Goal: Task Accomplishment & Management: Use online tool/utility

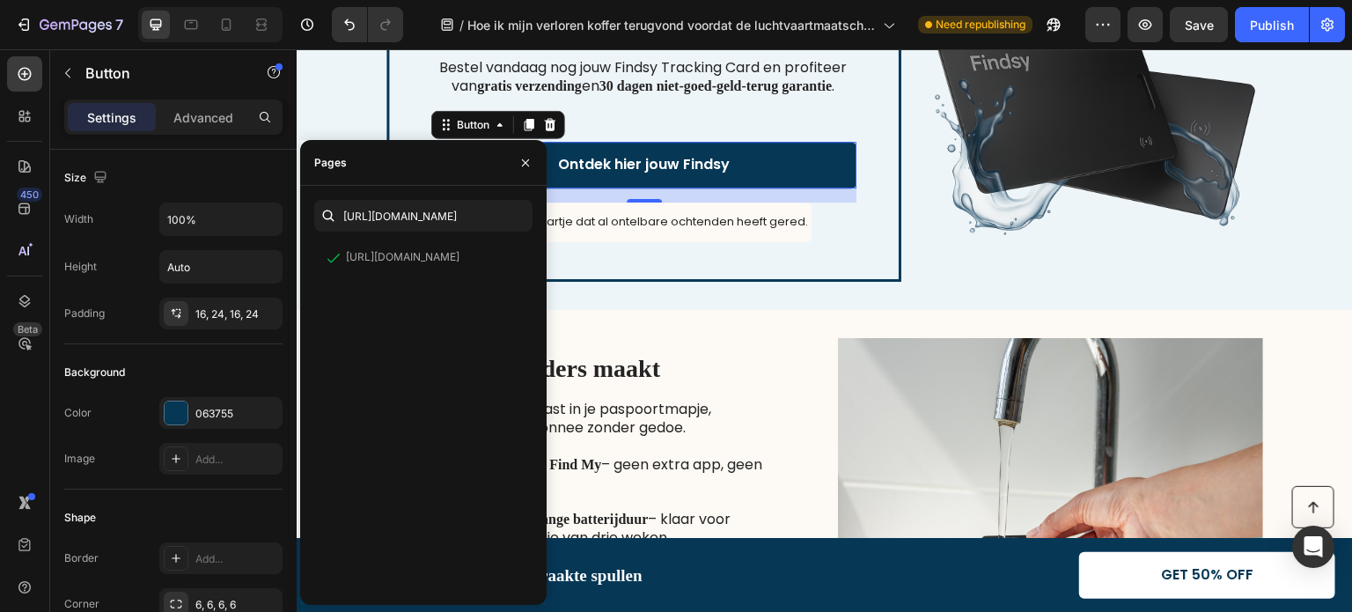
scroll to position [838, 0]
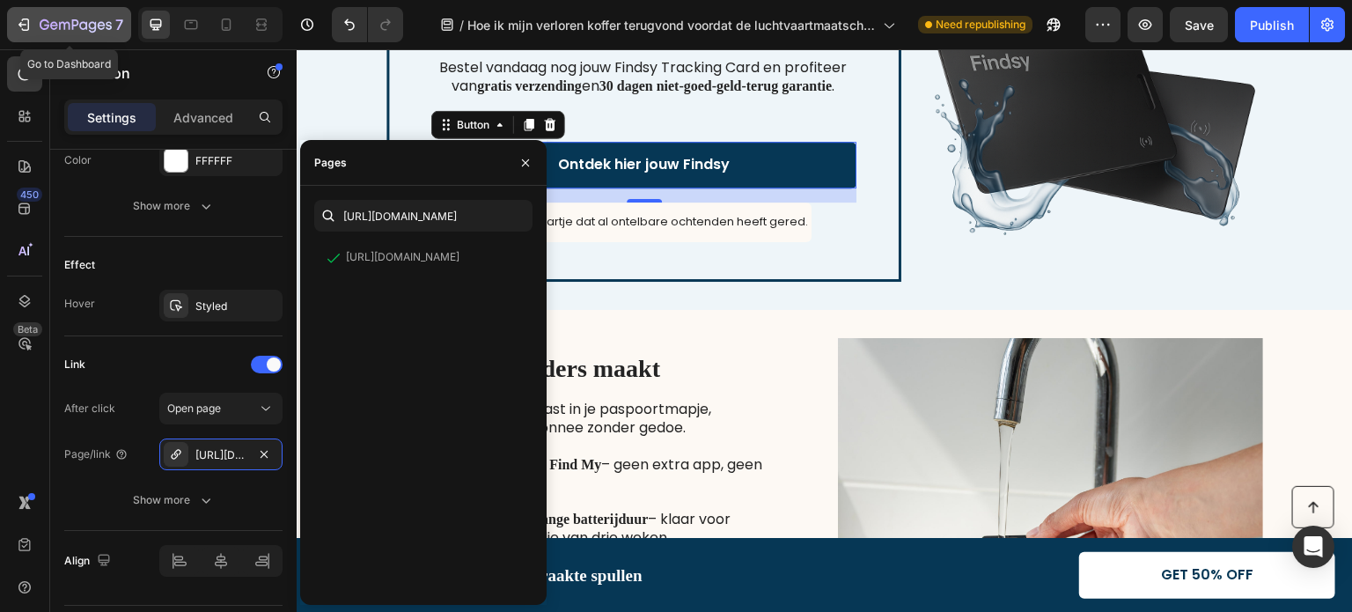
click at [18, 31] on icon "button" at bounding box center [24, 25] width 18 height 18
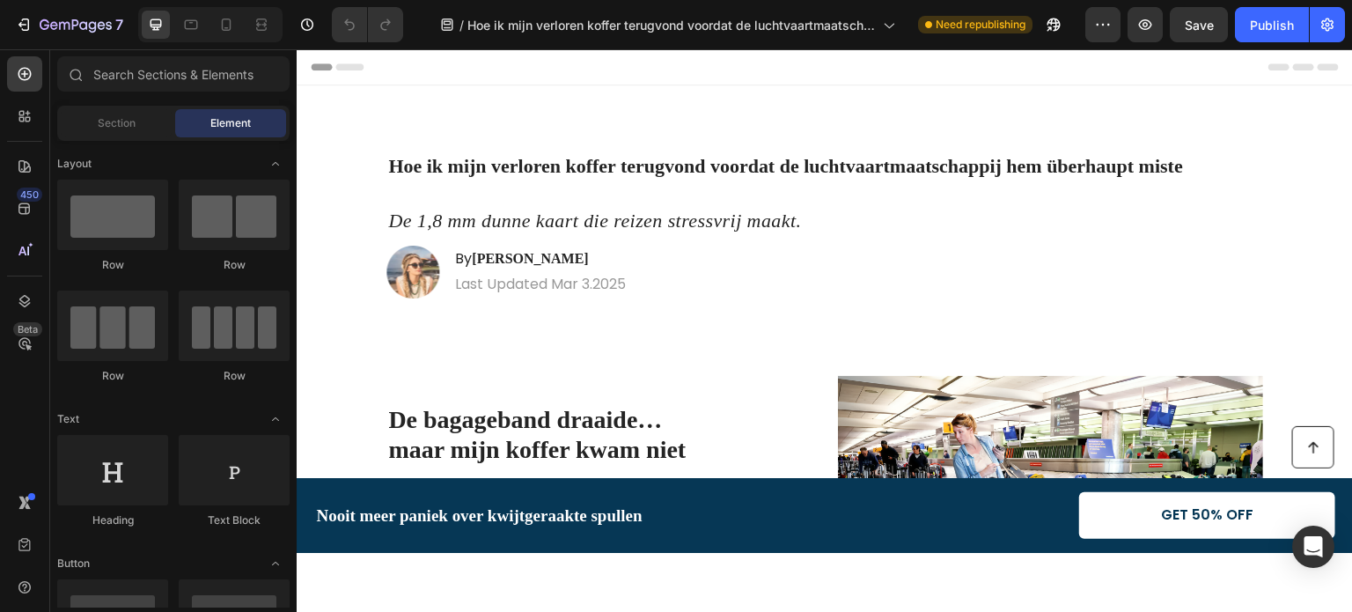
scroll to position [655, 0]
click at [1262, 26] on div "Publish" at bounding box center [1272, 25] width 44 height 18
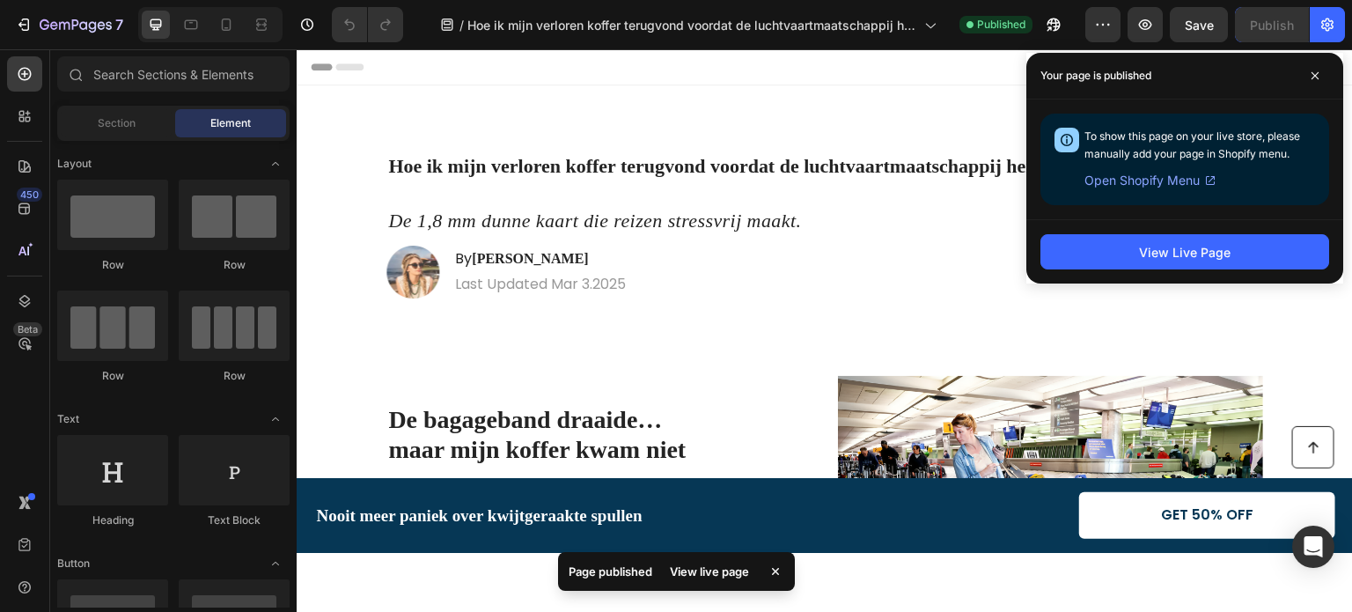
click at [912, 75] on div "Header" at bounding box center [825, 65] width 1028 height 35
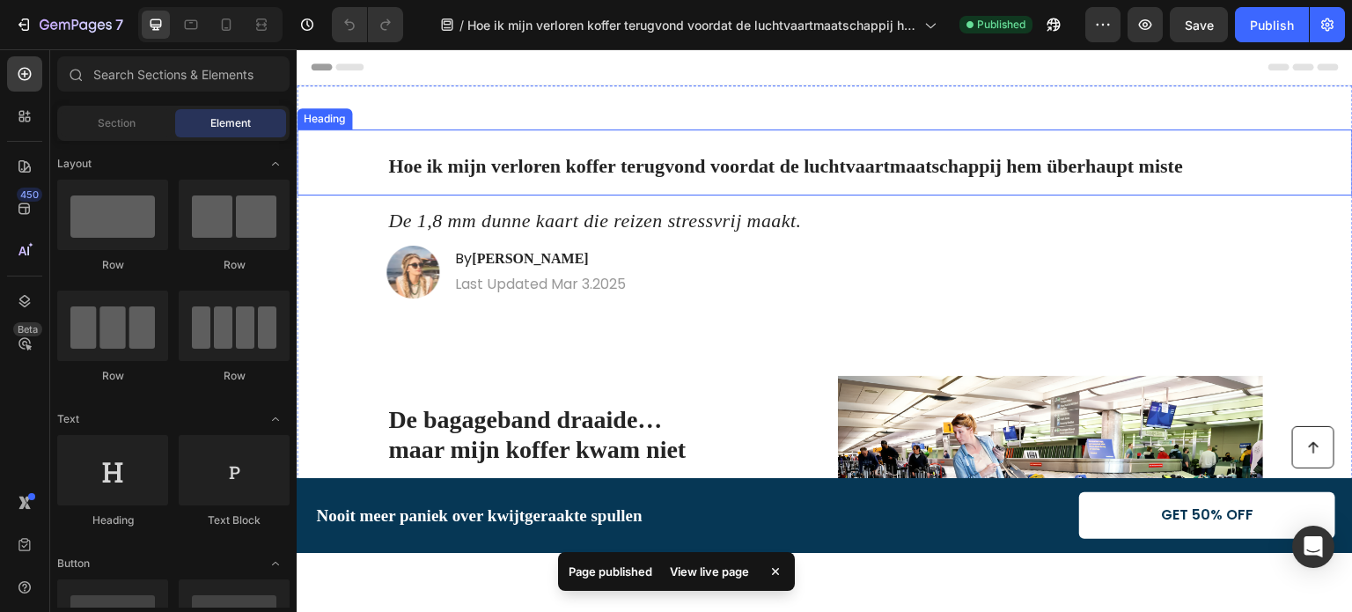
click at [874, 176] on strong "Hoe ik mijn verloren koffer terugvond voordat de luchtvaartmaatschappij hem übe…" at bounding box center [785, 165] width 795 height 22
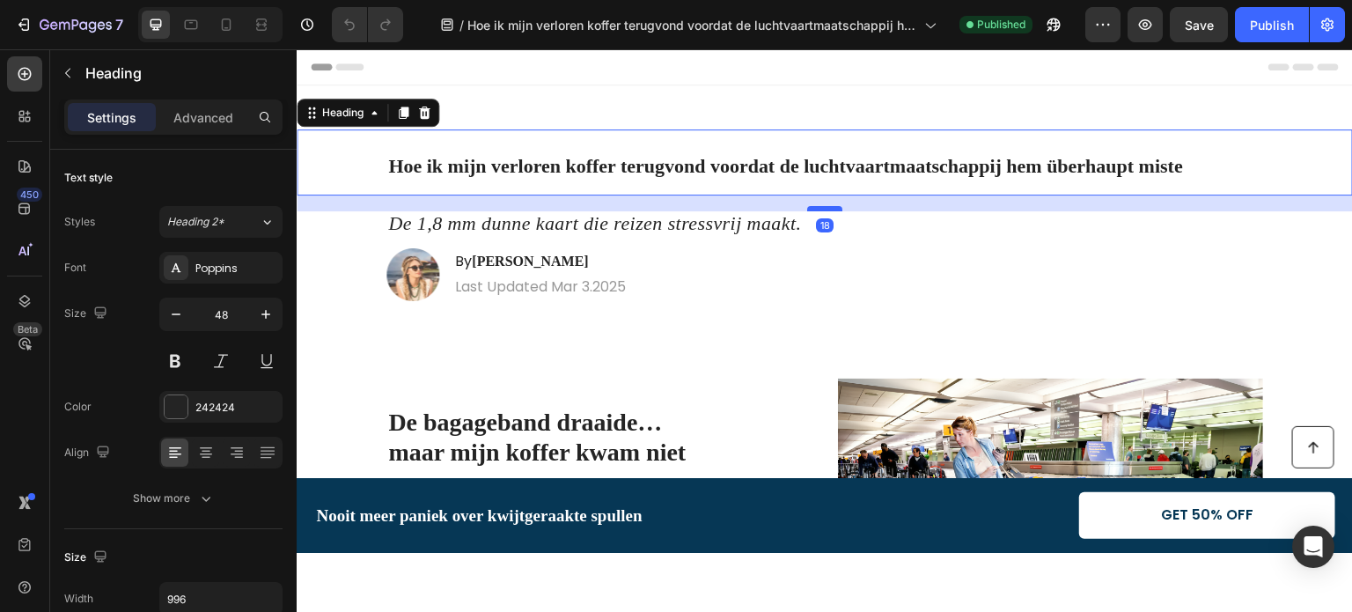
click at [825, 209] on div at bounding box center [824, 207] width 35 height 5
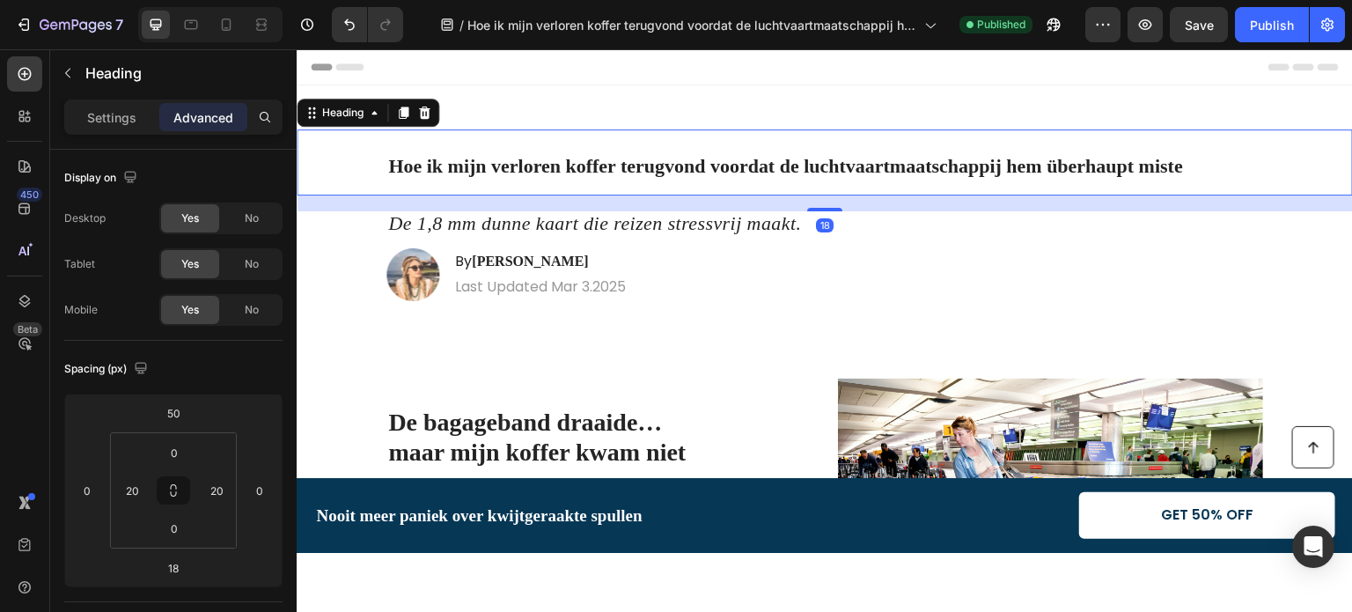
scroll to position [352, 0]
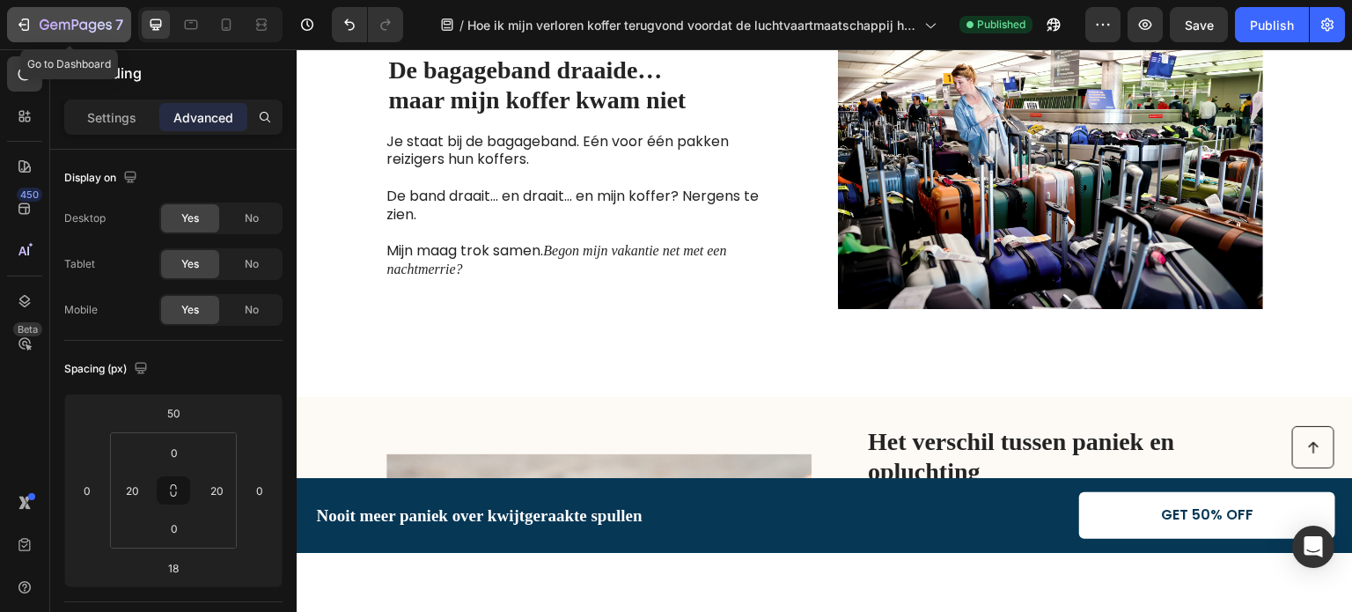
click at [28, 27] on icon "button" at bounding box center [26, 24] width 8 height 12
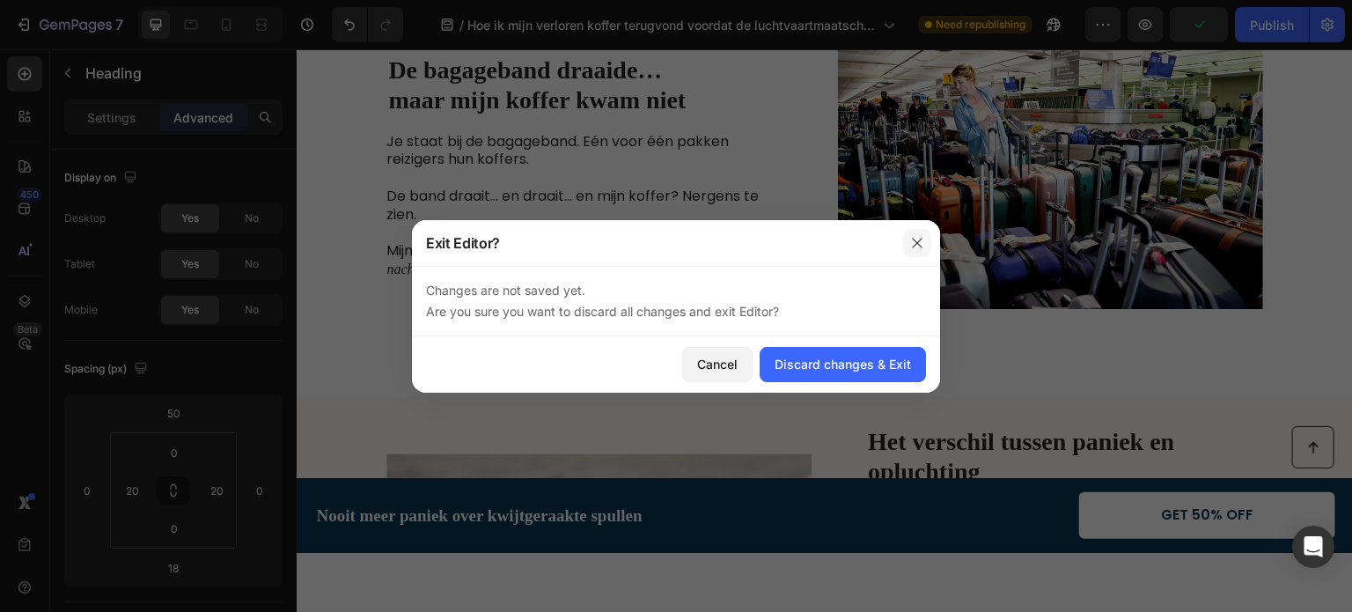
click at [919, 245] on icon "button" at bounding box center [917, 243] width 10 height 10
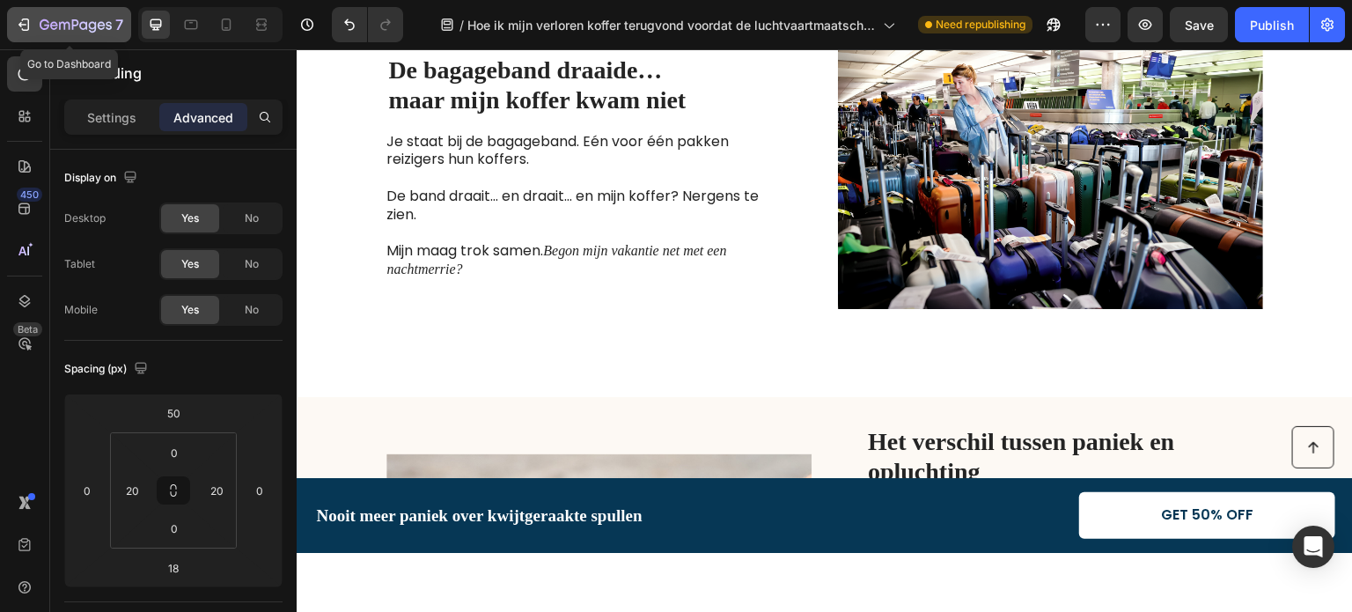
click at [33, 20] on div "7" at bounding box center [69, 24] width 108 height 21
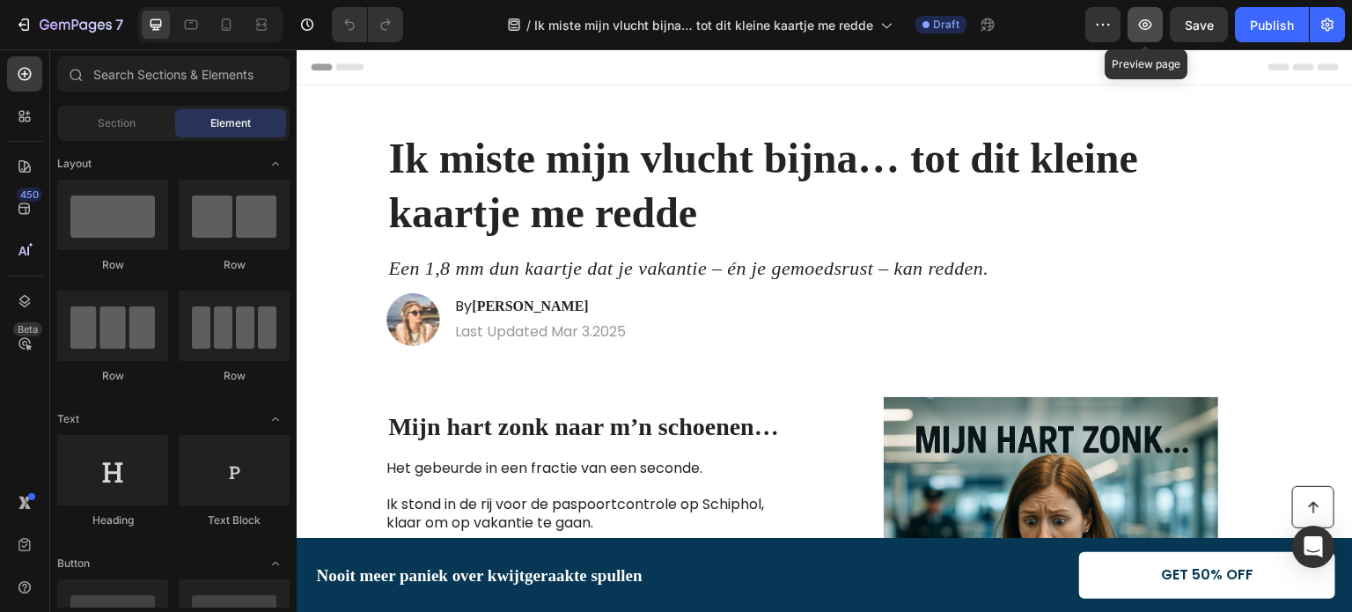
click at [1141, 18] on icon "button" at bounding box center [1145, 25] width 18 height 18
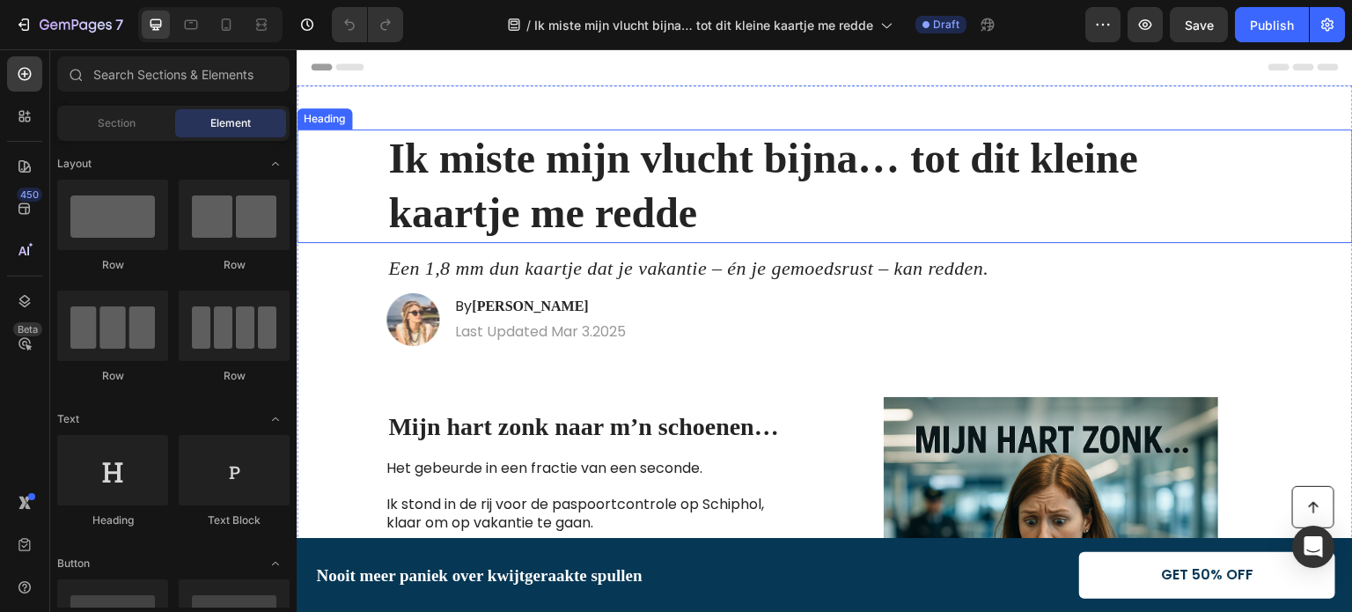
scroll to position [176, 0]
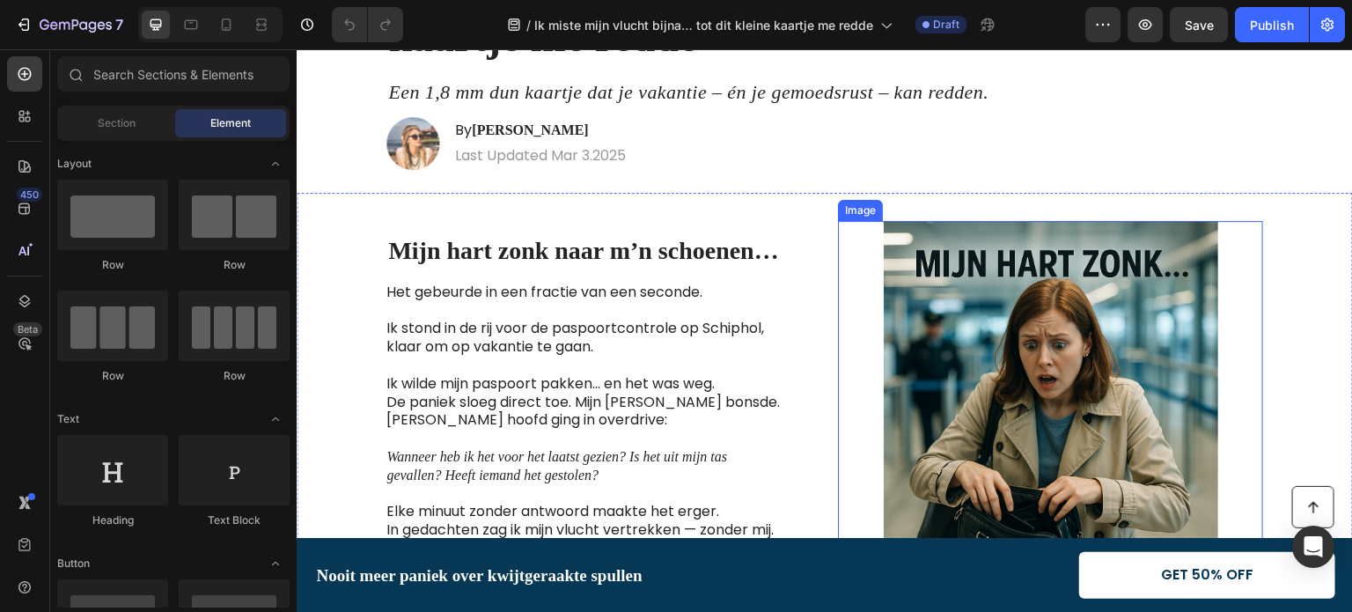
click at [1136, 255] on img at bounding box center [1050, 388] width 425 height 334
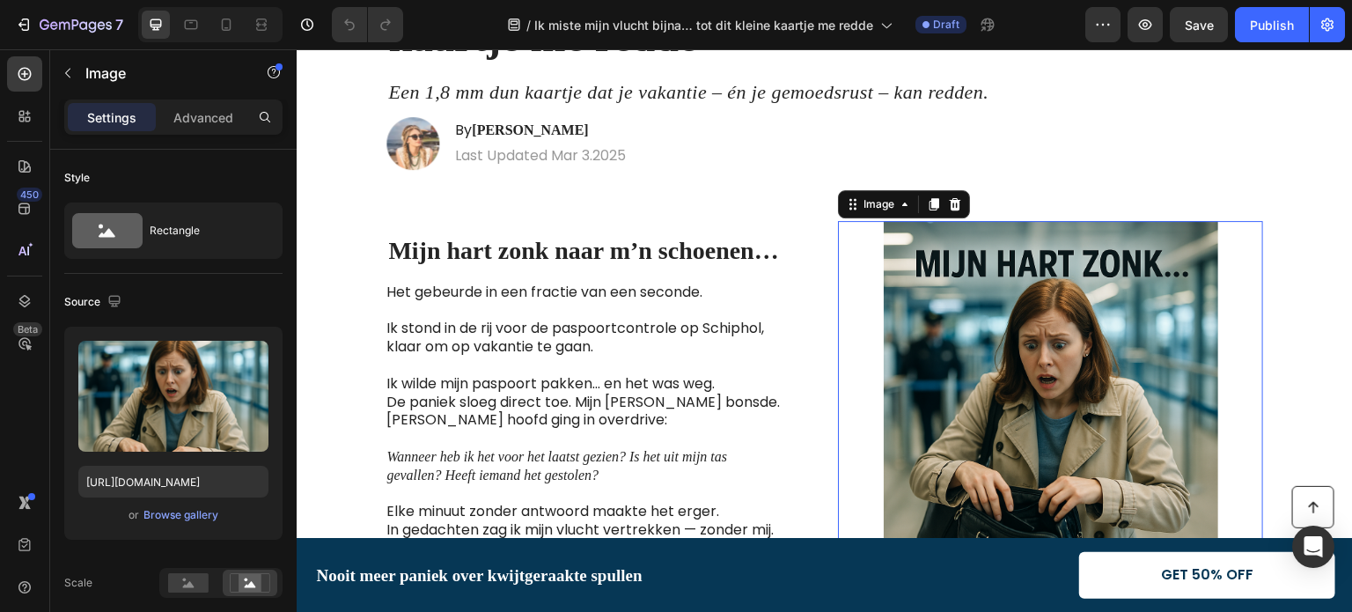
scroll to position [440, 0]
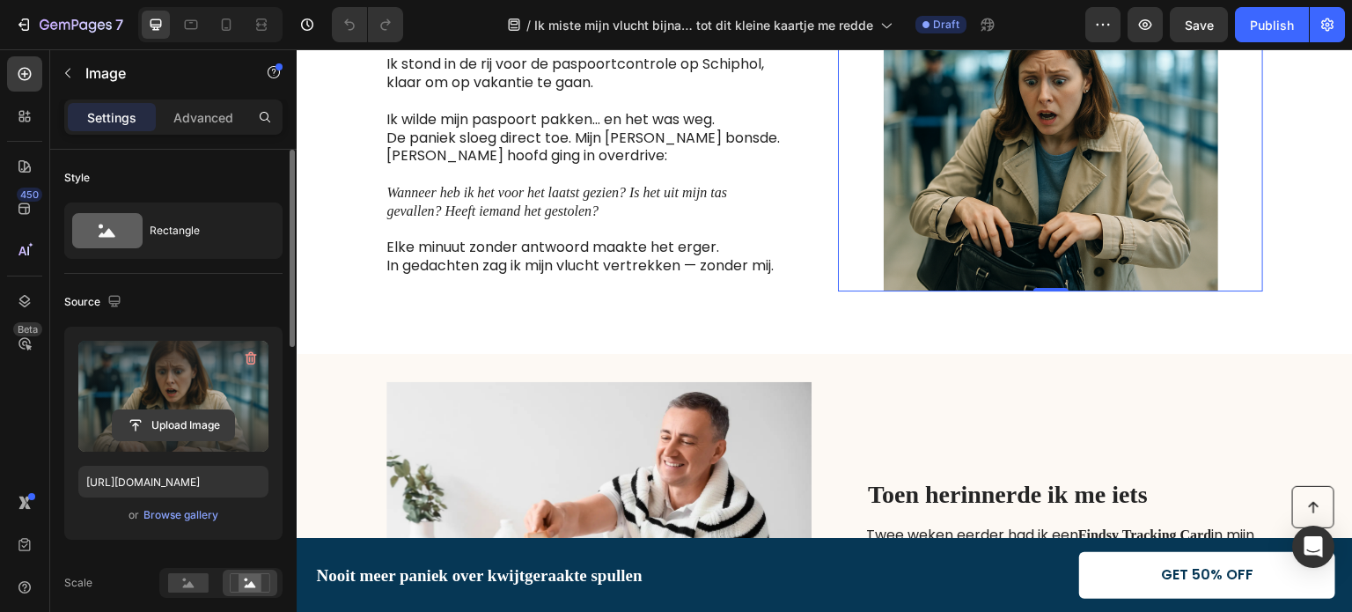
click at [154, 427] on input "file" at bounding box center [173, 425] width 121 height 30
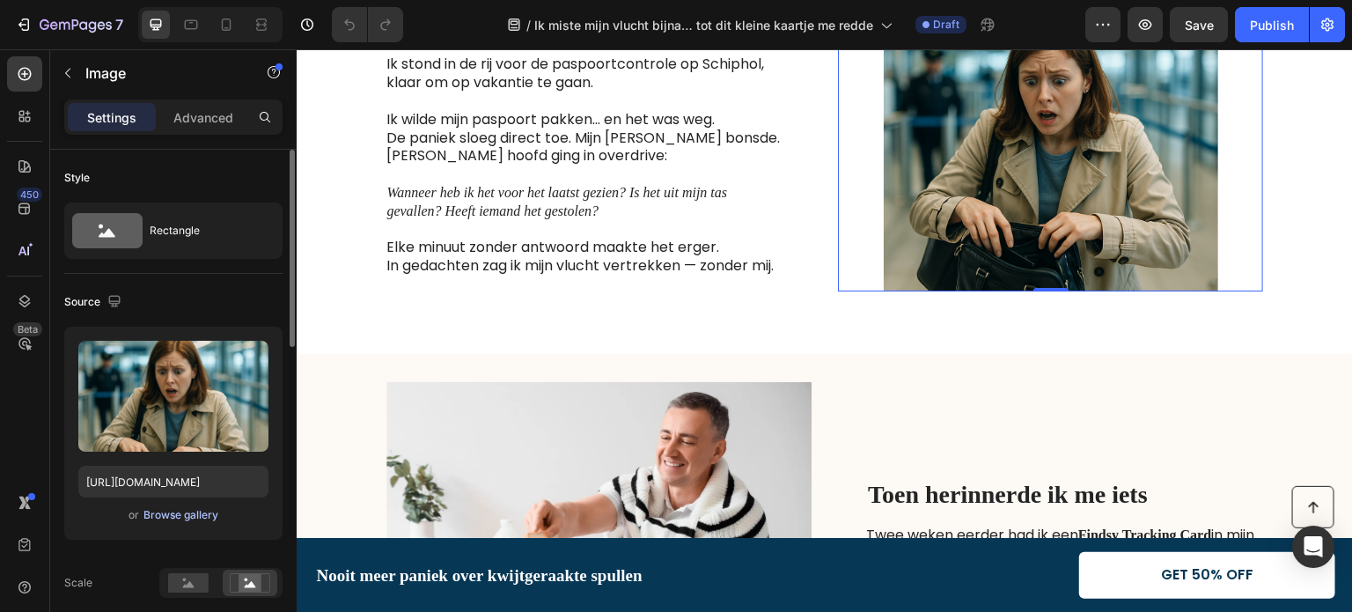
click at [181, 517] on div "Browse gallery" at bounding box center [180, 515] width 75 height 16
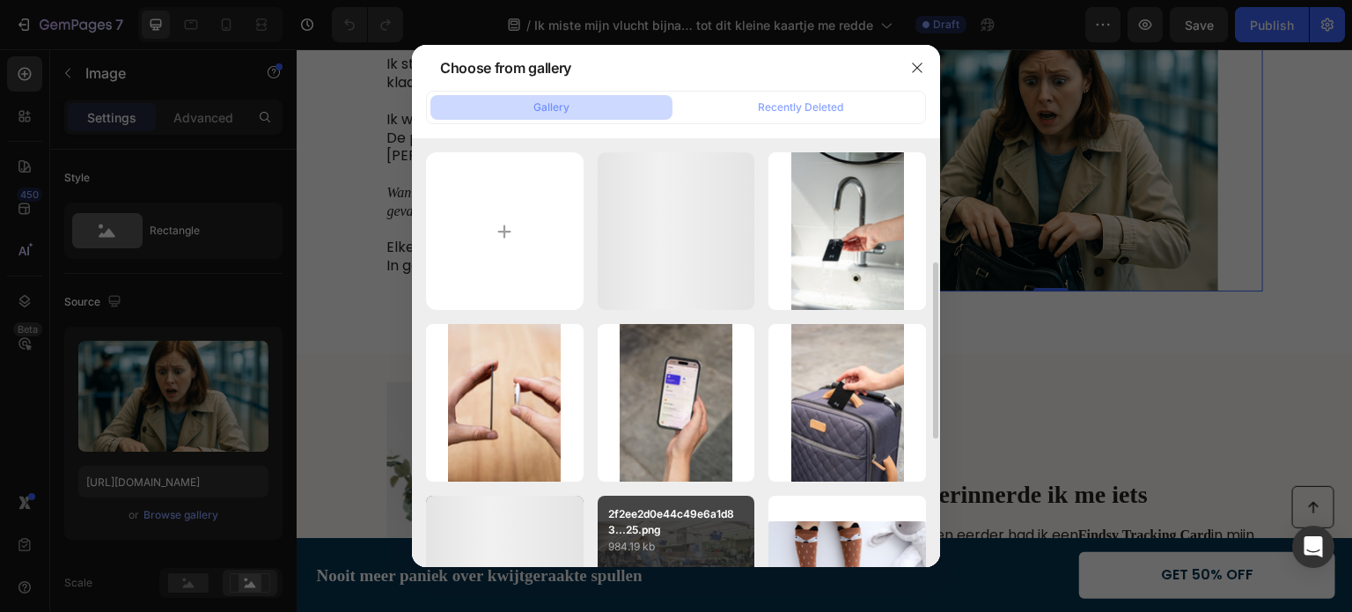
scroll to position [176, 0]
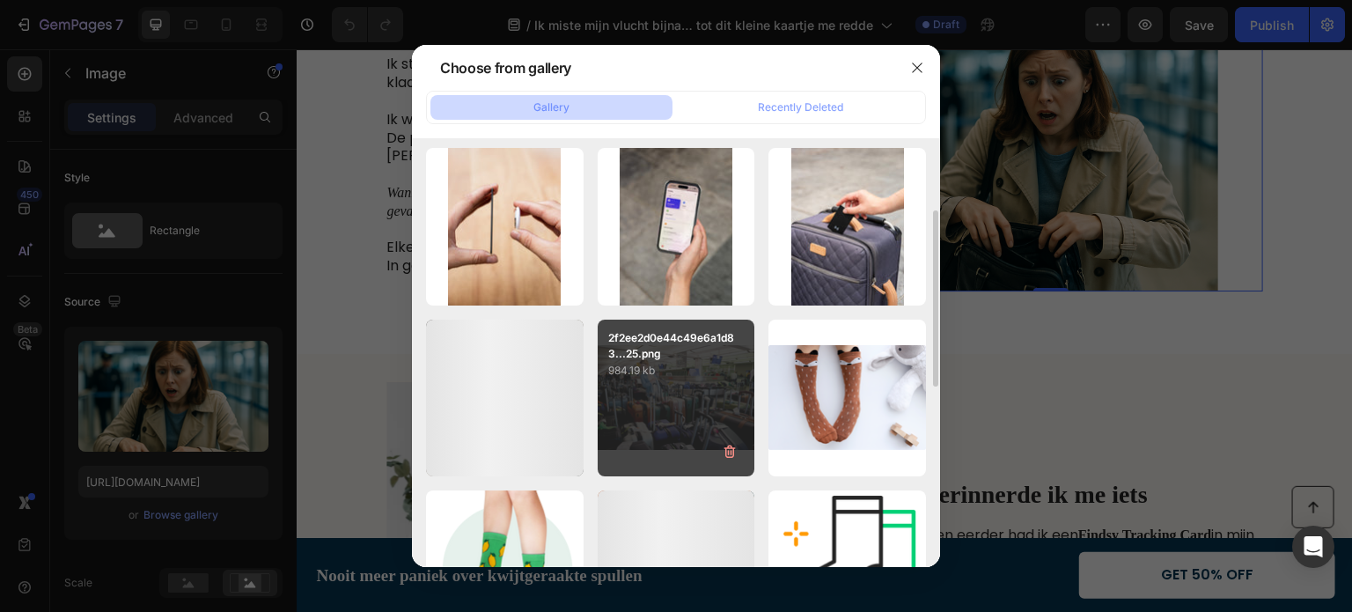
click at [659, 376] on p "984.19 kb" at bounding box center [676, 371] width 136 height 18
type input "https://cdn.shopify.com/s/files/1/0958/2949/2041/files/gempages_574523067171079…"
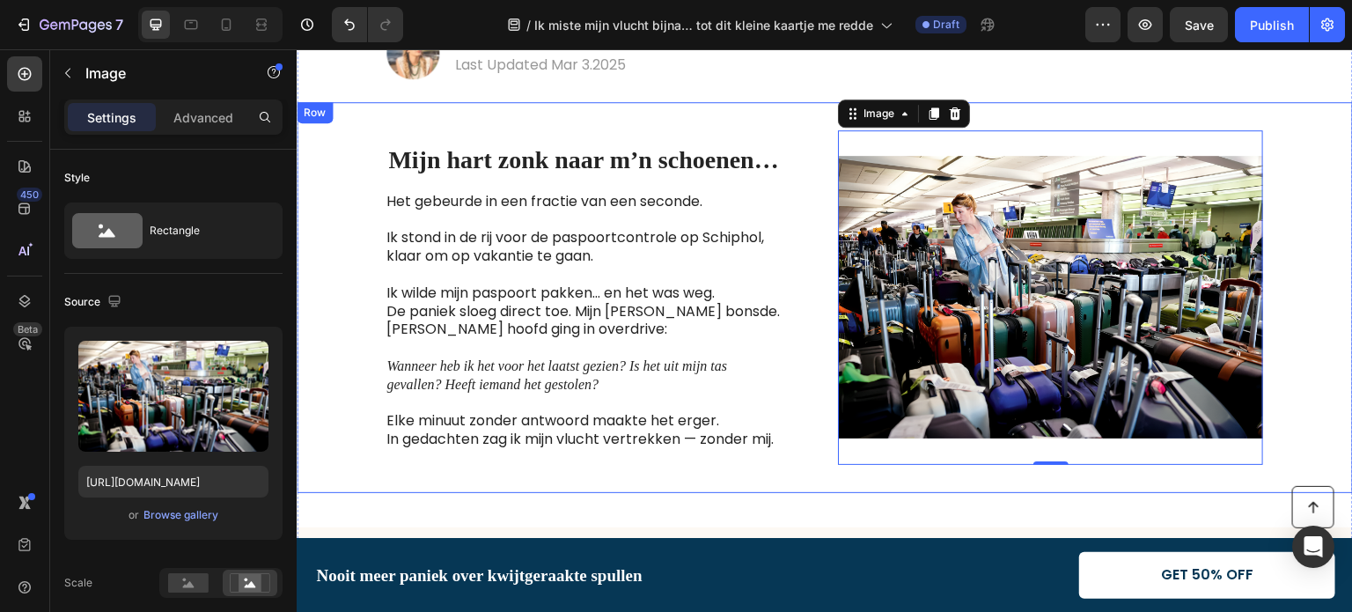
scroll to position [264, 0]
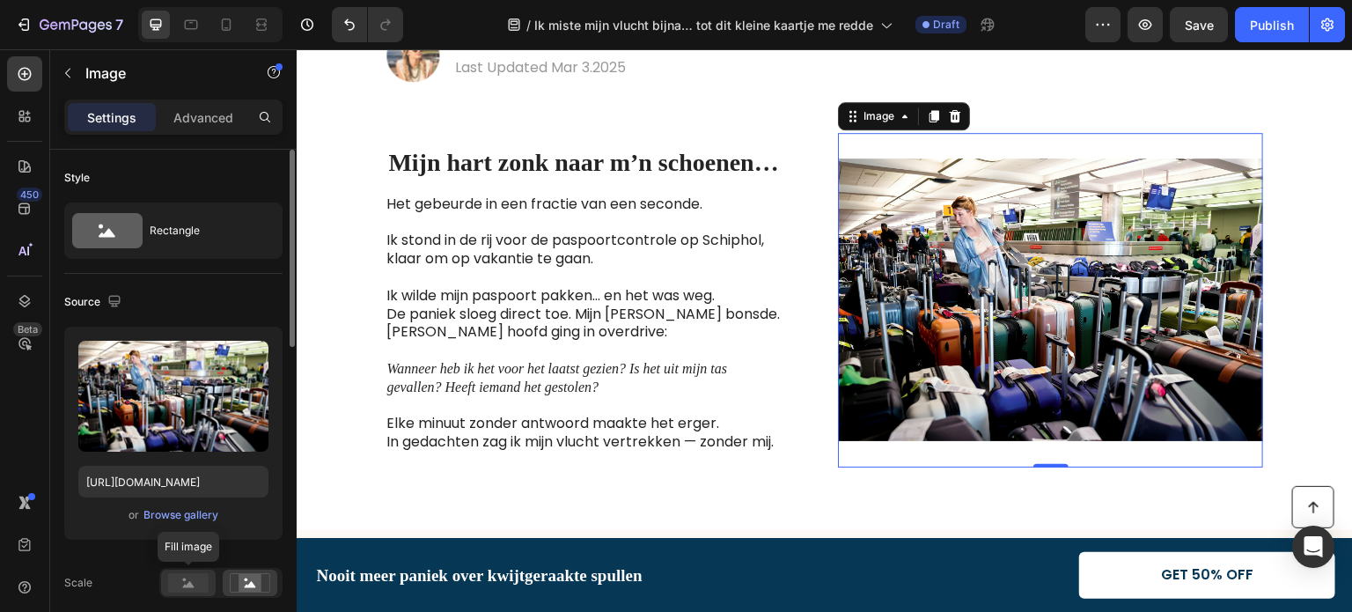
click at [199, 587] on rect at bounding box center [188, 582] width 40 height 19
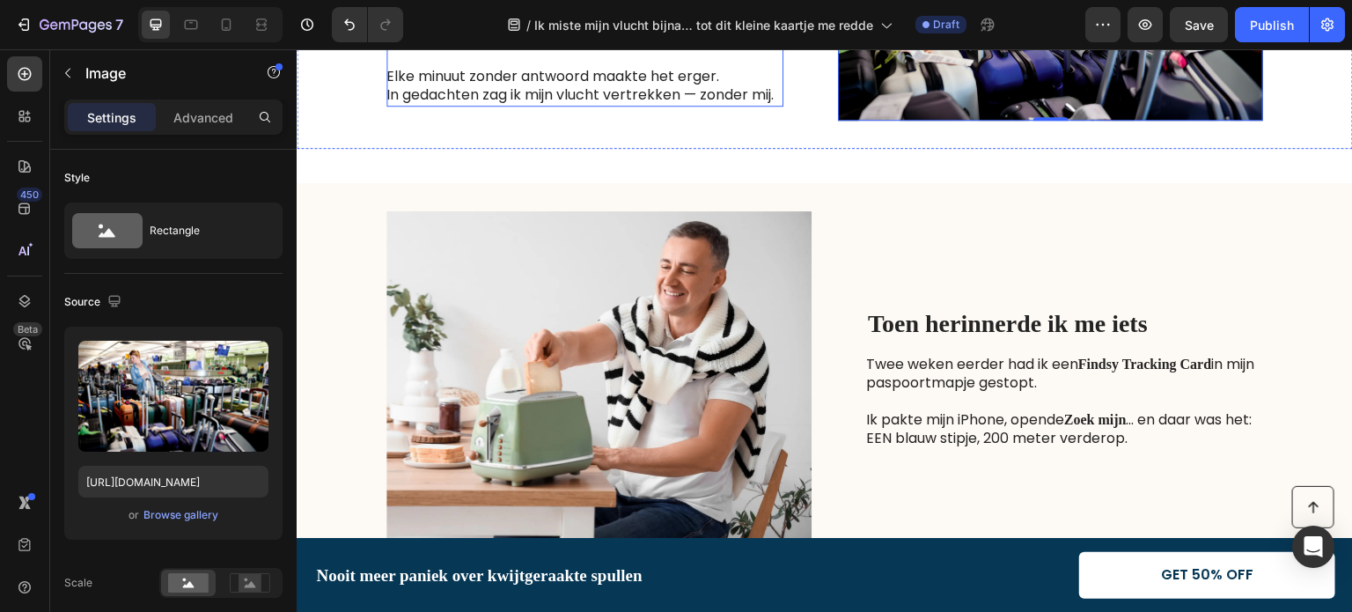
scroll to position [704, 0]
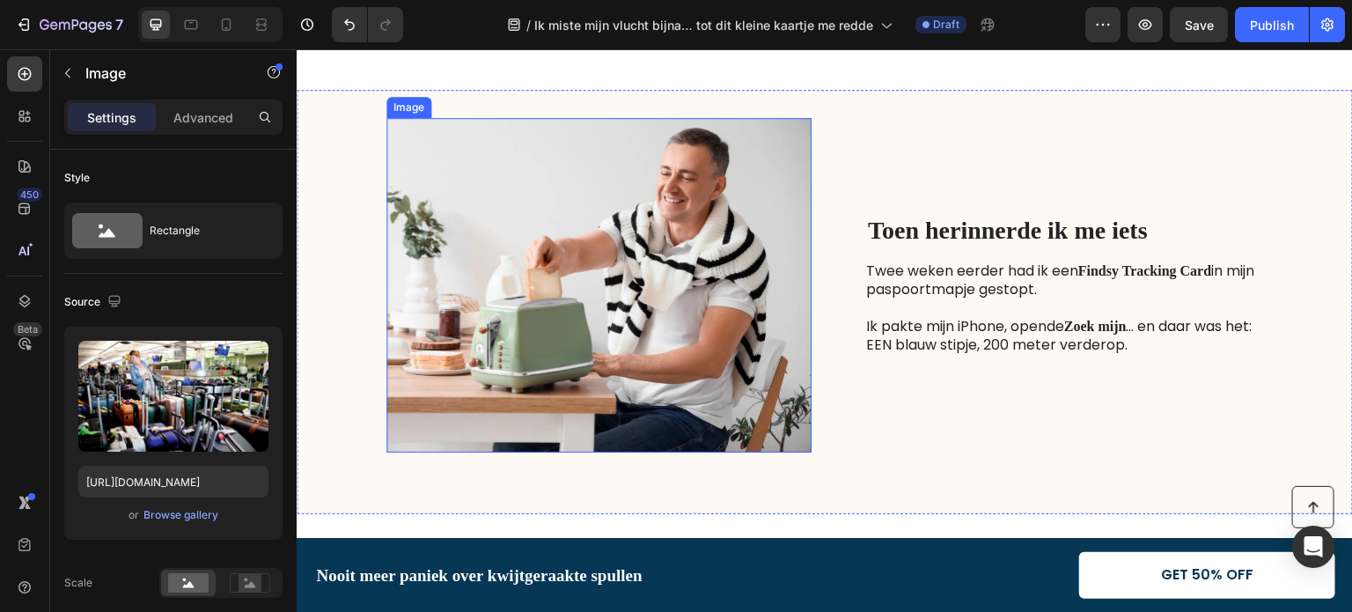
click at [413, 320] on img at bounding box center [598, 285] width 425 height 334
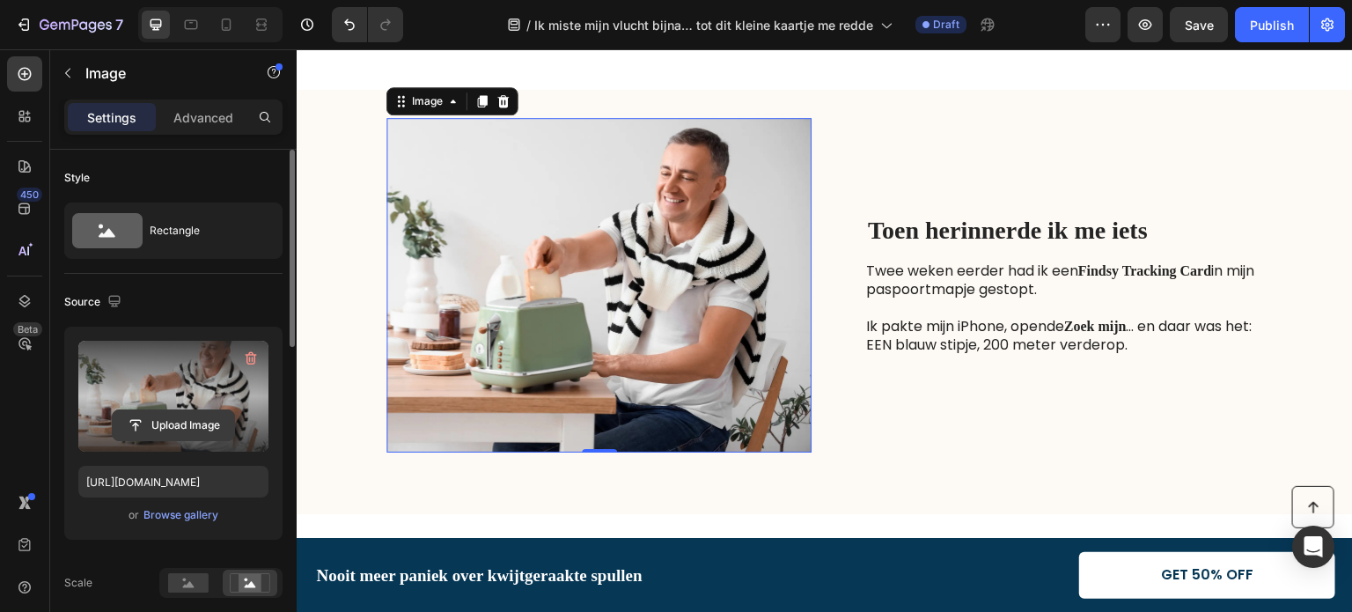
click at [171, 421] on input "file" at bounding box center [173, 425] width 121 height 30
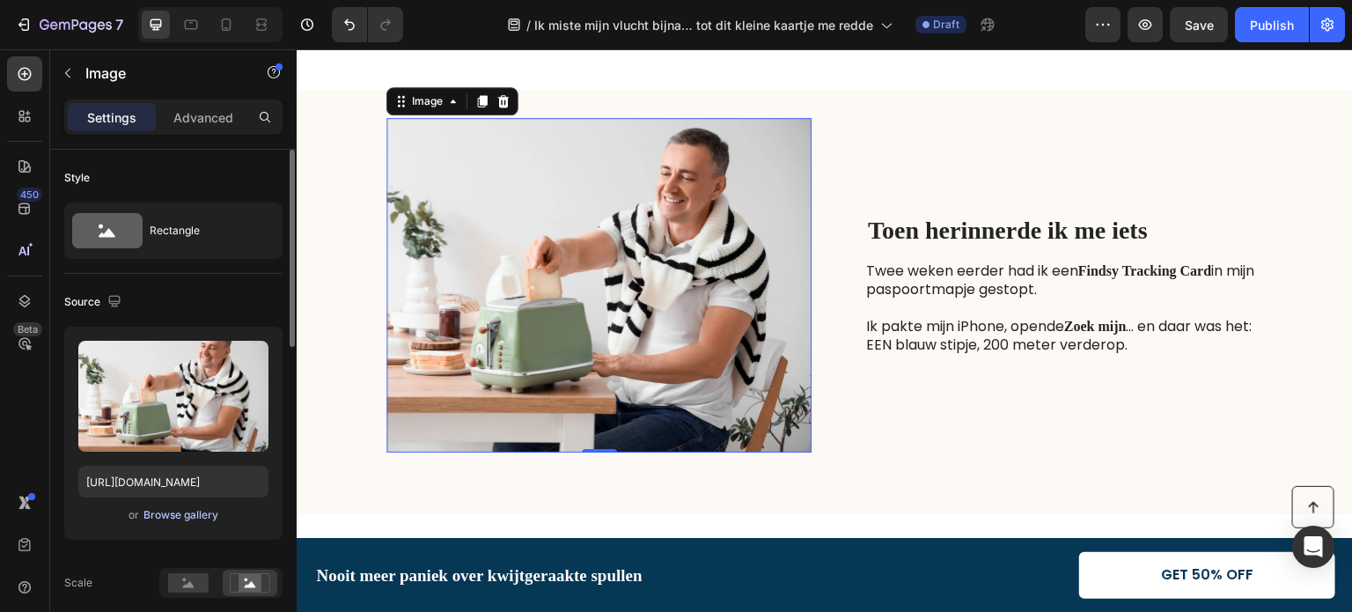
click at [176, 510] on div "Browse gallery" at bounding box center [180, 515] width 75 height 16
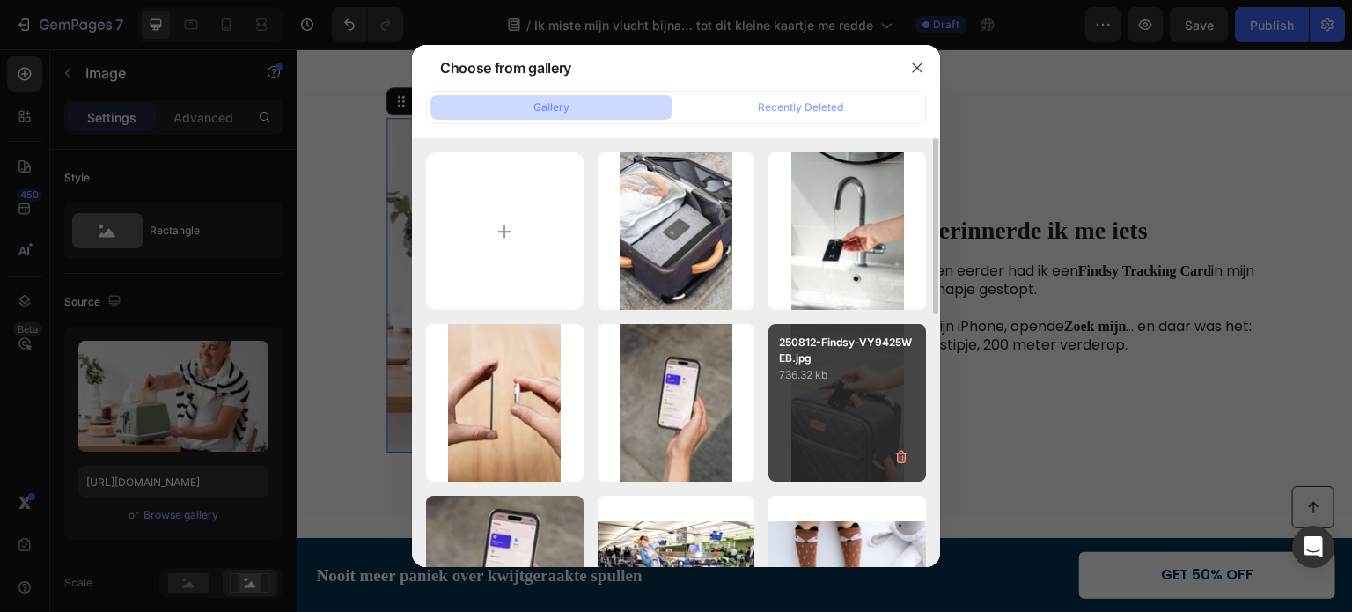
click at [792, 401] on div "250812-Findsy-VY9425WEB.jpg 736.32 kb" at bounding box center [847, 403] width 158 height 158
type input "https://cdn.shopify.com/s/files/1/0958/2949/2041/files/gempages_574523067171079…"
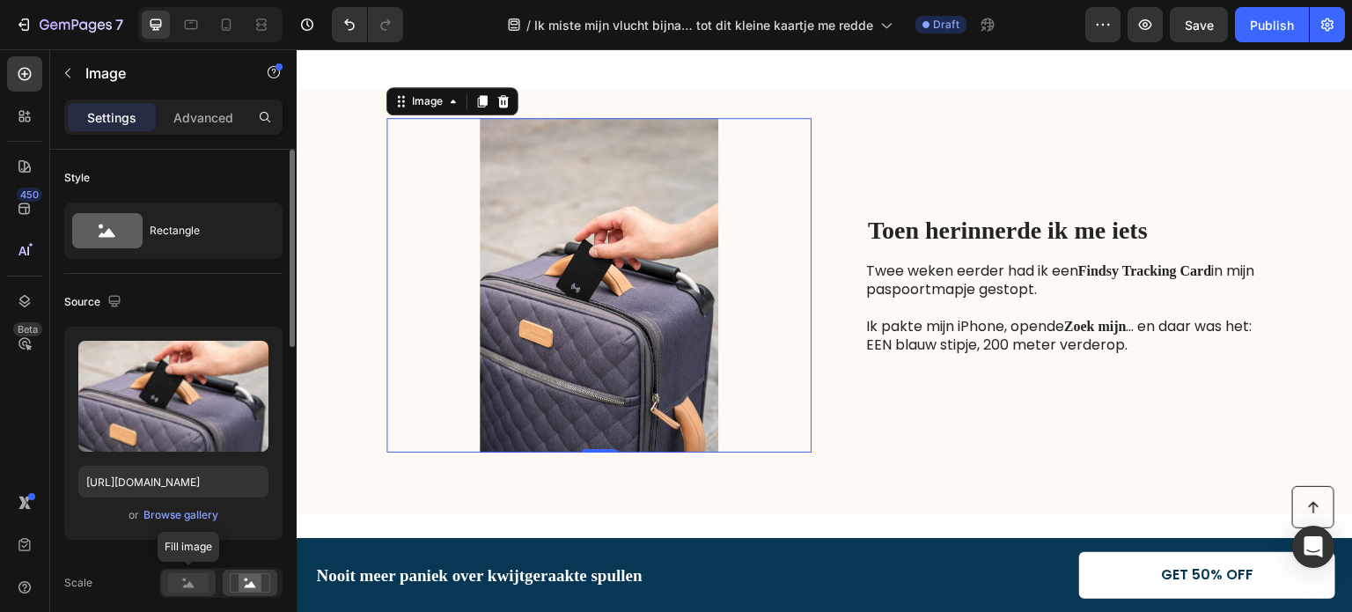
click at [185, 582] on rect at bounding box center [188, 582] width 40 height 19
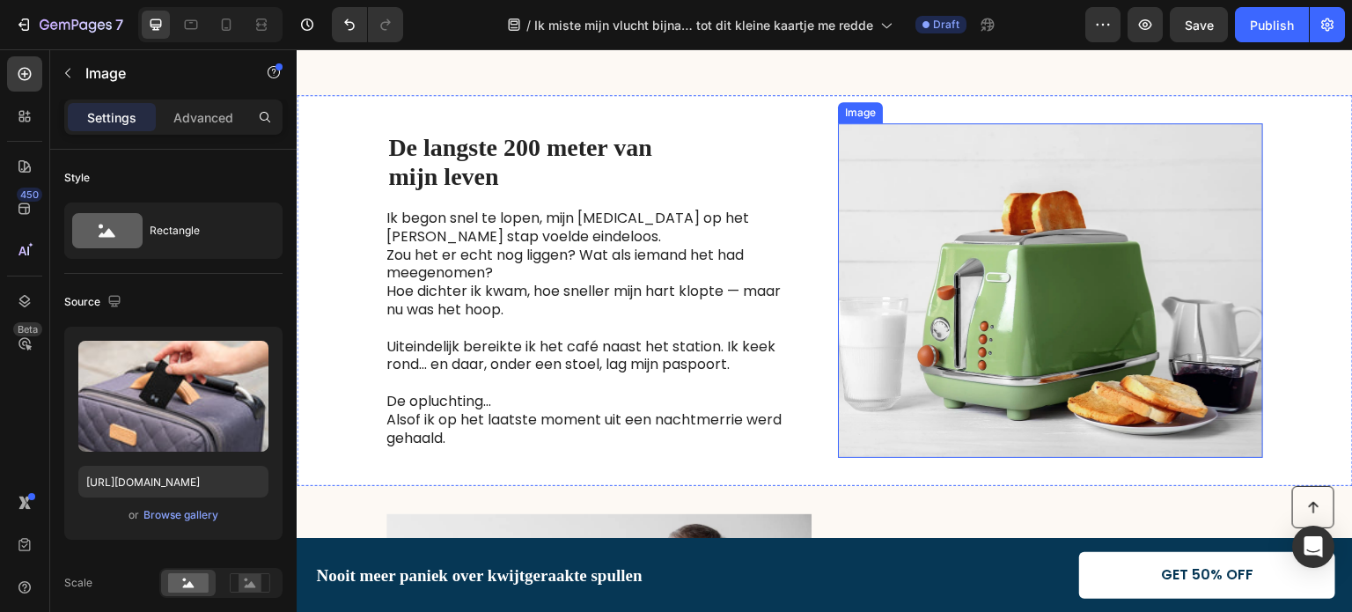
scroll to position [1232, 0]
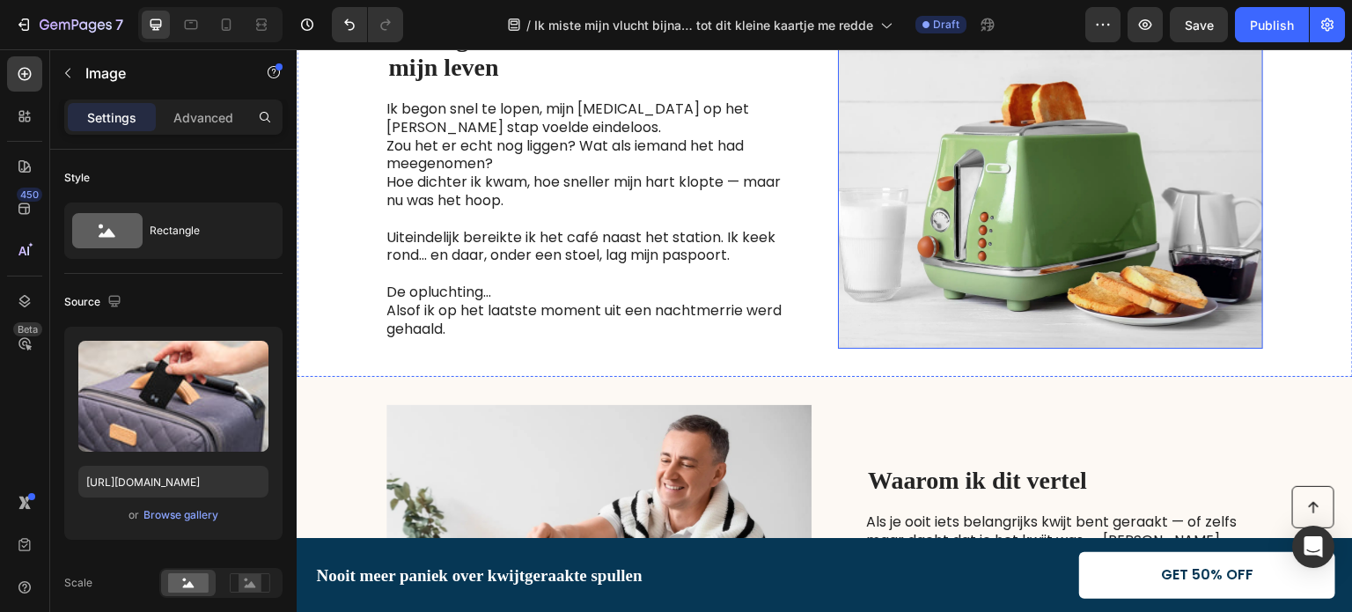
click at [968, 278] on img at bounding box center [1050, 181] width 425 height 334
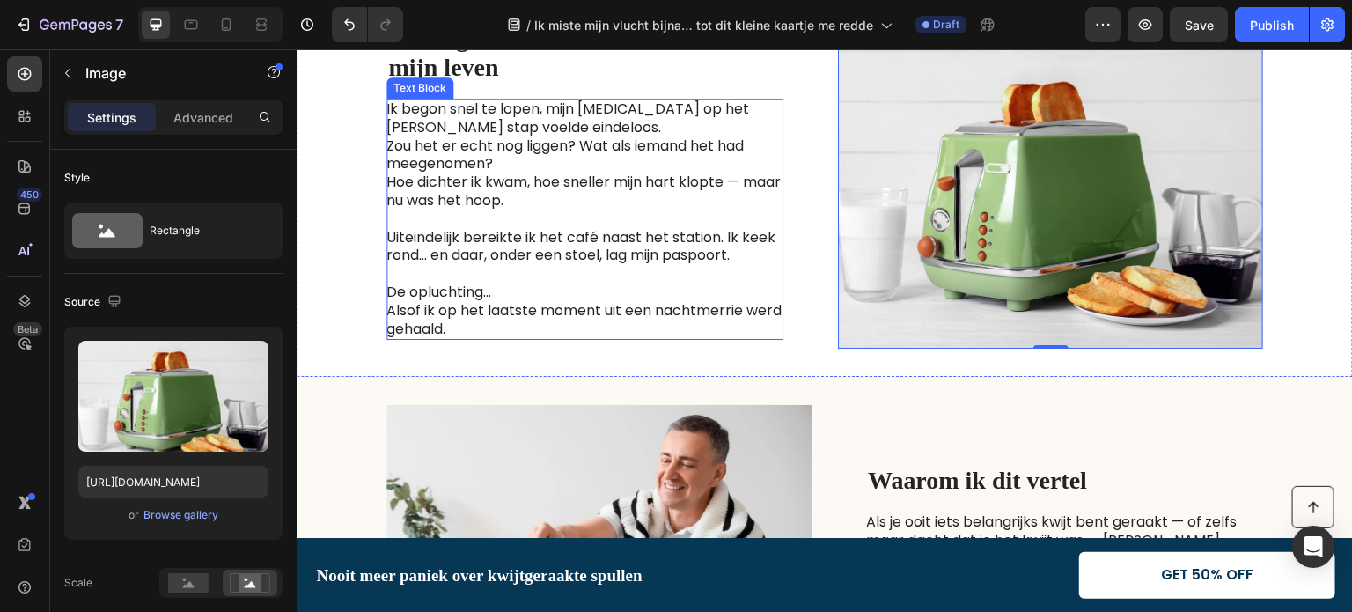
scroll to position [1144, 0]
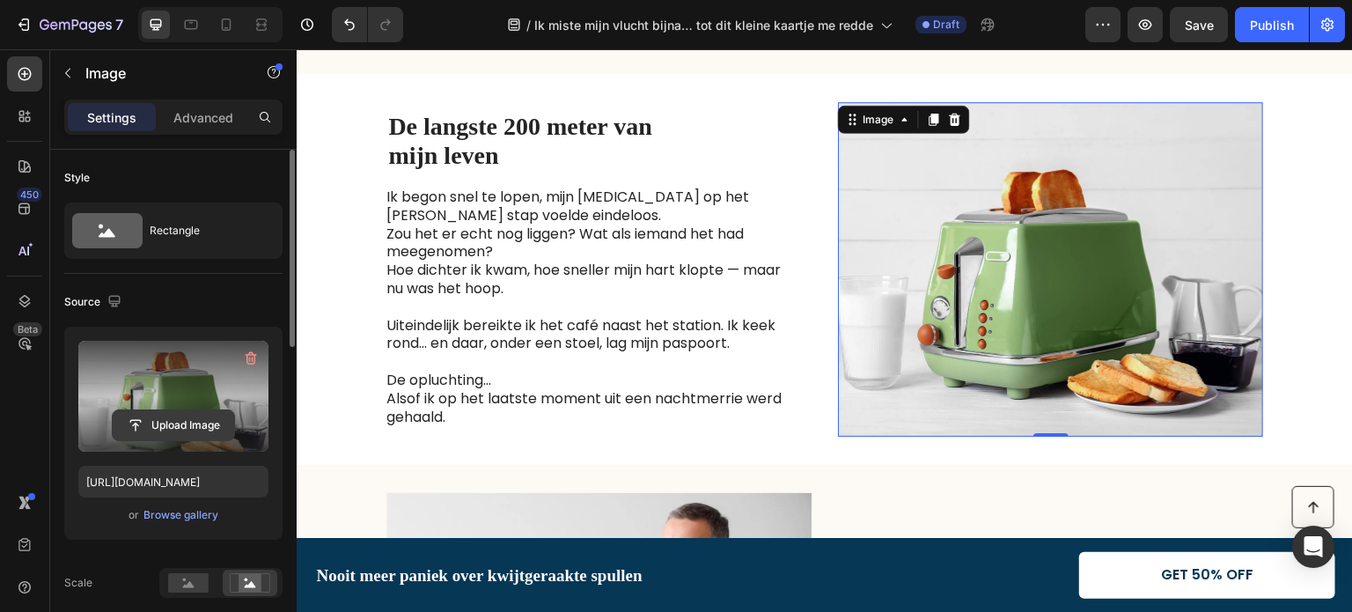
click at [155, 419] on input "file" at bounding box center [173, 425] width 121 height 30
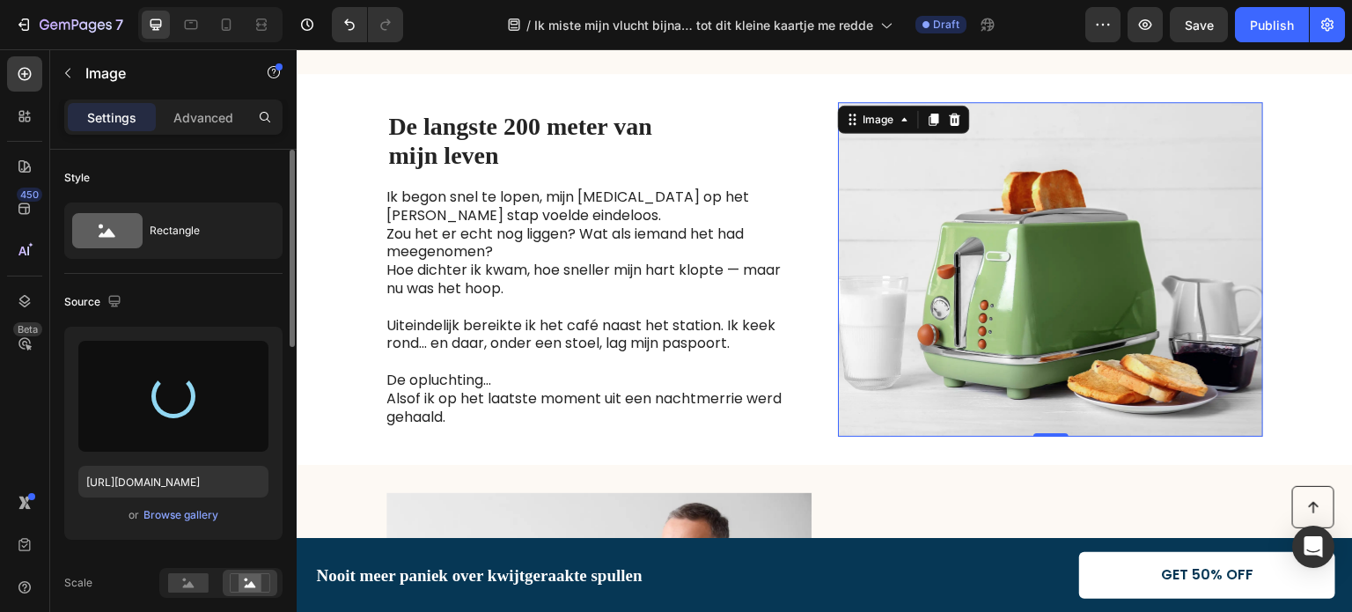
type input "https://cdn.shopify.com/s/files/1/0958/2949/2041/files/gempages_574523067171079…"
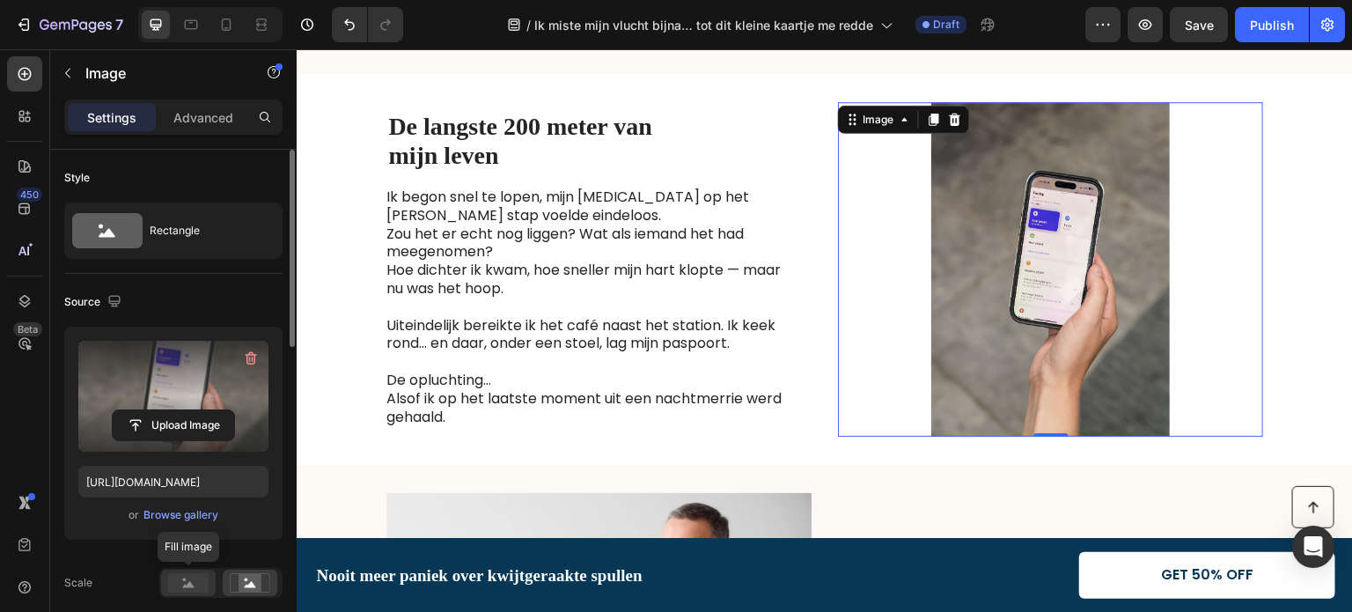
click at [186, 585] on icon at bounding box center [188, 584] width 11 height 6
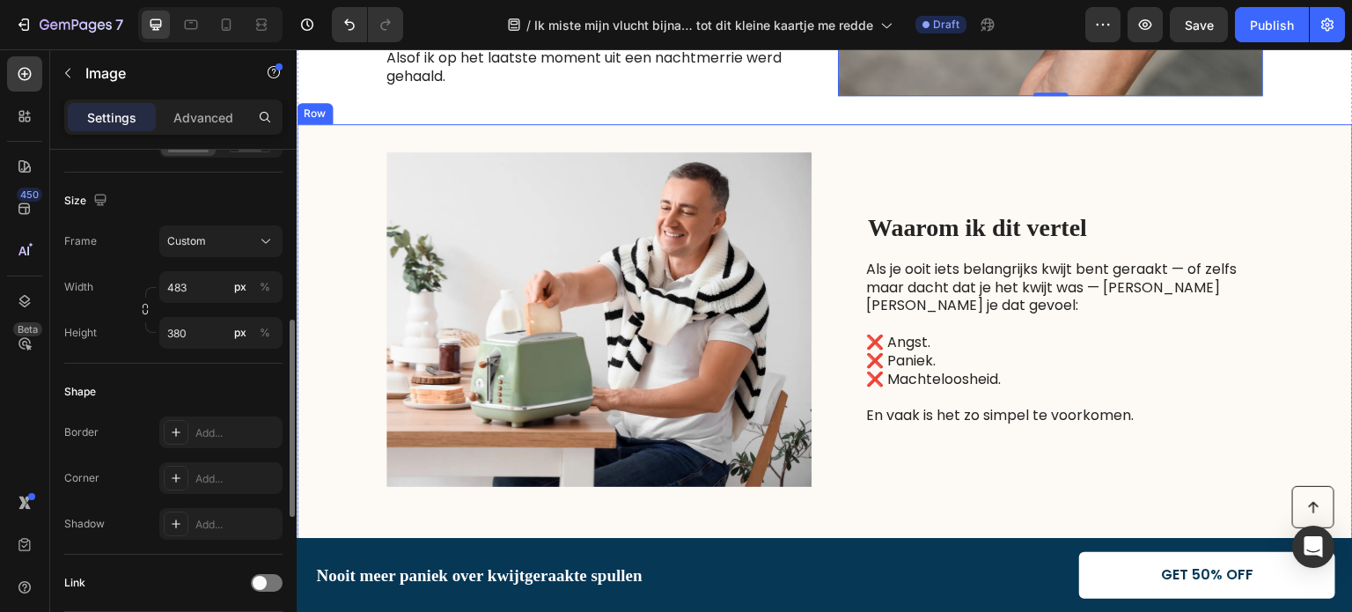
scroll to position [1496, 0]
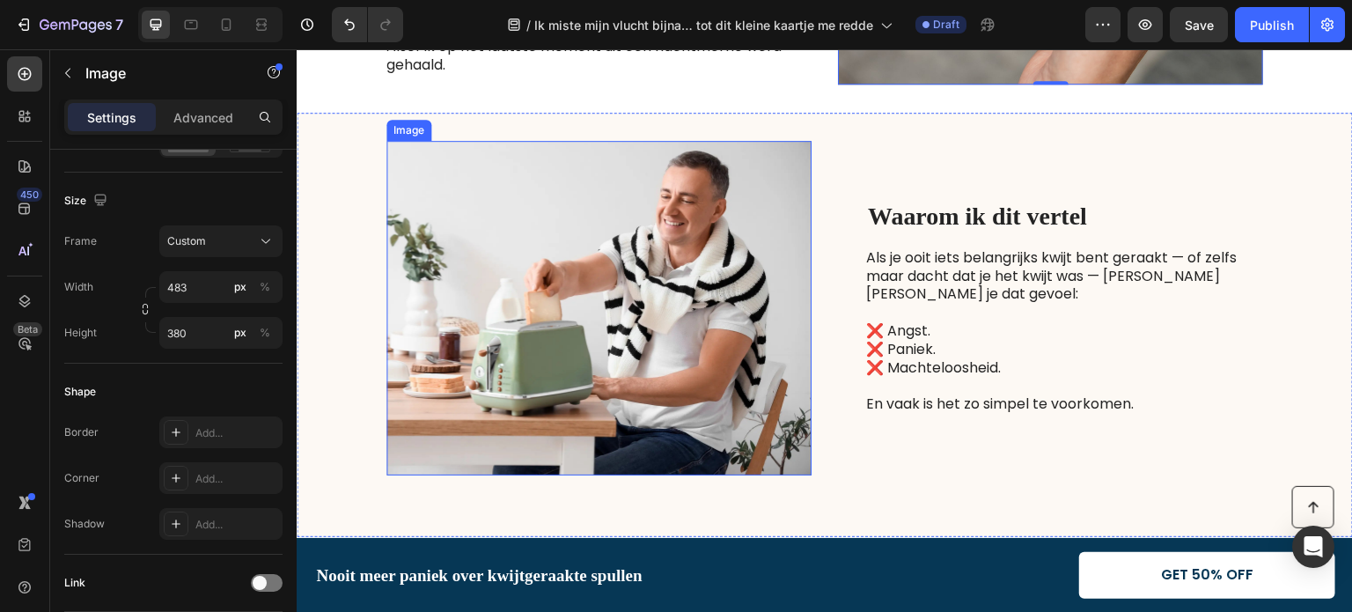
click at [628, 268] on img at bounding box center [598, 308] width 425 height 334
click at [582, 263] on img at bounding box center [598, 308] width 425 height 334
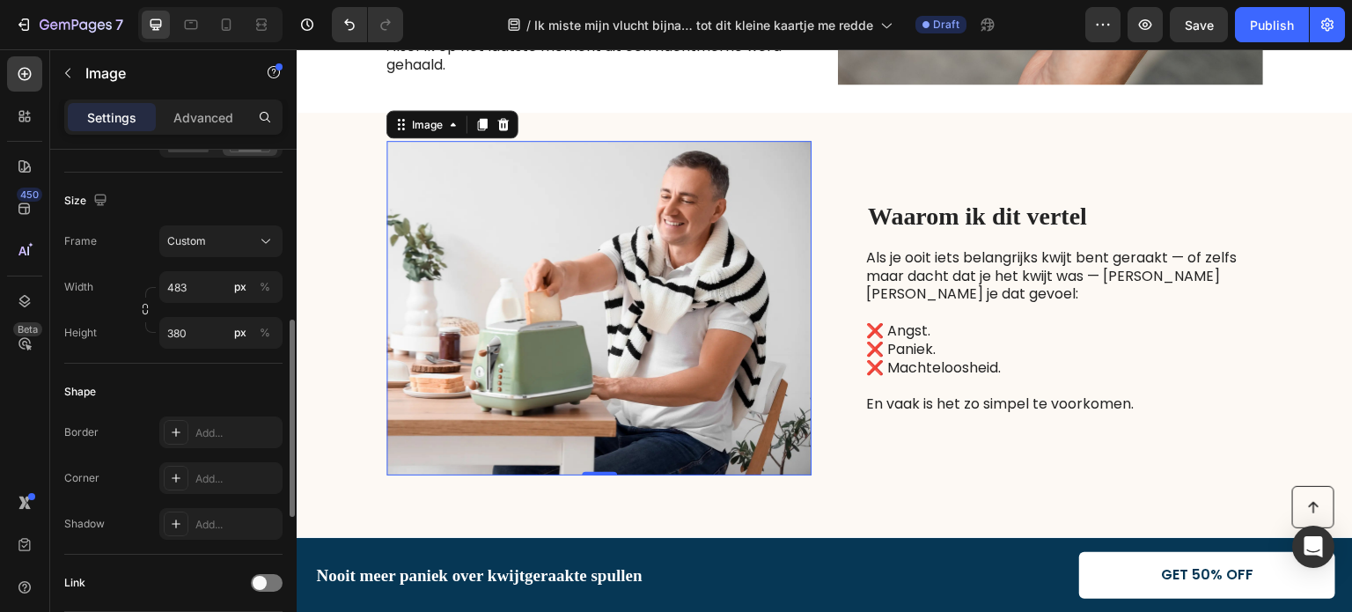
scroll to position [176, 0]
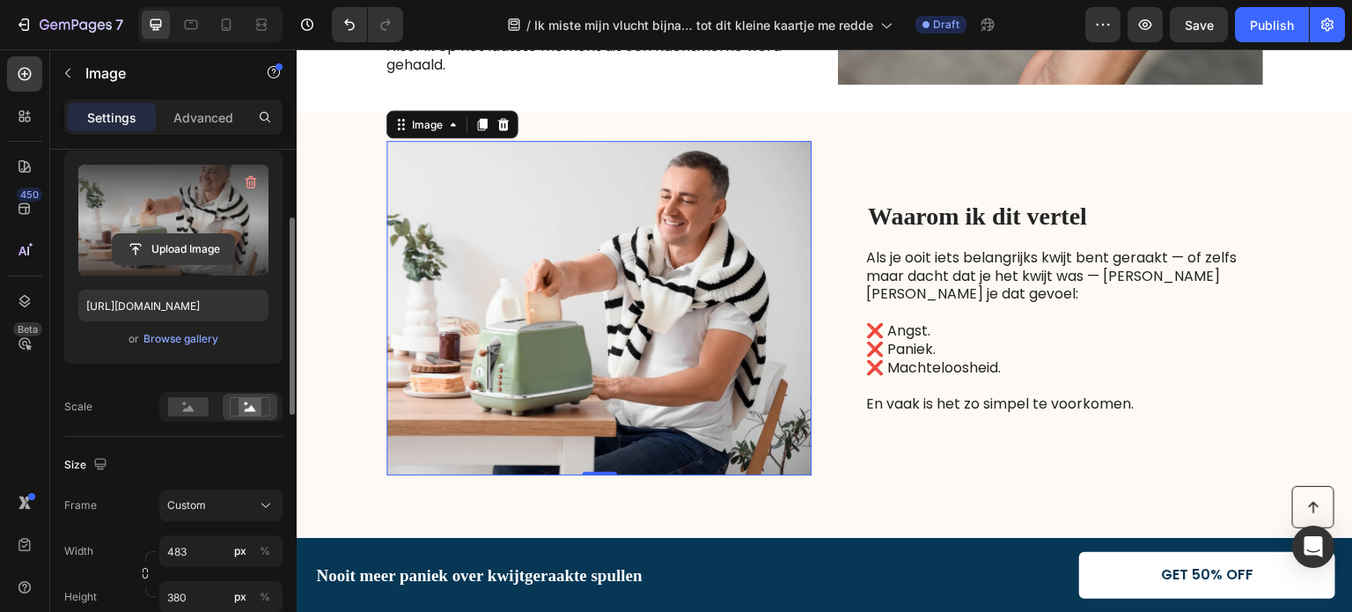
click at [180, 246] on input "file" at bounding box center [173, 249] width 121 height 30
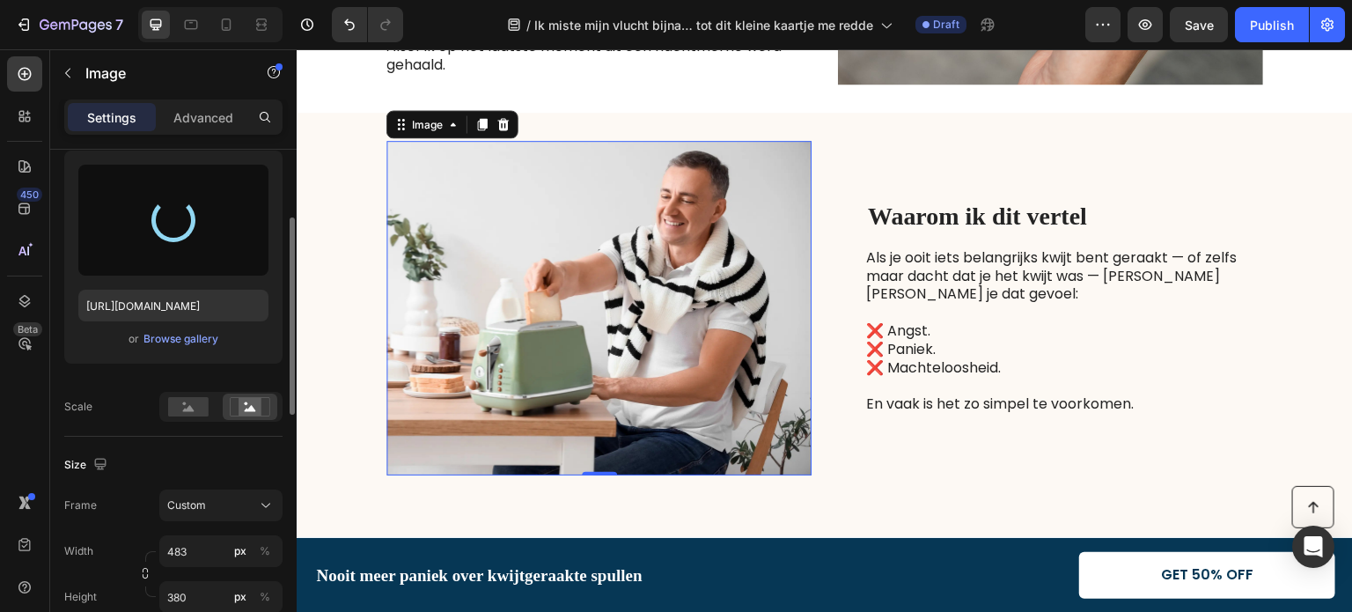
type input "https://cdn.shopify.com/s/files/1/0958/2949/2041/files/gempages_574523067171079…"
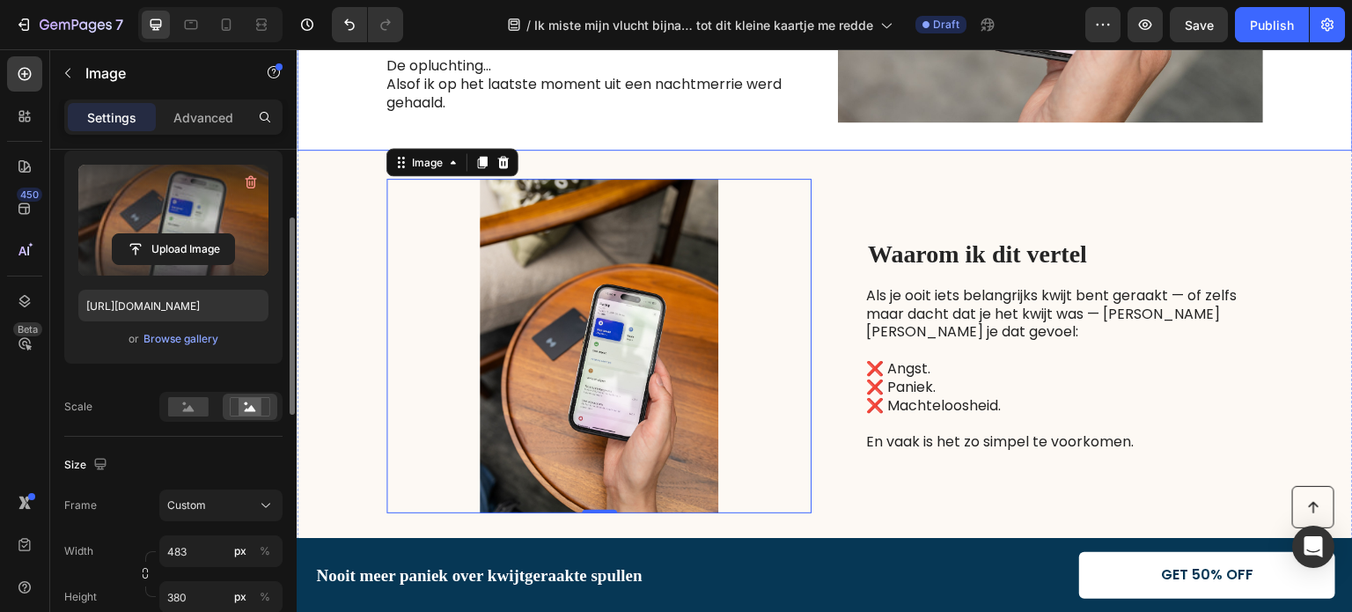
scroll to position [1496, 0]
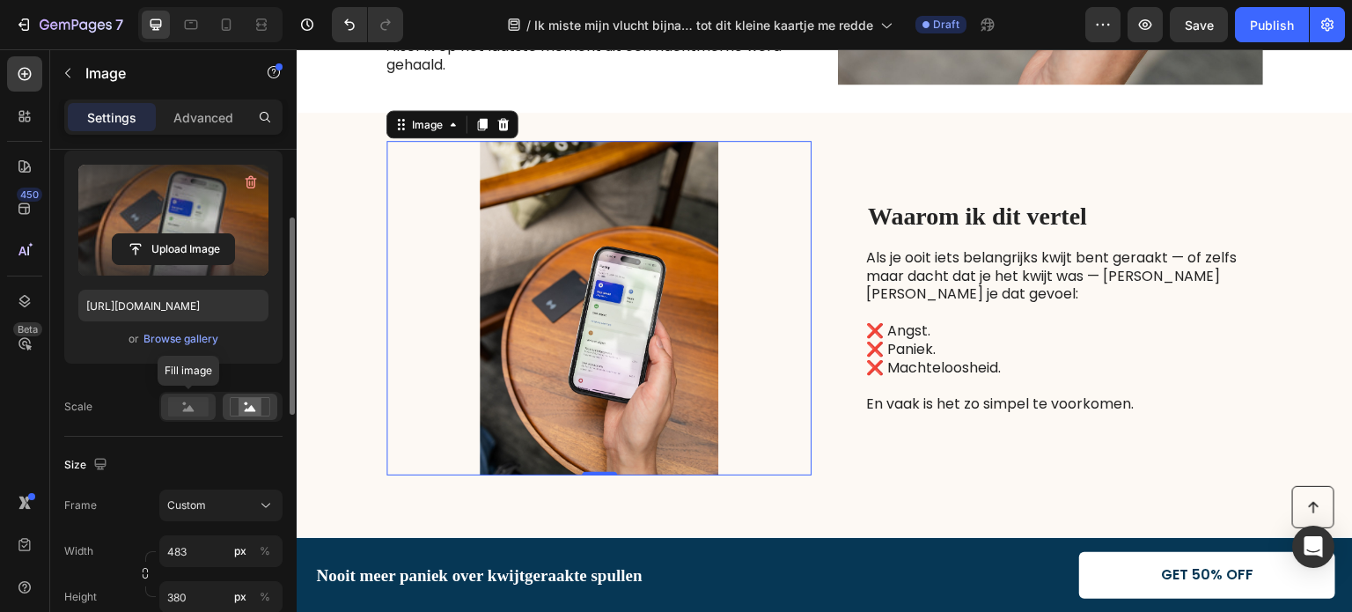
click at [190, 411] on rect at bounding box center [188, 406] width 40 height 19
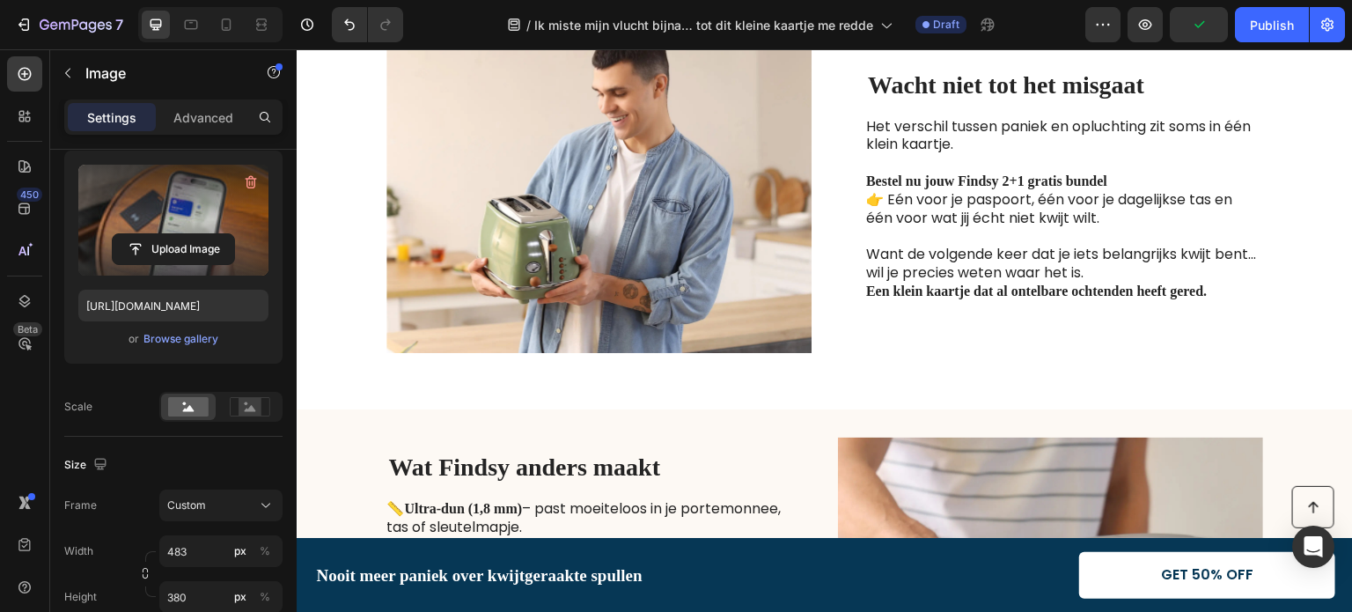
scroll to position [2465, 0]
click at [669, 239] on img at bounding box center [598, 185] width 425 height 334
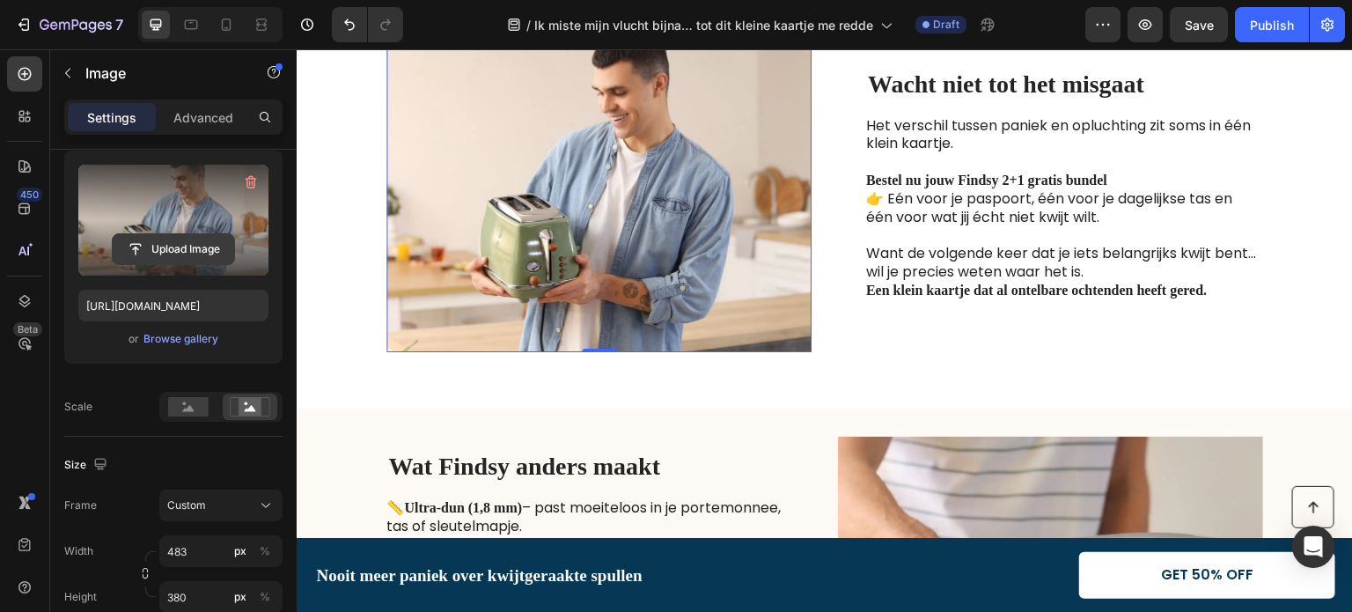
click at [184, 249] on input "file" at bounding box center [173, 249] width 121 height 30
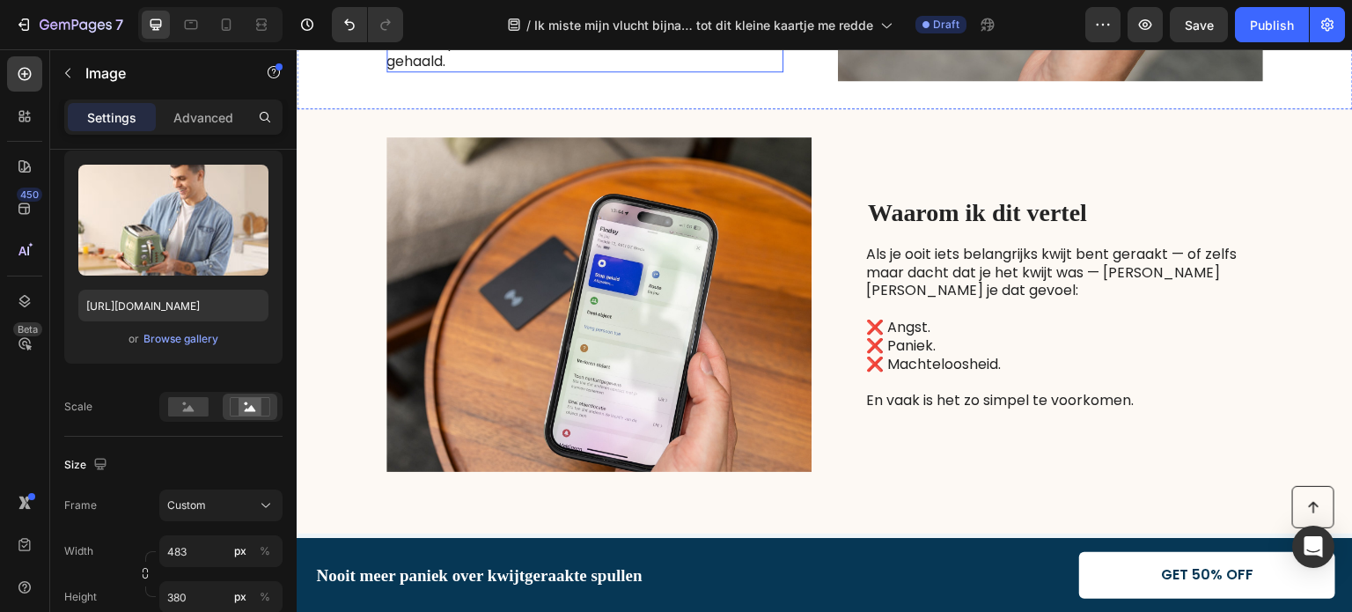
scroll to position [1502, 0]
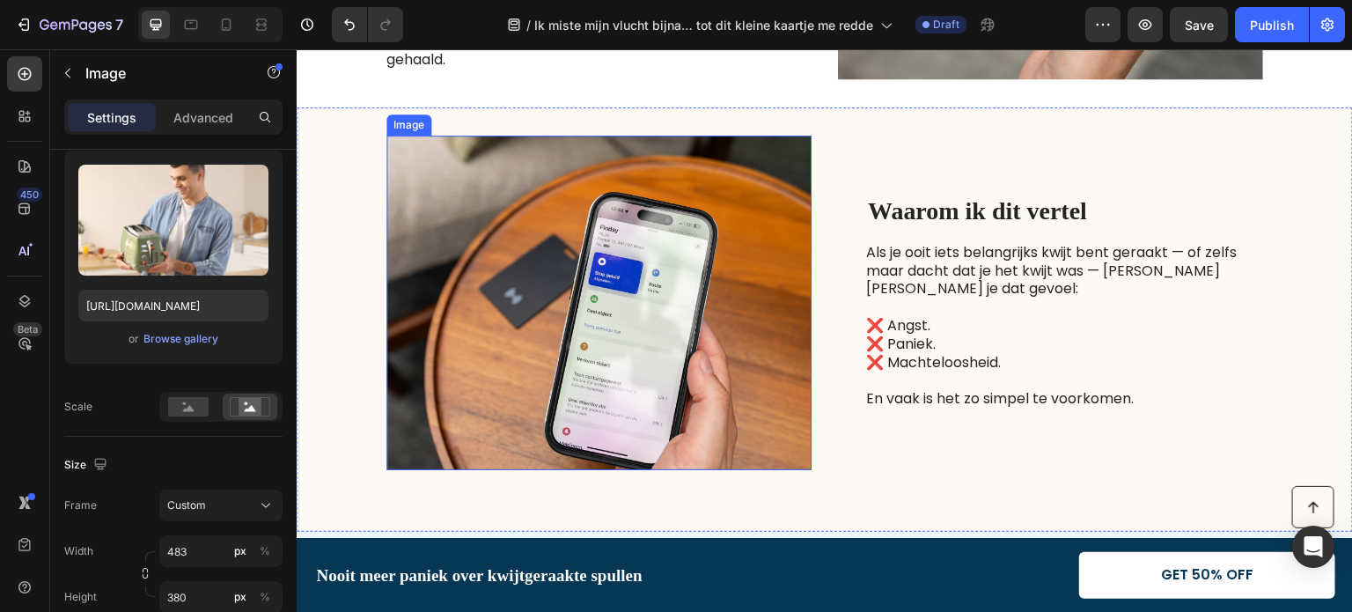
click at [540, 241] on img at bounding box center [598, 303] width 425 height 334
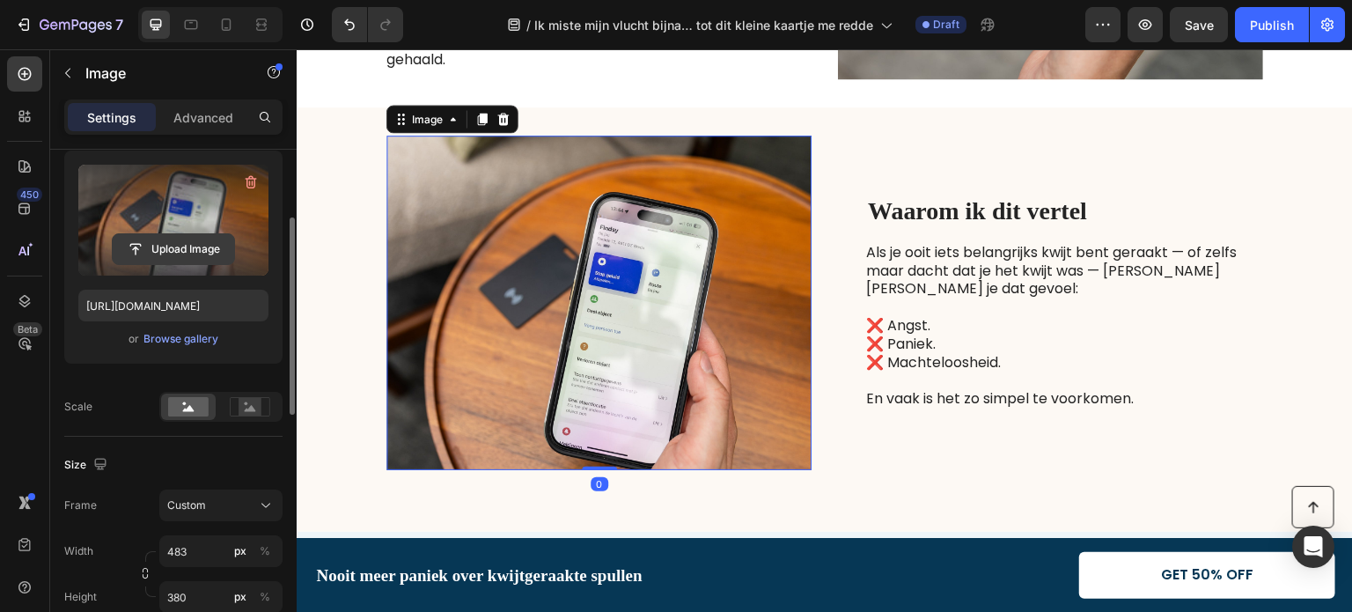
click at [180, 249] on input "file" at bounding box center [173, 249] width 121 height 30
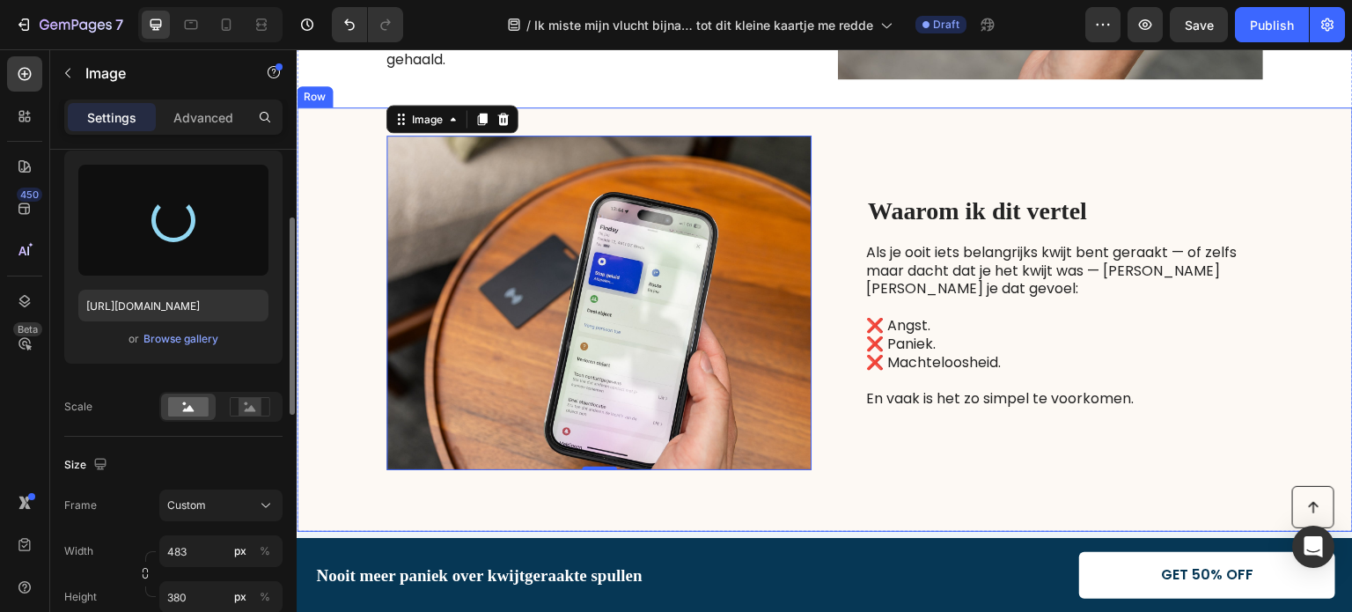
type input "https://cdn.shopify.com/s/files/1/0958/2949/2041/files/gempages_574523067171079…"
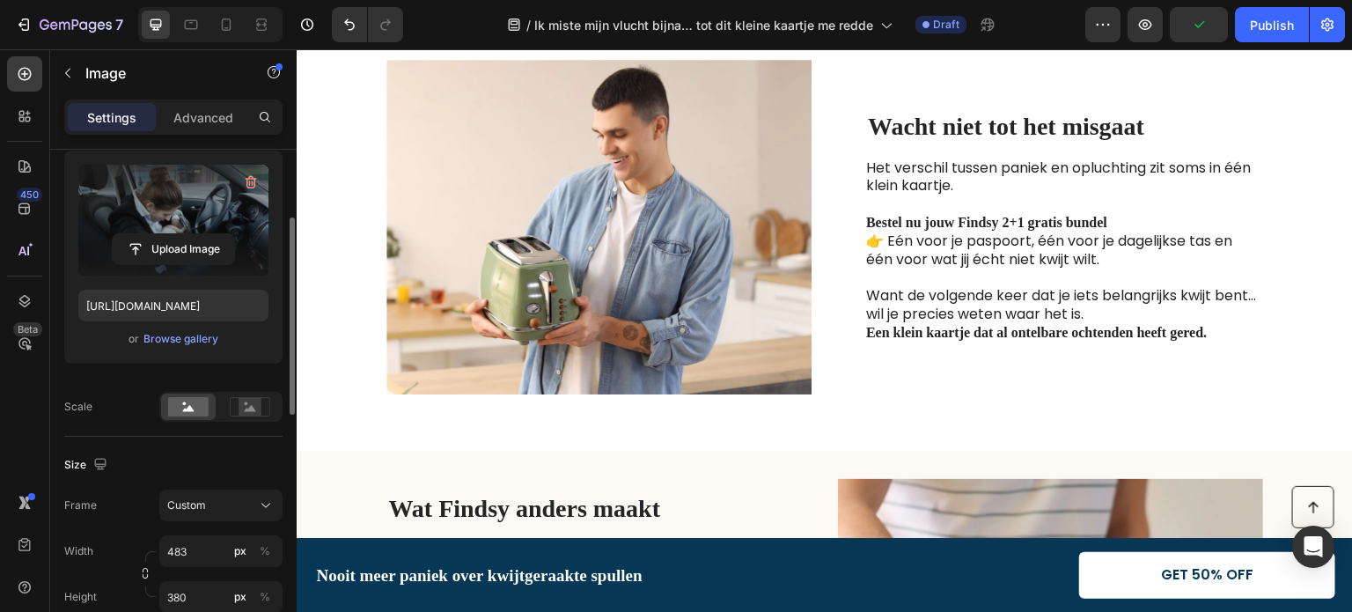
scroll to position [2470, 0]
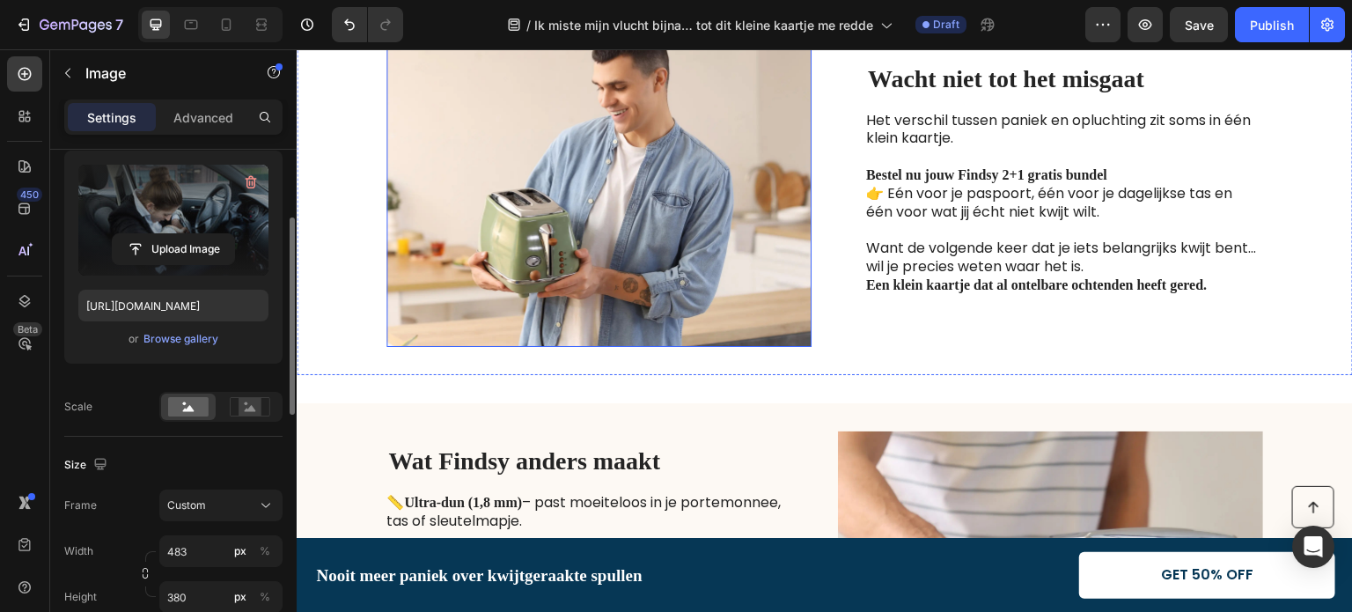
click at [653, 114] on img at bounding box center [598, 179] width 425 height 334
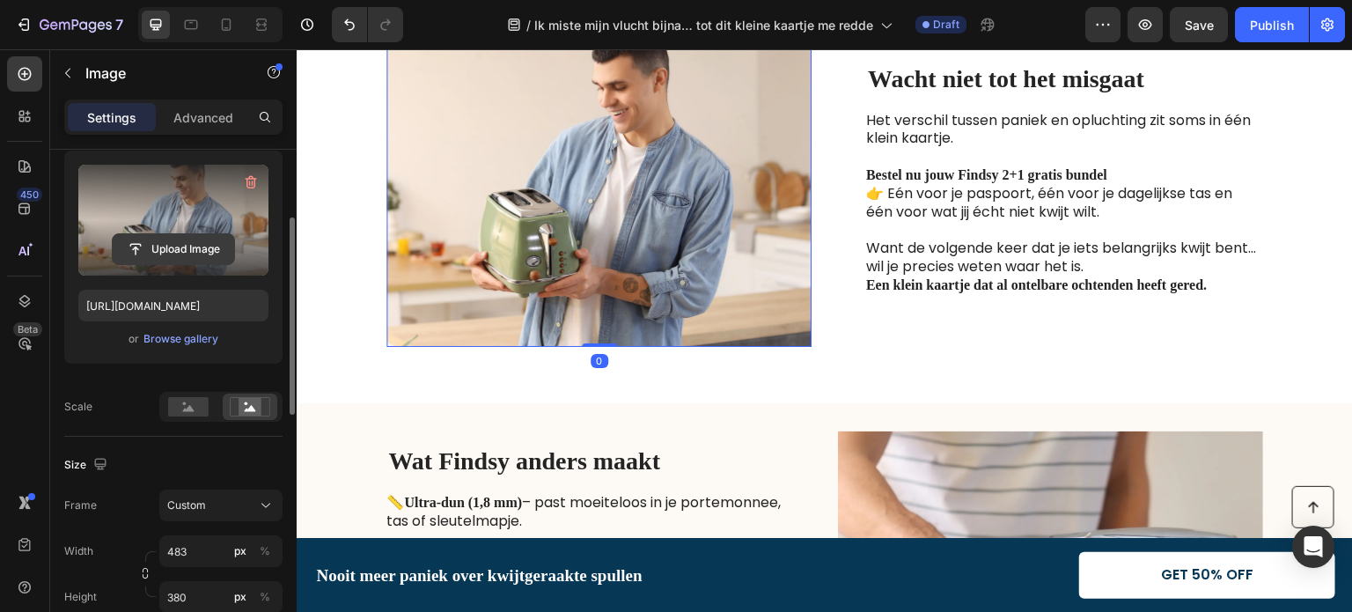
click at [172, 244] on input "file" at bounding box center [173, 249] width 121 height 30
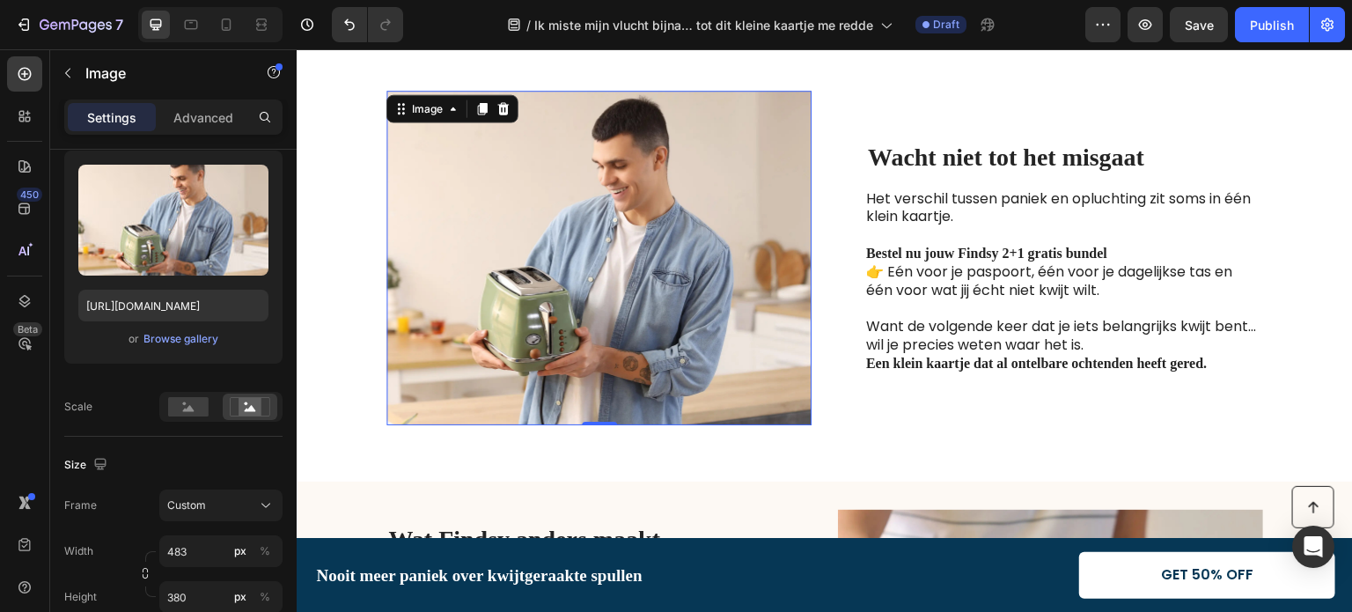
scroll to position [2294, 0]
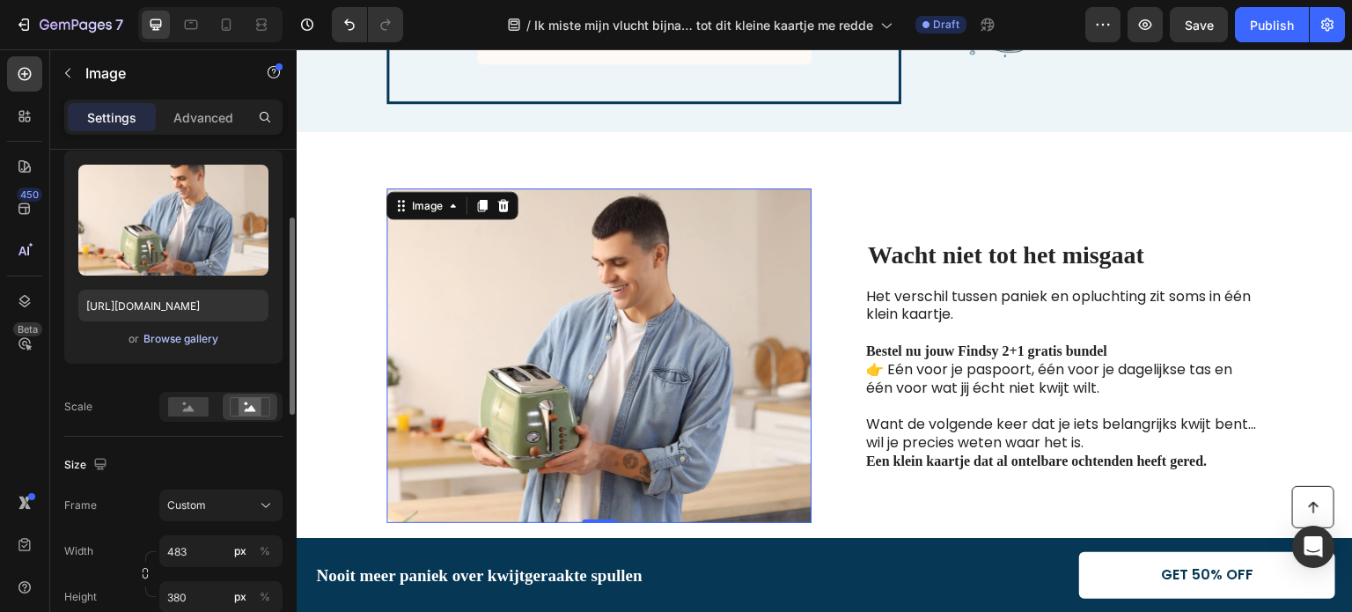
click at [173, 340] on div "Browse gallery" at bounding box center [180, 339] width 75 height 16
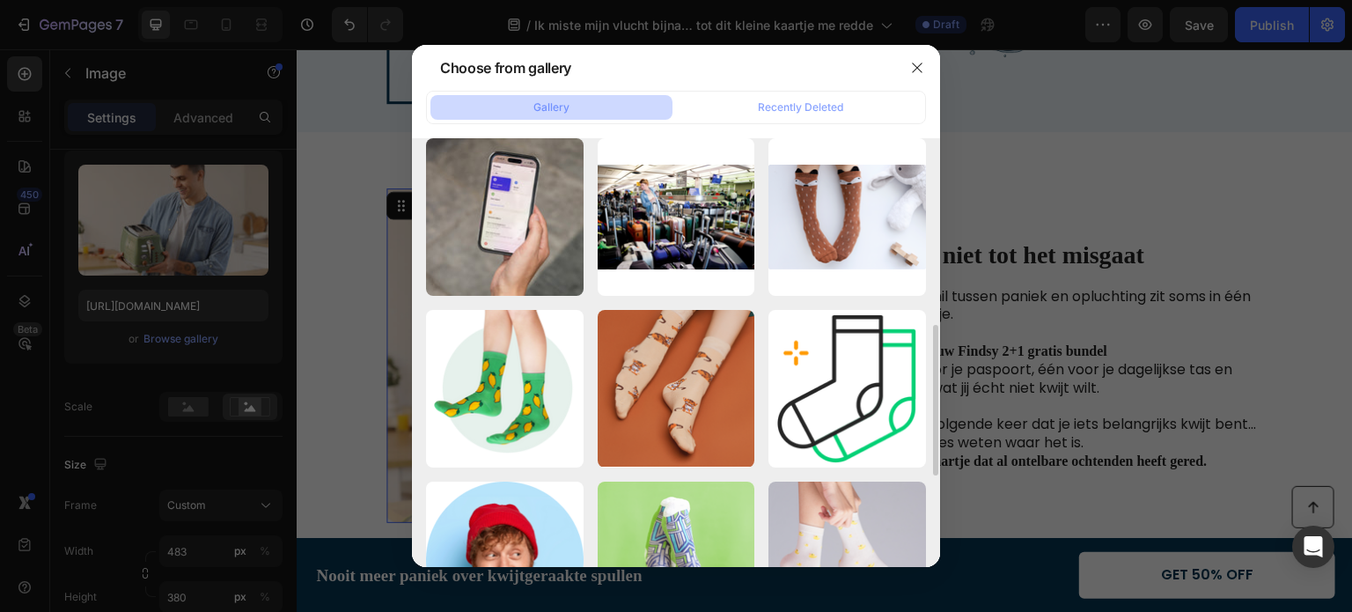
scroll to position [0, 0]
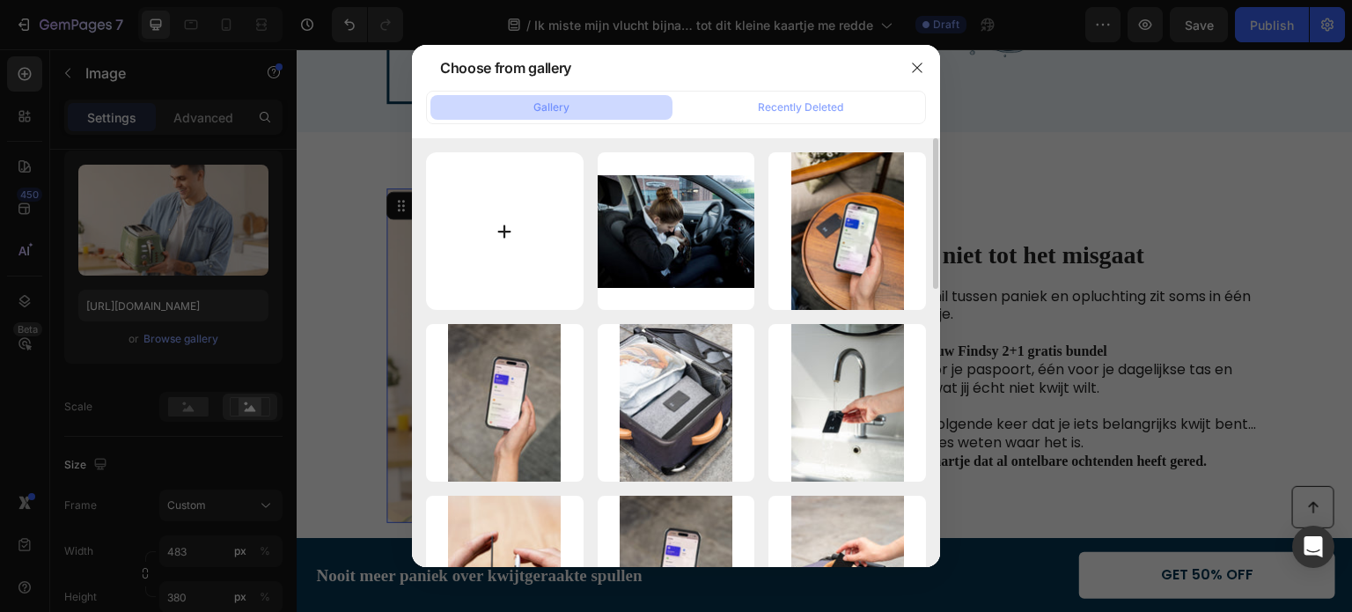
click at [505, 247] on input "file" at bounding box center [505, 231] width 158 height 158
type input "C:\fakepath\250813-Findsy-VY9523WEB.jpg"
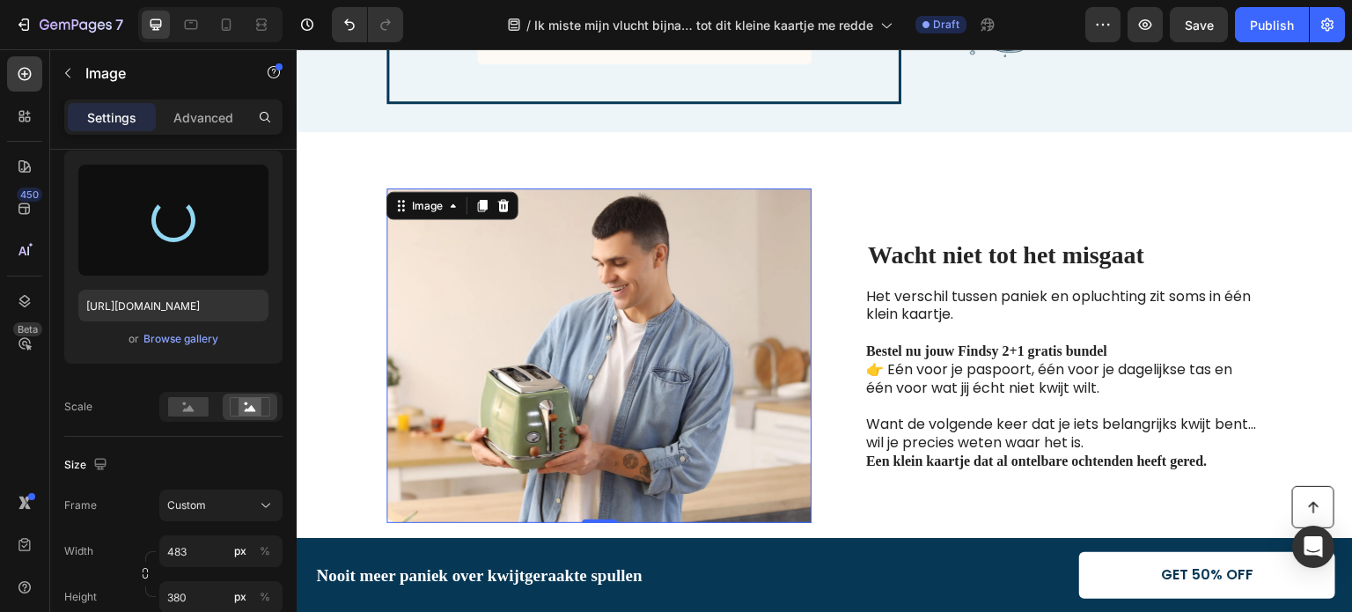
type input "https://cdn.shopify.com/s/files/1/0958/2949/2041/files/gempages_574523067171079…"
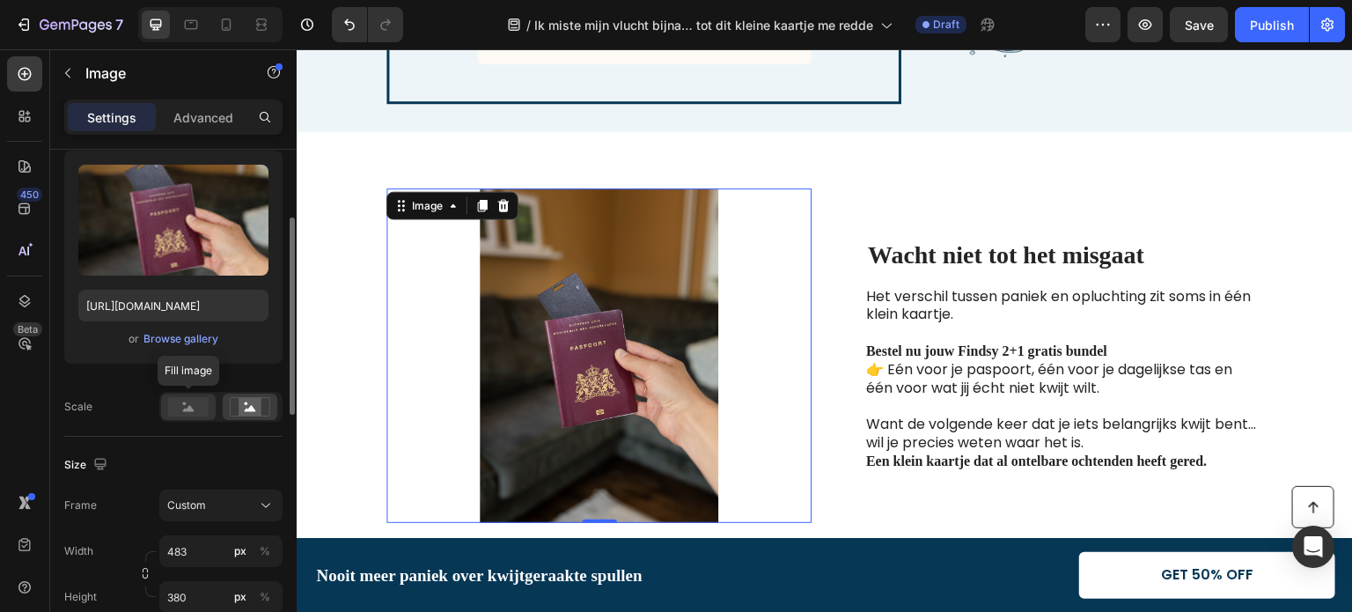
click at [187, 403] on rect at bounding box center [188, 406] width 40 height 19
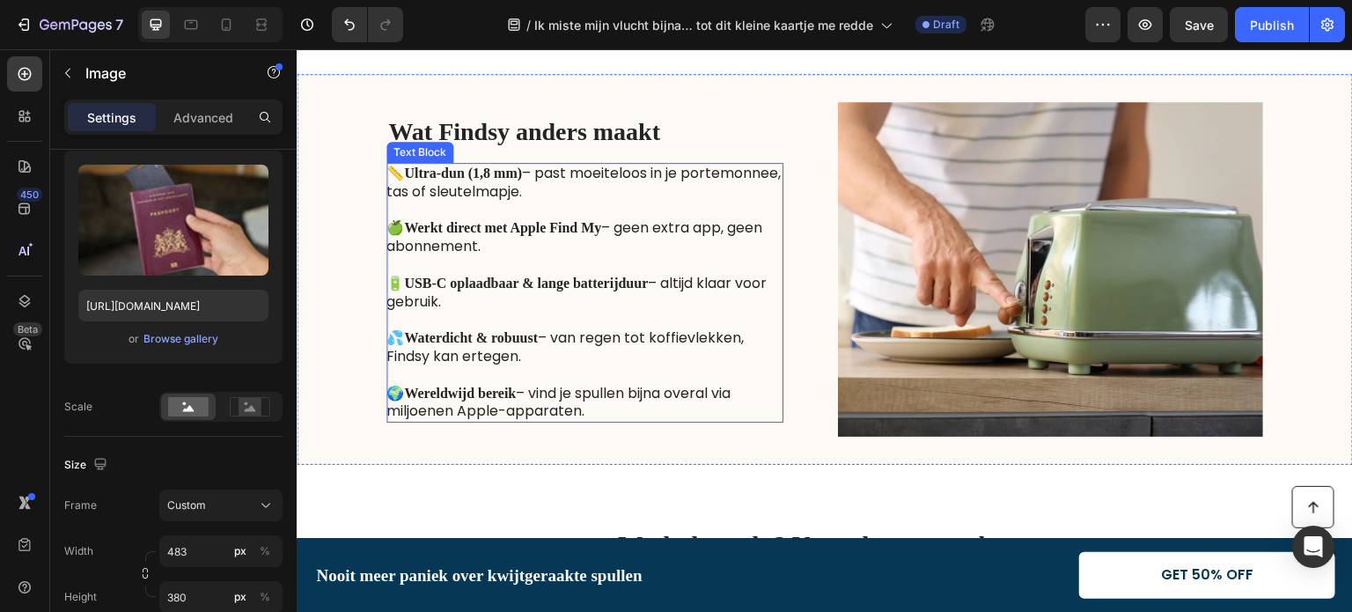
scroll to position [2822, 0]
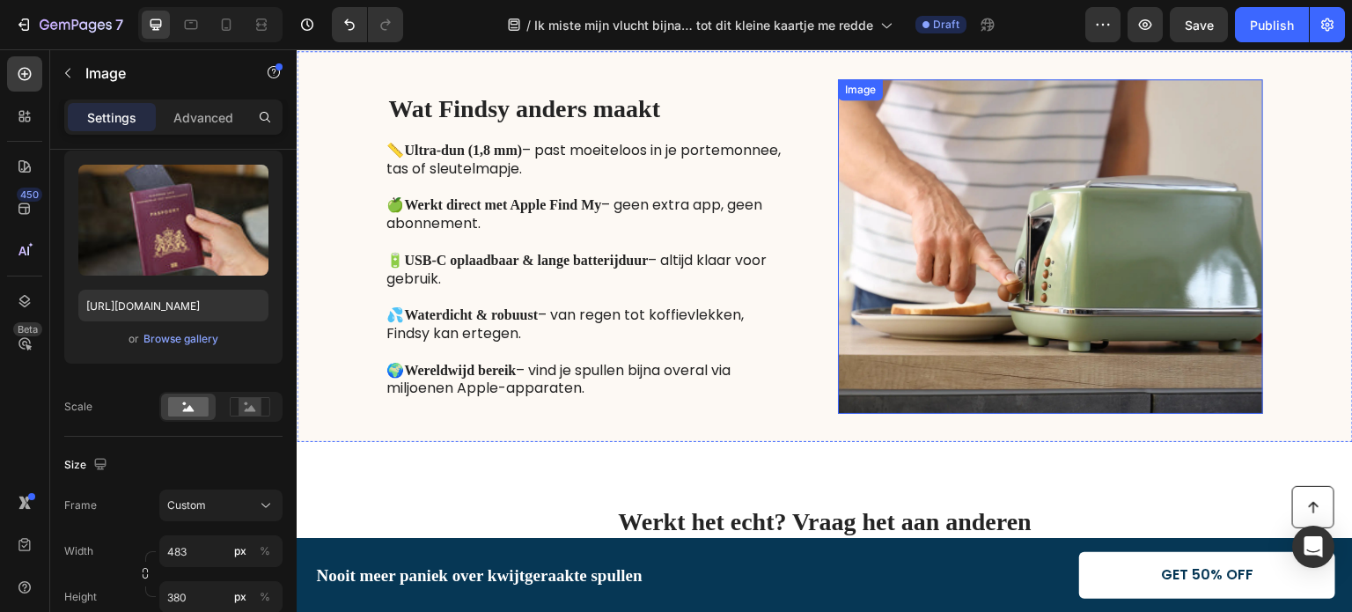
click at [952, 326] on img at bounding box center [1050, 246] width 425 height 334
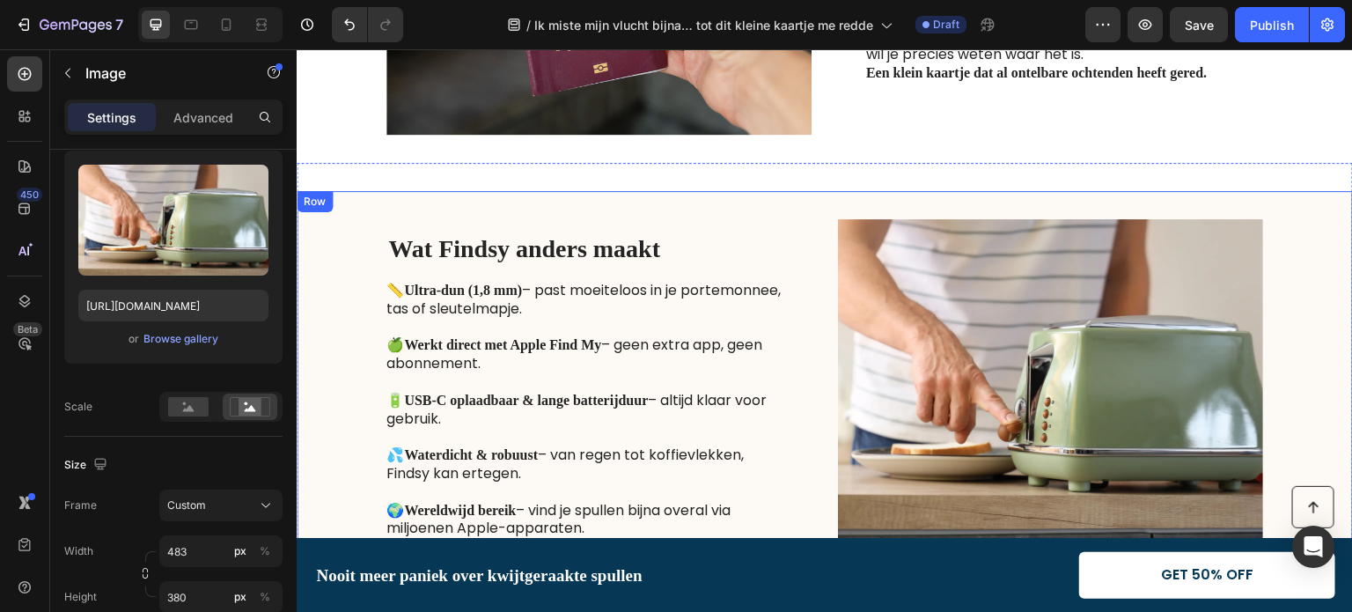
scroll to position [2770, 0]
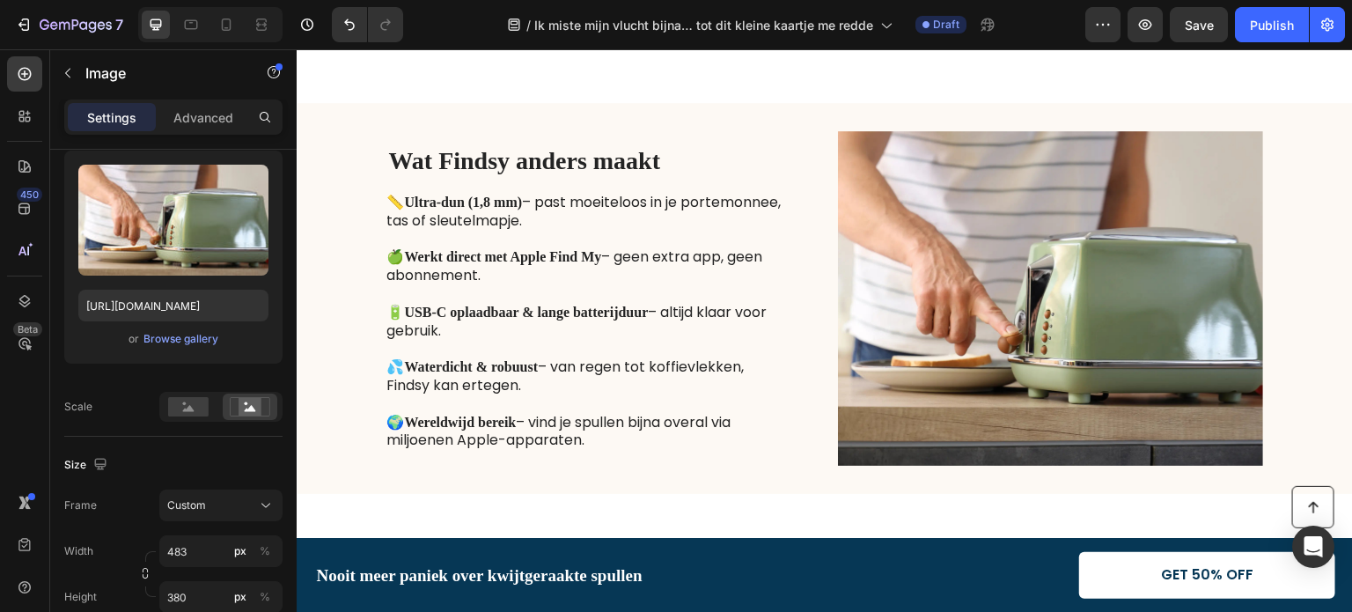
click at [938, 210] on img at bounding box center [1050, 298] width 425 height 334
click at [180, 338] on div "Browse gallery" at bounding box center [180, 339] width 75 height 16
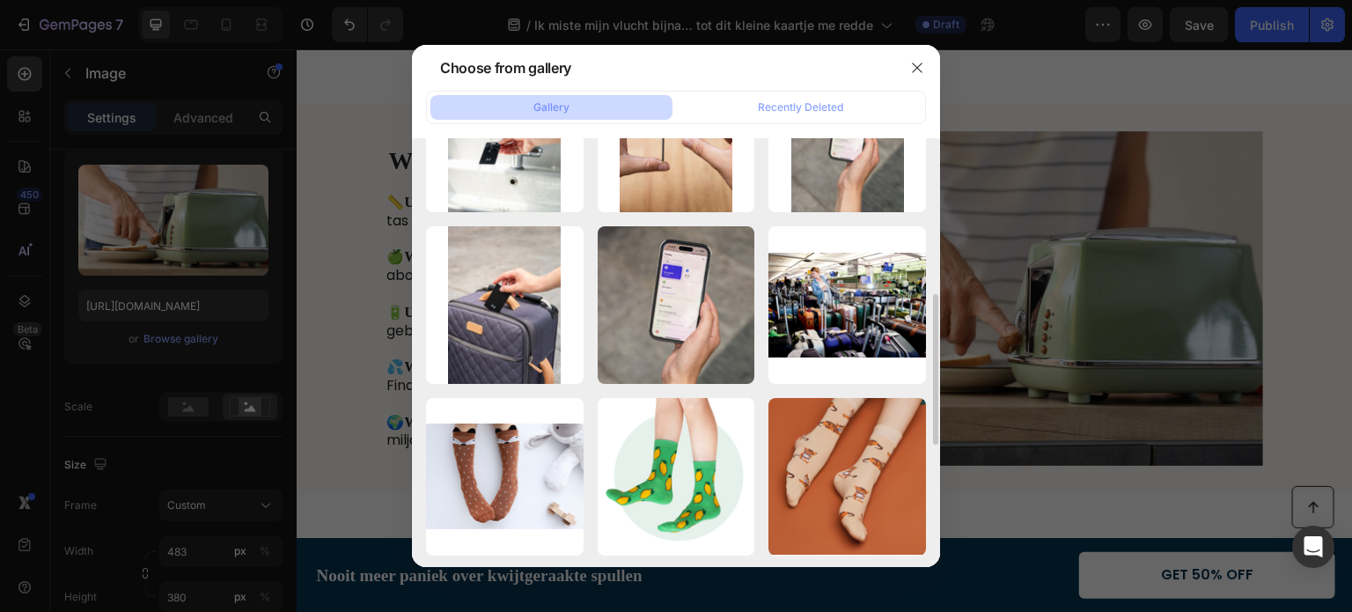
scroll to position [176, 0]
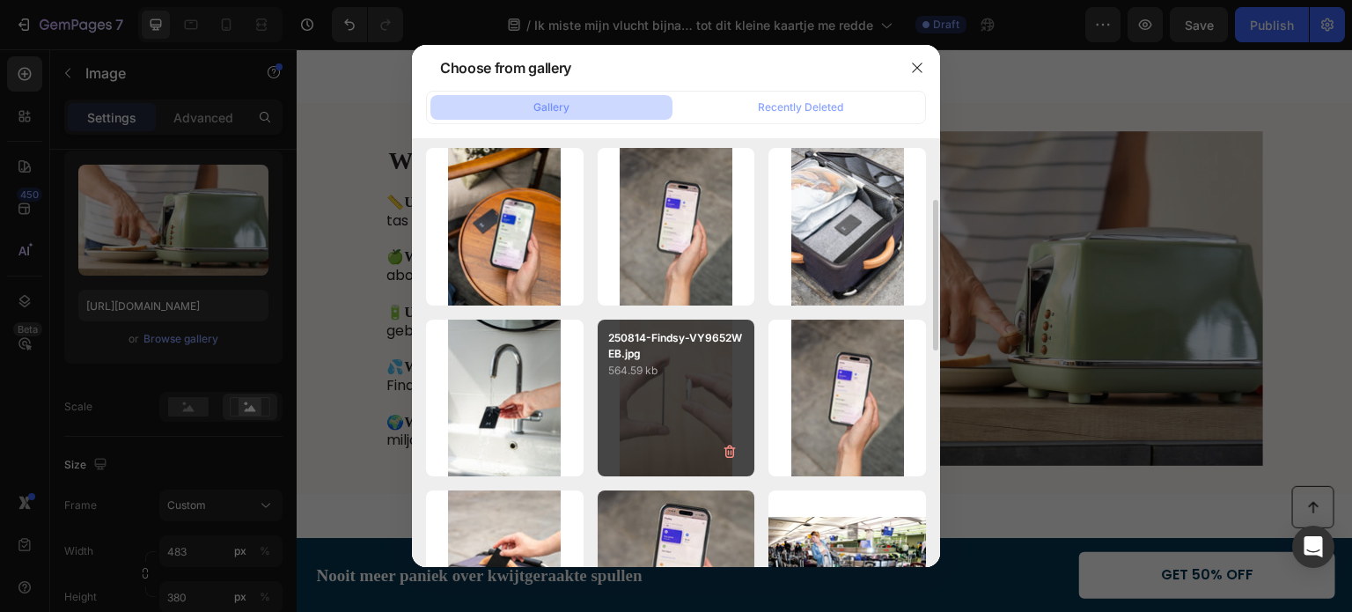
click at [657, 404] on div "250814-Findsy-VY9652WEB.jpg 564.59 kb" at bounding box center [677, 399] width 158 height 158
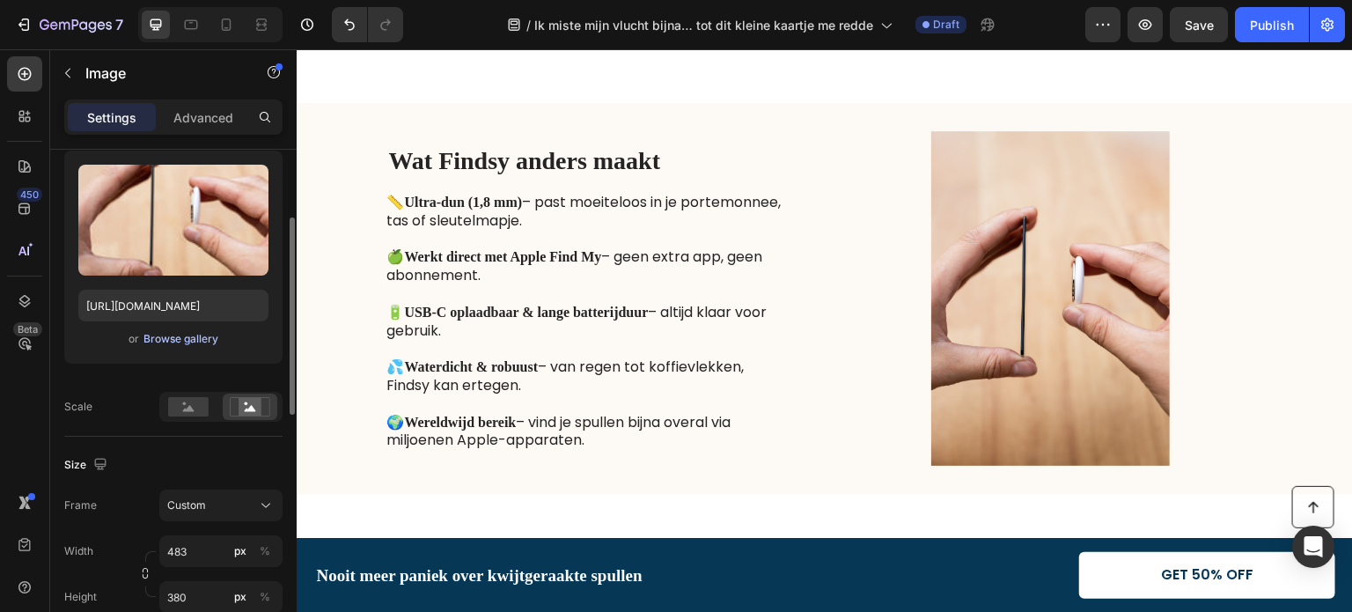
click at [181, 332] on div "Browse gallery" at bounding box center [180, 339] width 75 height 16
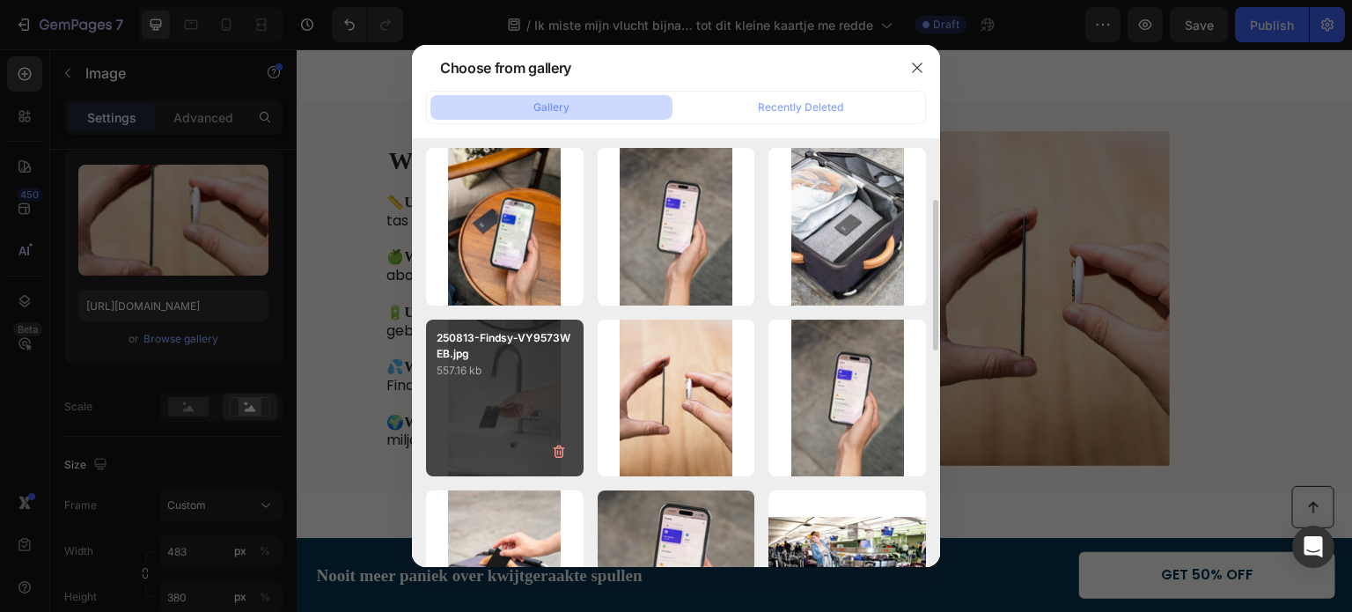
click at [493, 376] on p "557.16 kb" at bounding box center [505, 371] width 136 height 18
type input "[URL][DOMAIN_NAME]"
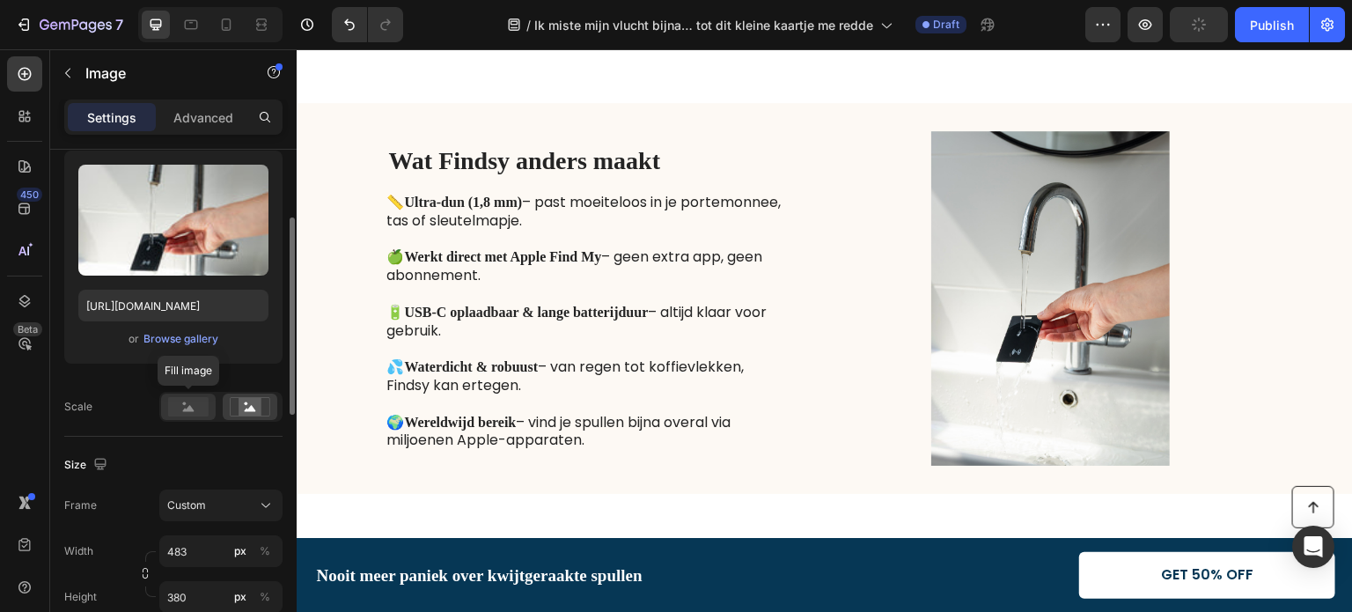
click at [181, 401] on rect at bounding box center [188, 406] width 40 height 19
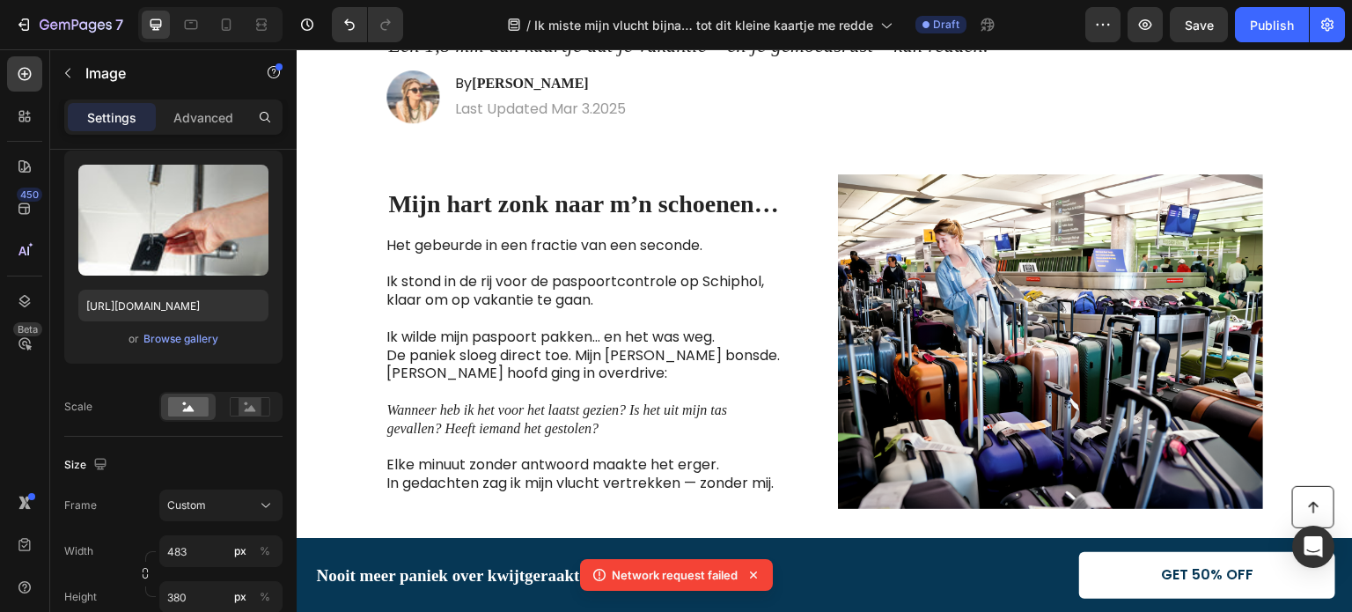
scroll to position [0, 0]
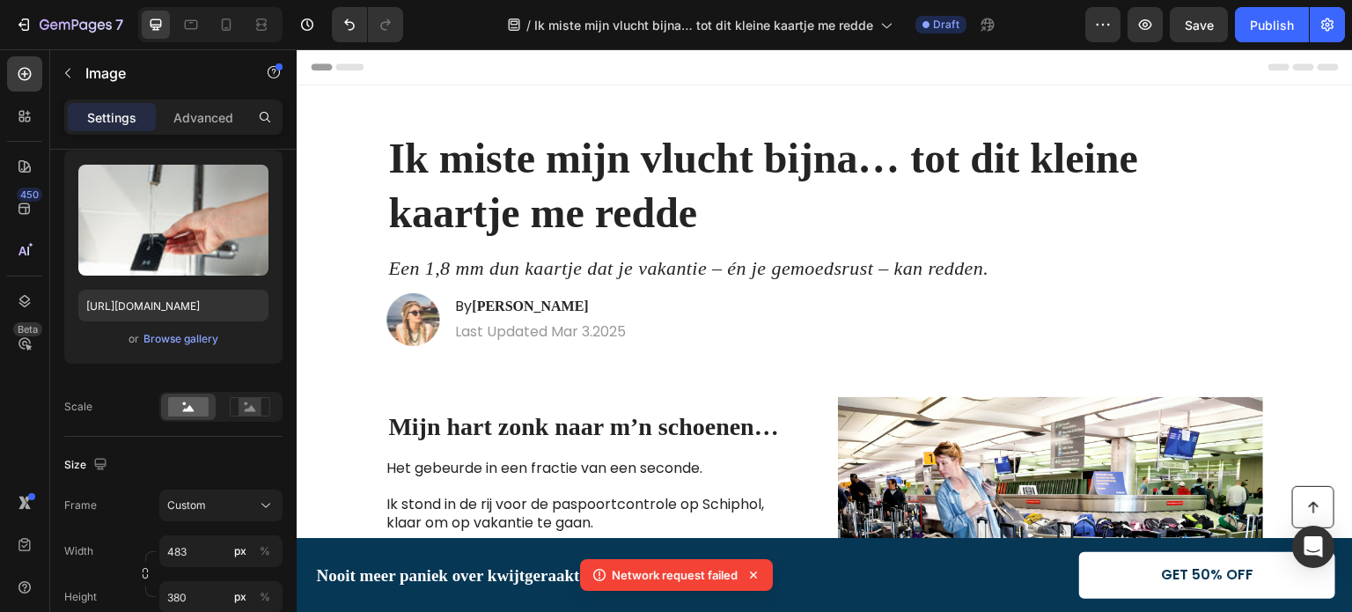
click at [210, 24] on div at bounding box center [210, 24] width 144 height 35
click at [225, 27] on icon at bounding box center [226, 25] width 18 height 18
type input "335"
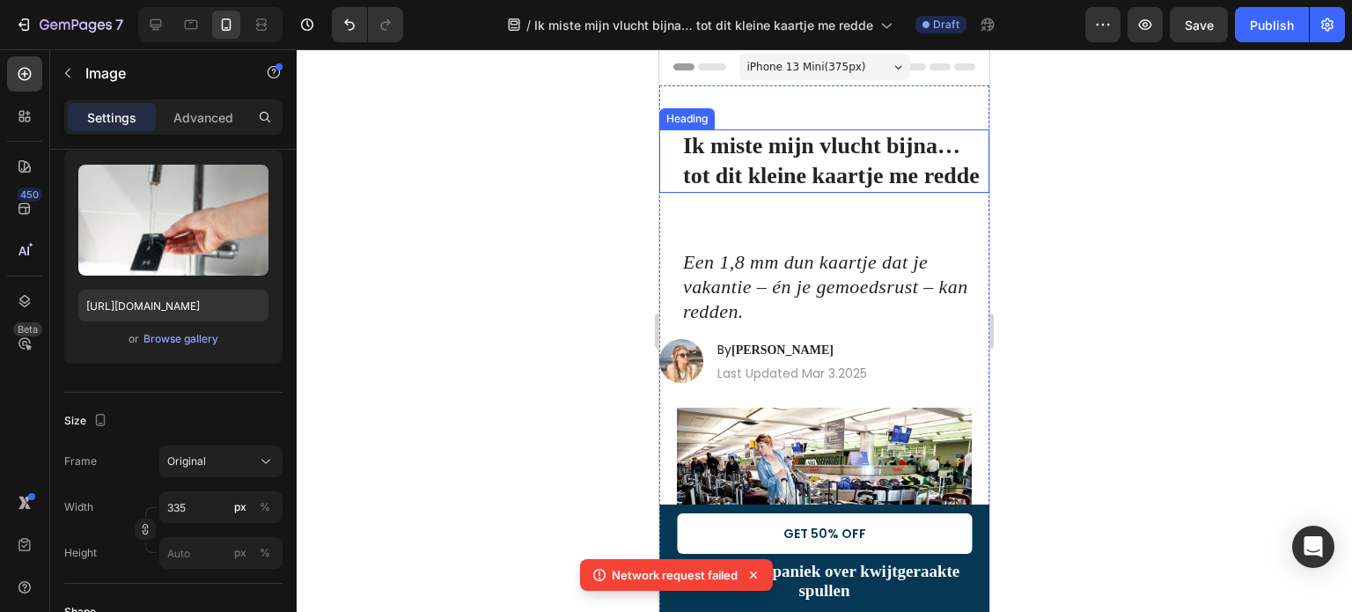
click at [806, 167] on strong "Ik miste mijn vlucht bijna… tot dit kleine kaartje me redde" at bounding box center [831, 160] width 297 height 55
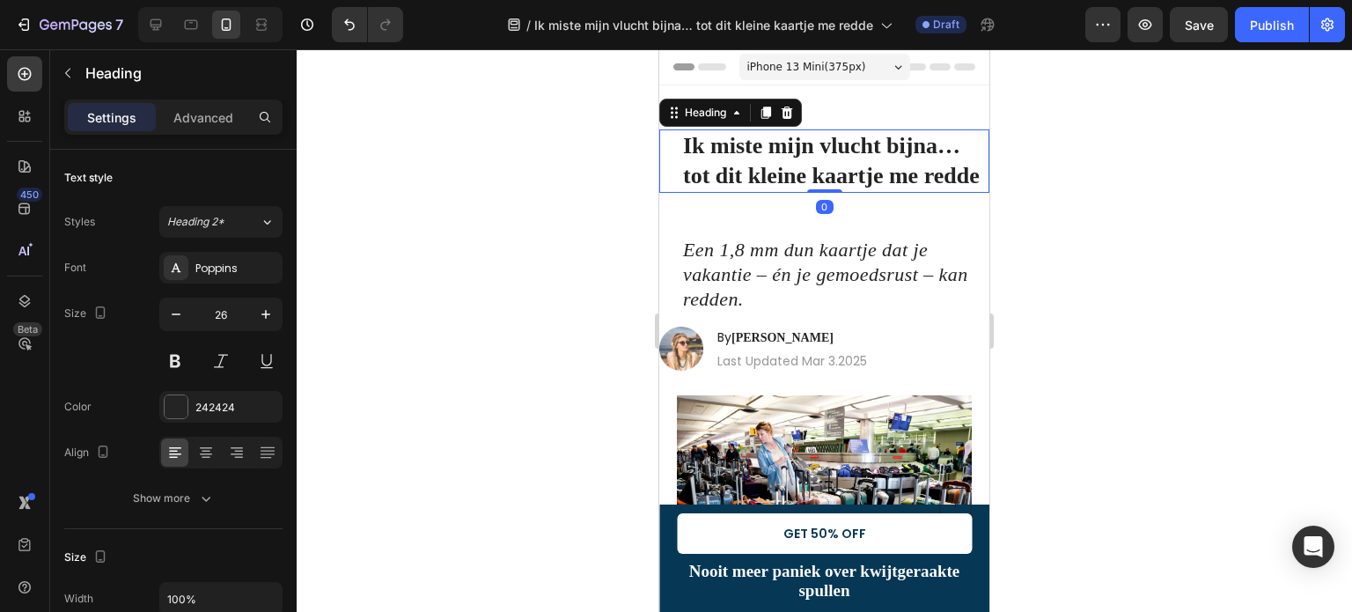
drag, startPoint x: 815, startPoint y: 232, endPoint x: 781, endPoint y: 253, distance: 40.3
click at [822, 175] on div "Ik miste mijn vlucht bijna… tot dit kleine kaartje me redde Heading 0" at bounding box center [824, 160] width 330 height 63
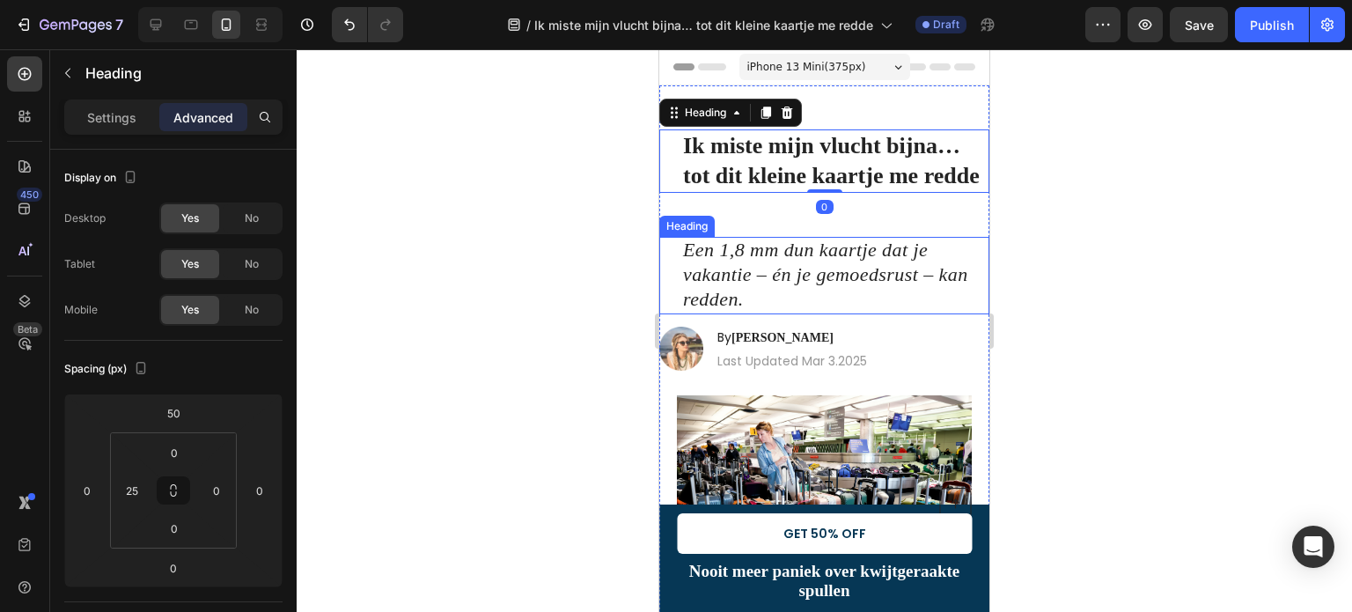
click at [776, 285] on icon "Een 1,8 mm dun kaartje dat je vakantie – én je gemoedsrust – kan redden." at bounding box center [825, 274] width 285 height 71
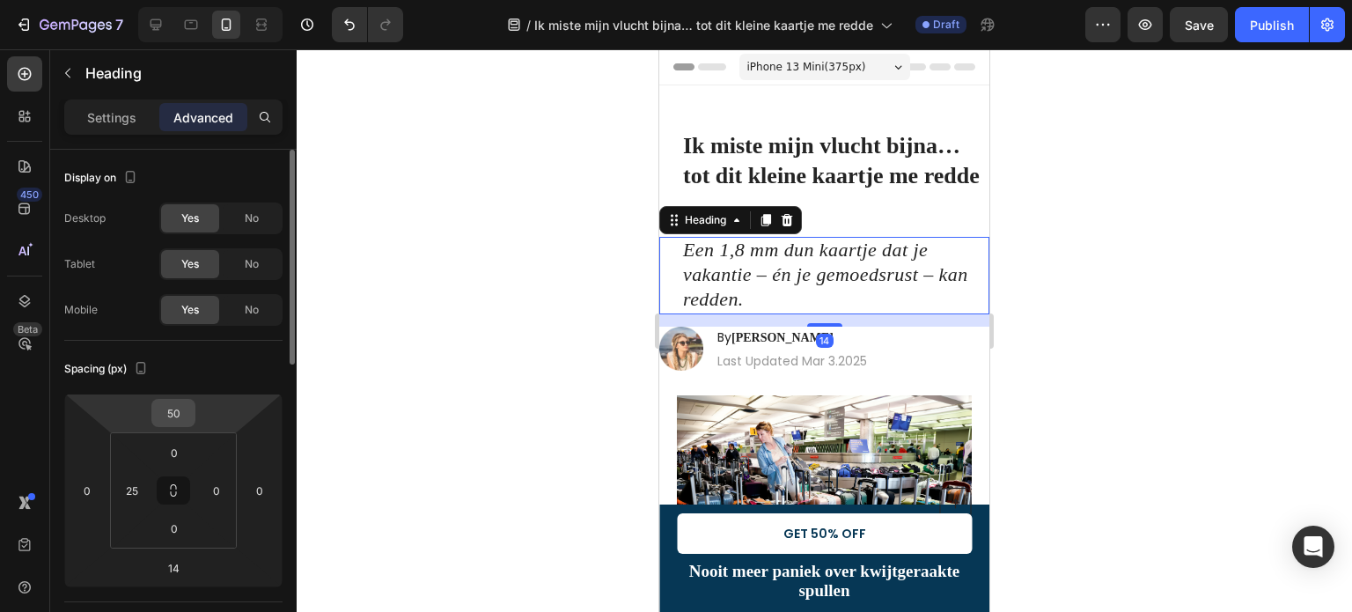
click at [171, 415] on input "50" at bounding box center [173, 413] width 35 height 26
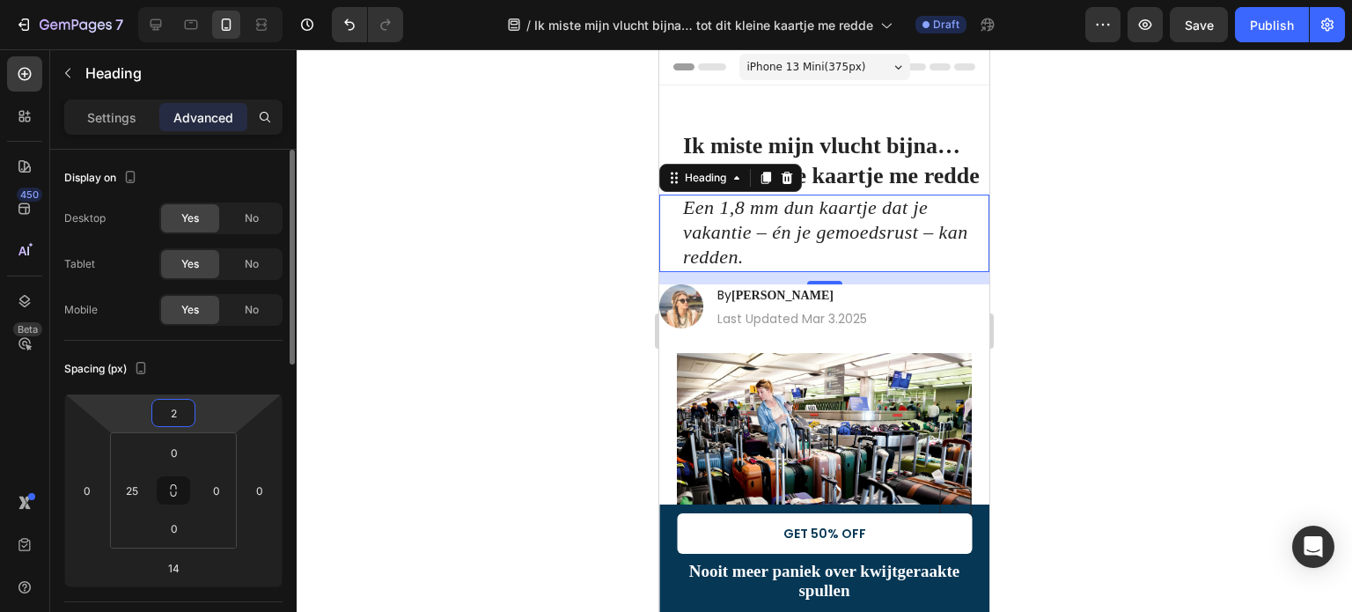
type input "20"
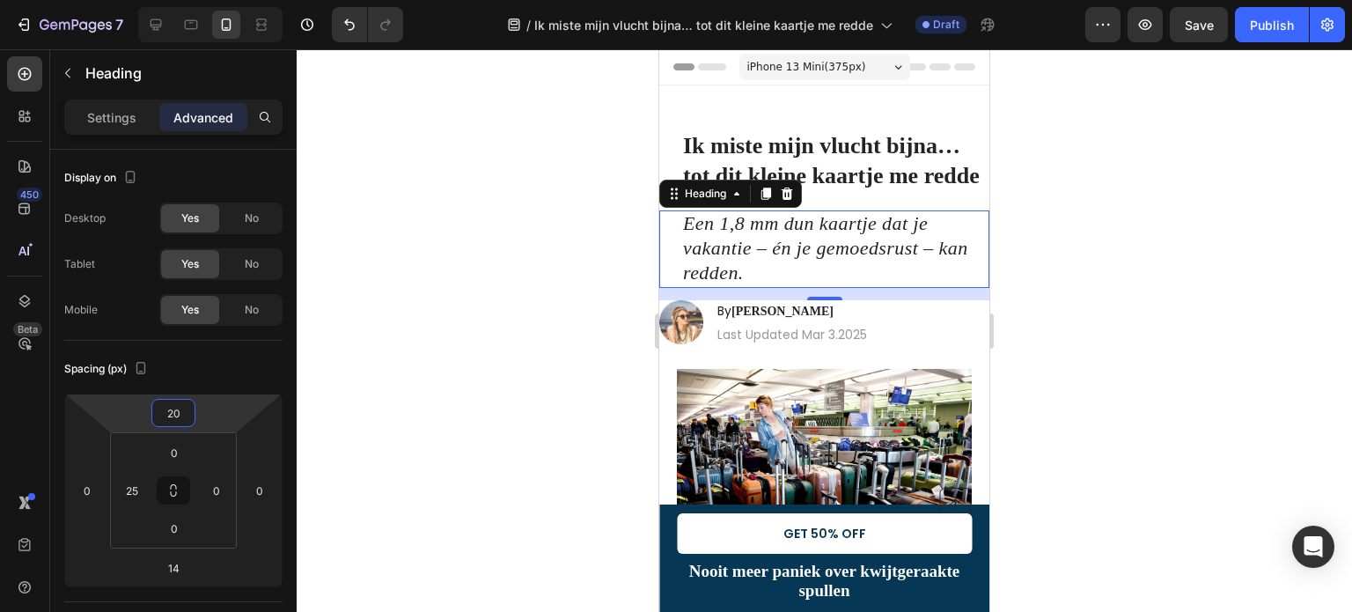
click at [417, 289] on div at bounding box center [824, 330] width 1055 height 562
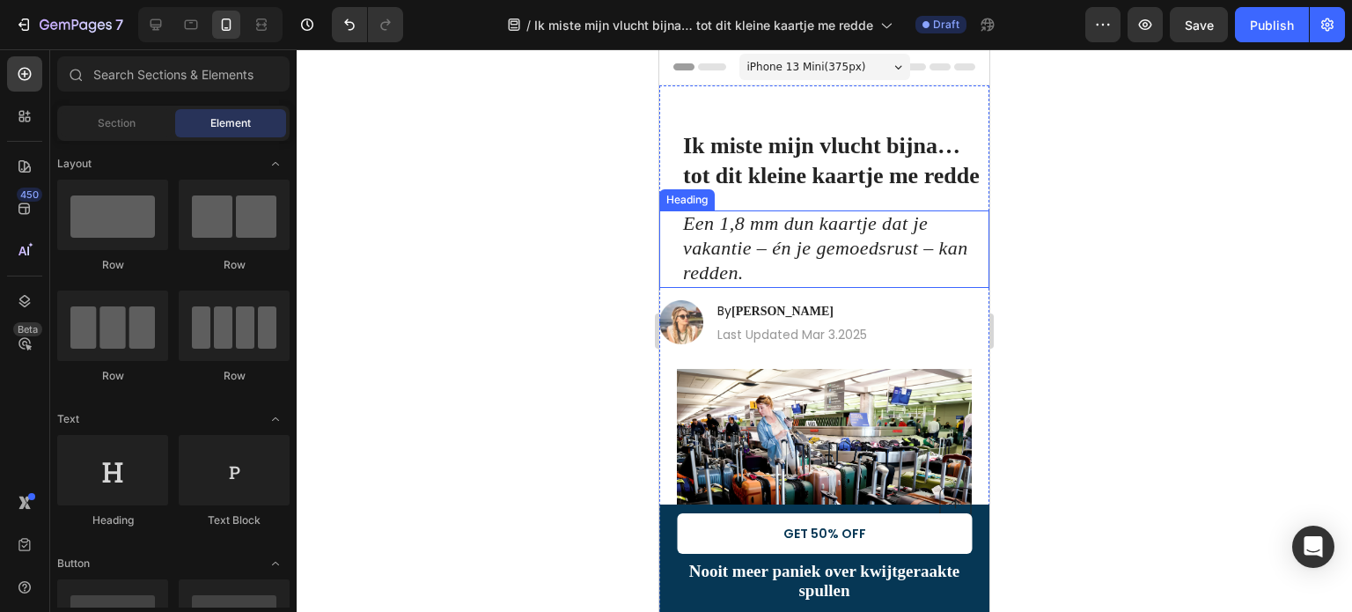
click at [767, 267] on icon "Een 1,8 mm dun kaartje dat je vakantie – én je gemoedsrust – kan redden." at bounding box center [825, 247] width 285 height 71
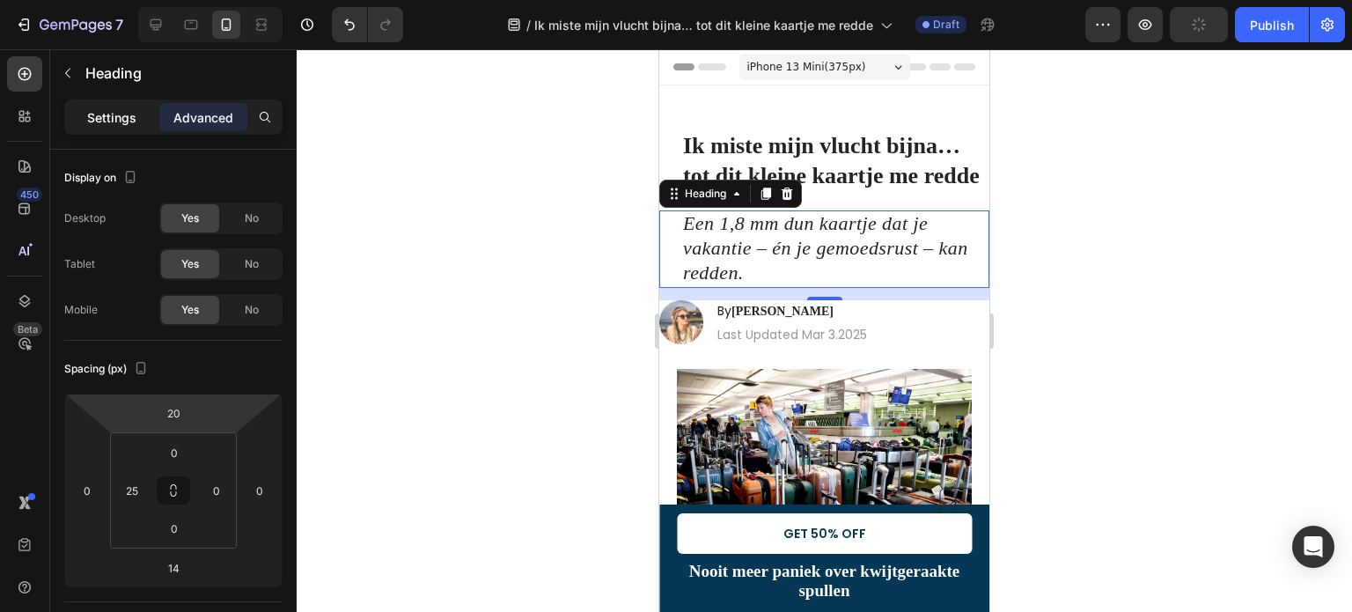
click at [107, 109] on p "Settings" at bounding box center [111, 117] width 49 height 18
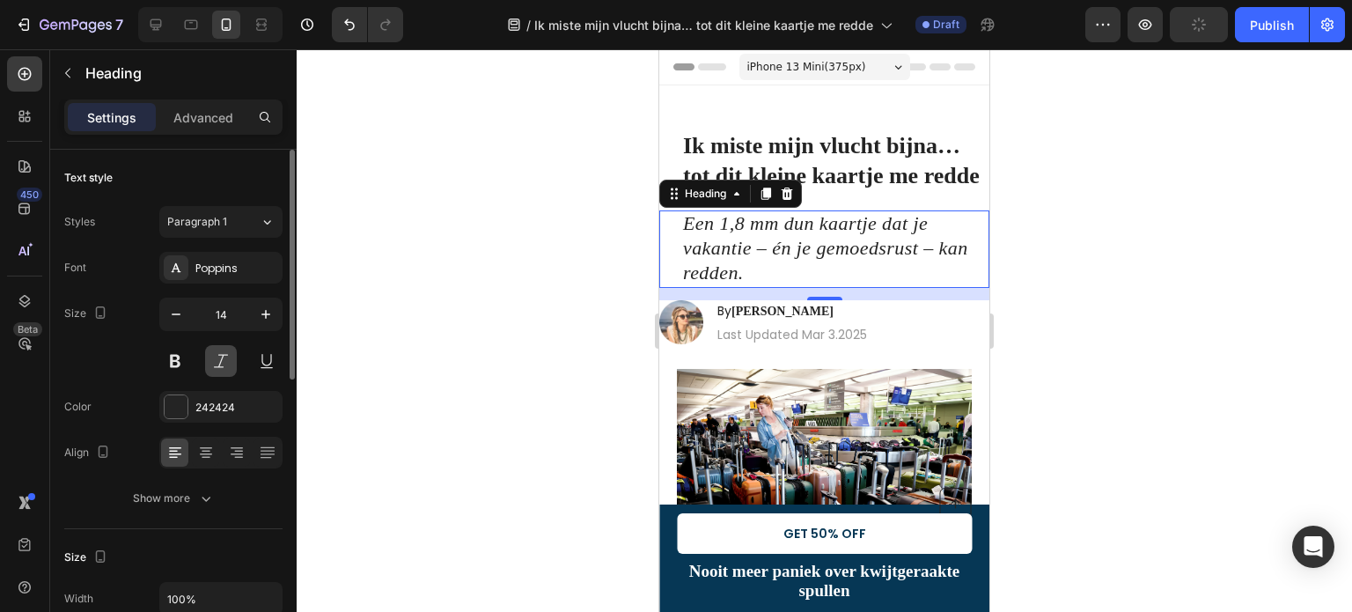
scroll to position [176, 0]
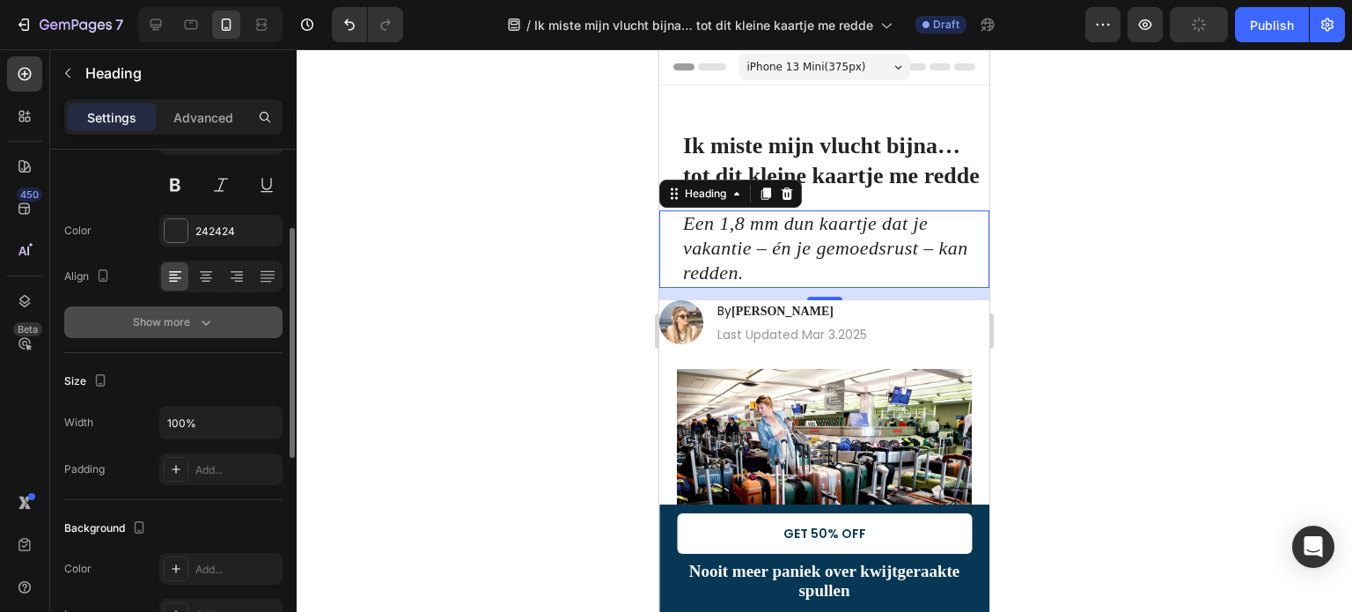
click at [182, 321] on div "Show more" at bounding box center [174, 322] width 82 height 18
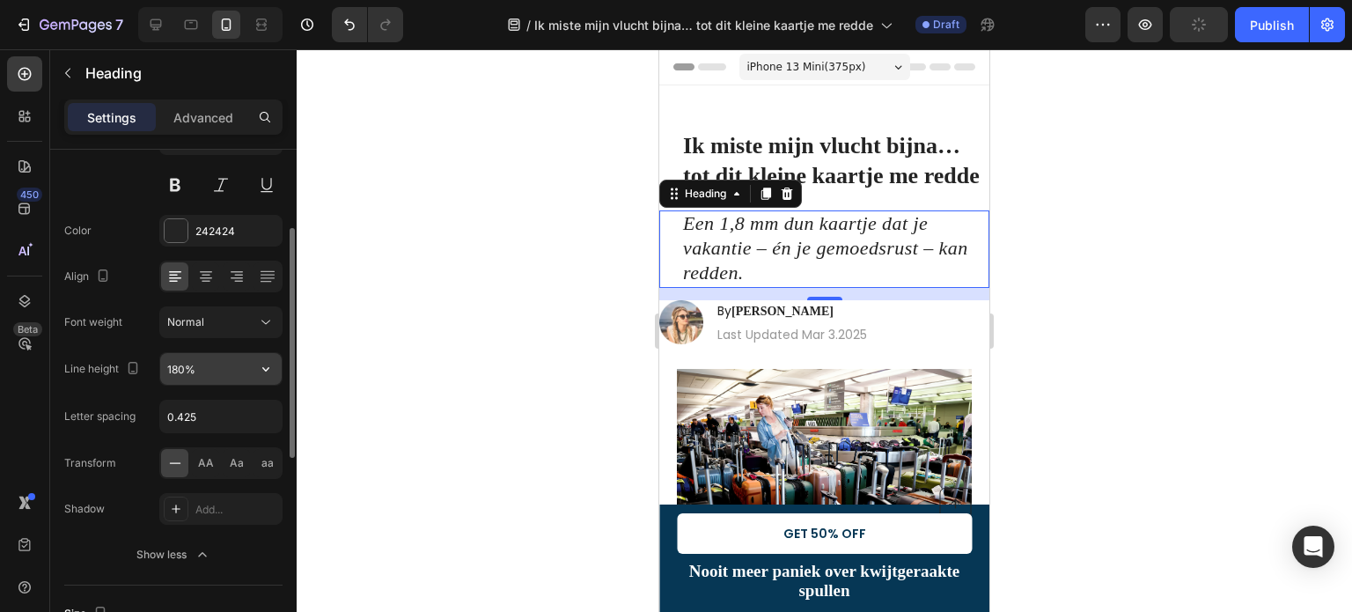
click at [211, 372] on input "180%" at bounding box center [220, 369] width 121 height 32
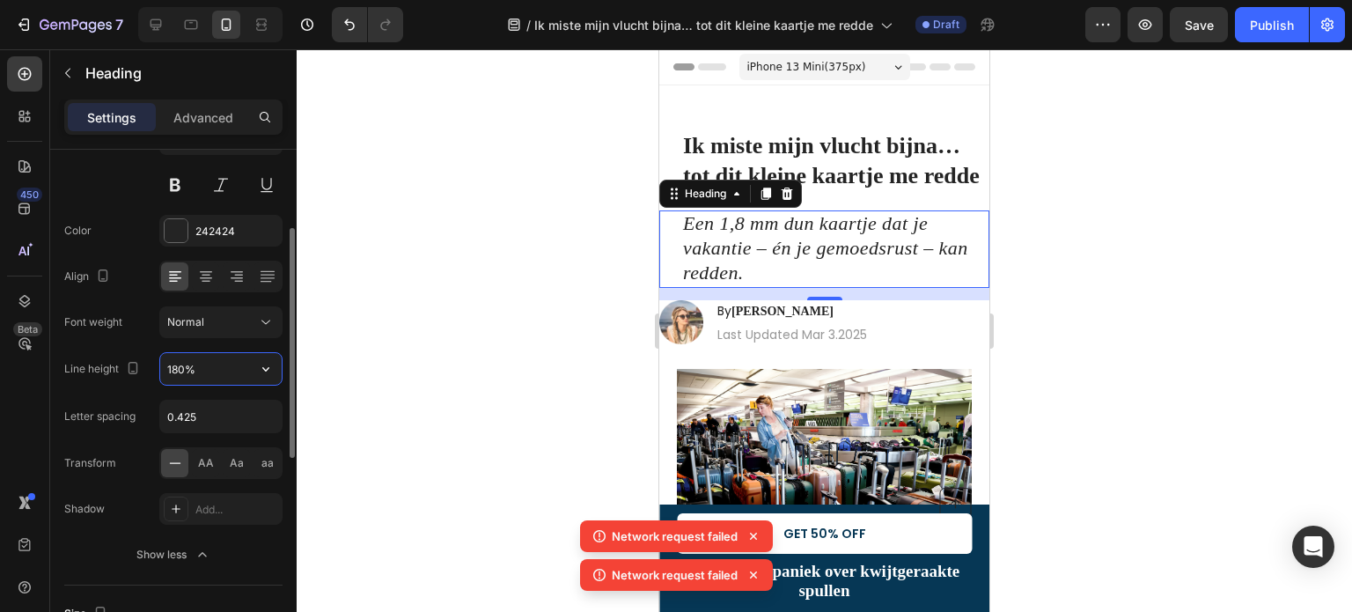
click at [211, 372] on input "180%" at bounding box center [220, 369] width 121 height 32
click at [245, 368] on input "180%" at bounding box center [220, 369] width 121 height 32
click at [262, 370] on icon "button" at bounding box center [266, 369] width 18 height 18
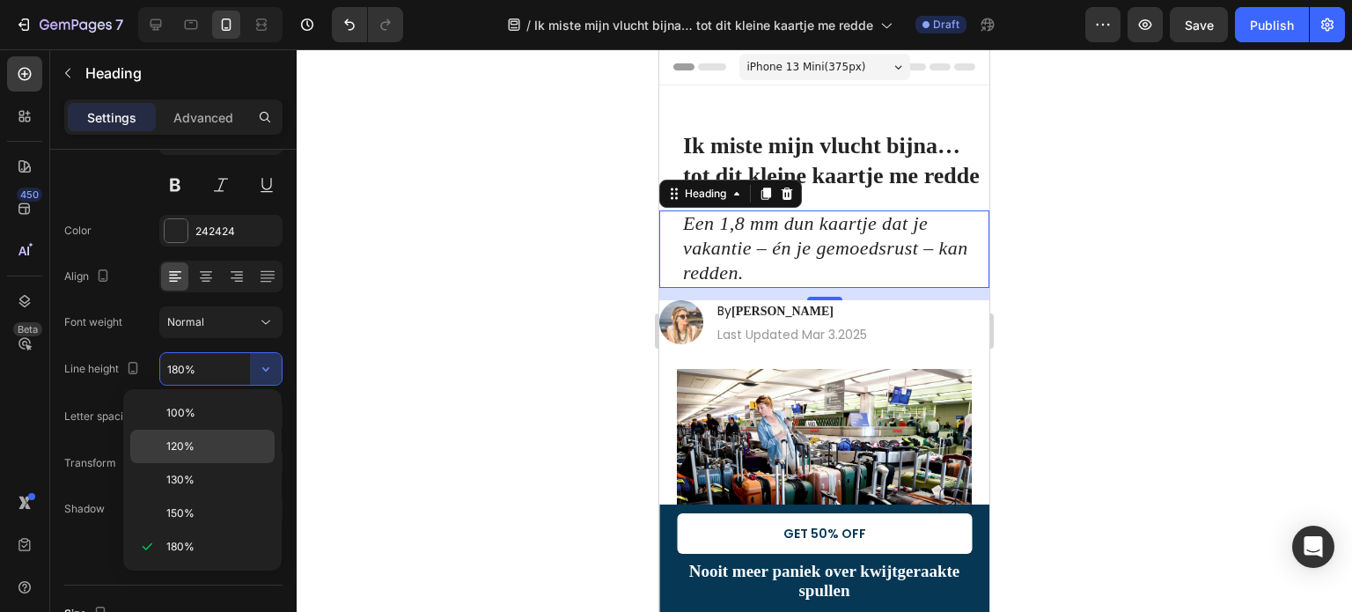
click at [179, 446] on span "120%" at bounding box center [180, 446] width 28 height 16
type input "120%"
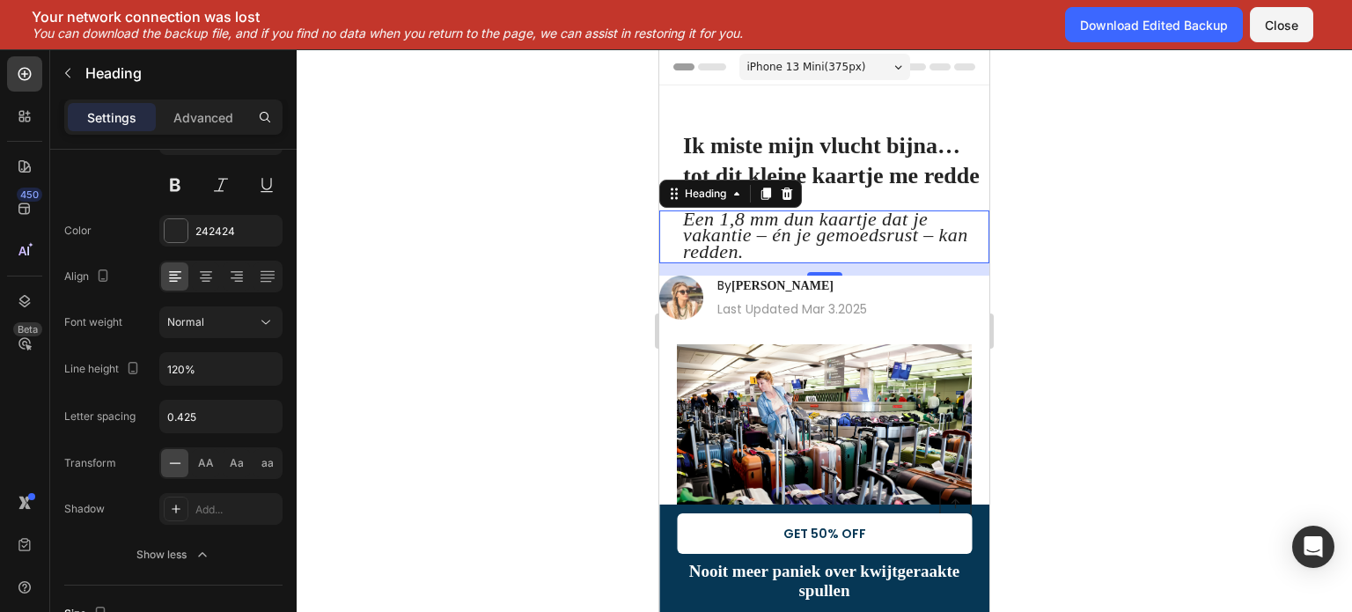
click at [420, 283] on div at bounding box center [824, 330] width 1055 height 562
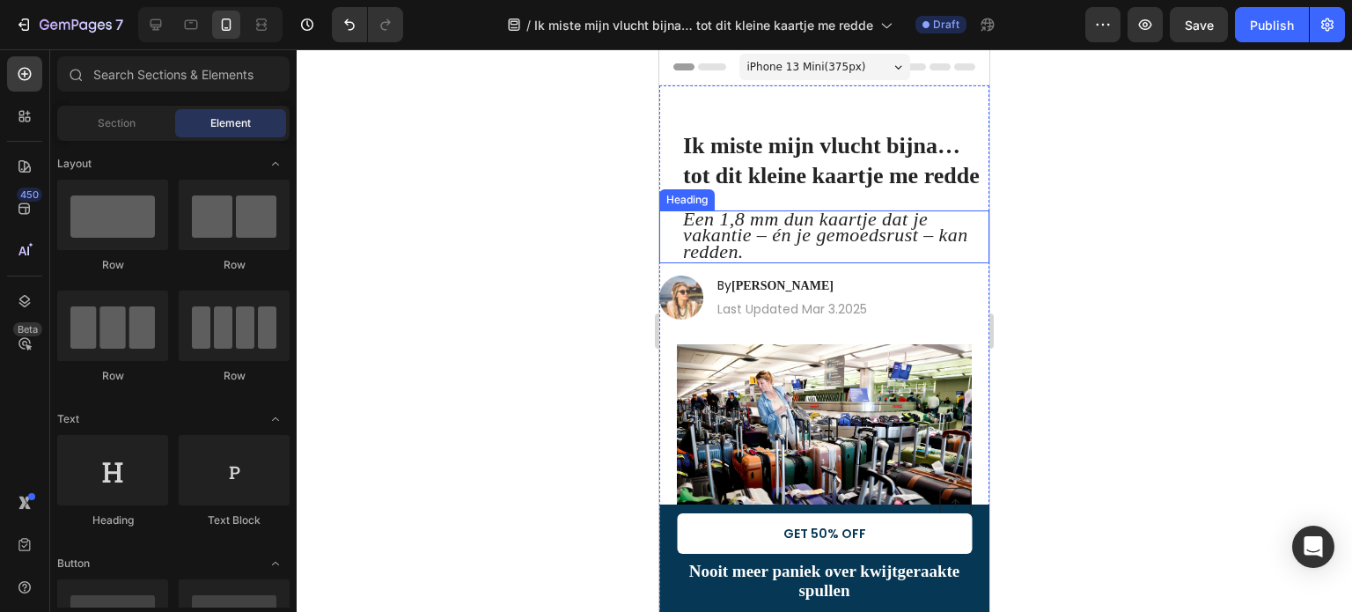
click at [834, 253] on span "Een 1,8 mm dun kaartje dat je vakantie – én je gemoedsrust – kan redden." at bounding box center [825, 235] width 285 height 61
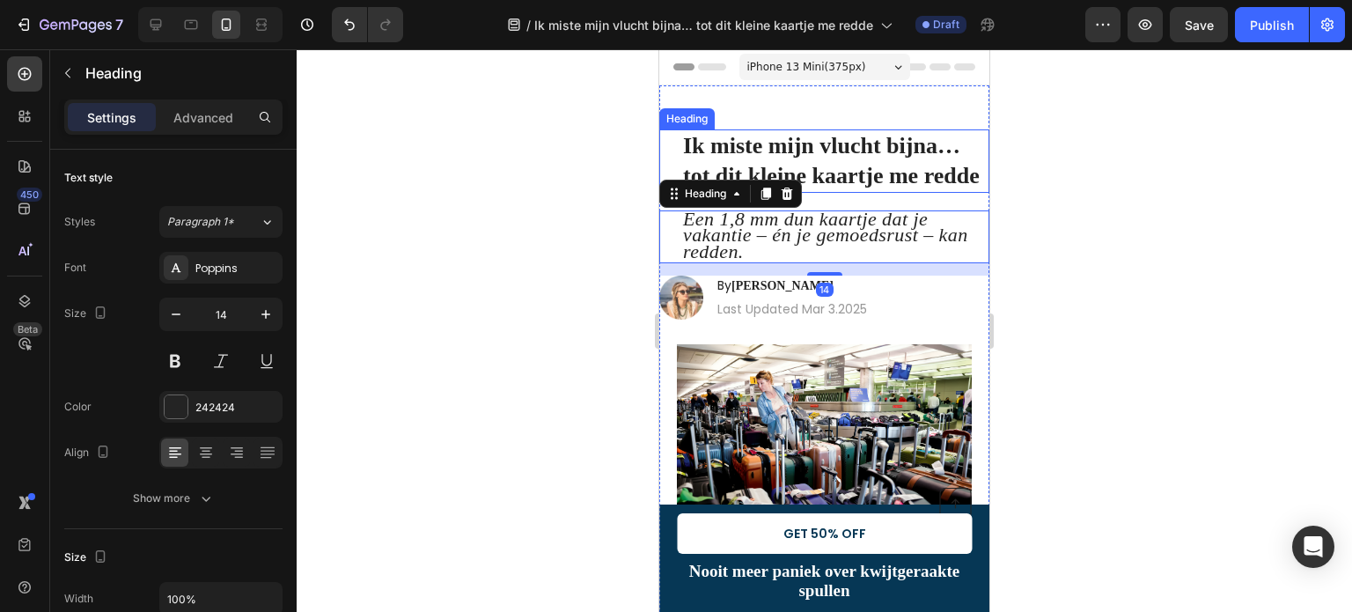
click at [800, 143] on strong "Ik miste mijn vlucht bijna… tot dit kleine kaartje me redde" at bounding box center [831, 160] width 297 height 55
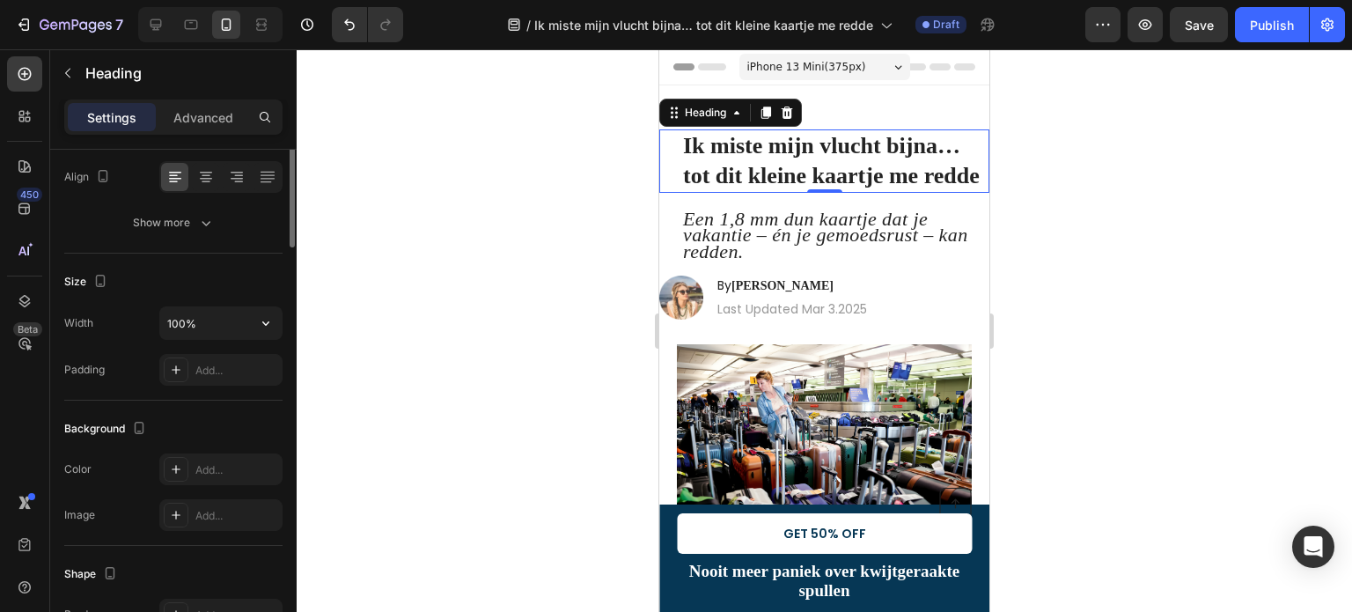
scroll to position [11, 0]
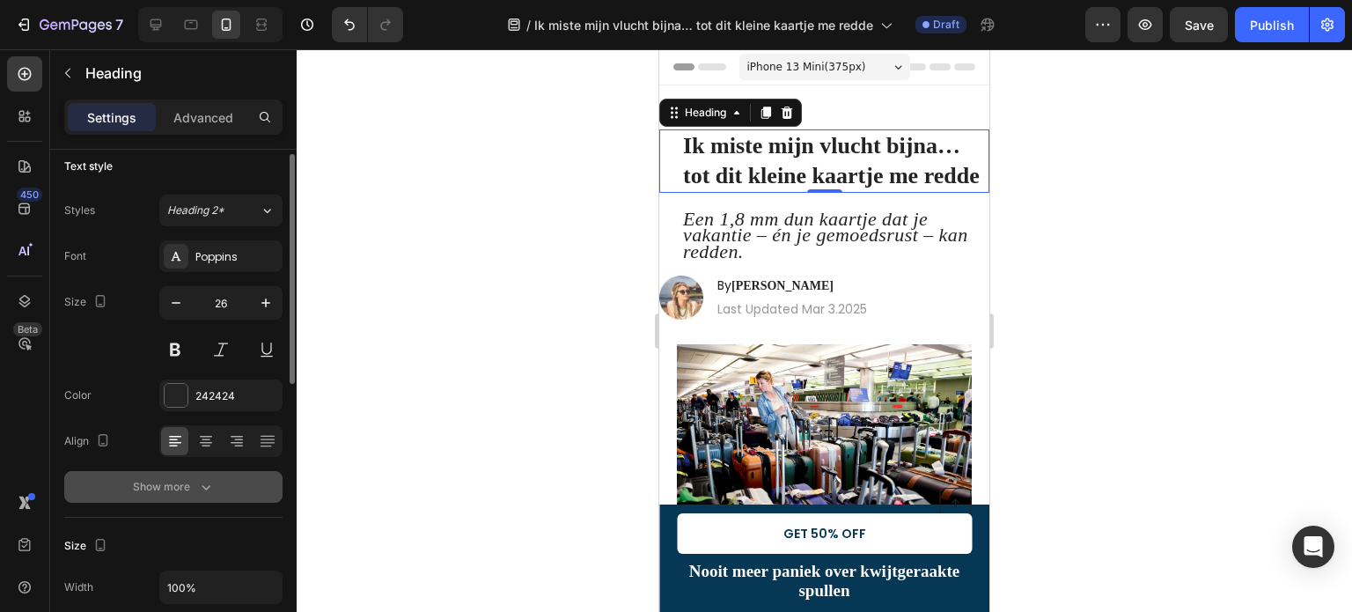
click at [194, 475] on button "Show more" at bounding box center [173, 487] width 218 height 32
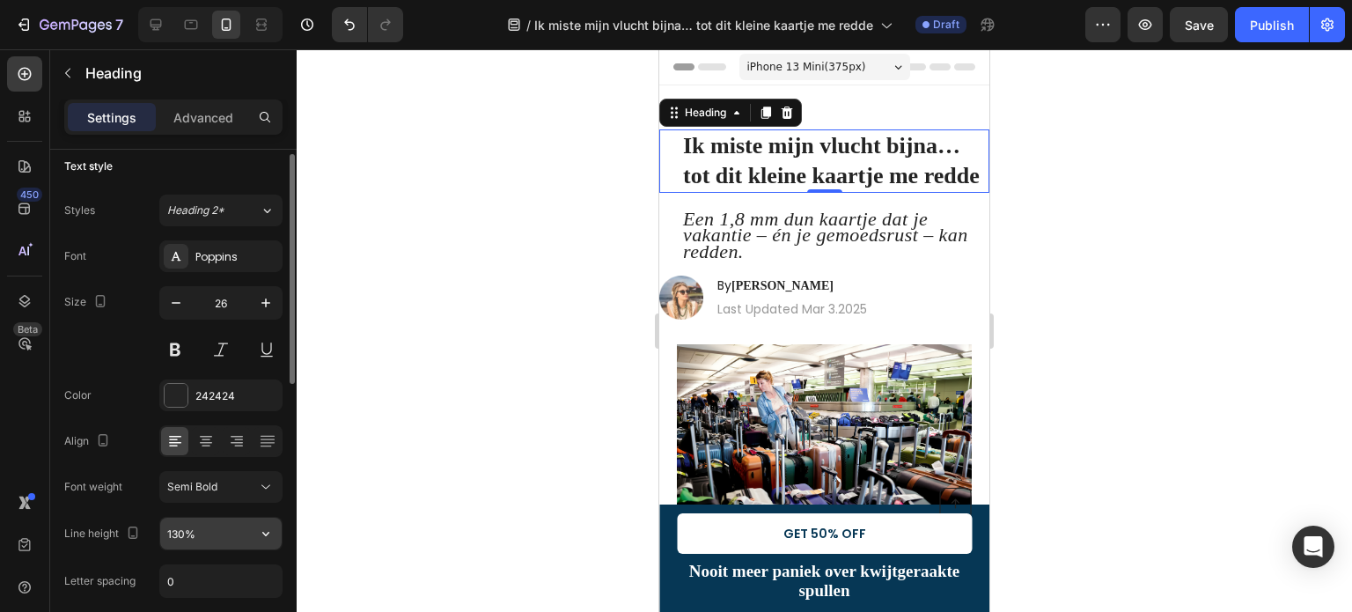
click at [195, 525] on input "130%" at bounding box center [220, 534] width 121 height 32
click at [250, 536] on button "button" at bounding box center [266, 534] width 32 height 32
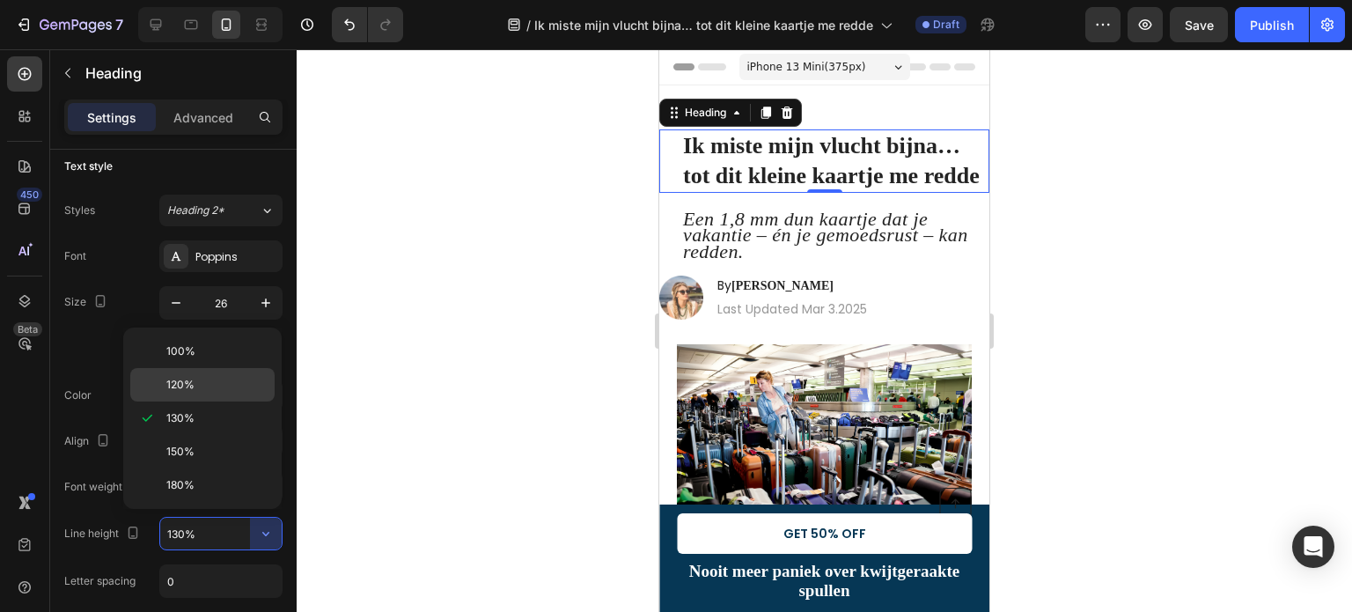
click at [187, 378] on span "120%" at bounding box center [180, 385] width 28 height 16
type input "120%"
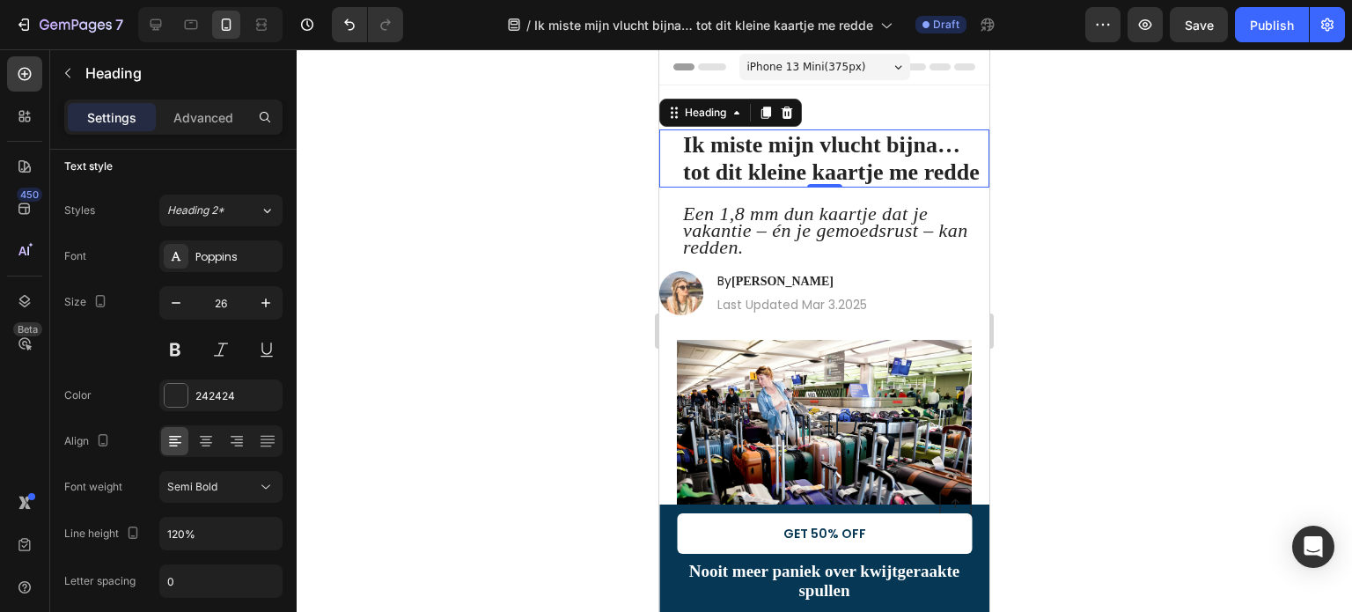
click at [511, 233] on div at bounding box center [824, 330] width 1055 height 562
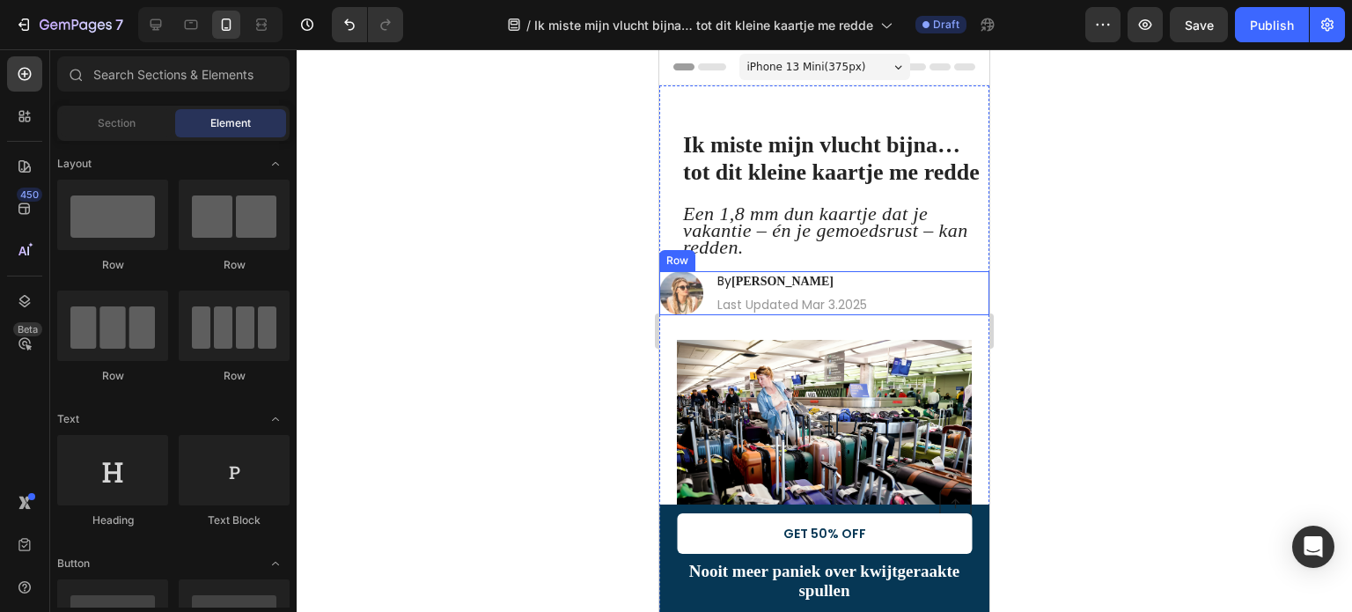
click at [878, 315] on div "Image By Jessica M. Heading Last Updated Mar 3.2025 Text Block Row" at bounding box center [824, 293] width 330 height 44
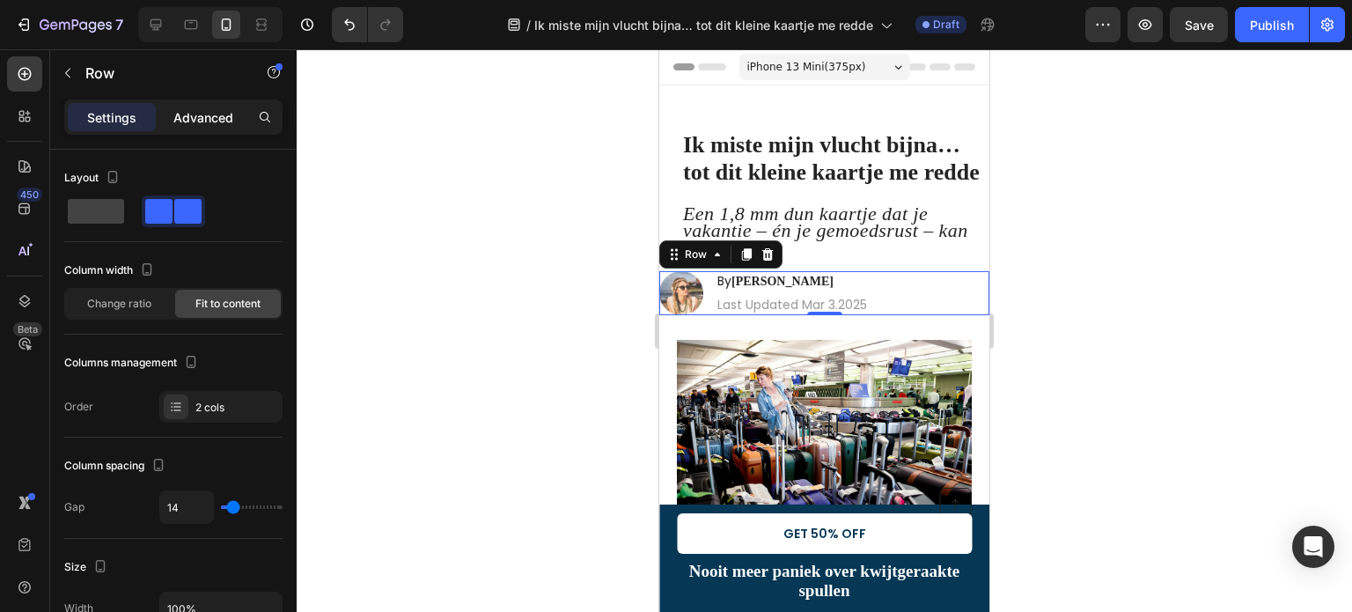
click at [198, 114] on p "Advanced" at bounding box center [203, 117] width 60 height 18
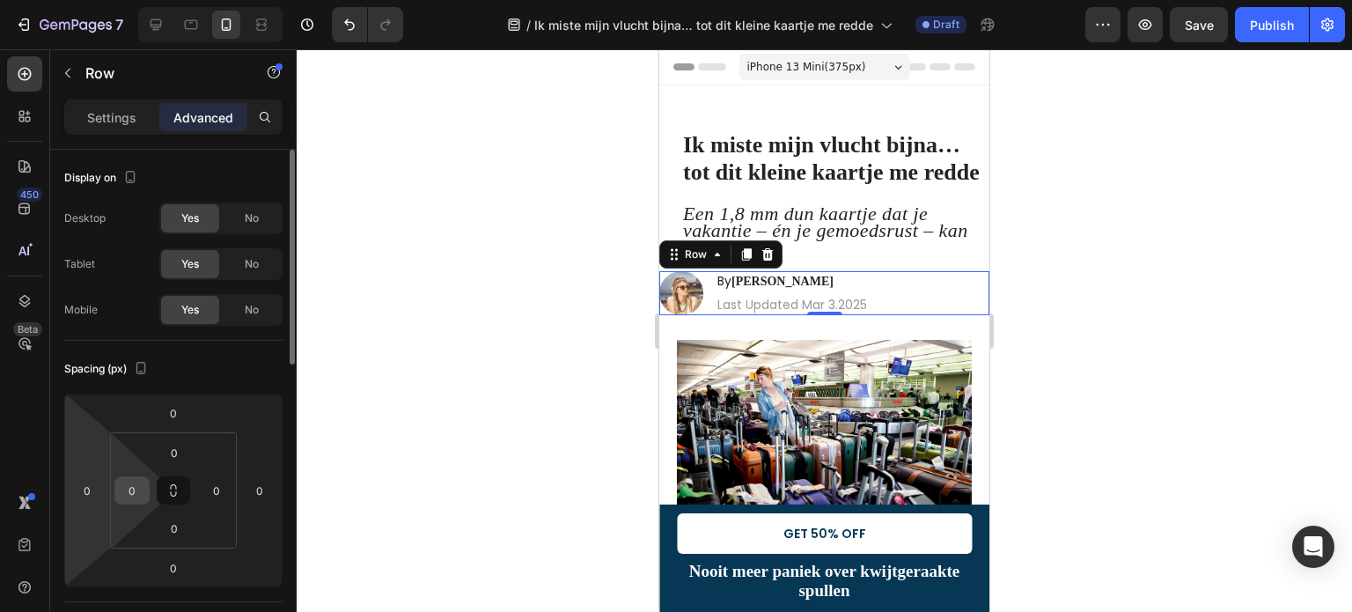
click at [133, 485] on input "0" at bounding box center [132, 490] width 26 height 26
type input "20"
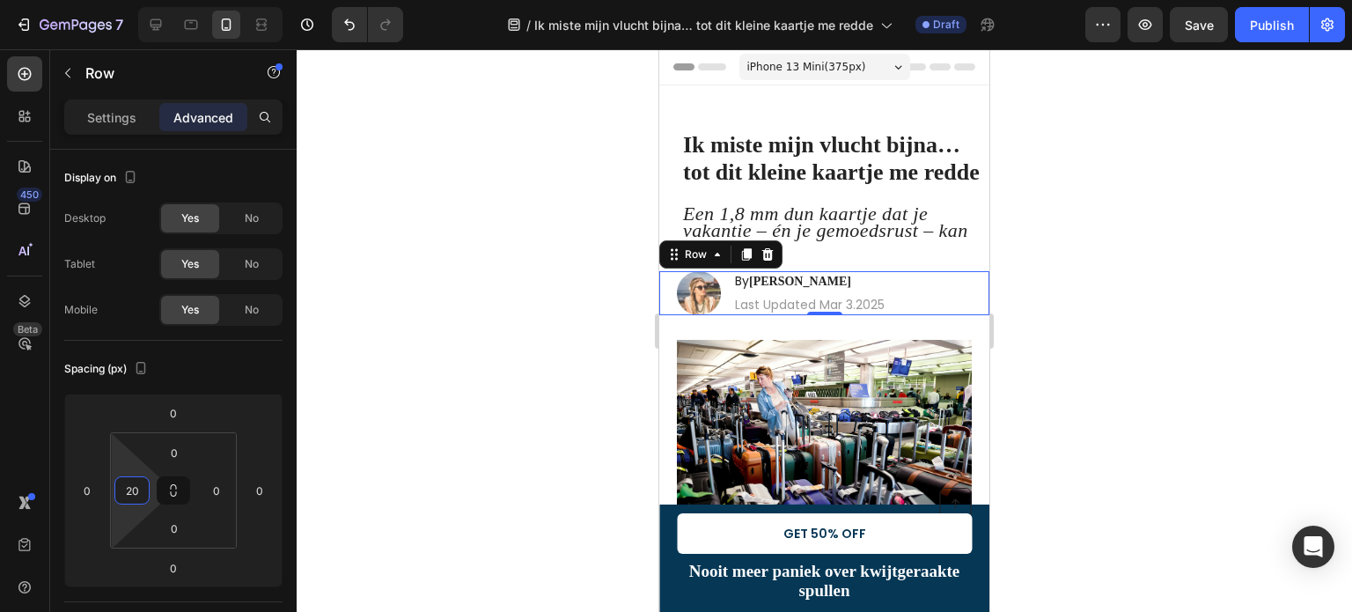
click at [366, 320] on div at bounding box center [824, 330] width 1055 height 562
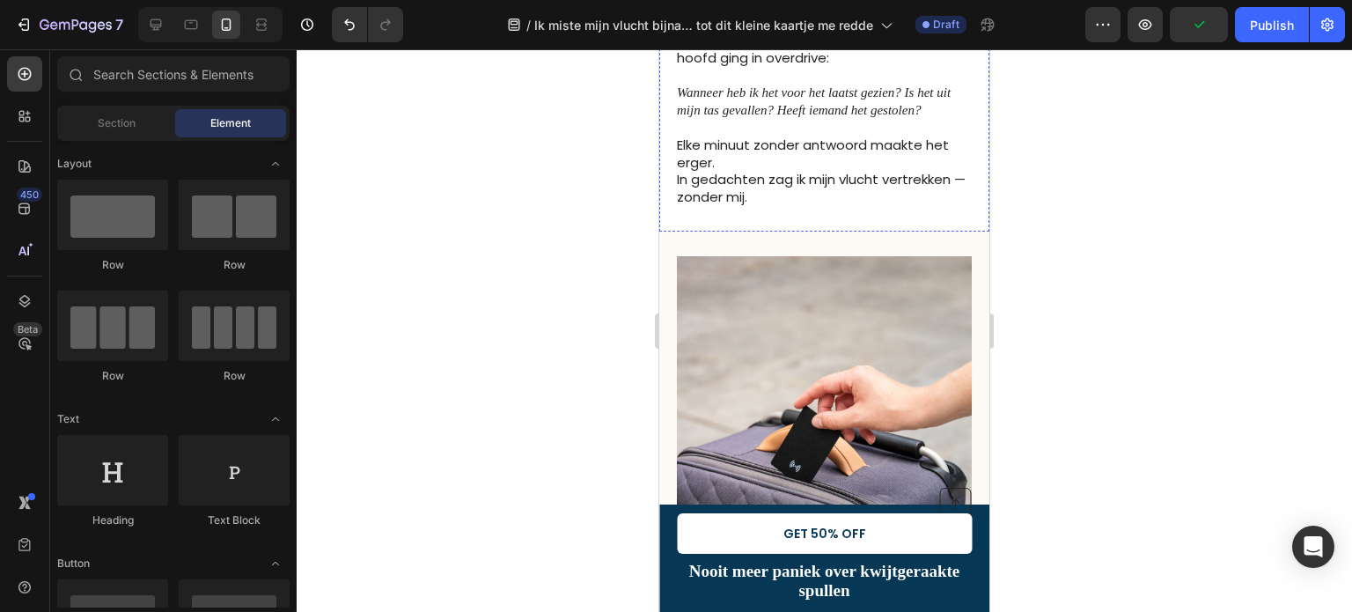
scroll to position [880, 0]
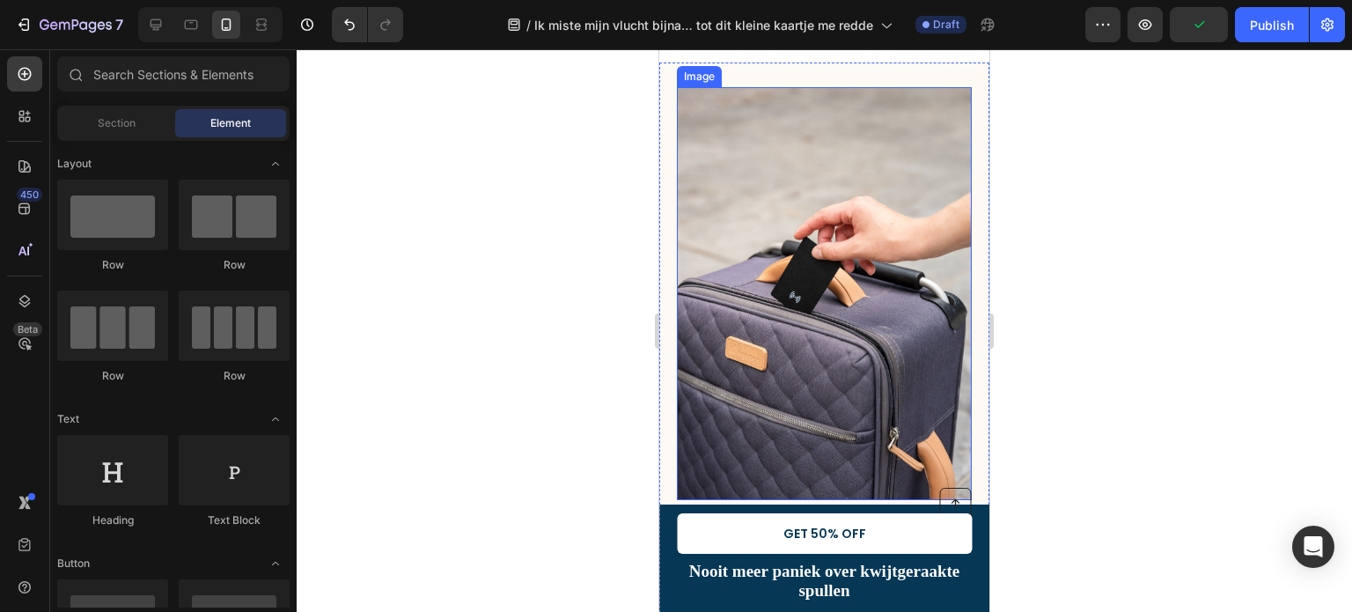
click at [764, 391] on img at bounding box center [824, 293] width 295 height 413
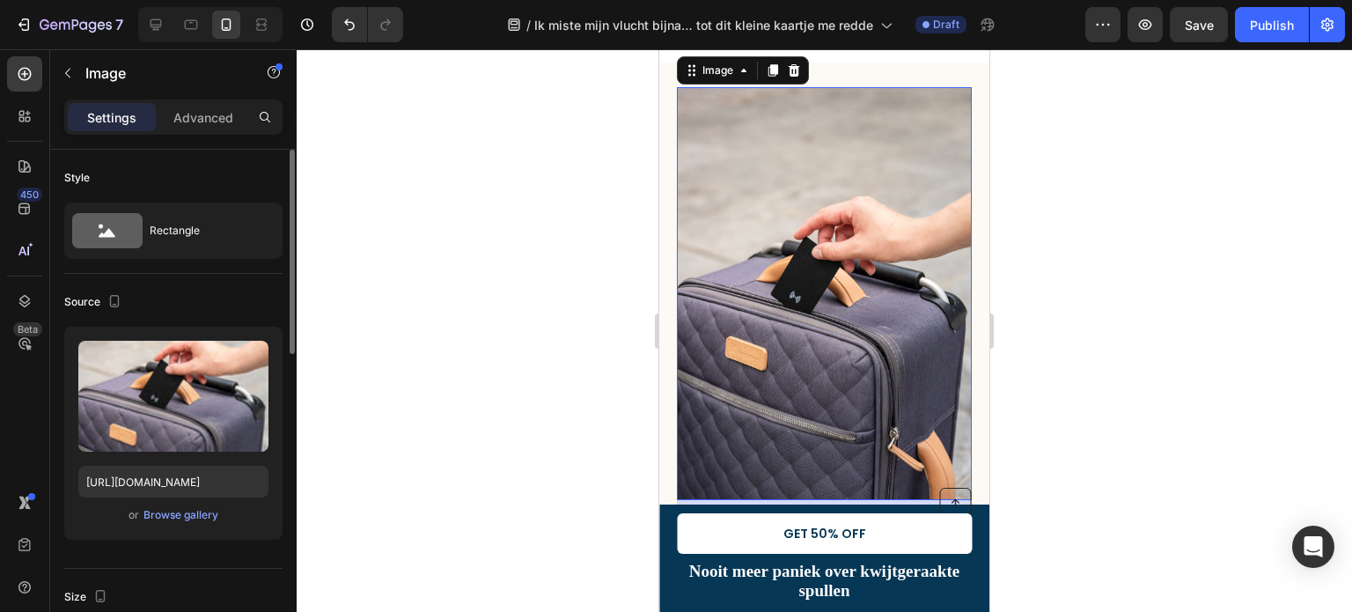
scroll to position [176, 0]
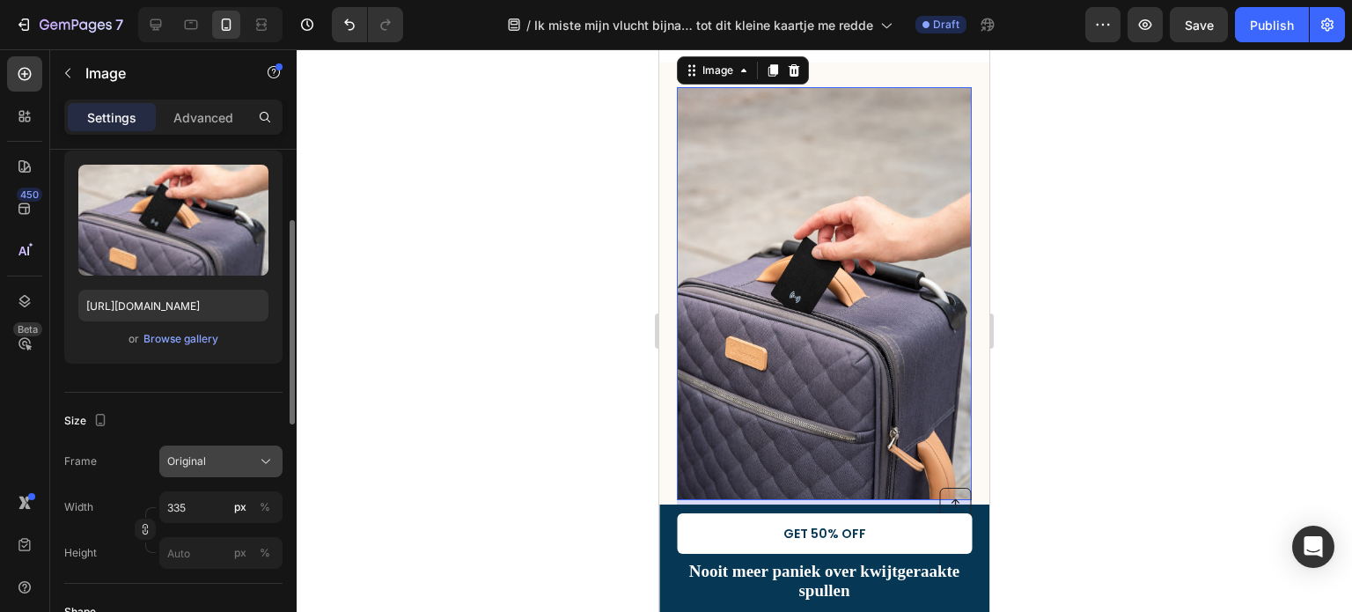
click at [220, 458] on div "Original" at bounding box center [210, 461] width 86 height 16
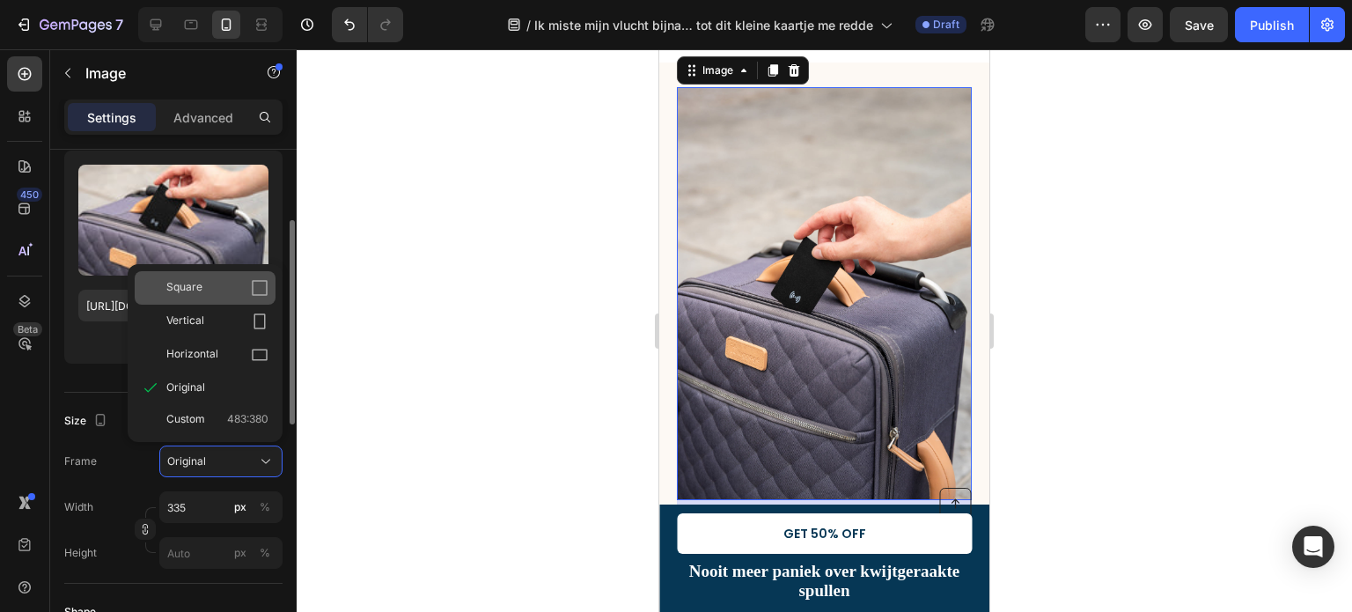
click at [257, 282] on icon at bounding box center [260, 288] width 18 height 18
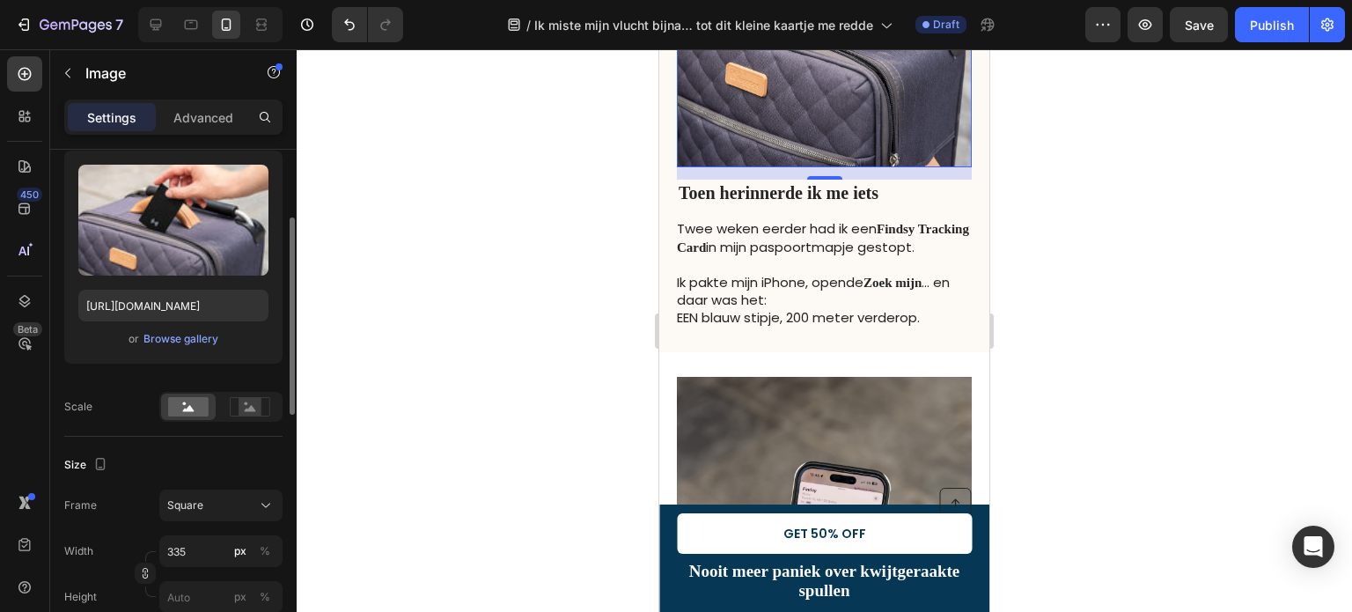
scroll to position [1232, 0]
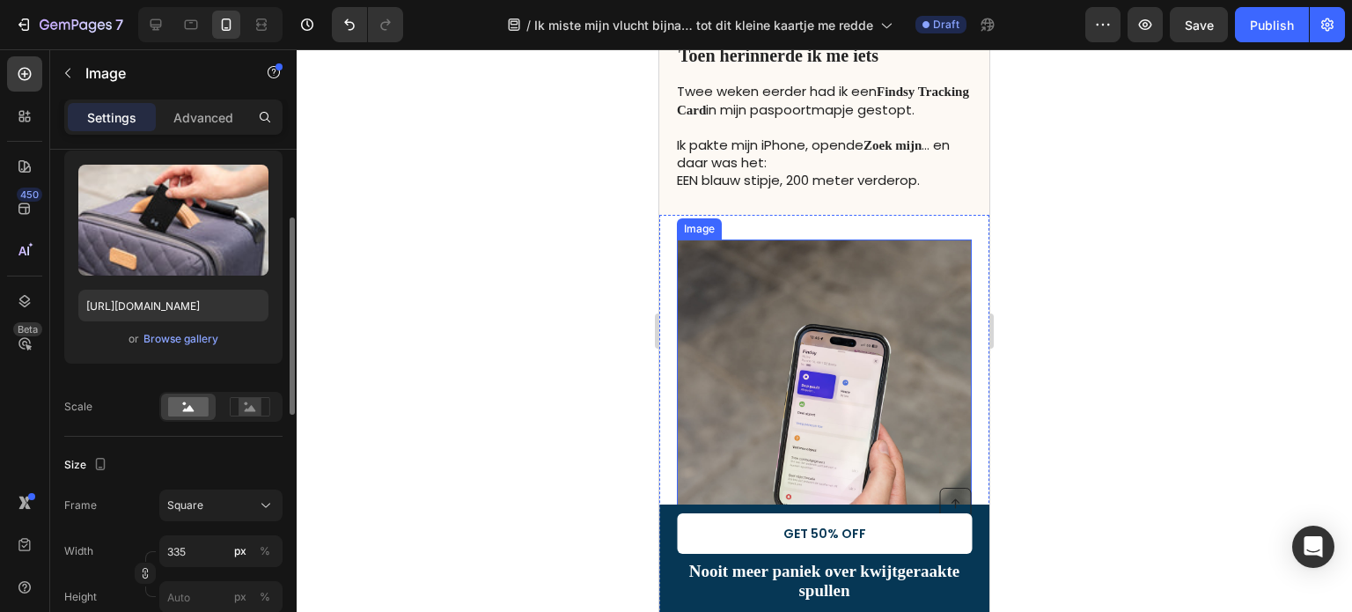
click at [788, 381] on img at bounding box center [824, 445] width 295 height 413
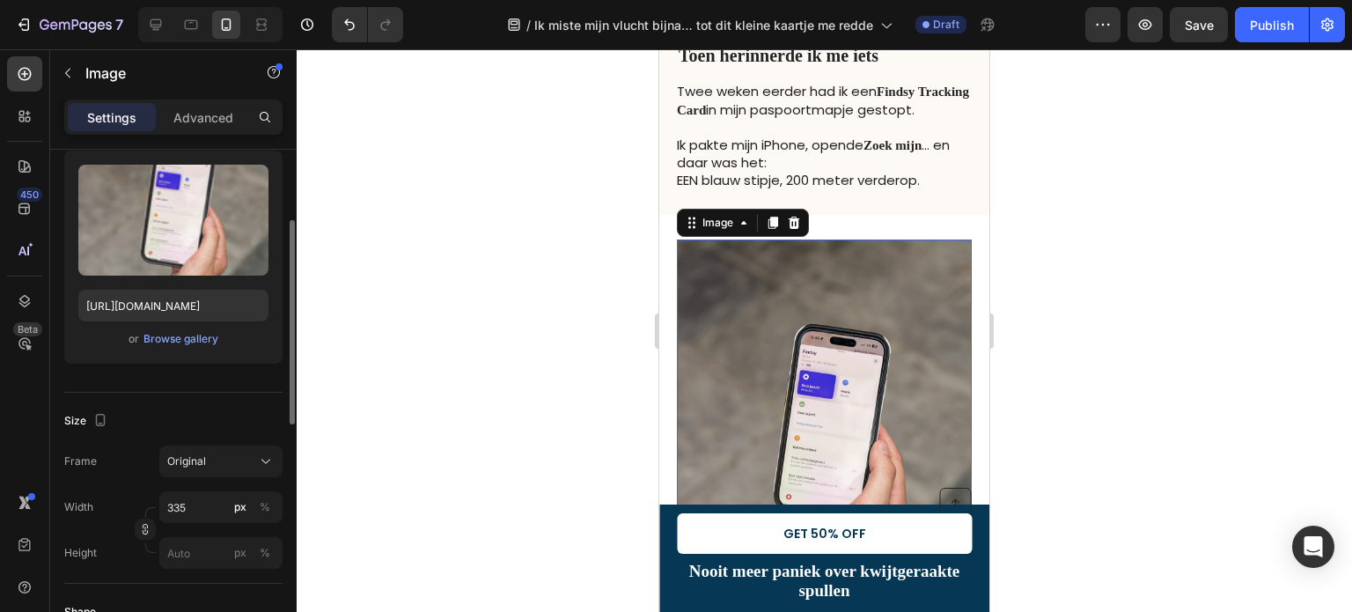
scroll to position [1496, 0]
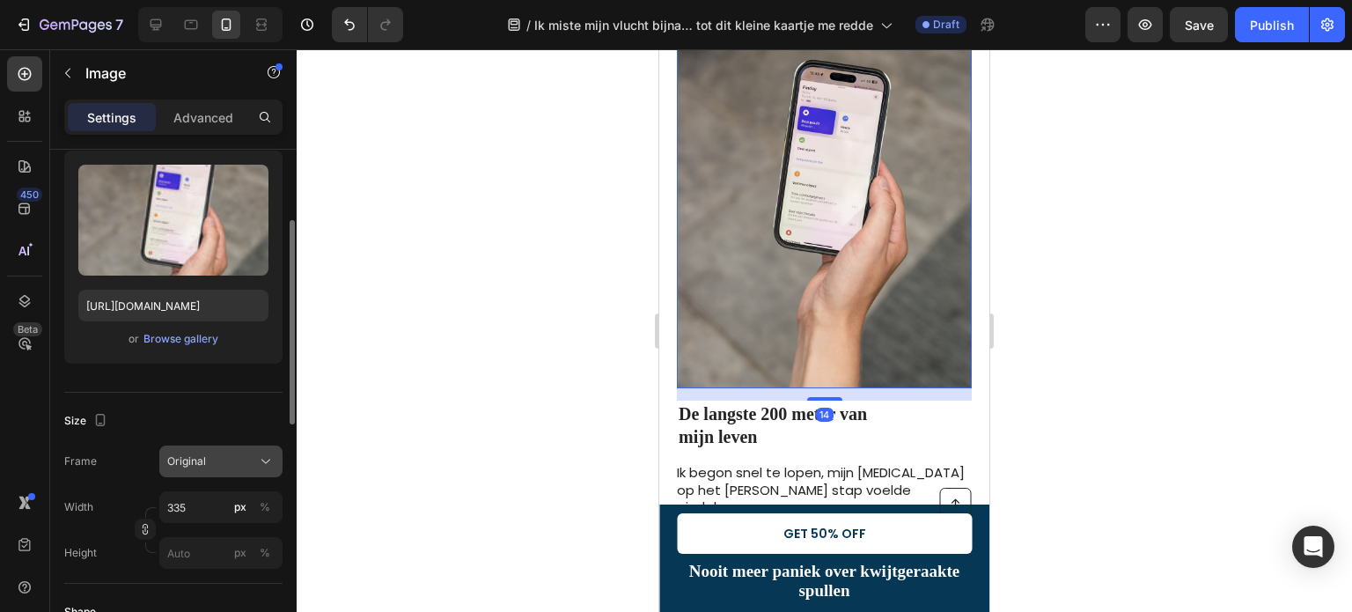
click at [205, 457] on div "Original" at bounding box center [210, 461] width 86 height 16
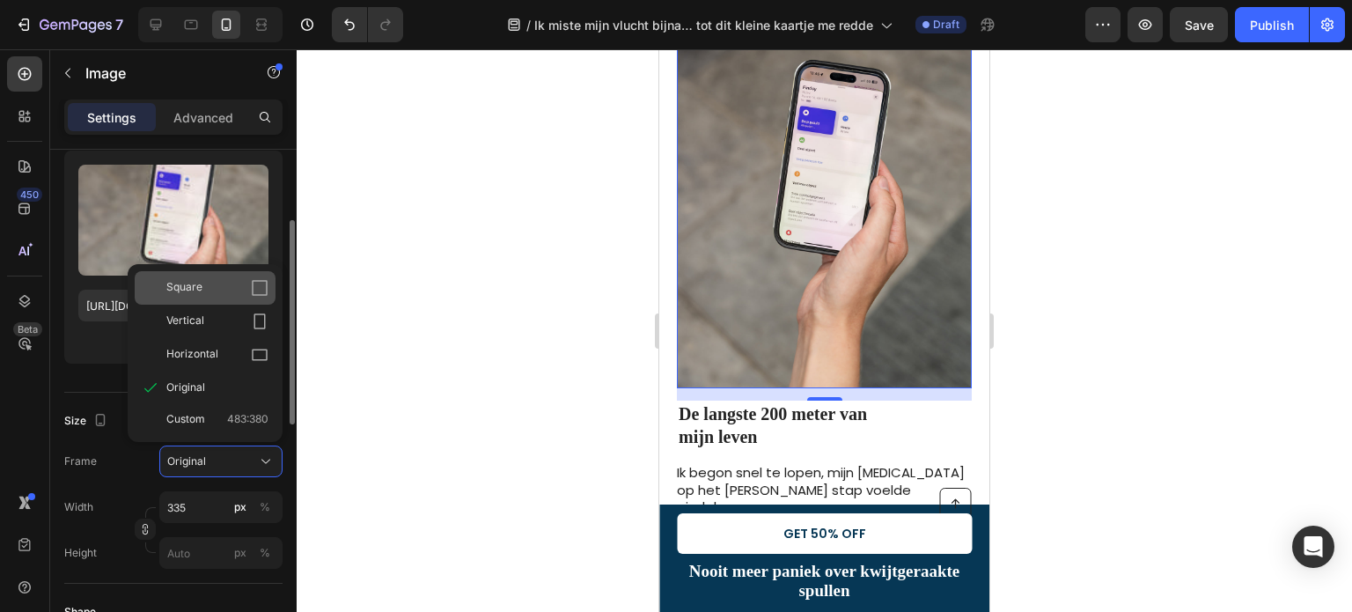
click at [220, 285] on div "Square" at bounding box center [217, 288] width 102 height 18
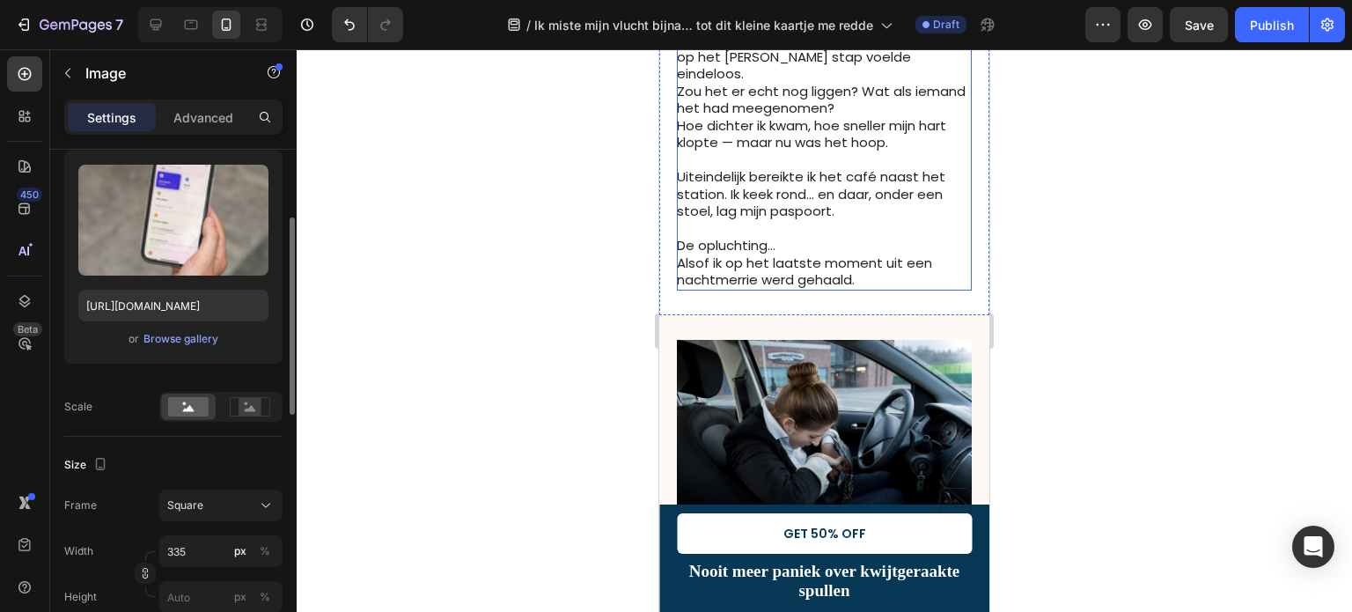
scroll to position [2000, 0]
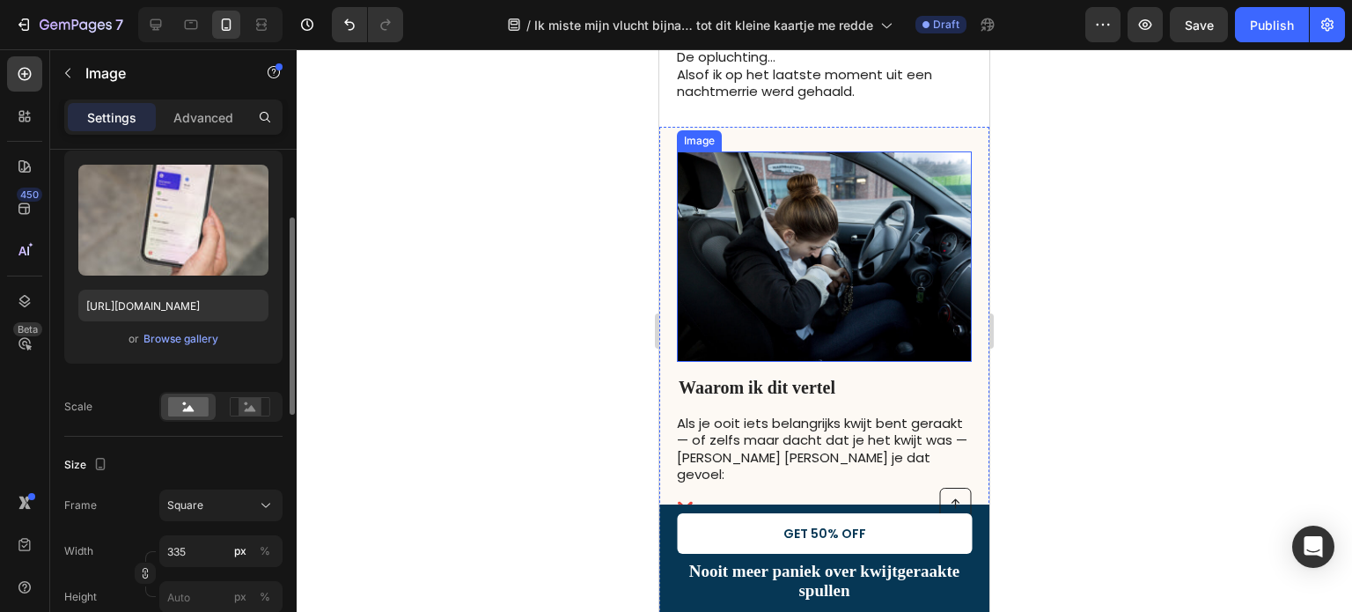
click at [689, 175] on img at bounding box center [824, 256] width 295 height 210
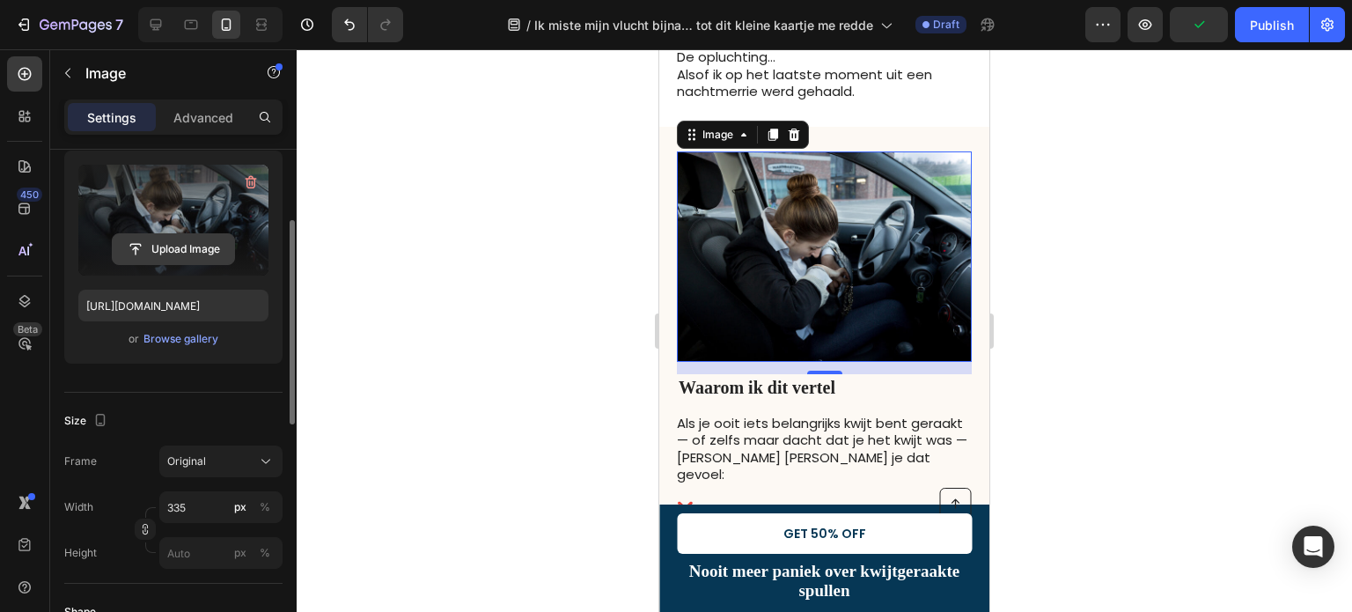
click at [177, 246] on input "file" at bounding box center [173, 249] width 121 height 30
click at [206, 460] on div "Original" at bounding box center [210, 461] width 86 height 16
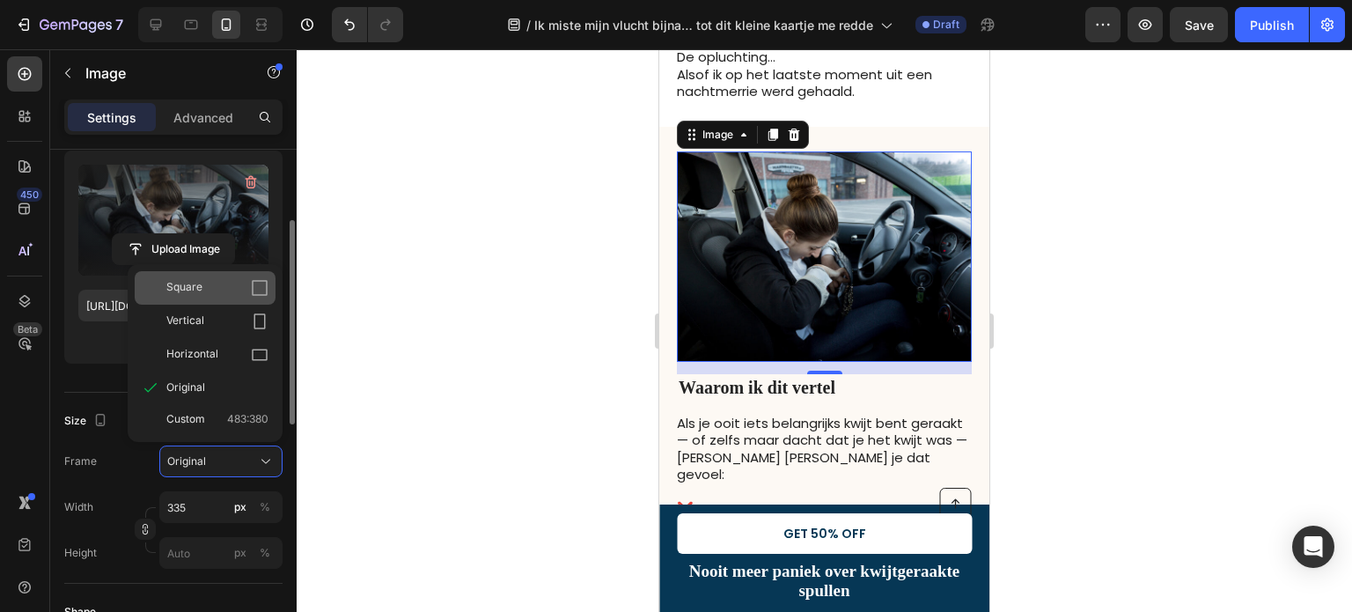
click at [254, 291] on icon at bounding box center [260, 288] width 18 height 18
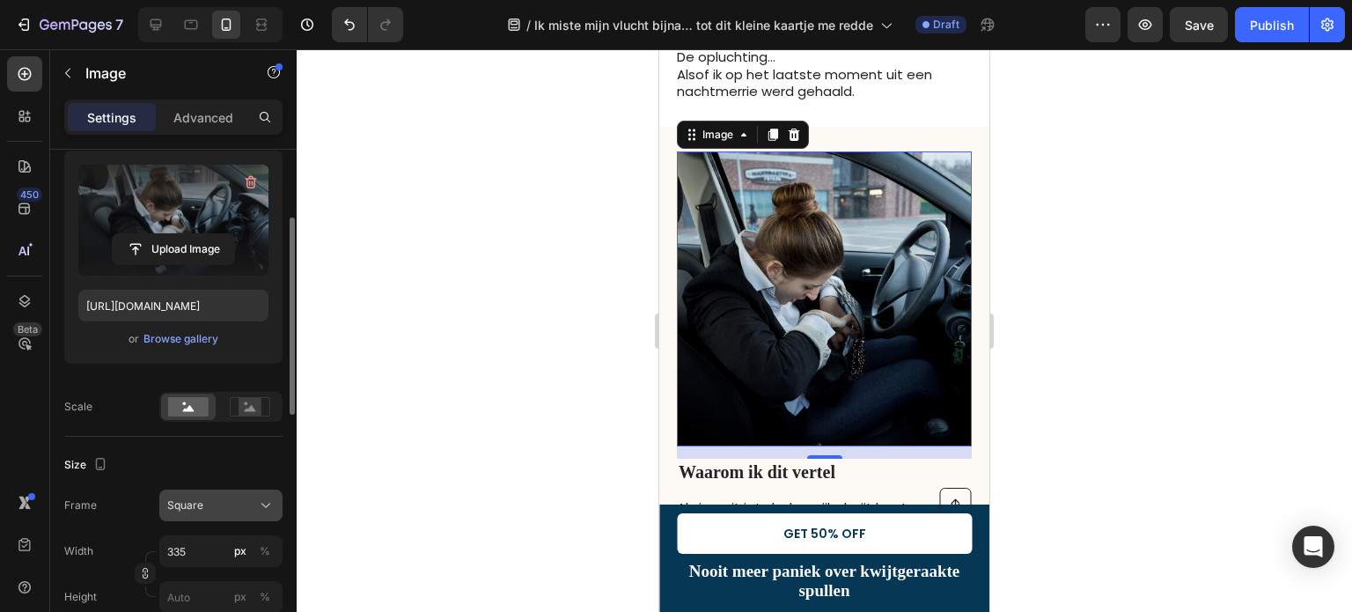
click at [224, 503] on div "Square" at bounding box center [210, 505] width 86 height 16
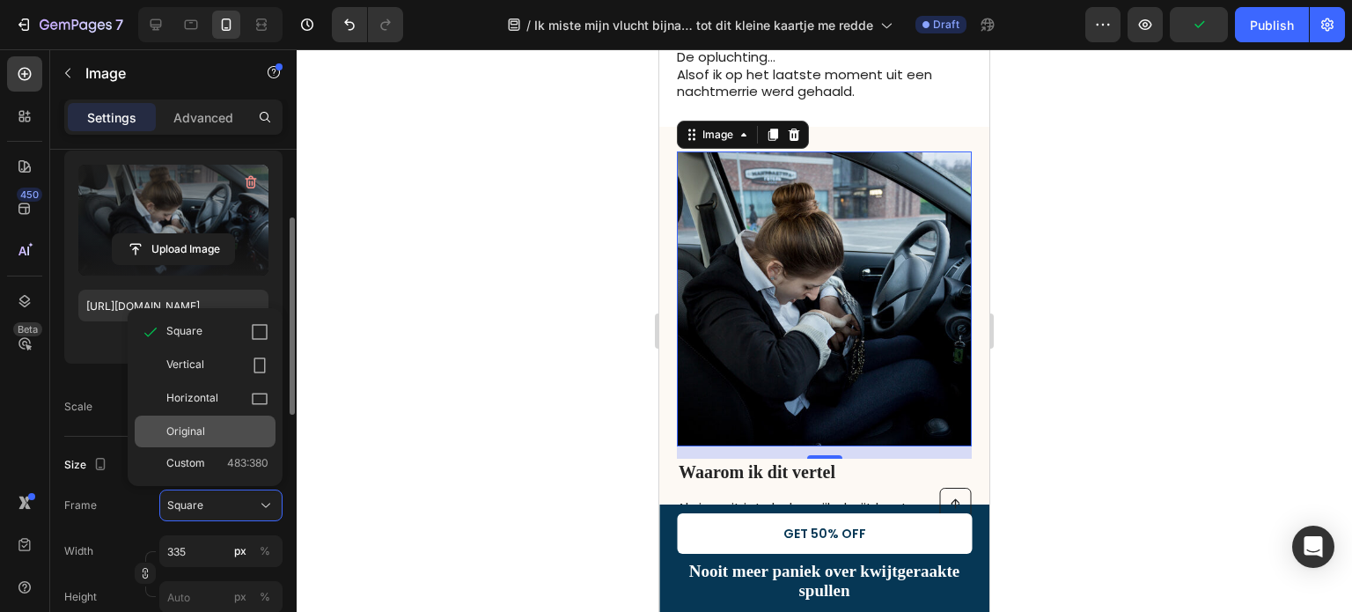
click at [218, 432] on div "Original" at bounding box center [217, 431] width 102 height 16
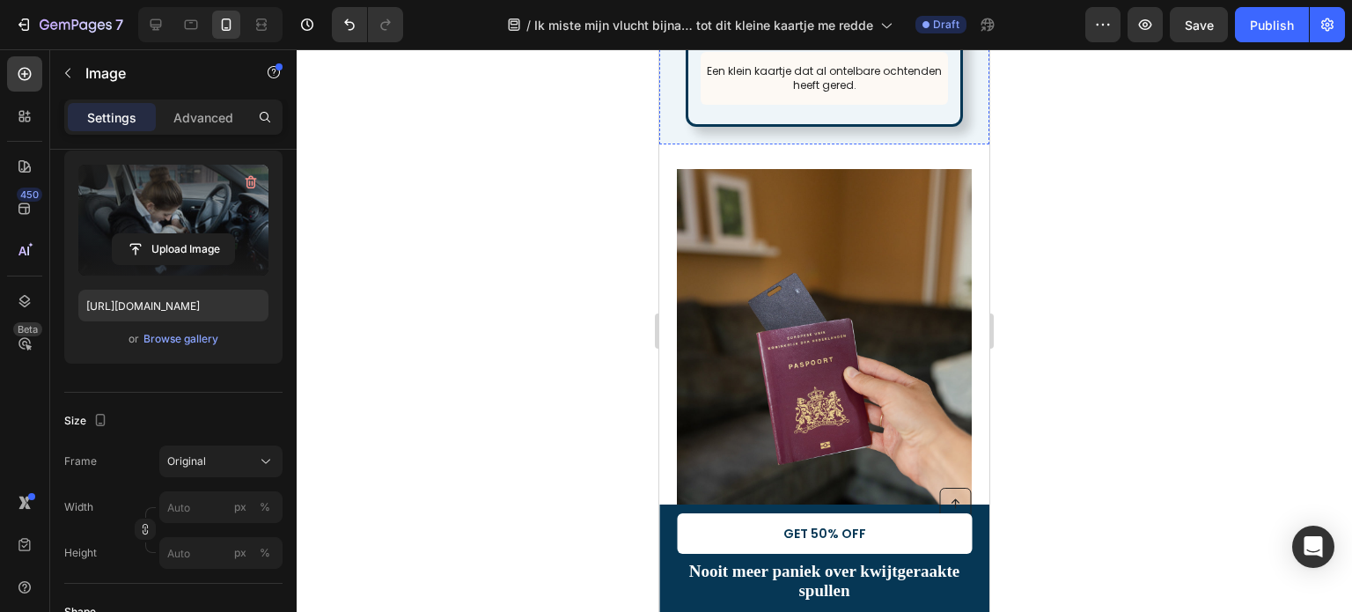
scroll to position [3232, 0]
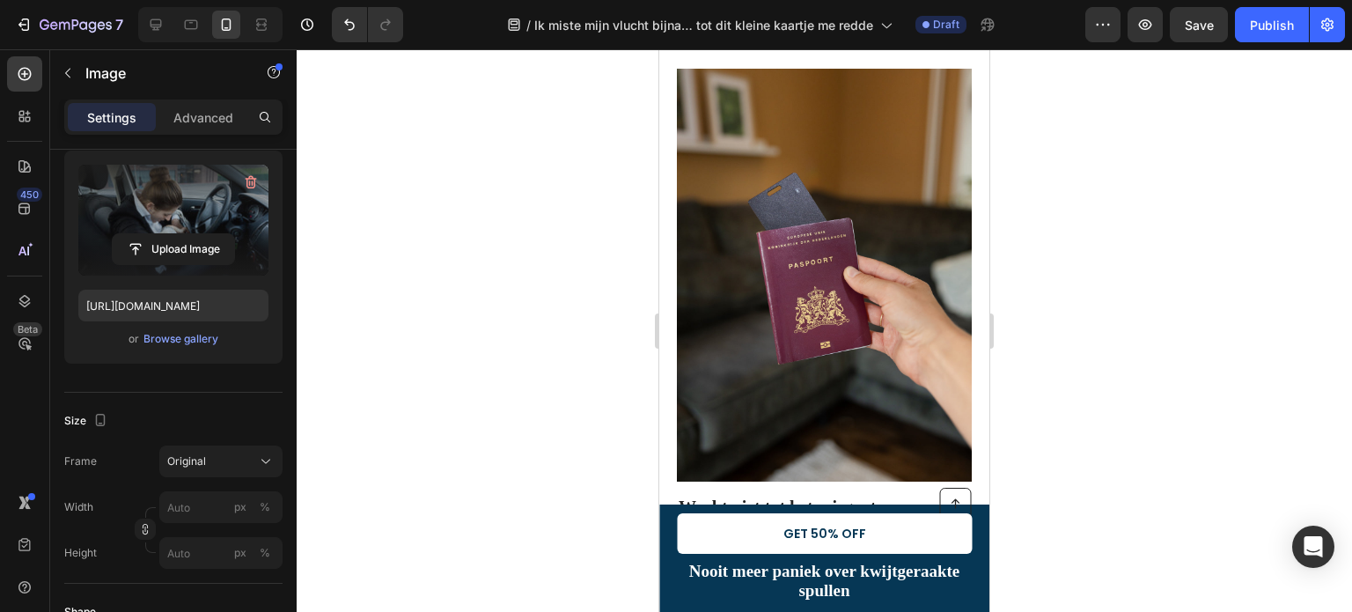
click at [794, 338] on img at bounding box center [824, 275] width 295 height 413
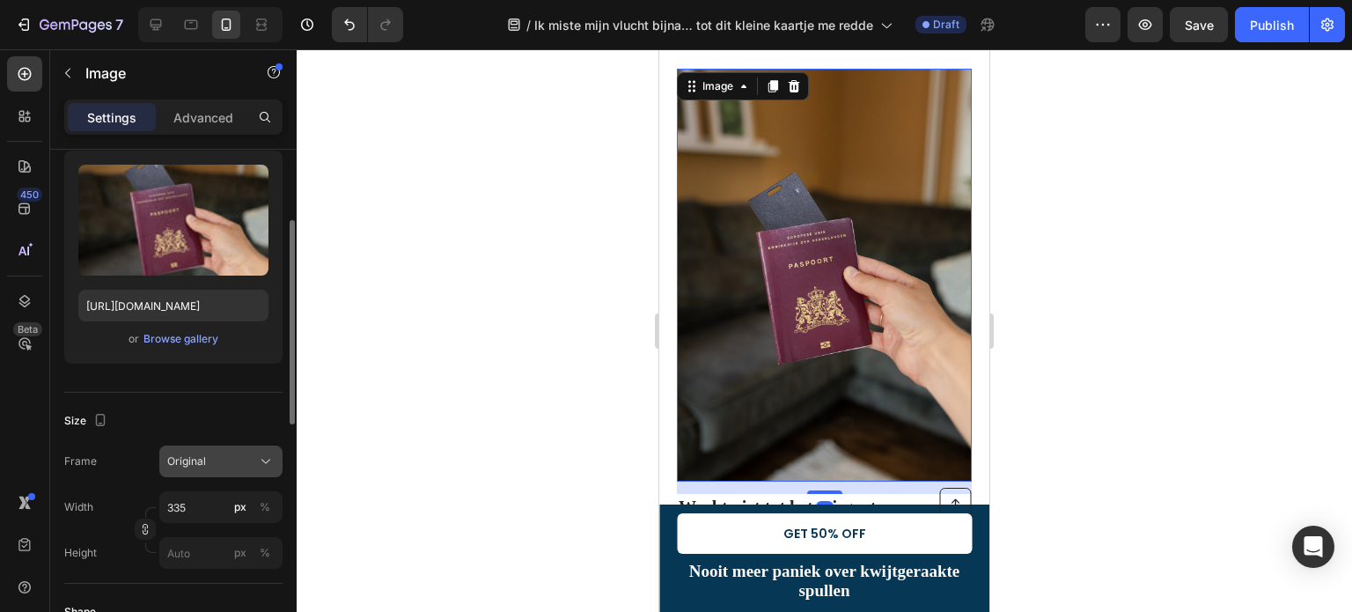
click at [239, 460] on div "Original" at bounding box center [210, 461] width 86 height 16
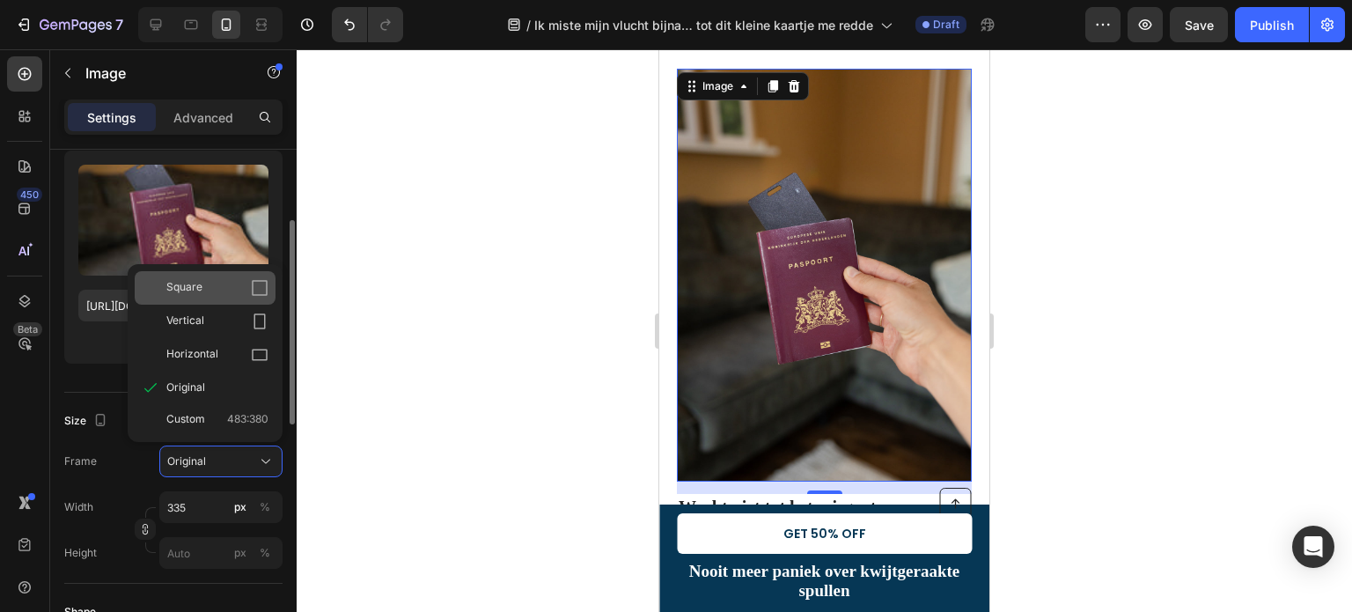
click at [263, 287] on icon at bounding box center [260, 288] width 18 height 18
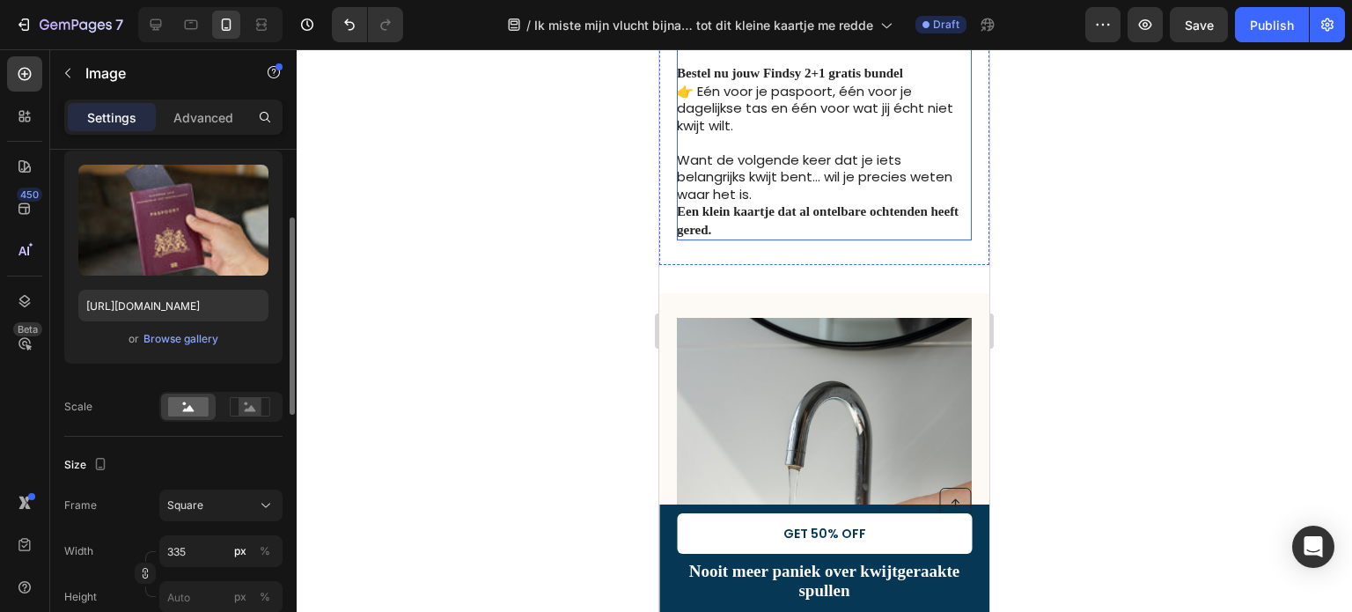
scroll to position [3760, 0]
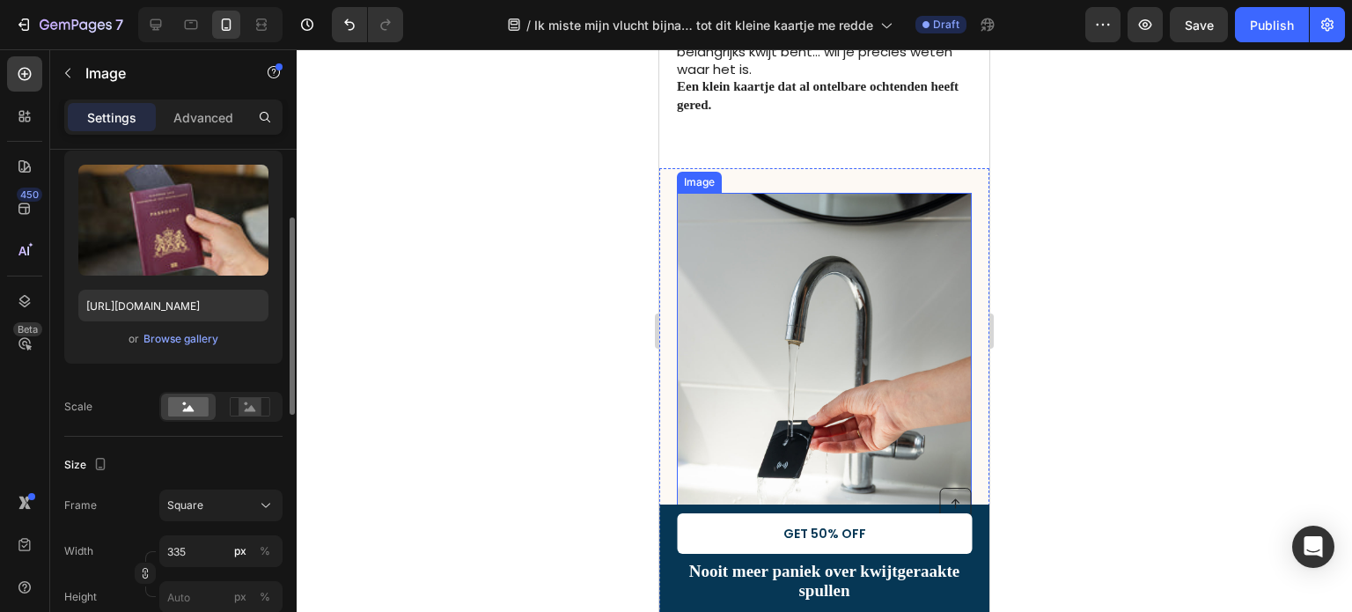
click at [815, 361] on img at bounding box center [824, 399] width 295 height 413
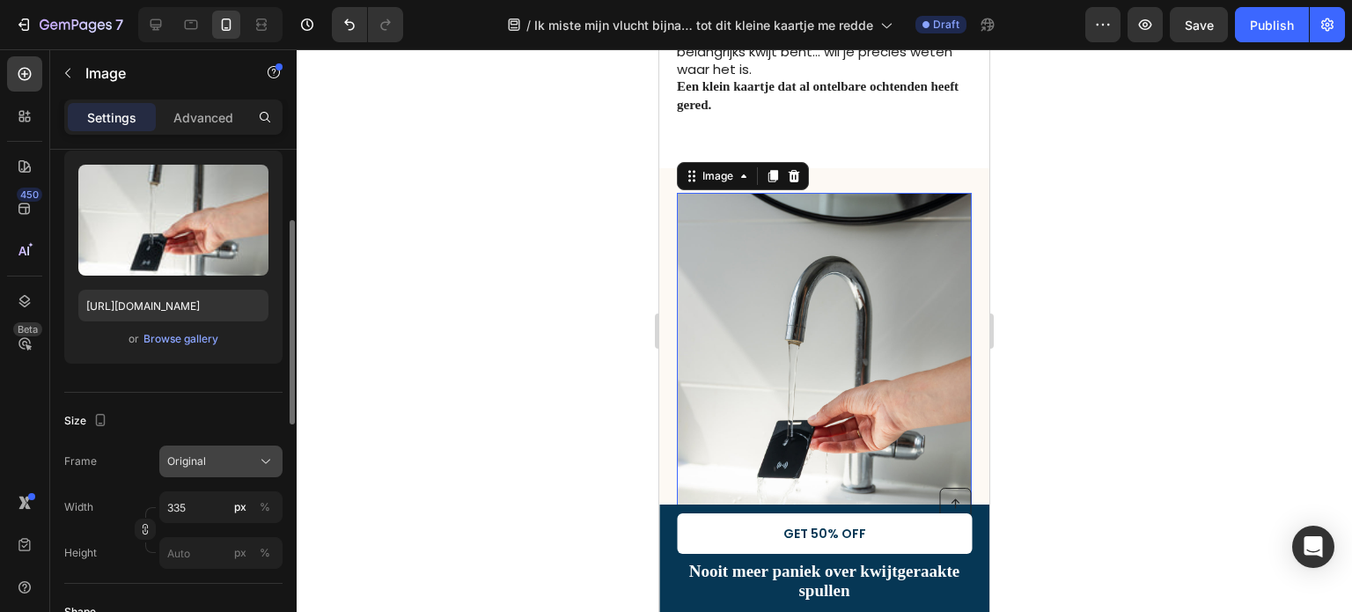
click at [211, 461] on div "Original" at bounding box center [210, 461] width 86 height 16
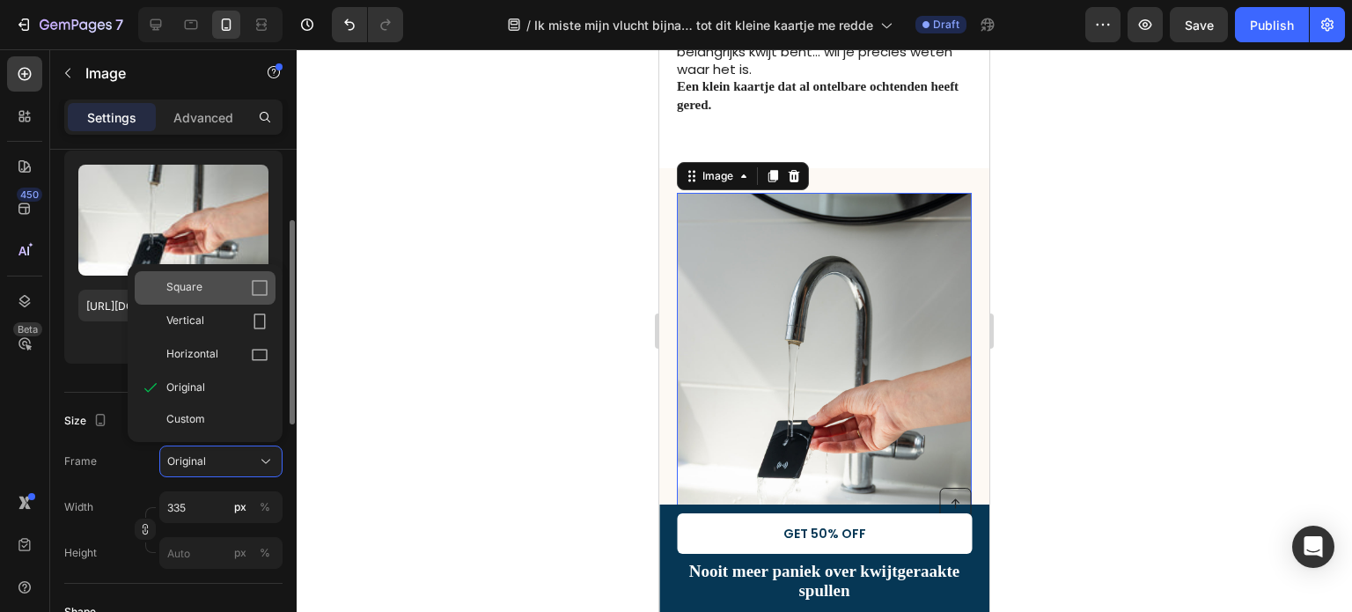
click at [261, 280] on icon at bounding box center [260, 288] width 16 height 16
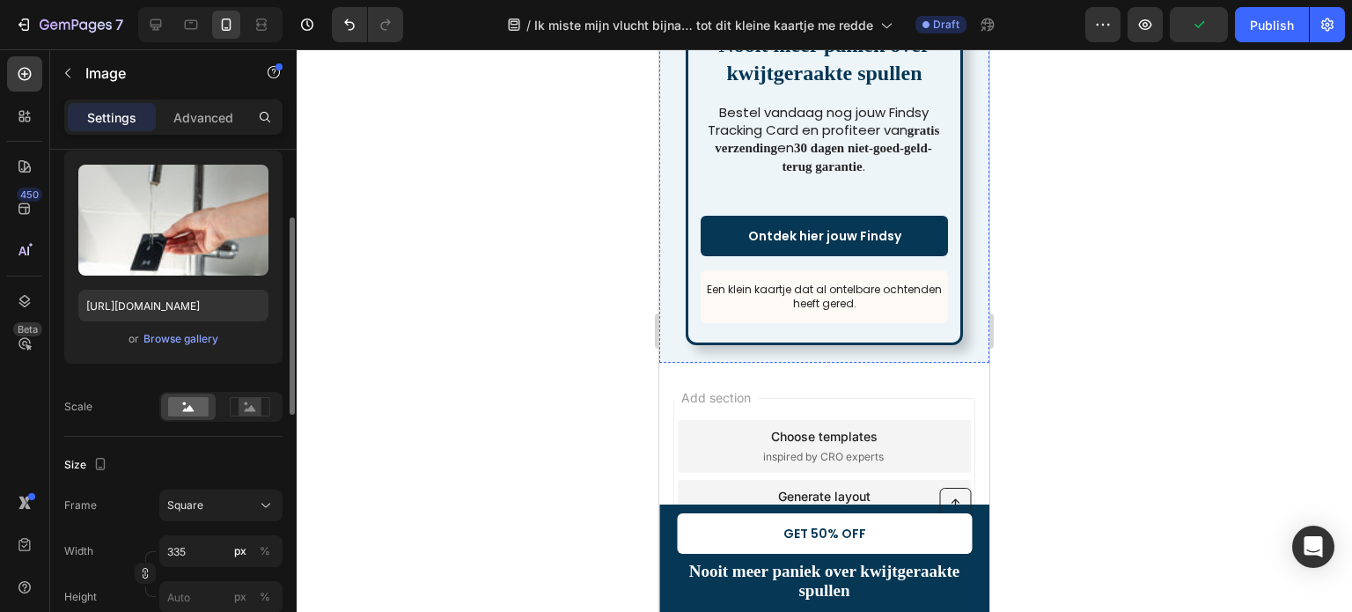
scroll to position [5223, 0]
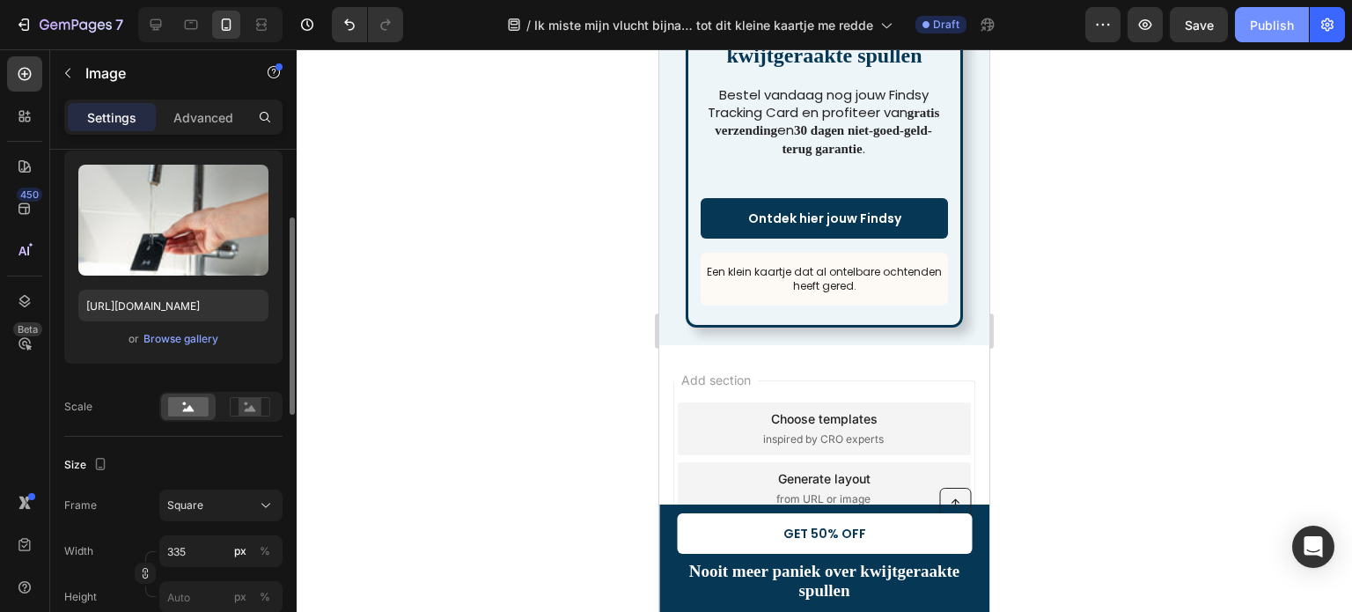
click at [1264, 24] on div "Publish" at bounding box center [1272, 25] width 44 height 18
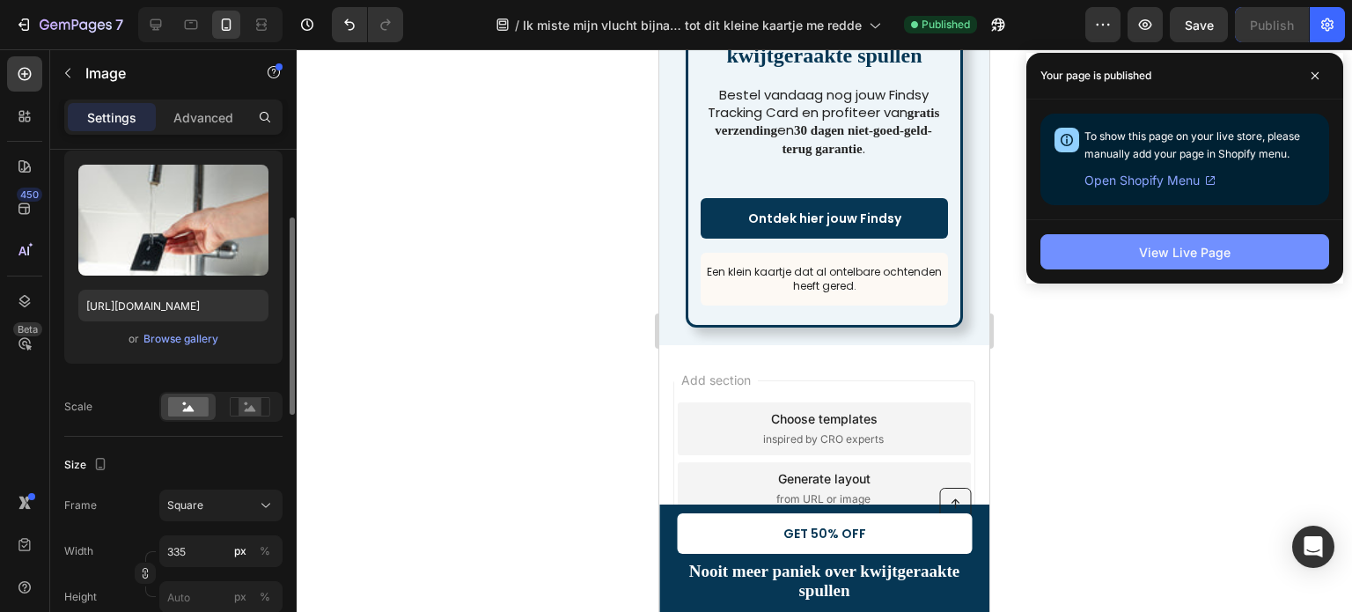
click at [1162, 262] on button "View Live Page" at bounding box center [1184, 251] width 289 height 35
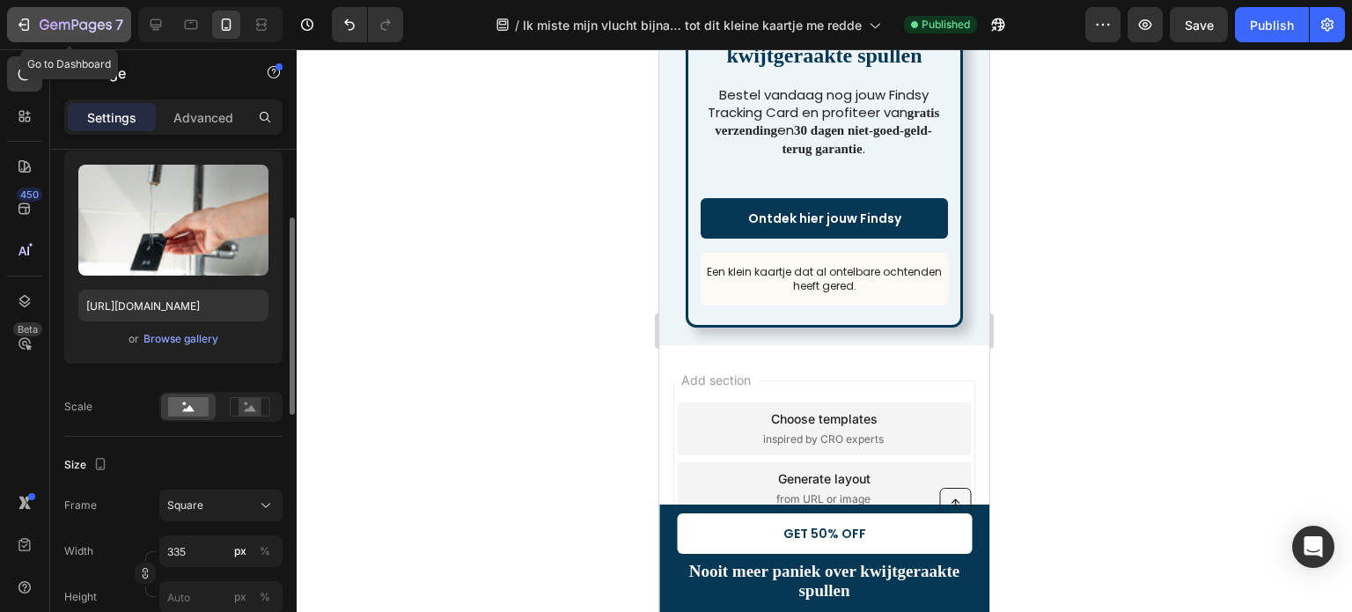
click at [23, 20] on icon "button" at bounding box center [24, 25] width 18 height 18
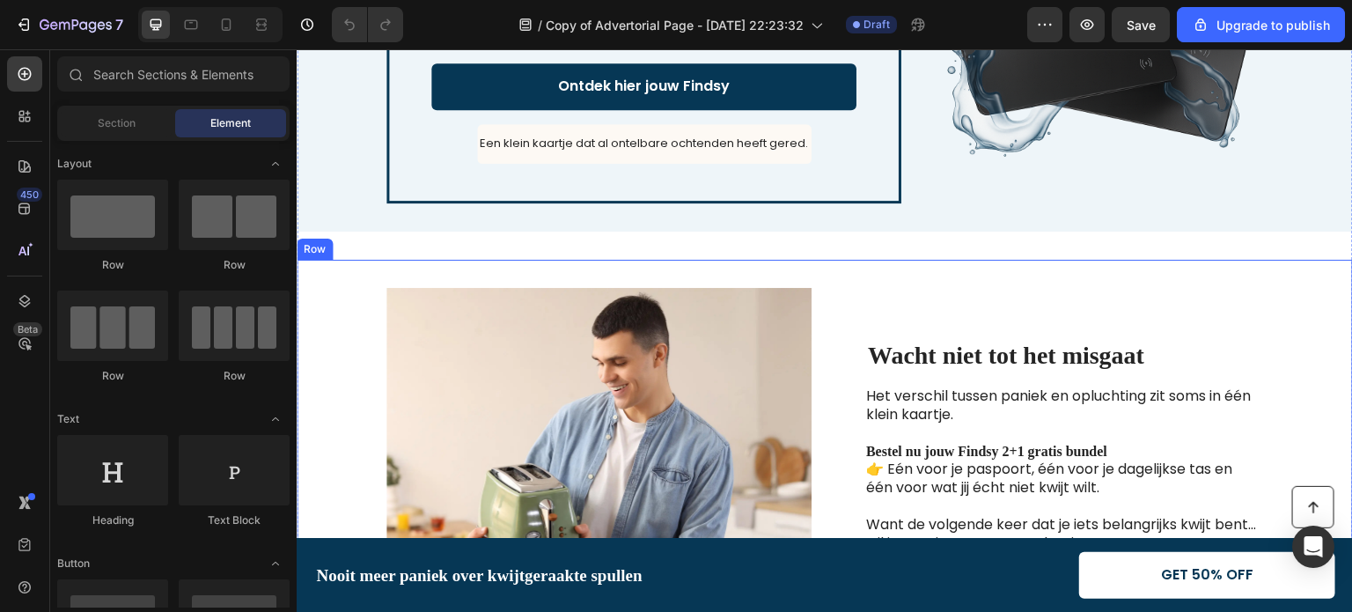
scroll to position [2289, 0]
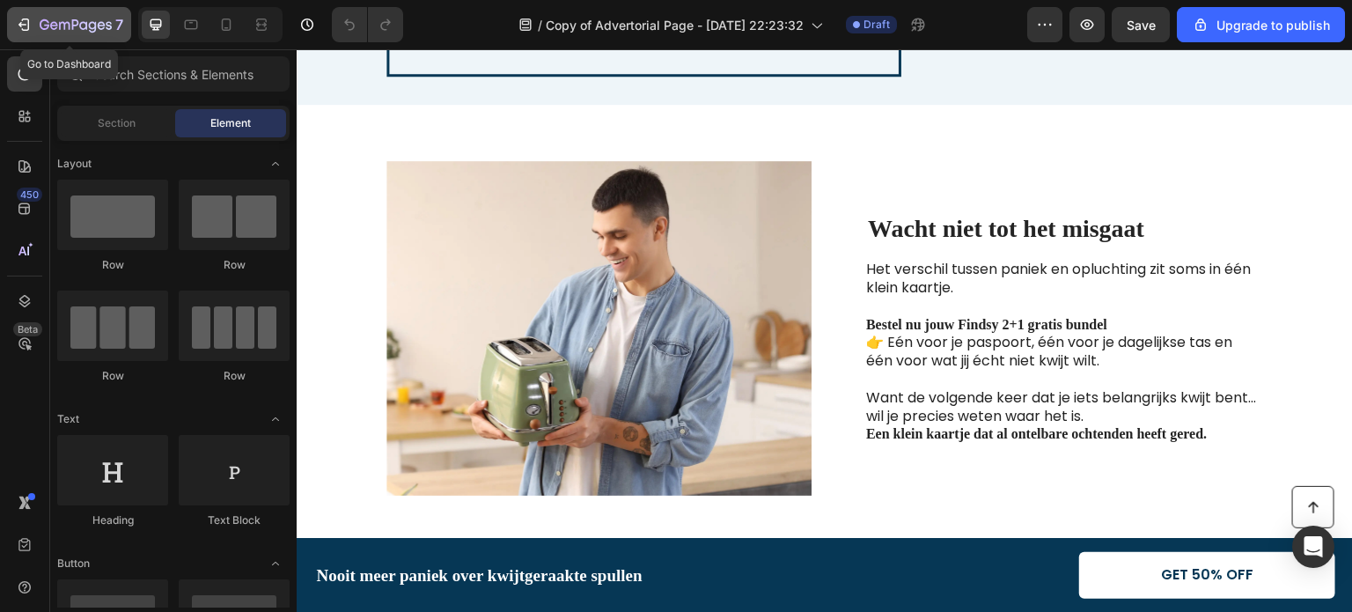
click at [27, 25] on icon "button" at bounding box center [24, 25] width 18 height 18
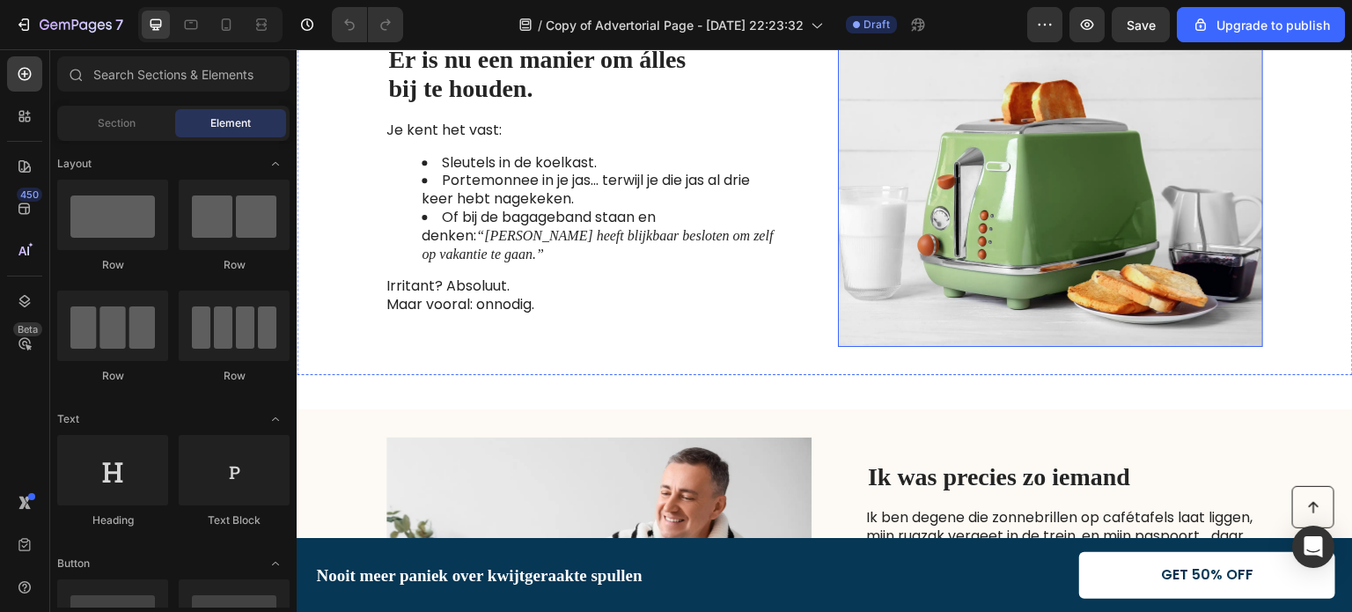
scroll to position [88, 0]
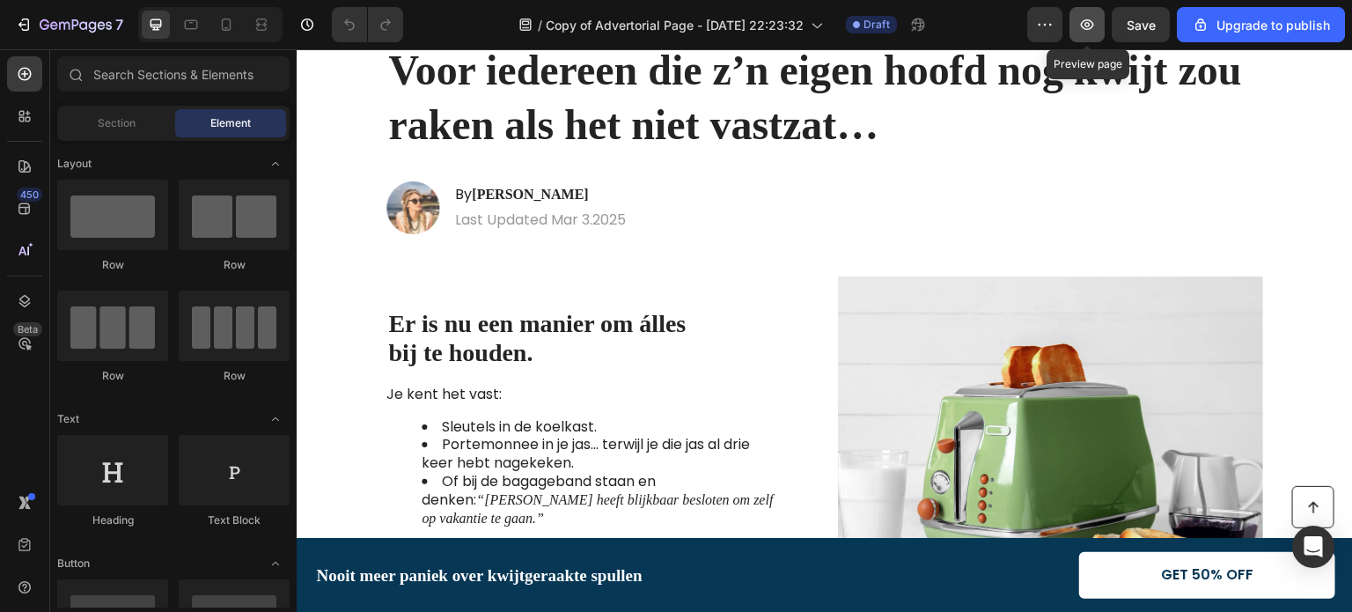
click at [1084, 25] on icon "button" at bounding box center [1087, 25] width 18 height 18
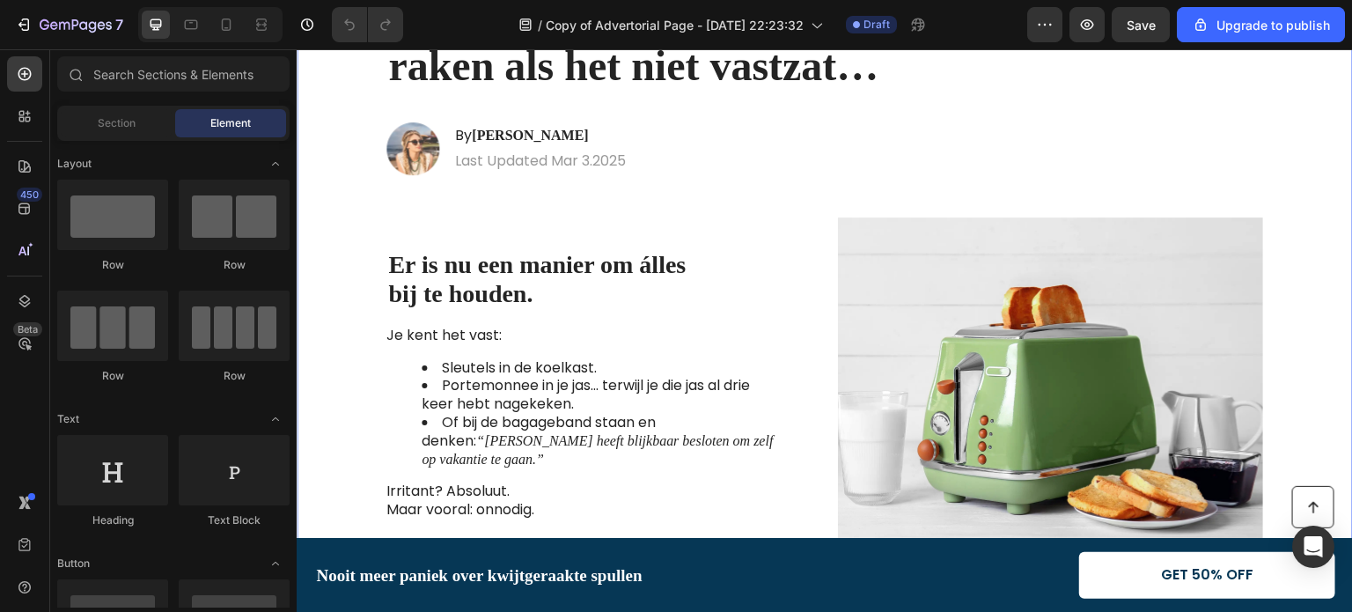
scroll to position [264, 0]
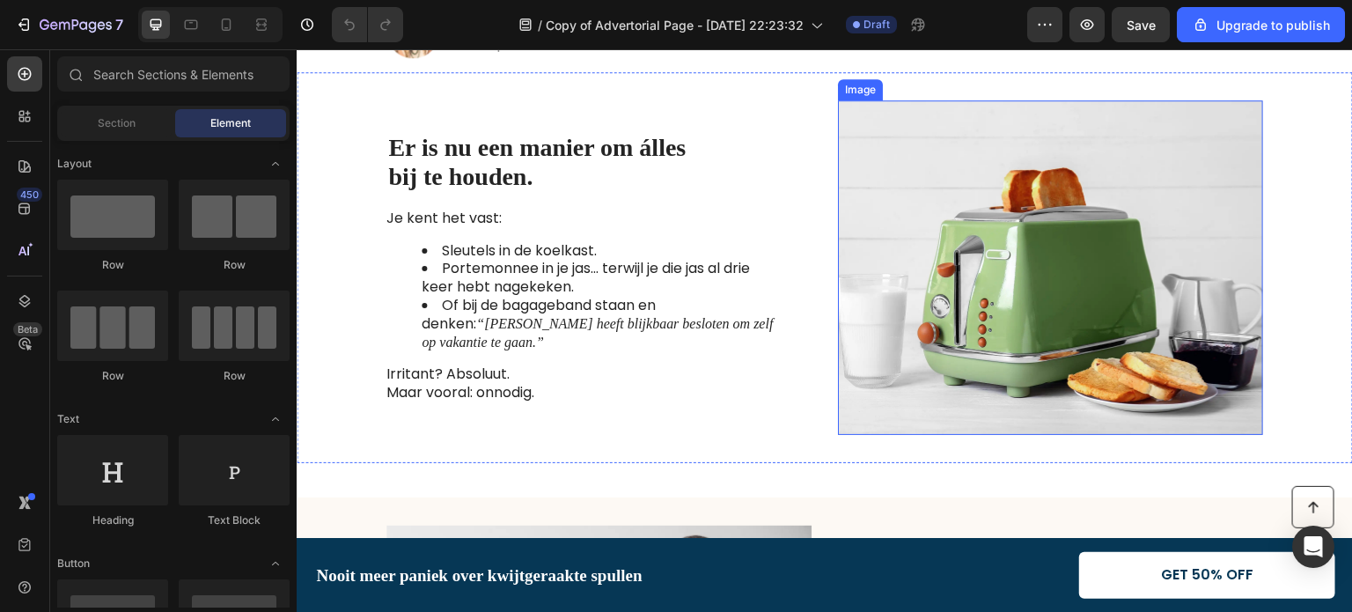
click at [984, 260] on img at bounding box center [1050, 267] width 425 height 334
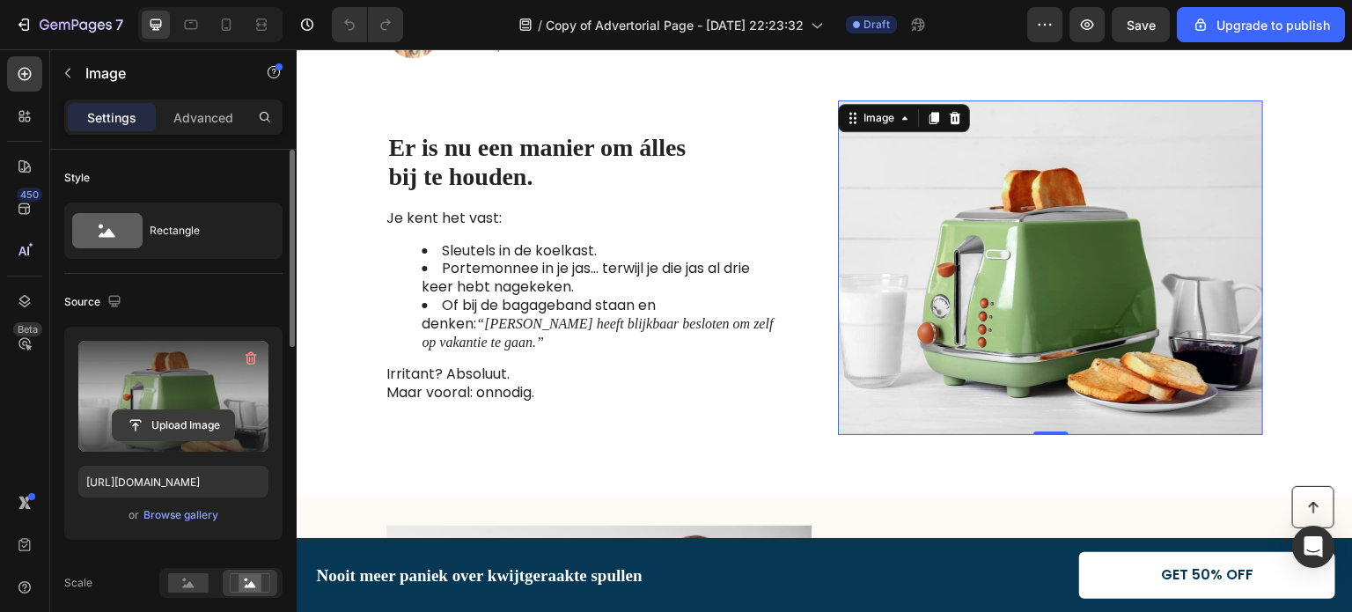
click at [173, 424] on input "file" at bounding box center [173, 425] width 121 height 30
click at [174, 423] on input "file" at bounding box center [173, 425] width 121 height 30
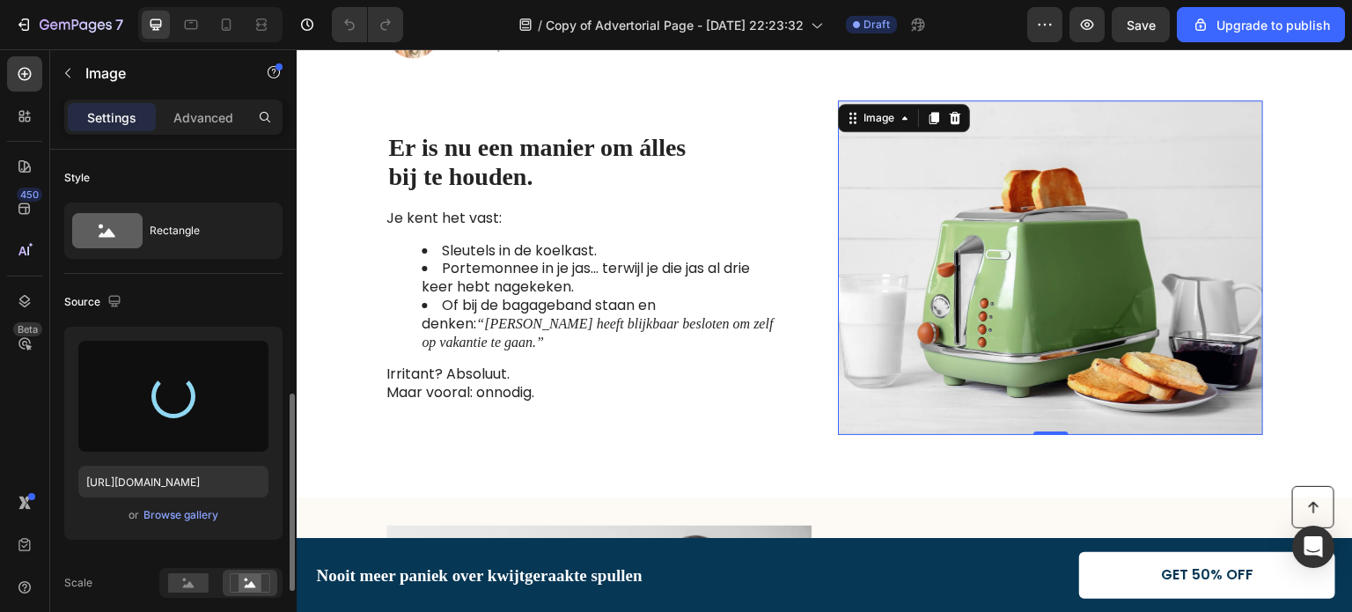
scroll to position [176, 0]
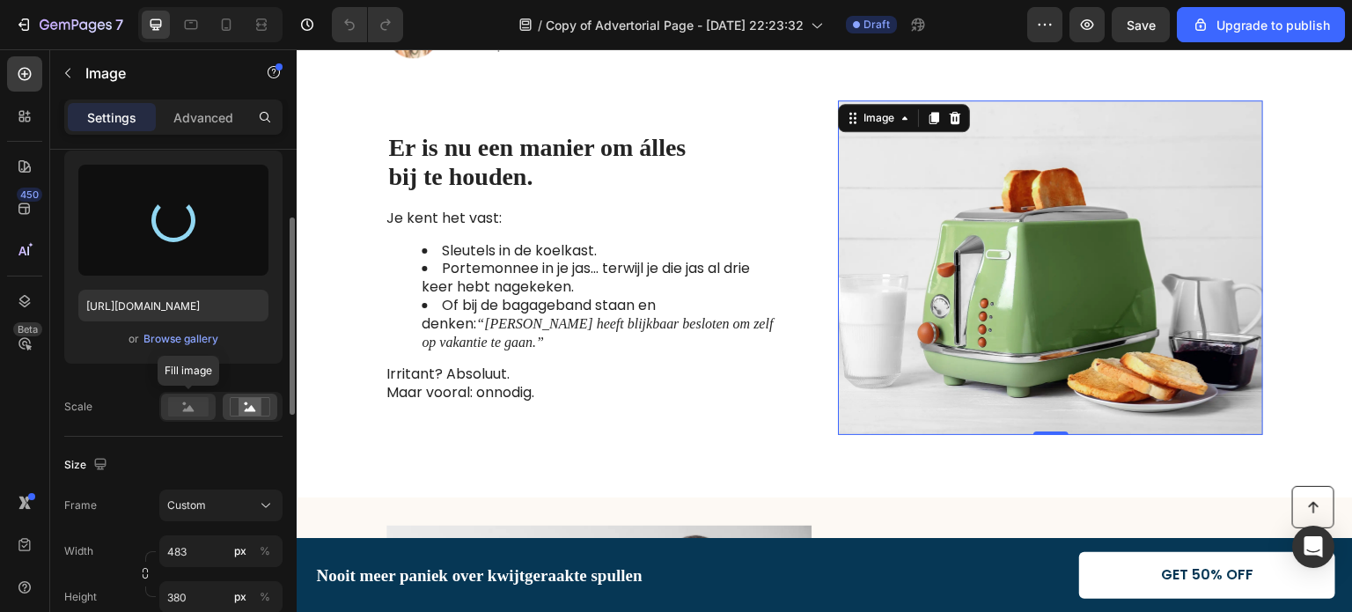
click at [187, 408] on icon at bounding box center [188, 408] width 11 height 6
type input "[URL][DOMAIN_NAME]"
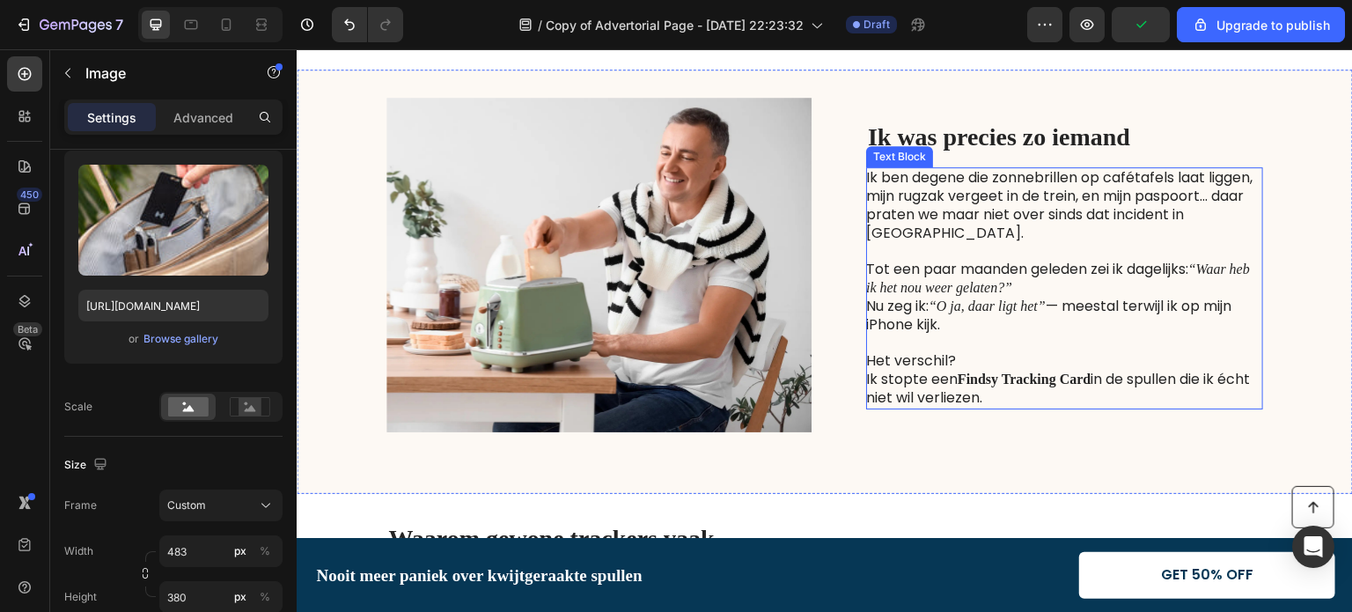
scroll to position [704, 0]
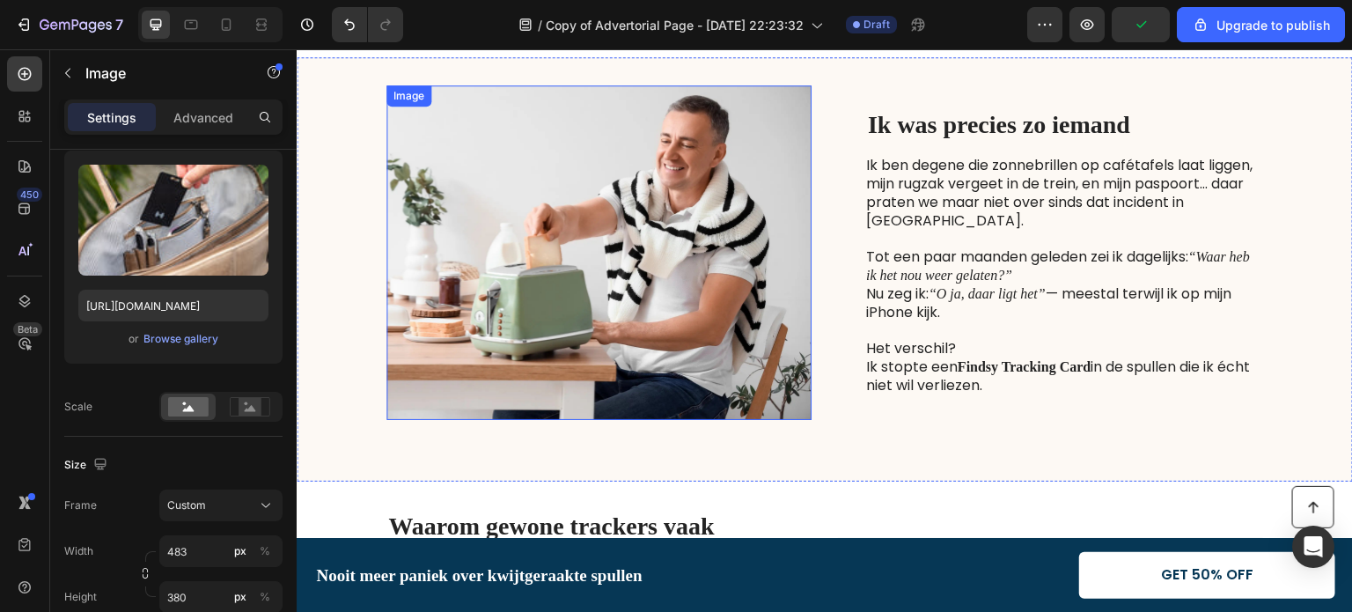
click at [643, 284] on img at bounding box center [598, 252] width 425 height 334
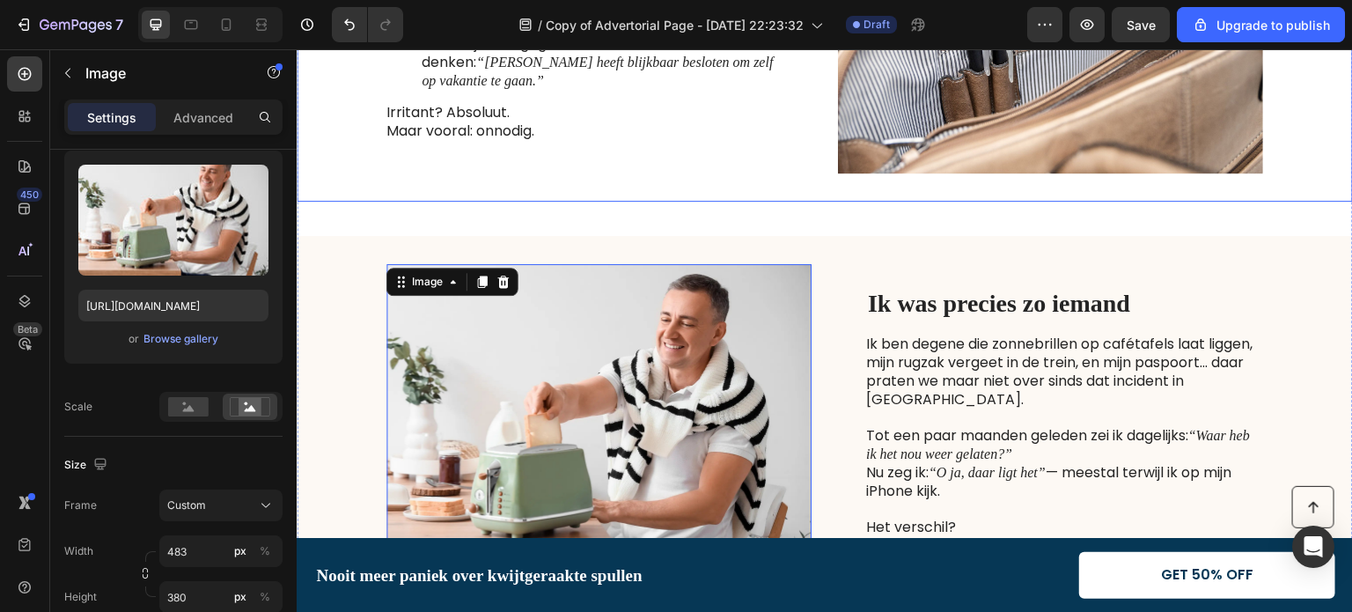
scroll to position [528, 0]
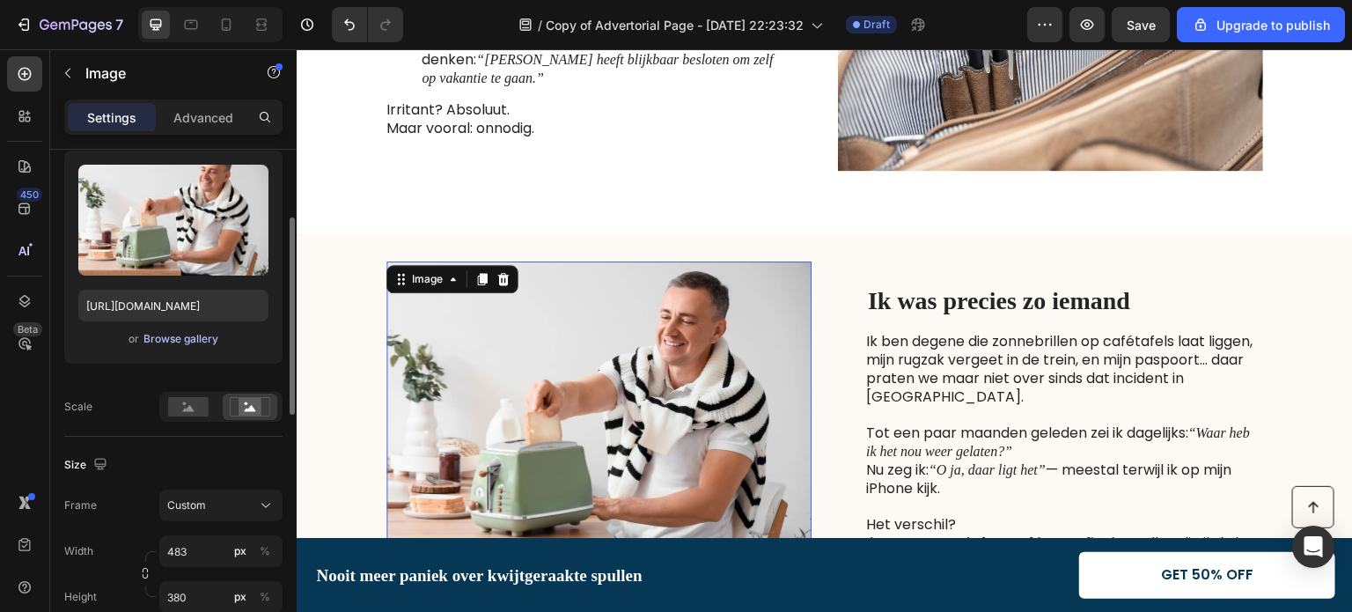
click at [165, 337] on div "Browse gallery" at bounding box center [180, 339] width 75 height 16
click at [176, 338] on div "Browse gallery" at bounding box center [180, 339] width 75 height 16
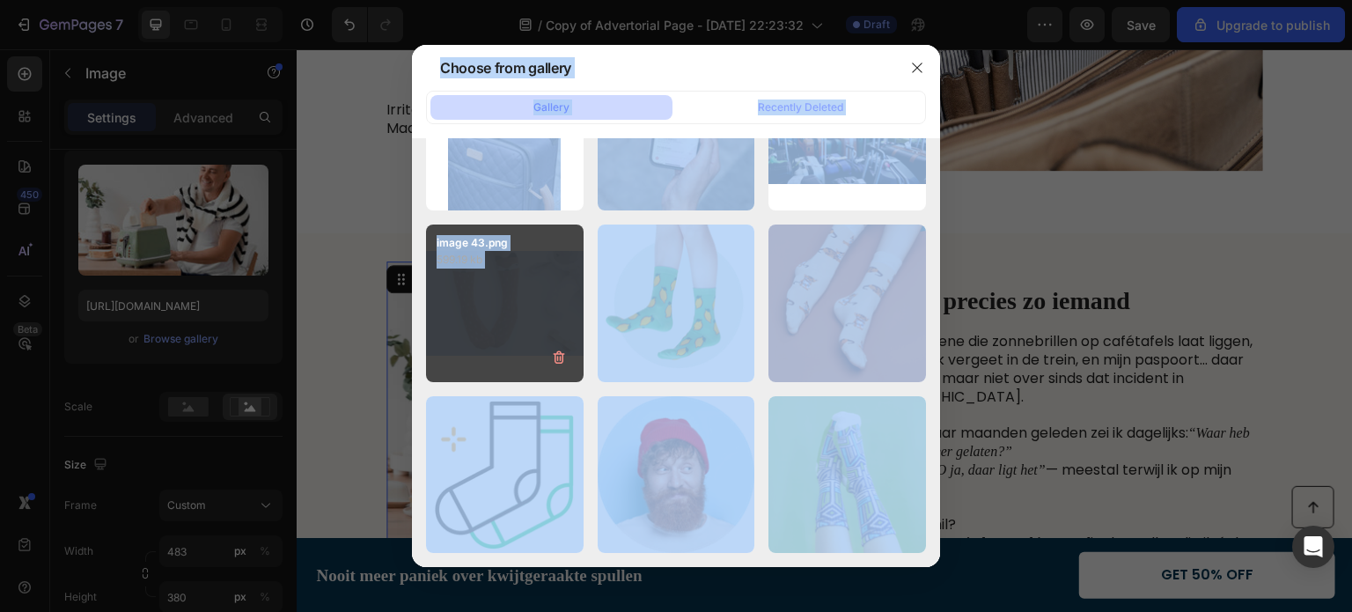
scroll to position [0, 0]
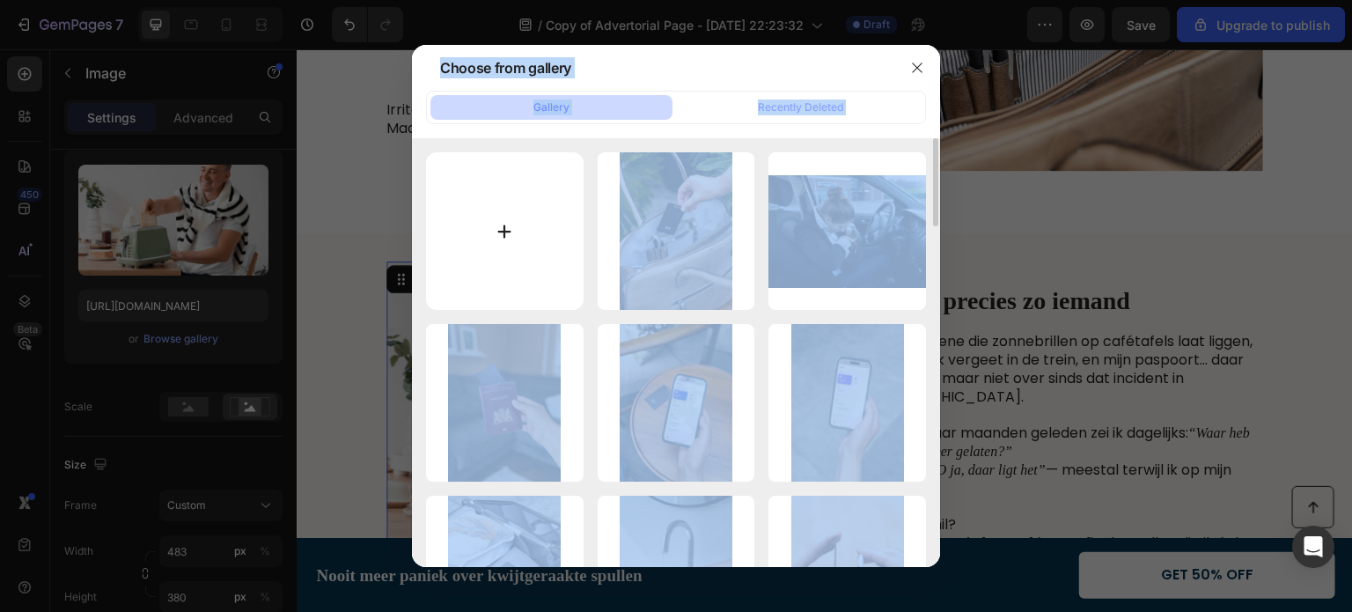
click at [511, 232] on input "file" at bounding box center [505, 231] width 158 height 158
type input "C:\fakepath\250814-Findsy-VY9664WEB.jpg"
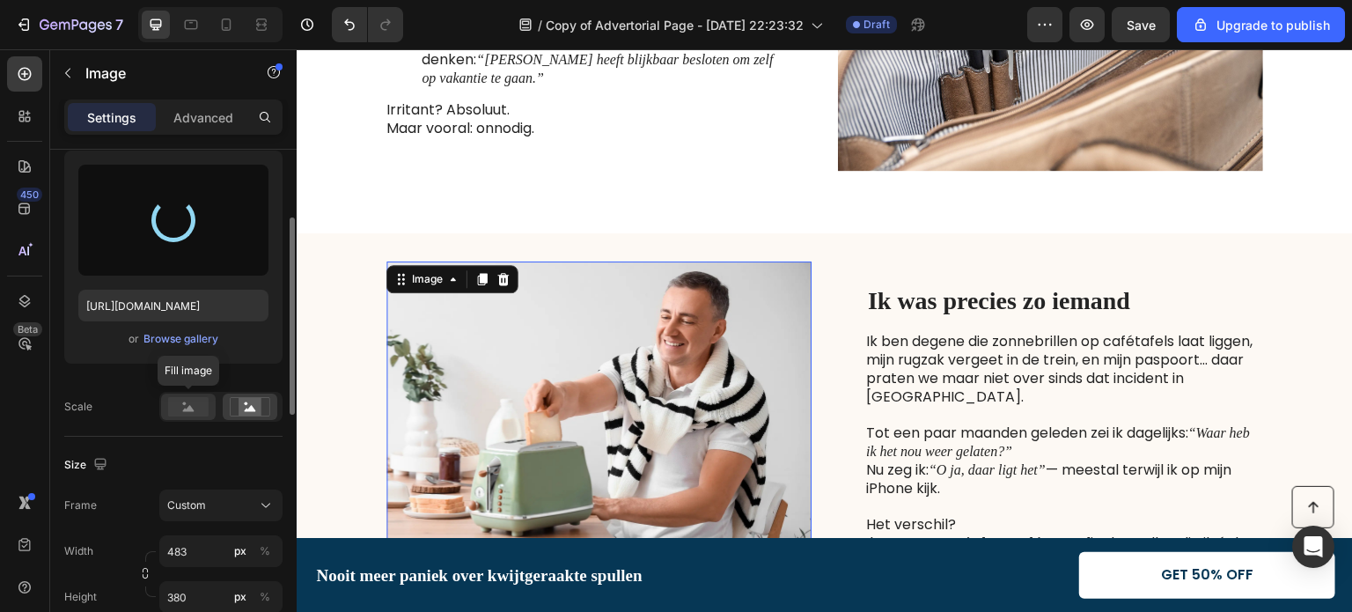
type input "[URL][DOMAIN_NAME]"
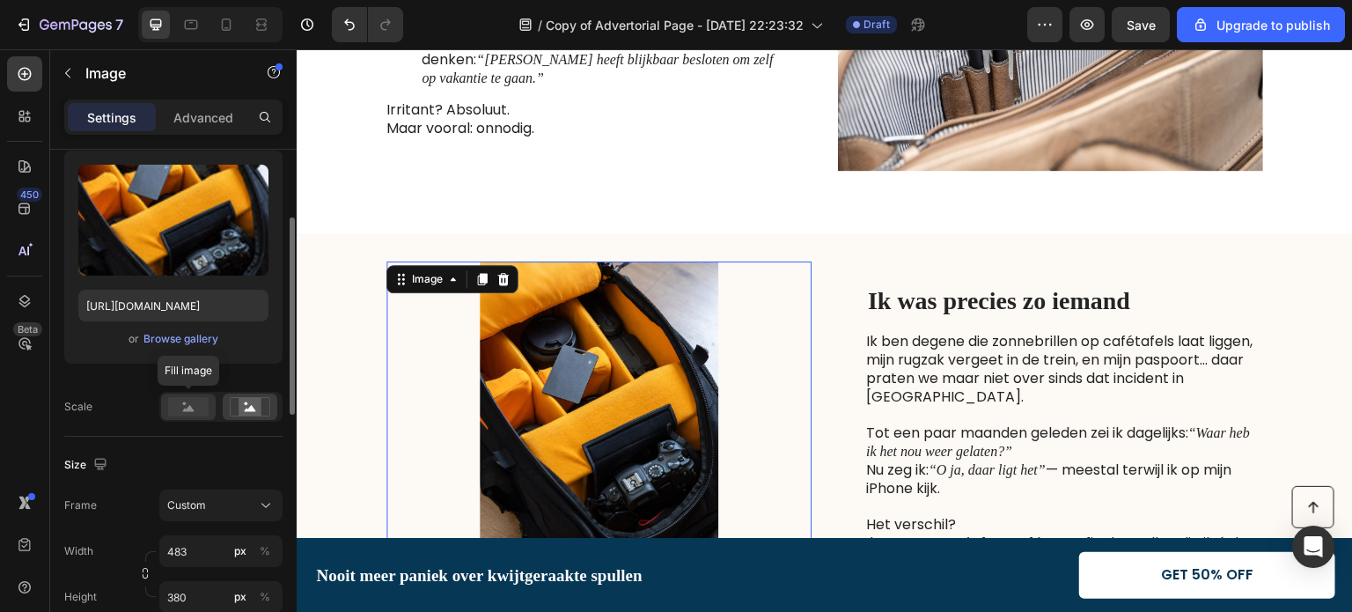
click at [190, 408] on icon at bounding box center [188, 408] width 11 height 6
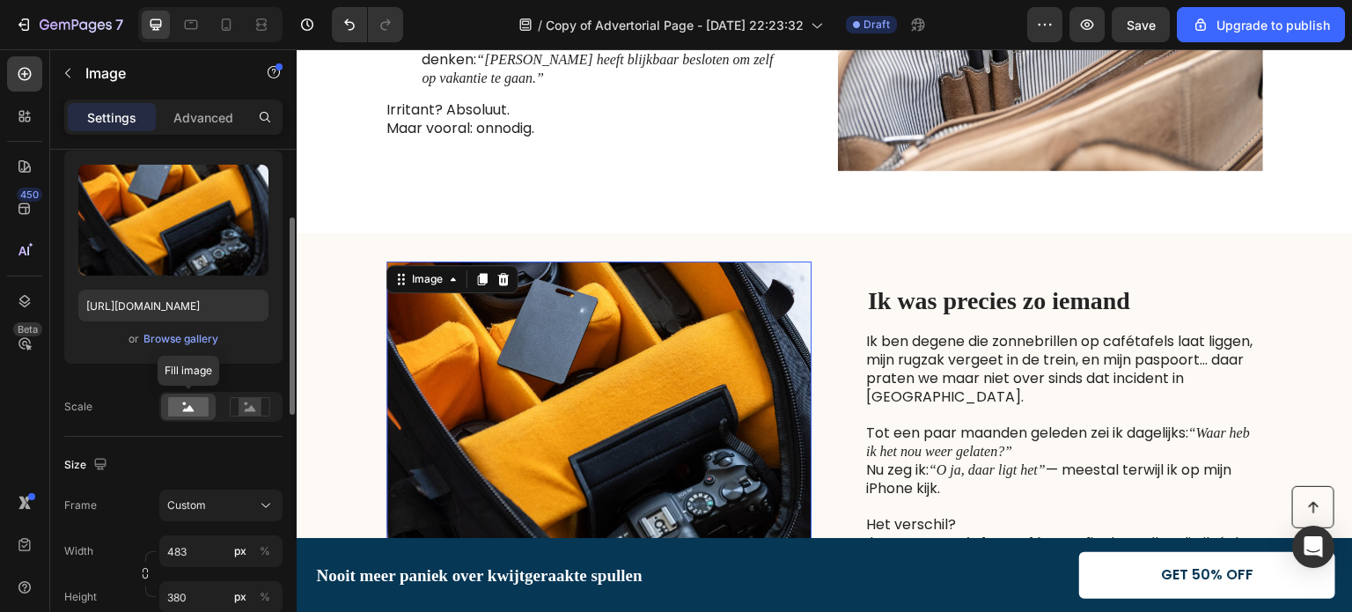
click at [173, 406] on rect at bounding box center [188, 406] width 40 height 19
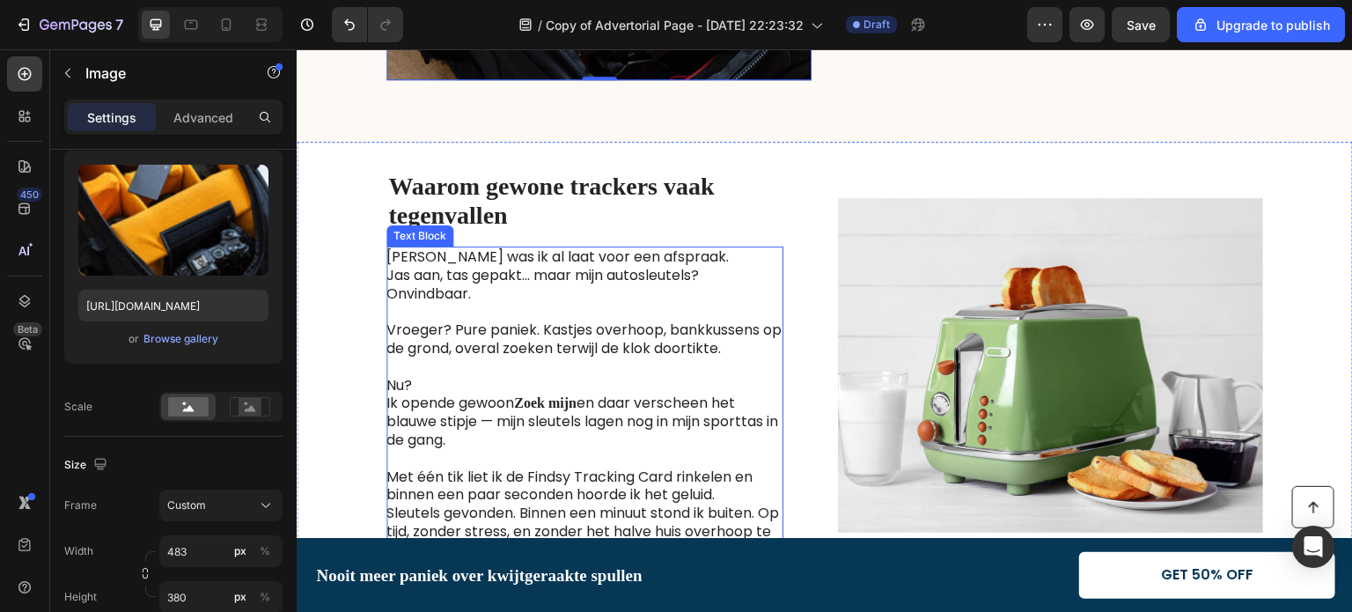
scroll to position [1144, 0]
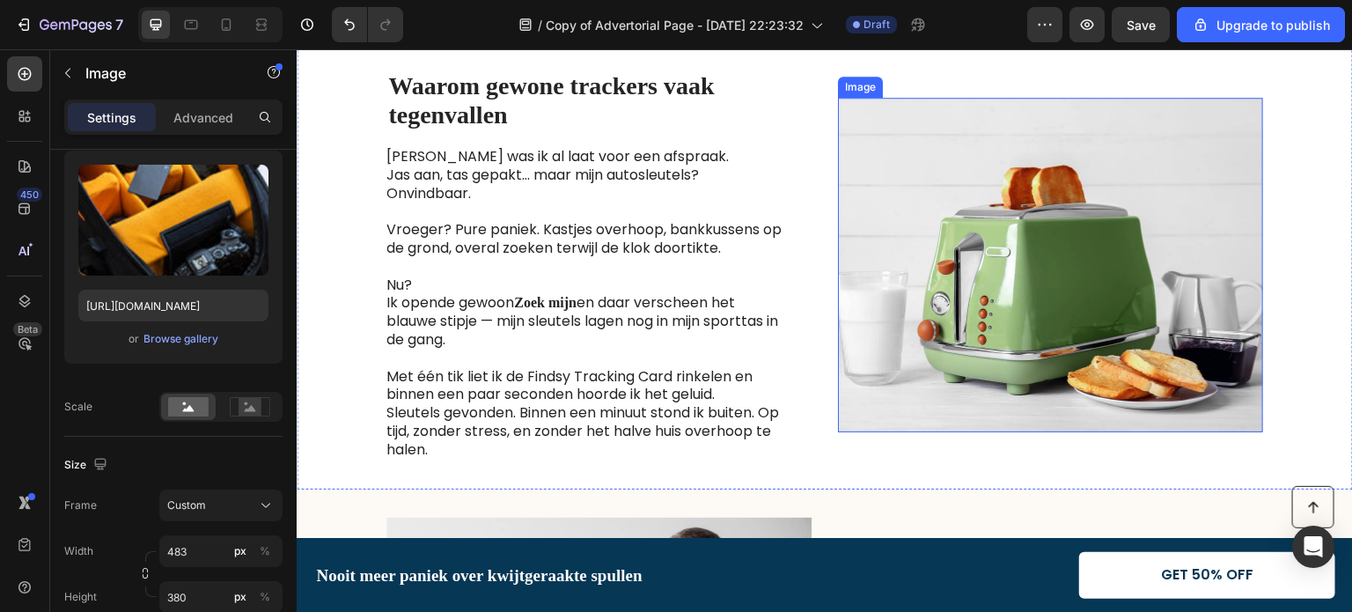
click at [900, 285] on img at bounding box center [1050, 265] width 425 height 334
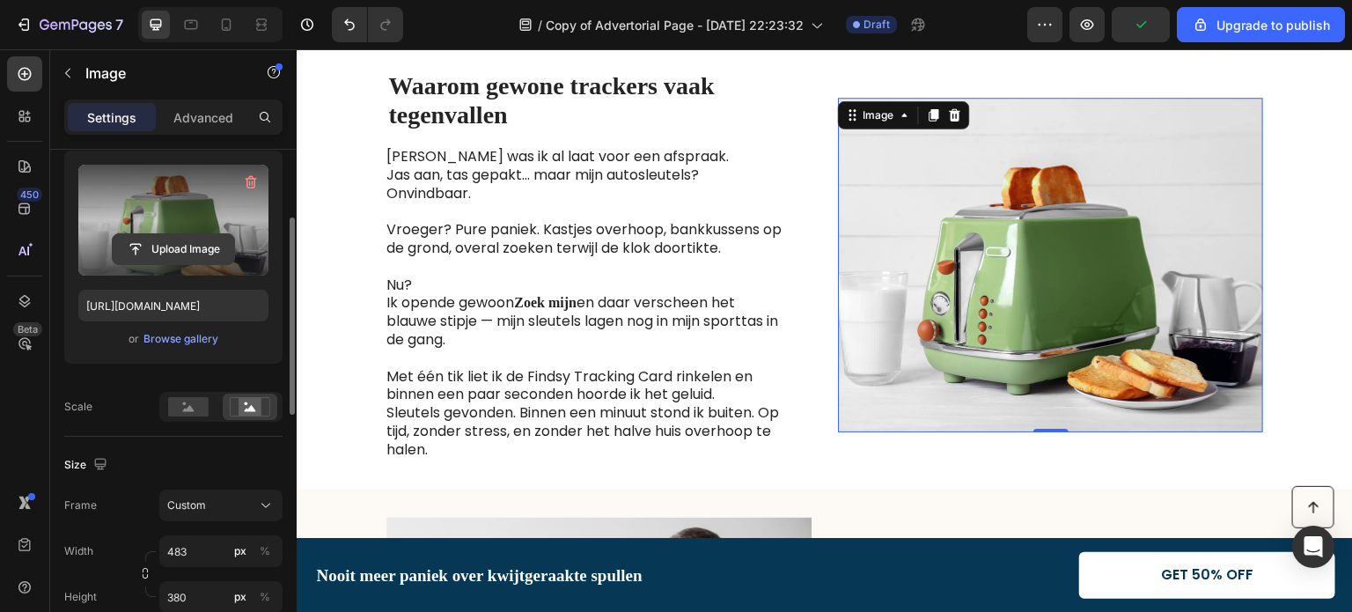
click at [168, 248] on input "file" at bounding box center [173, 249] width 121 height 30
click at [152, 242] on input "file" at bounding box center [173, 249] width 121 height 30
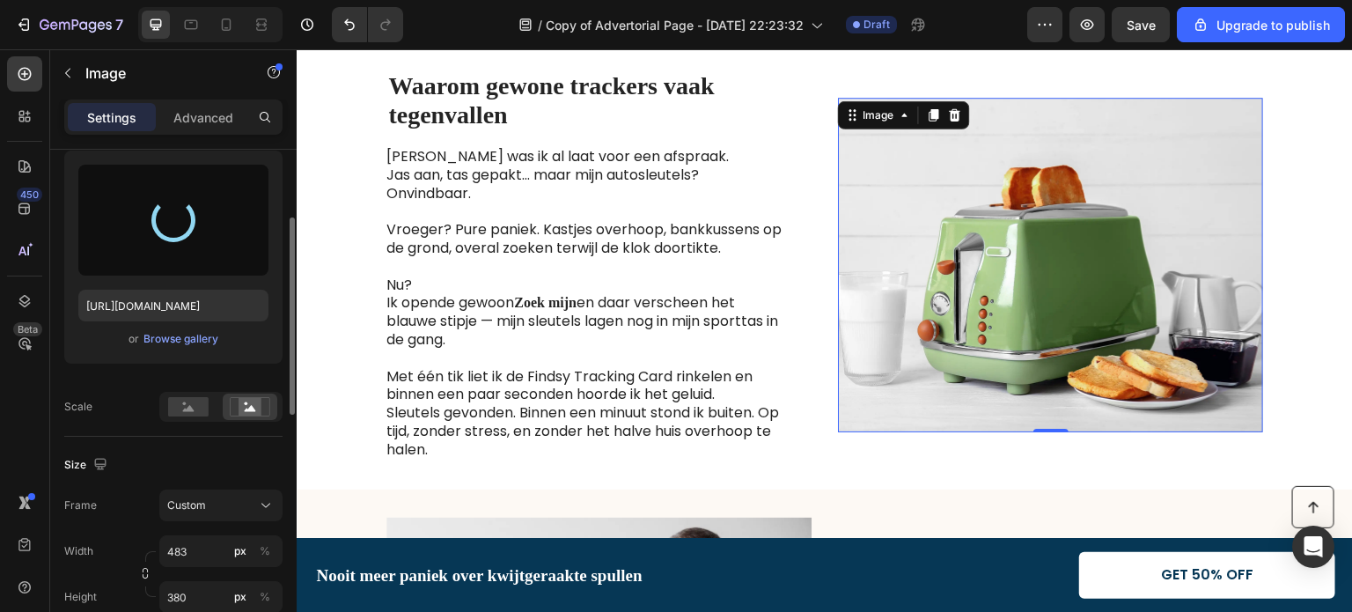
type input "[URL][DOMAIN_NAME]"
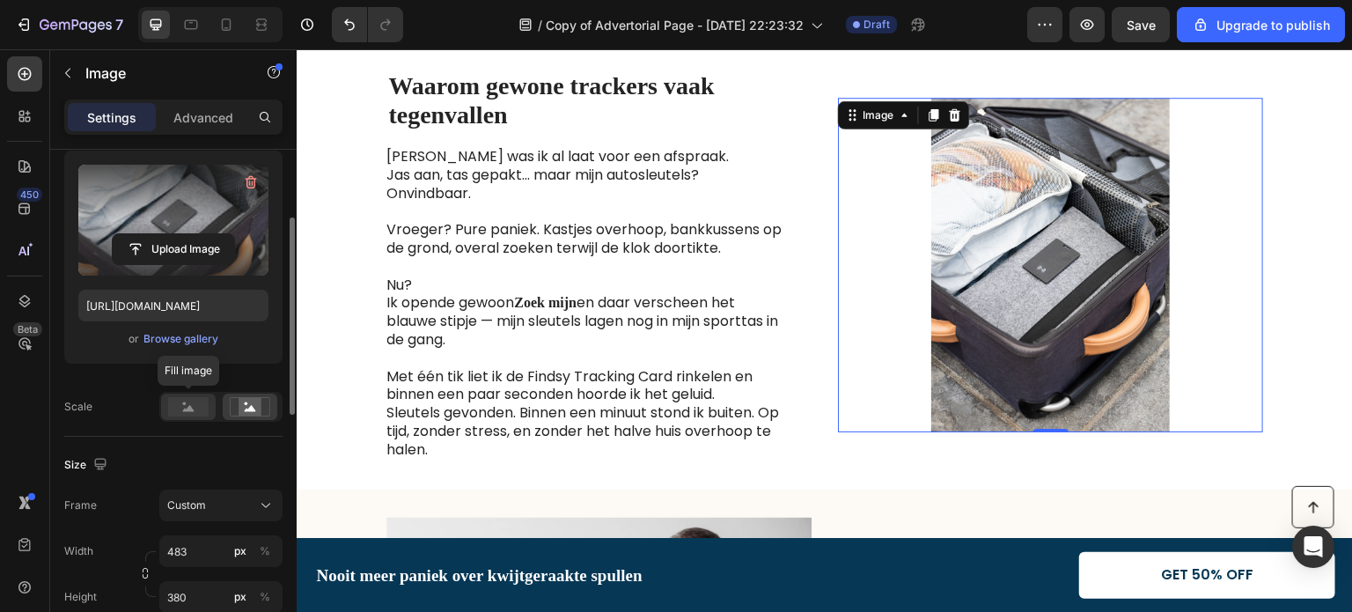
click at [189, 411] on rect at bounding box center [188, 406] width 40 height 19
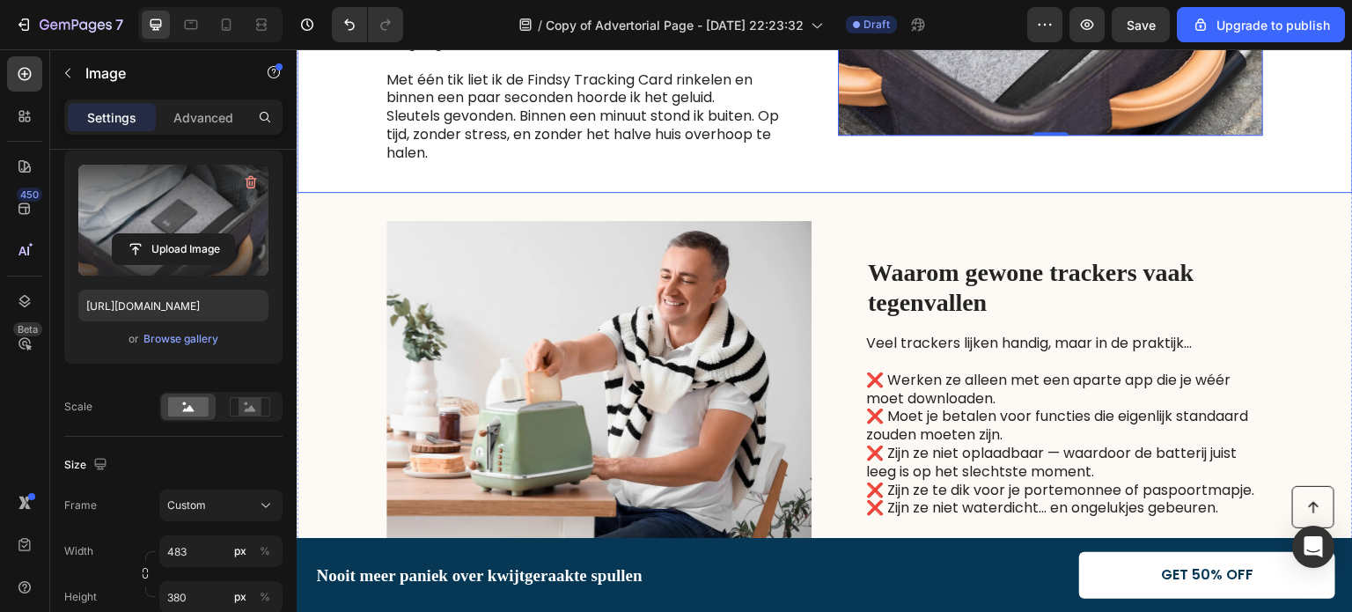
scroll to position [1584, 0]
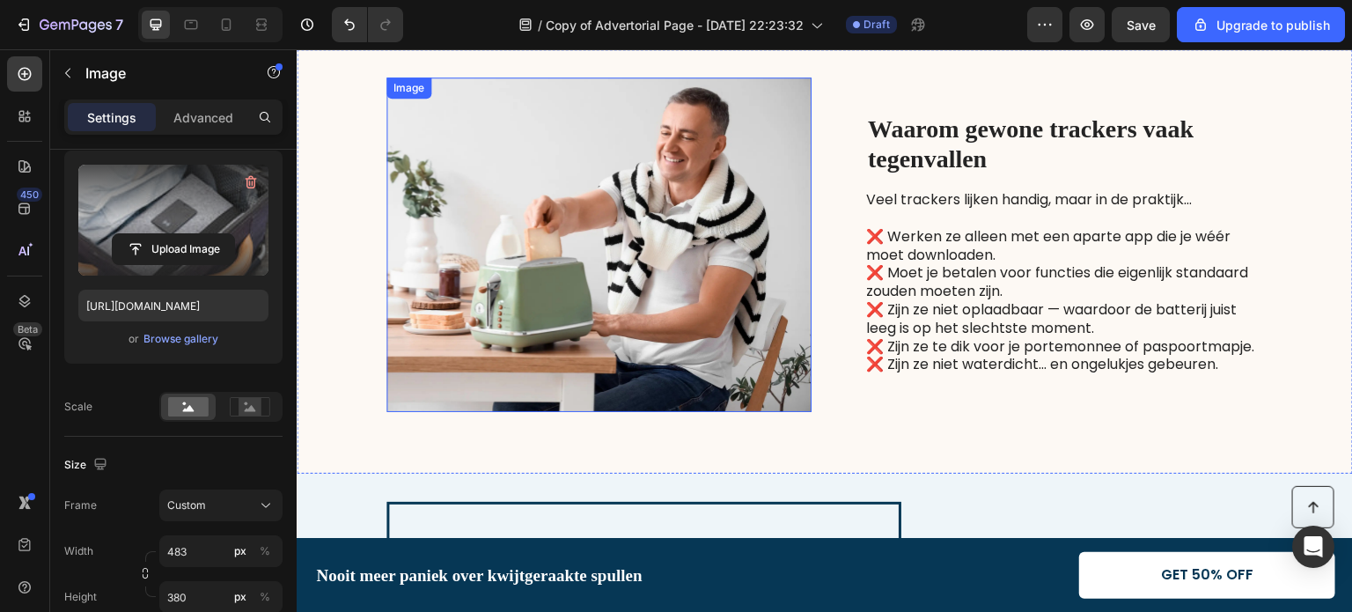
click at [467, 258] on img at bounding box center [598, 244] width 425 height 334
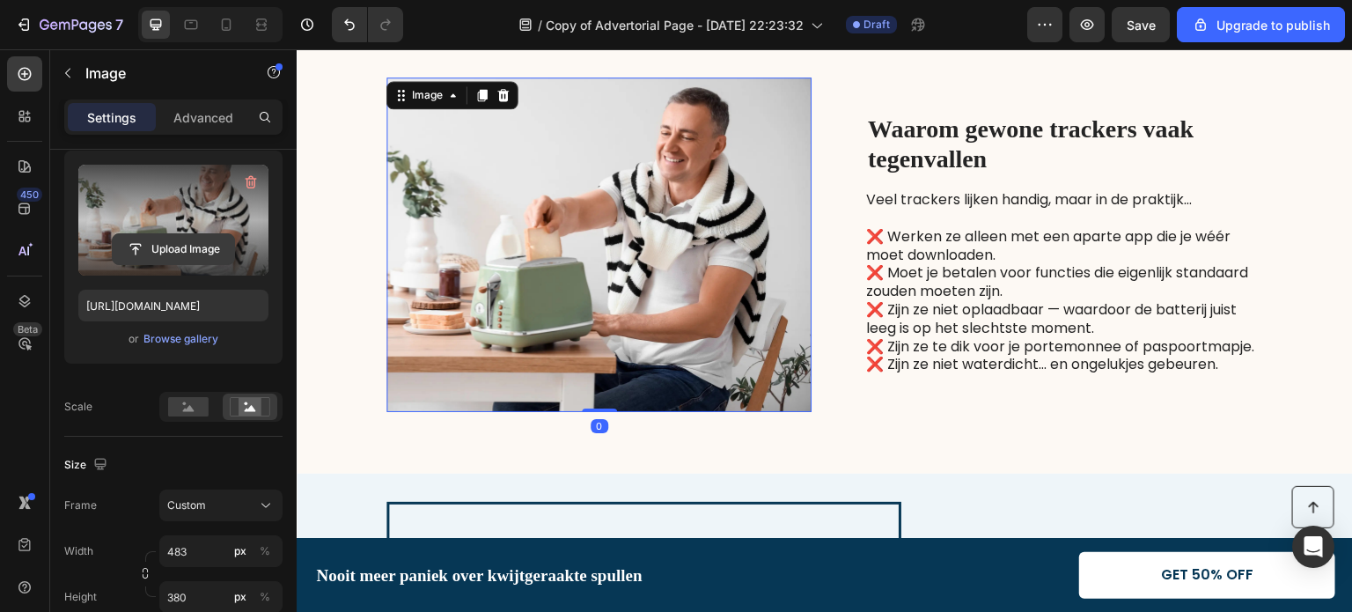
click at [183, 249] on input "file" at bounding box center [173, 249] width 121 height 30
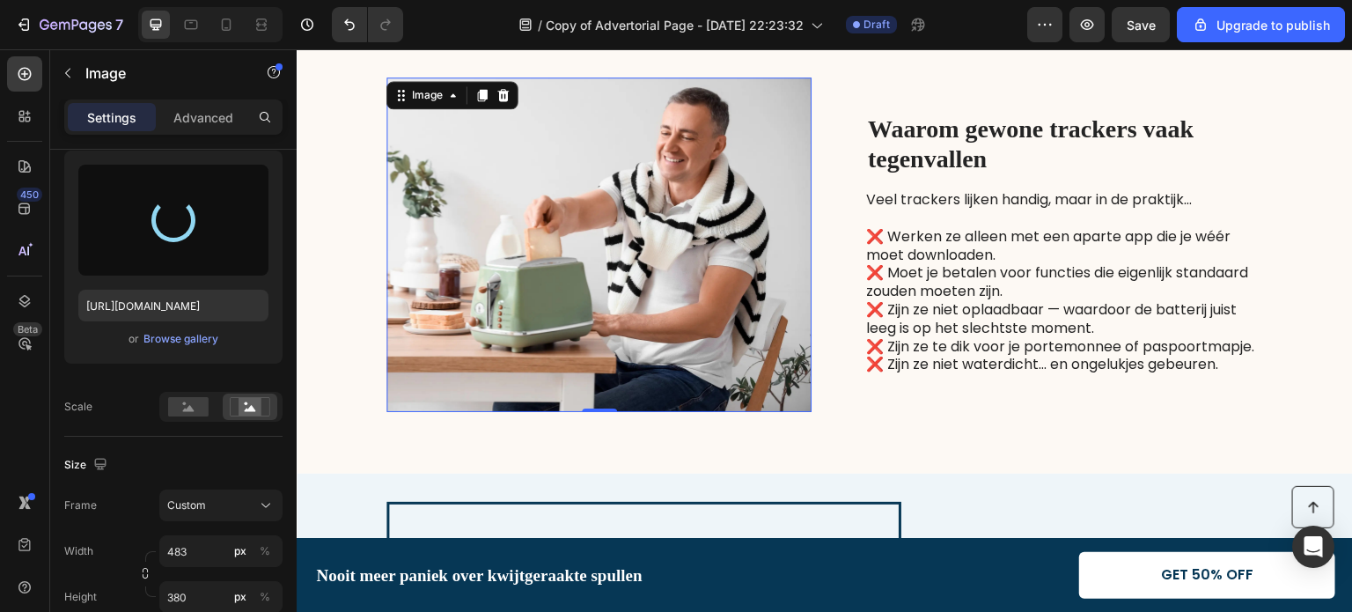
type input "[URL][DOMAIN_NAME]"
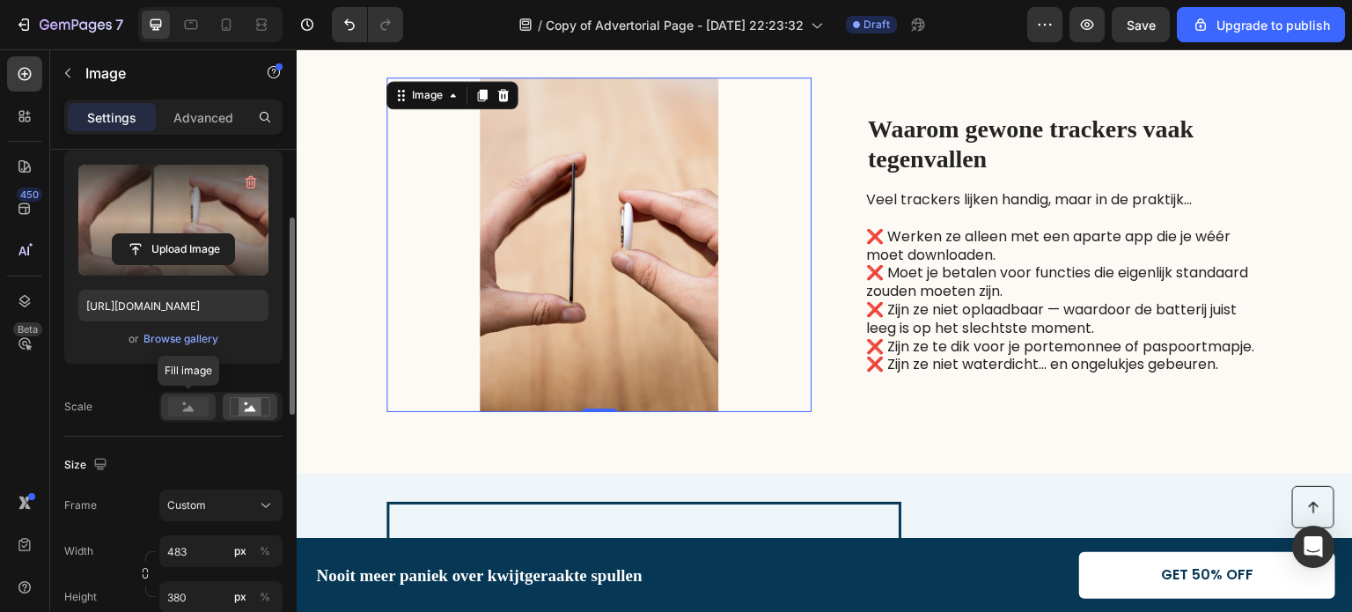
drag, startPoint x: 191, startPoint y: 413, endPoint x: 184, endPoint y: 403, distance: 12.0
click at [189, 408] on icon at bounding box center [188, 406] width 40 height 19
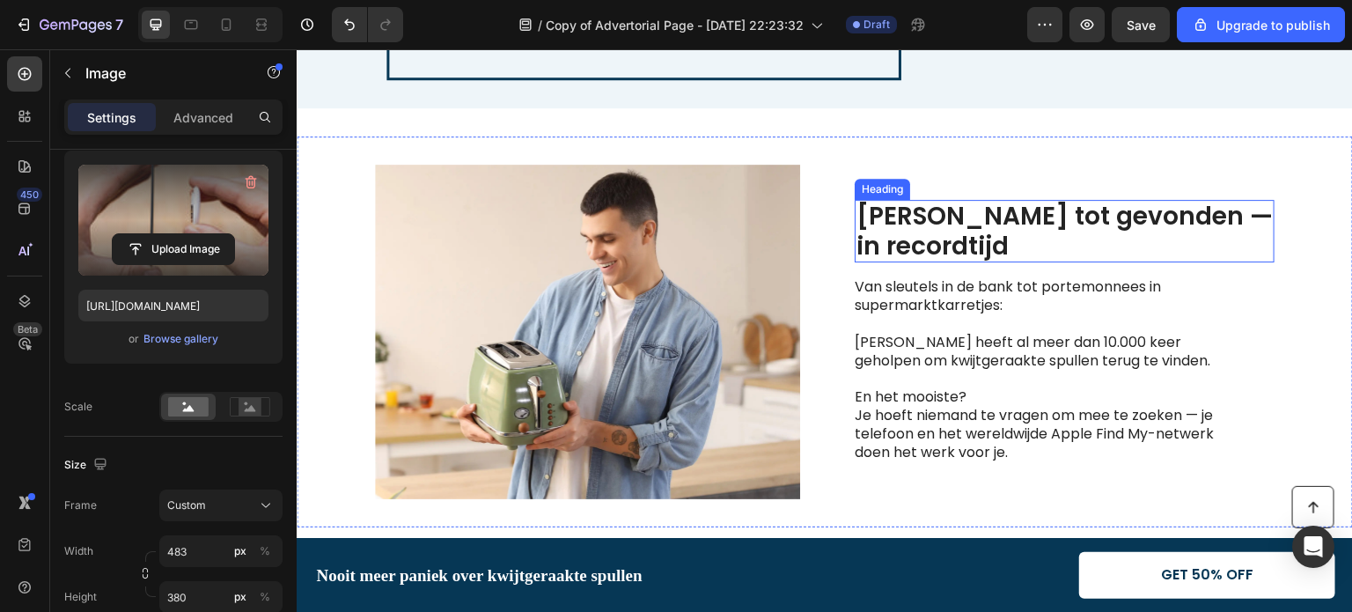
scroll to position [2465, 0]
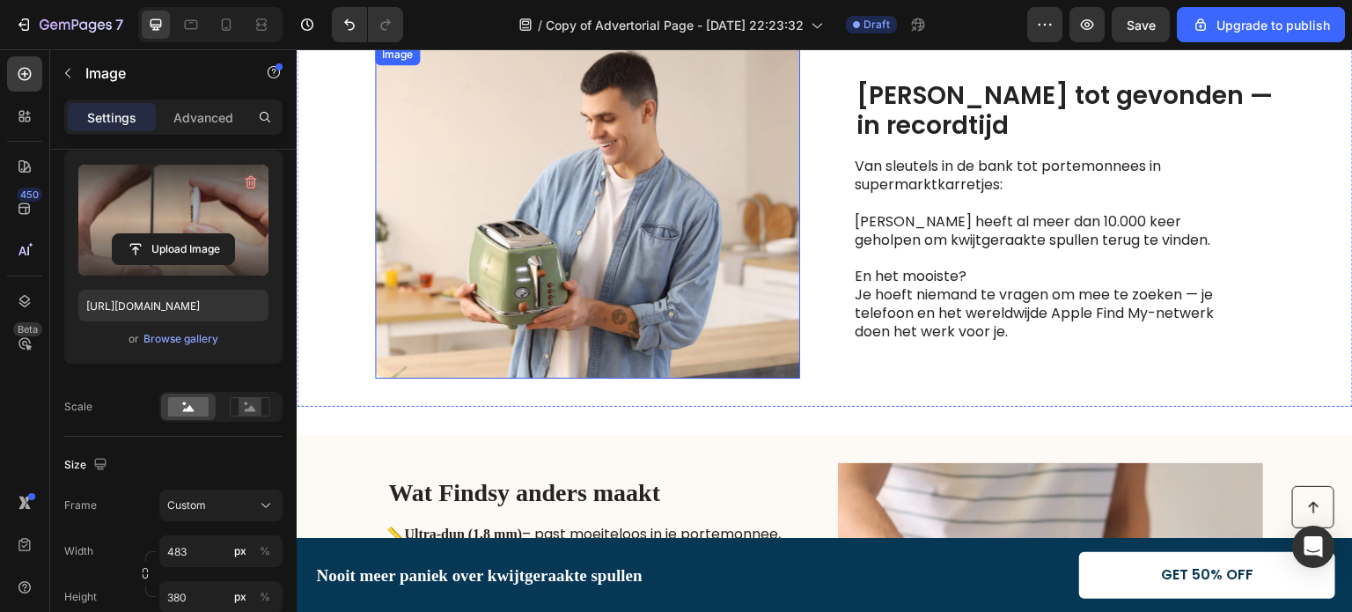
click at [649, 204] on img at bounding box center [587, 211] width 425 height 334
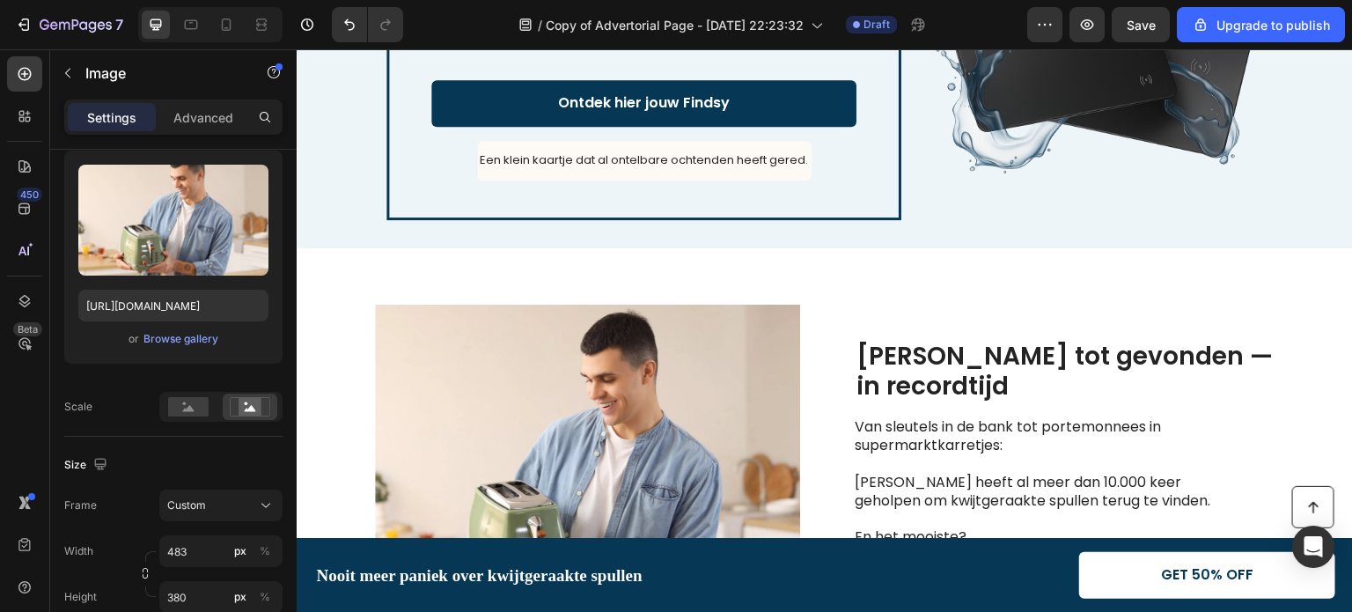
scroll to position [2206, 0]
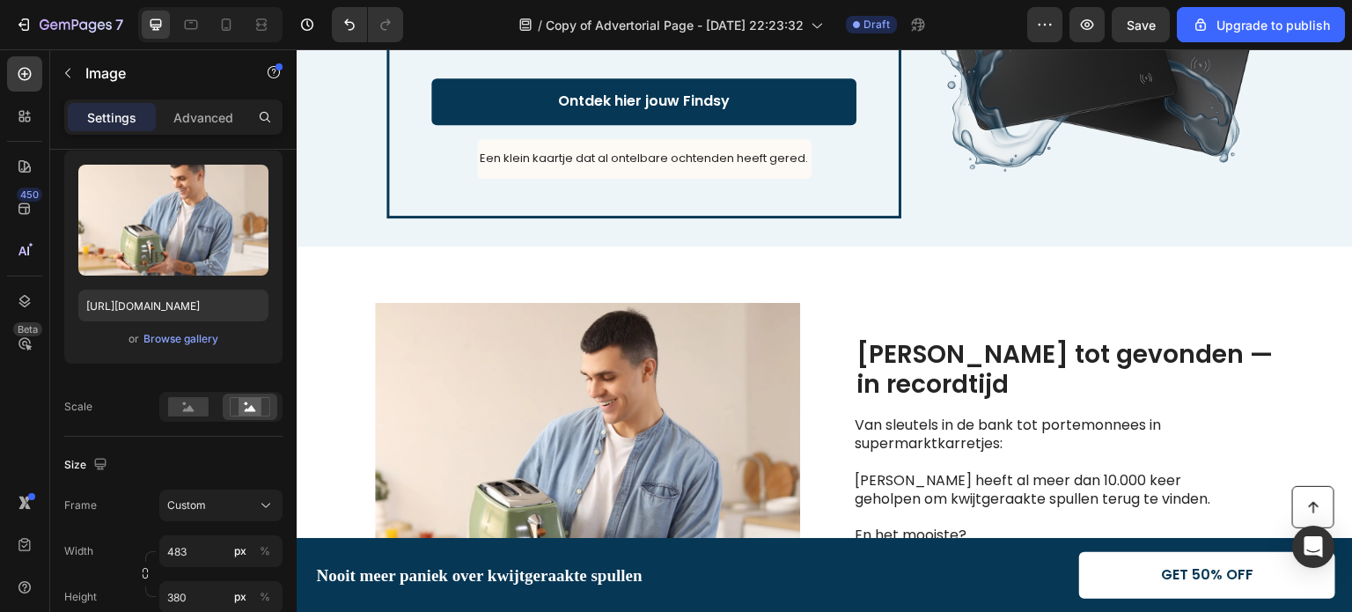
click at [613, 432] on img at bounding box center [587, 470] width 425 height 334
click at [61, 73] on icon "button" at bounding box center [68, 73] width 14 height 14
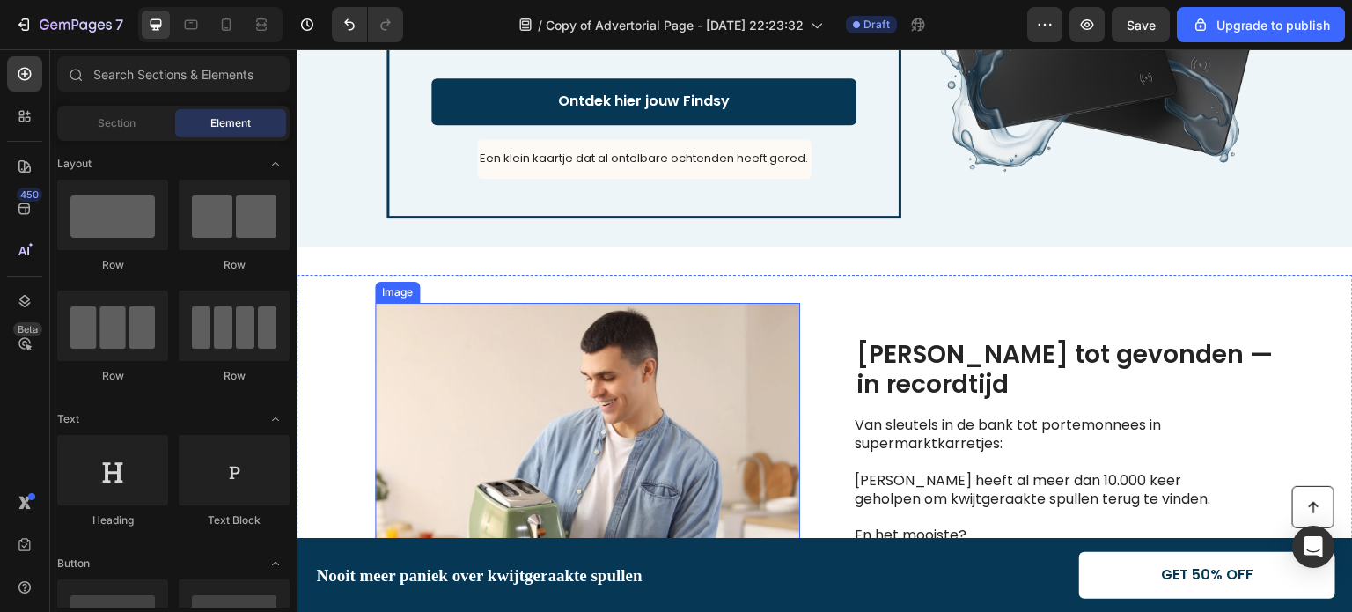
click at [772, 387] on img at bounding box center [587, 470] width 425 height 334
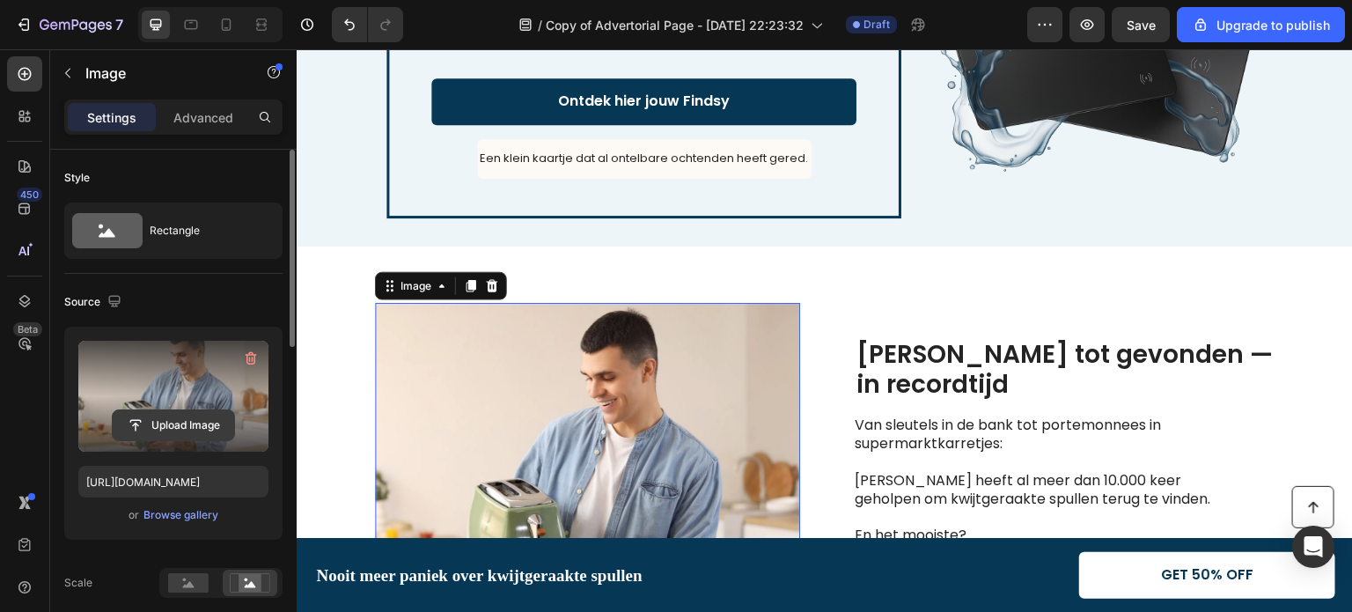
click at [173, 421] on input "file" at bounding box center [173, 425] width 121 height 30
click at [158, 421] on input "file" at bounding box center [173, 425] width 121 height 30
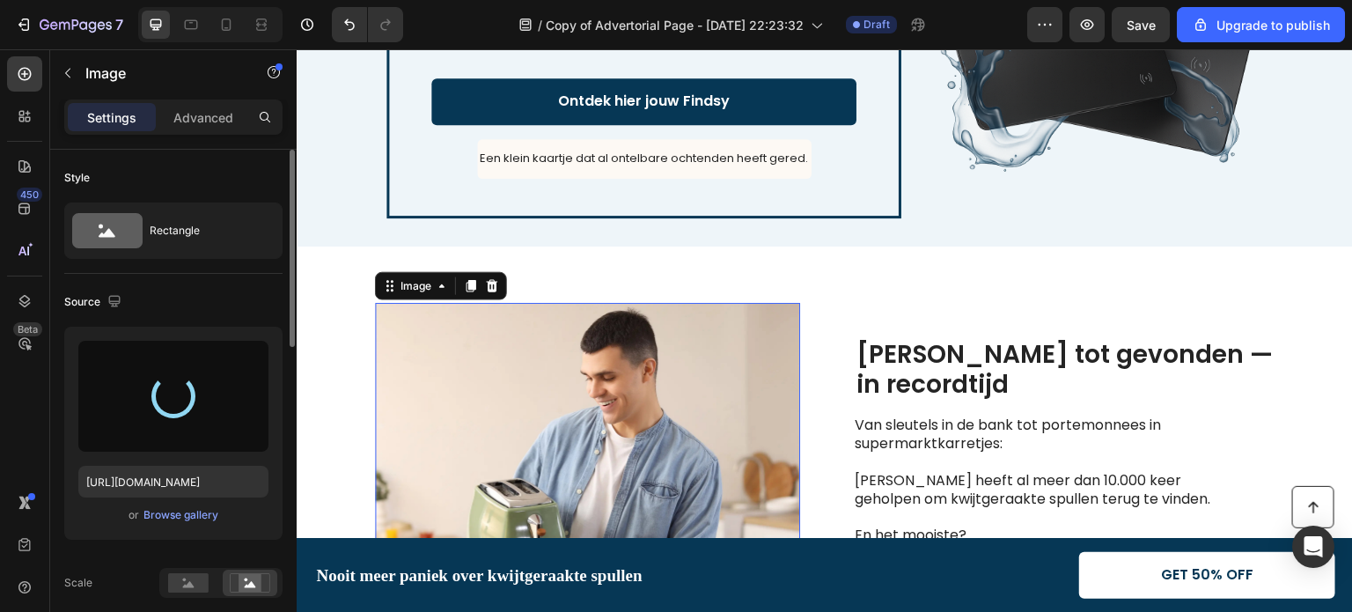
type input "[URL][DOMAIN_NAME]"
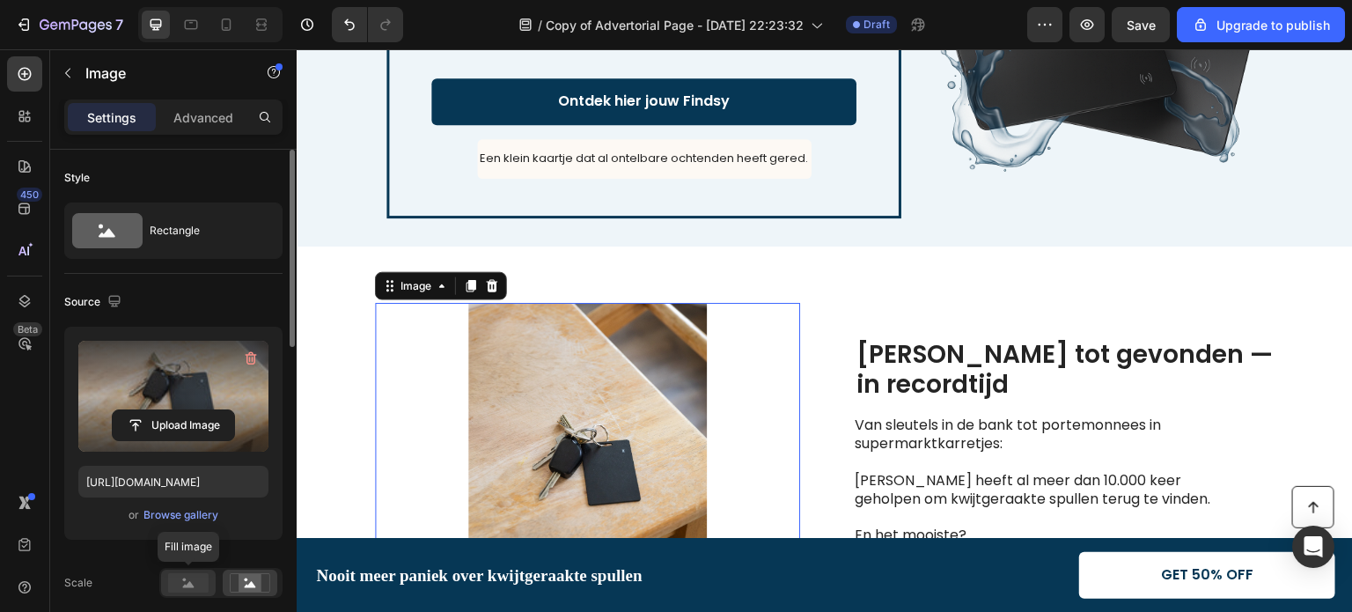
click at [183, 588] on rect at bounding box center [188, 582] width 40 height 19
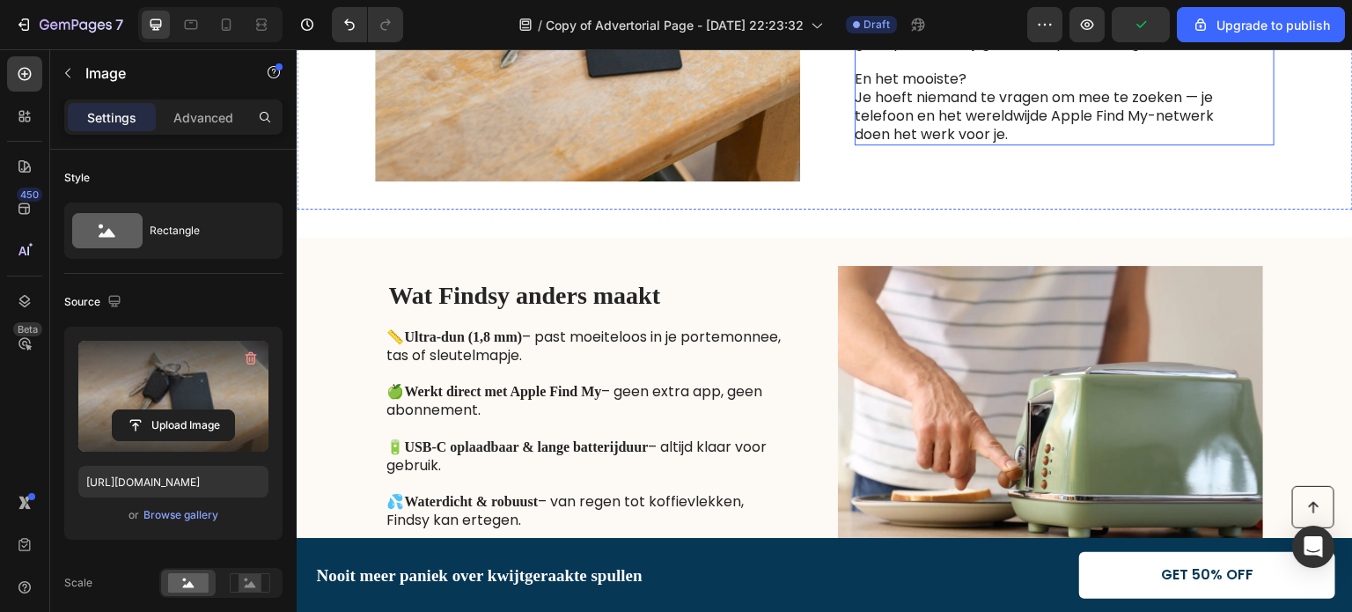
scroll to position [2734, 0]
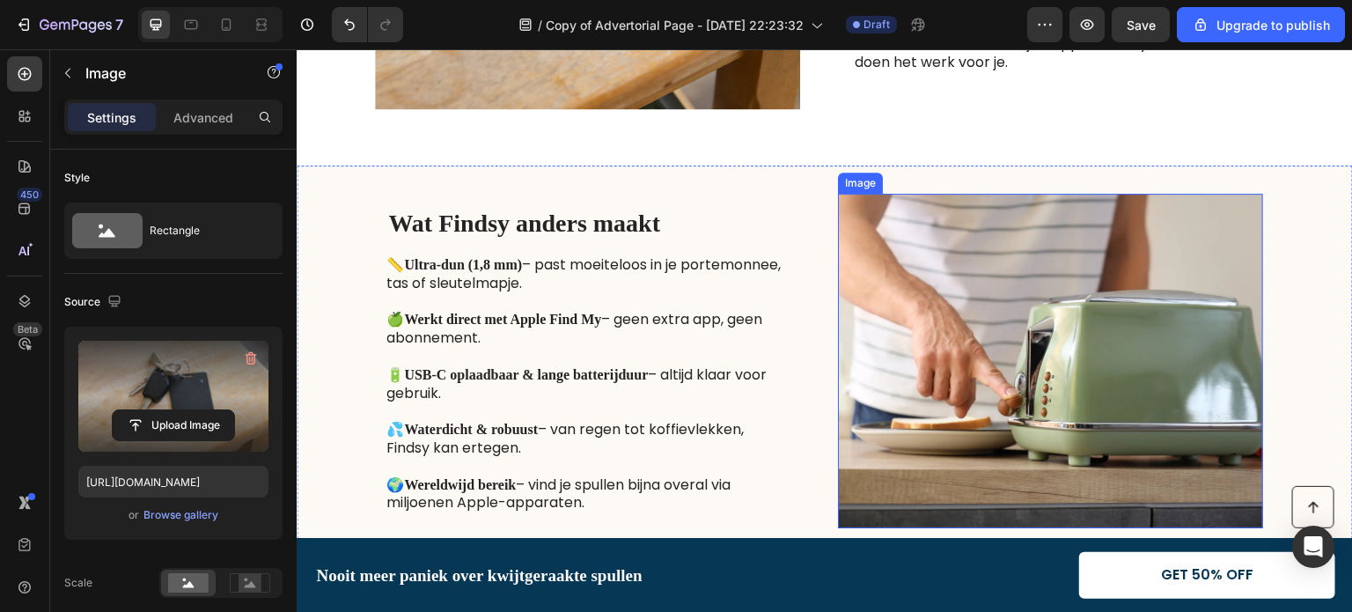
click at [1005, 292] on img at bounding box center [1050, 361] width 425 height 334
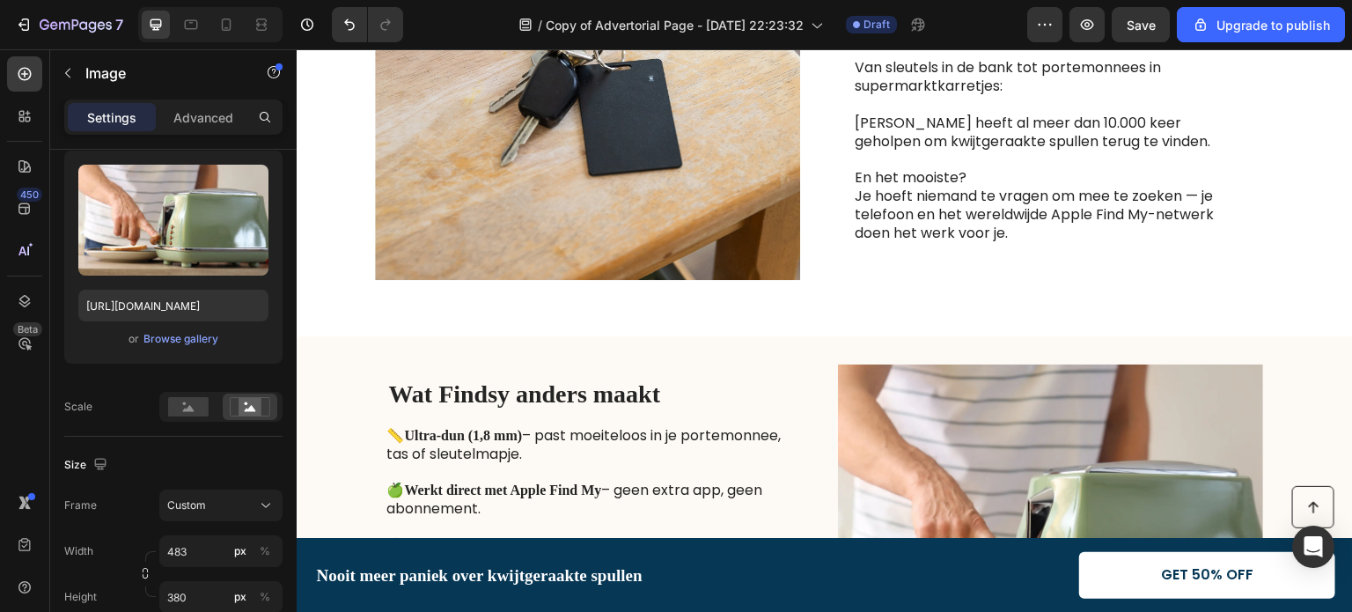
scroll to position [2915, 0]
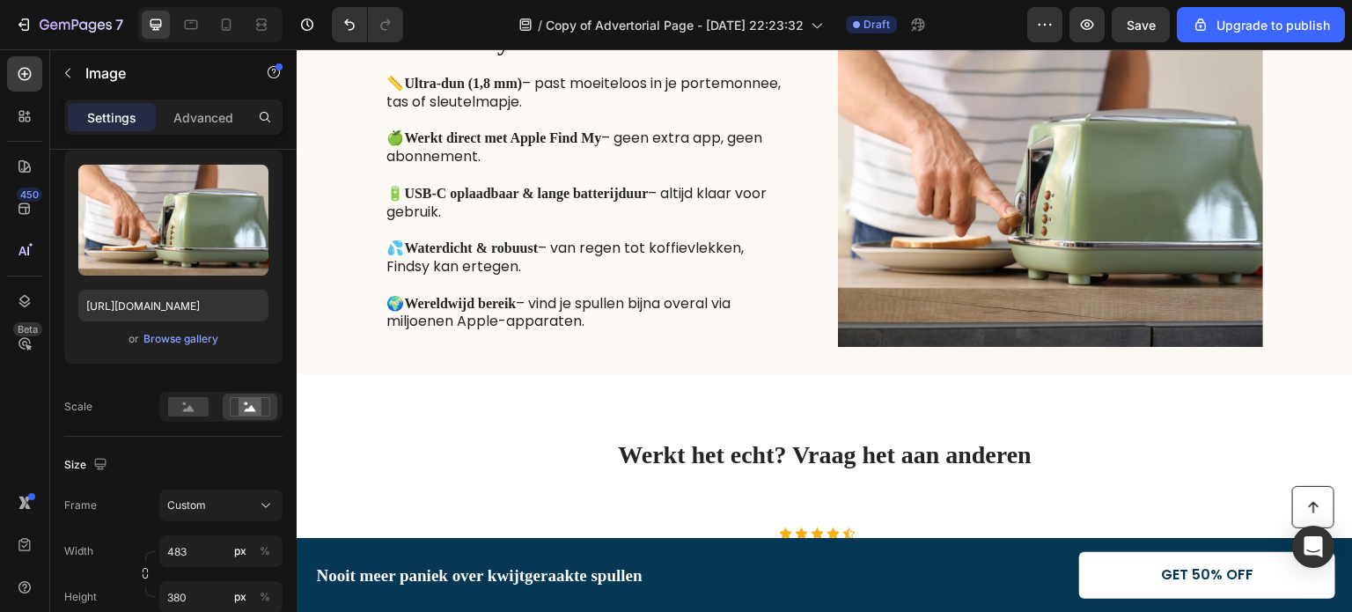
click at [937, 292] on img at bounding box center [1050, 179] width 425 height 334
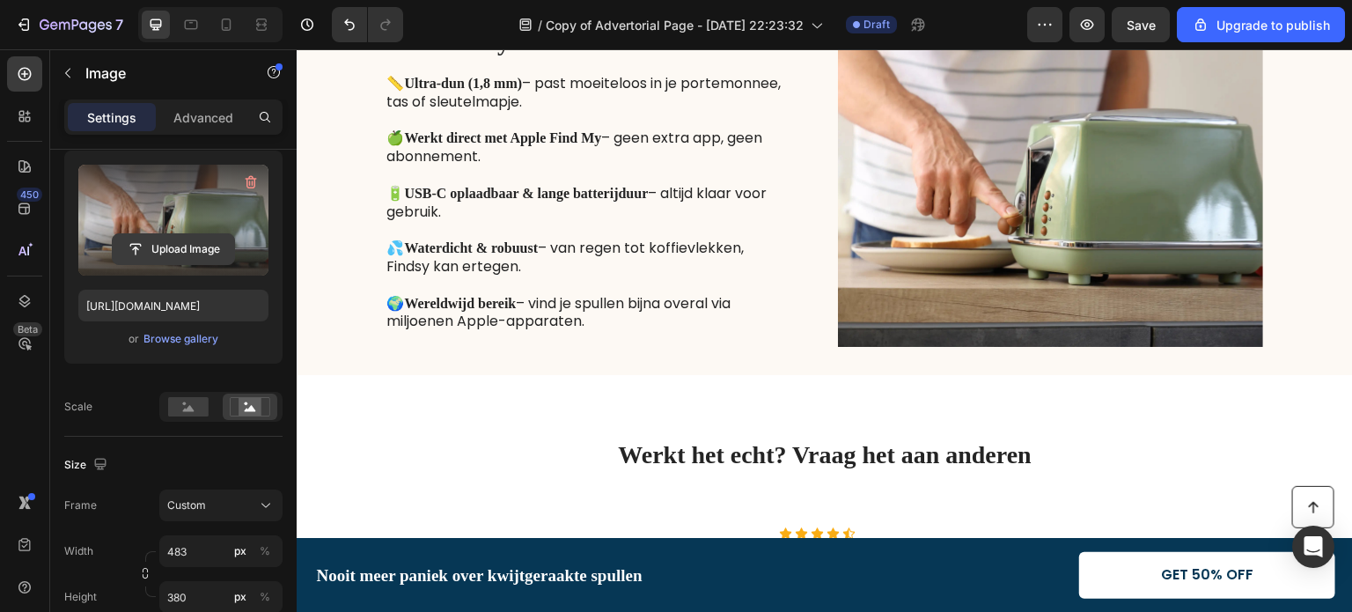
click at [165, 246] on input "file" at bounding box center [173, 249] width 121 height 30
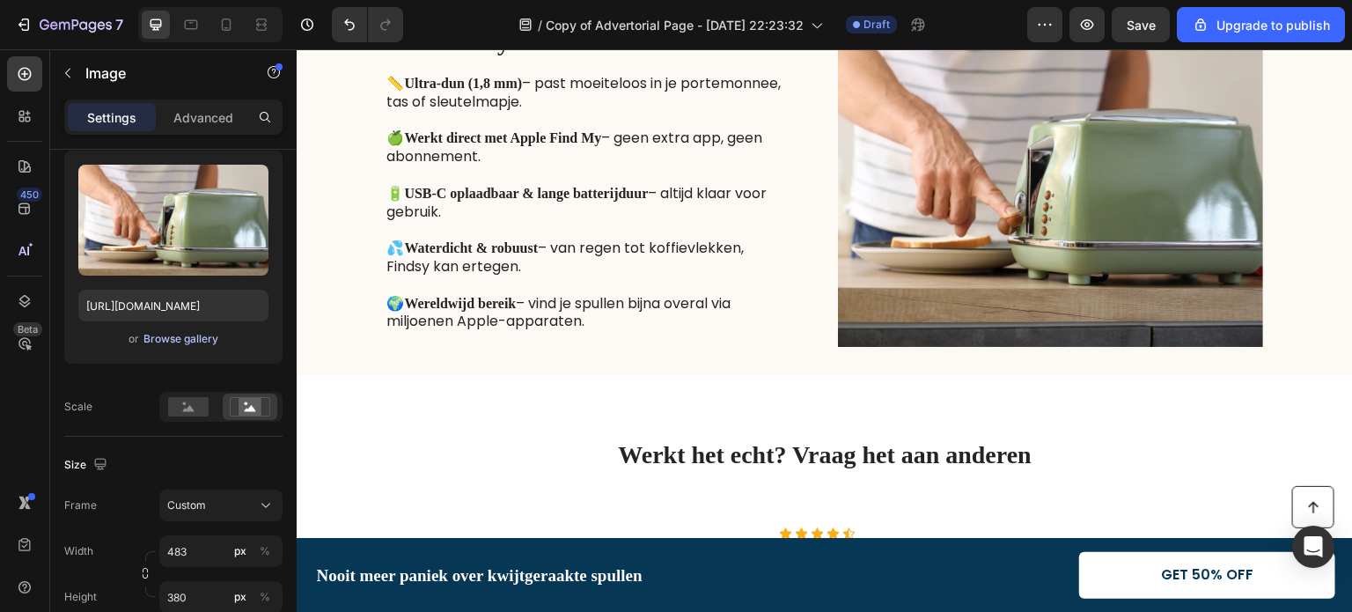
click at [162, 334] on div "Browse gallery" at bounding box center [180, 339] width 75 height 16
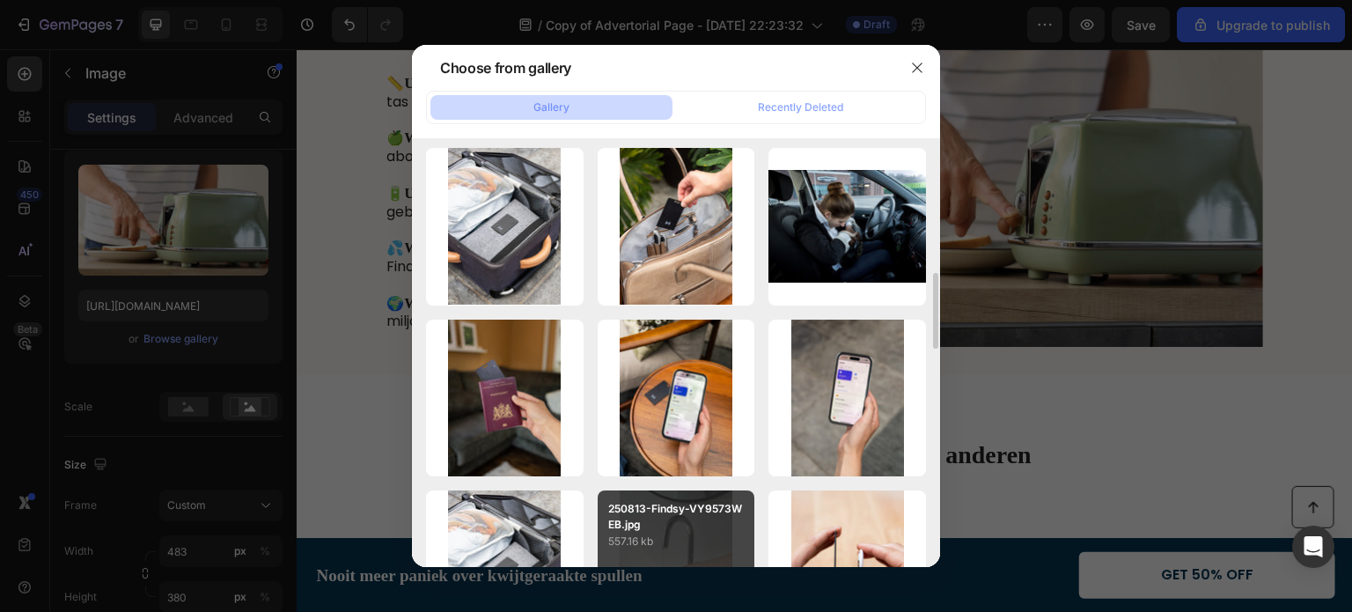
scroll to position [352, 0]
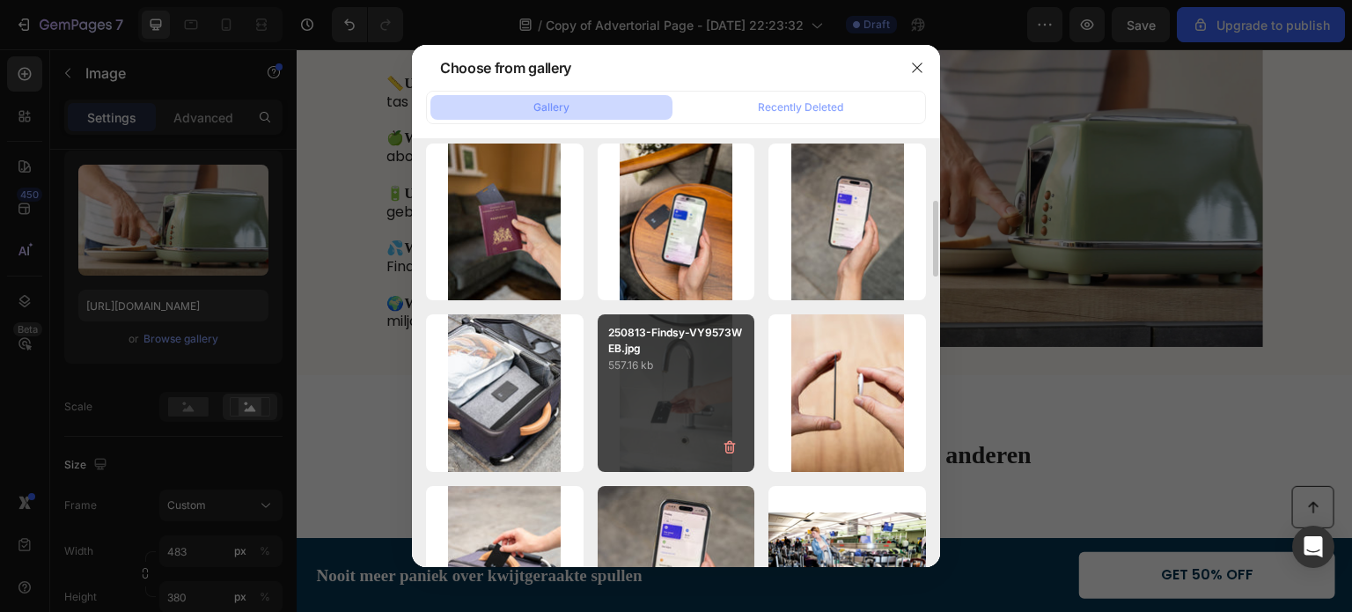
click at [628, 388] on div "250813-Findsy-VY9573WEB.jpg 557.16 kb" at bounding box center [677, 393] width 158 height 158
type input "[URL][DOMAIN_NAME]"
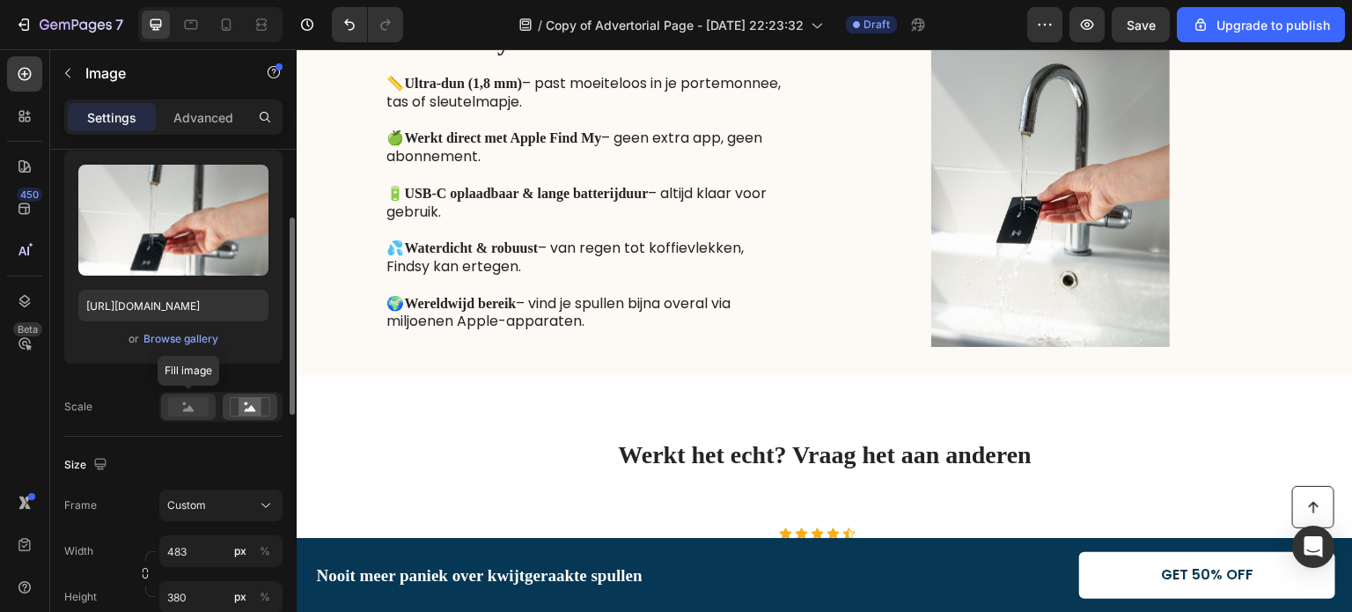
click at [180, 403] on rect at bounding box center [188, 406] width 40 height 19
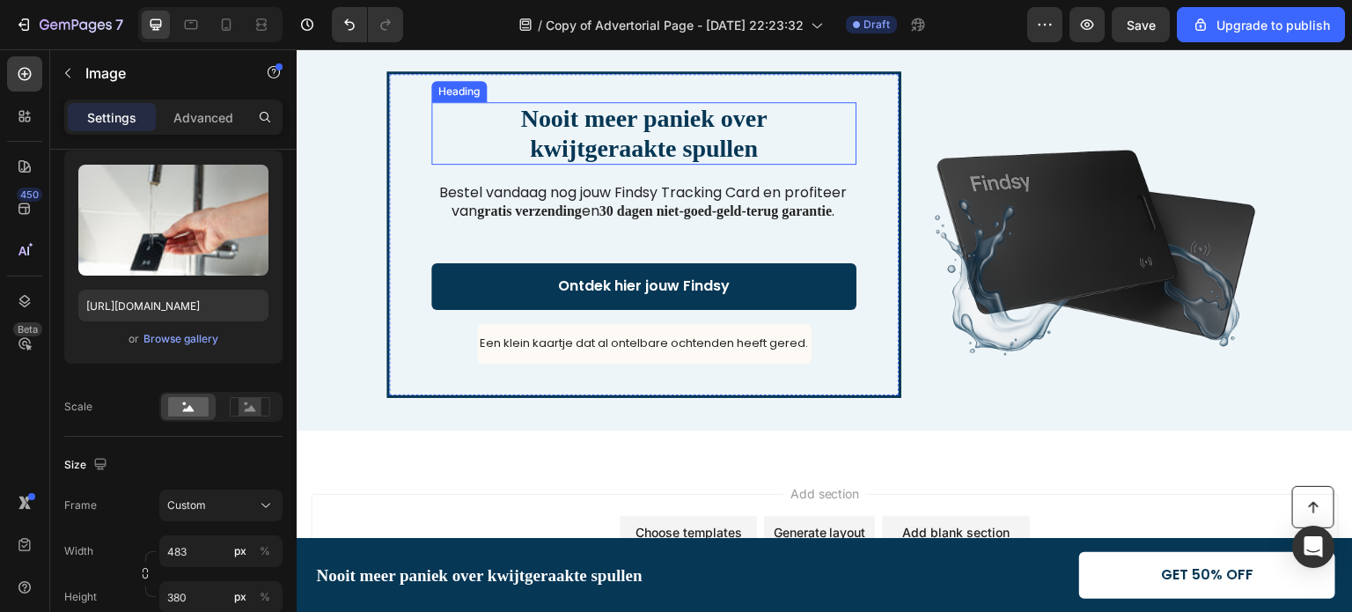
scroll to position [3792, 0]
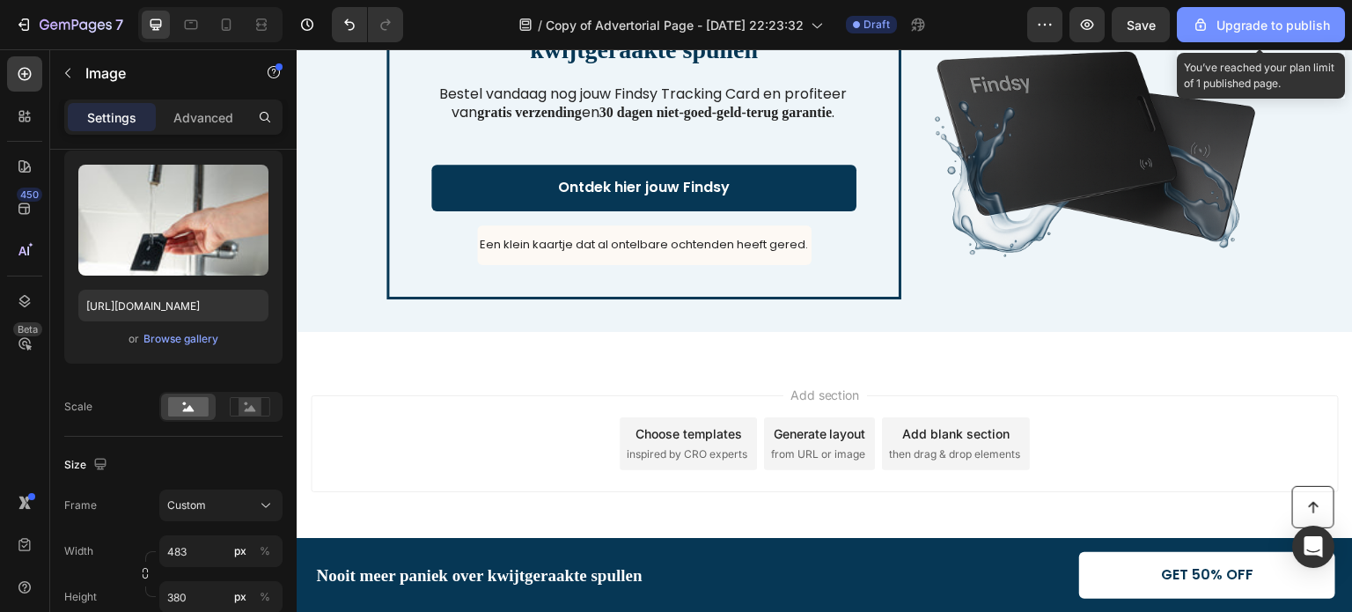
click at [1243, 20] on div "Upgrade to publish" at bounding box center [1261, 25] width 138 height 18
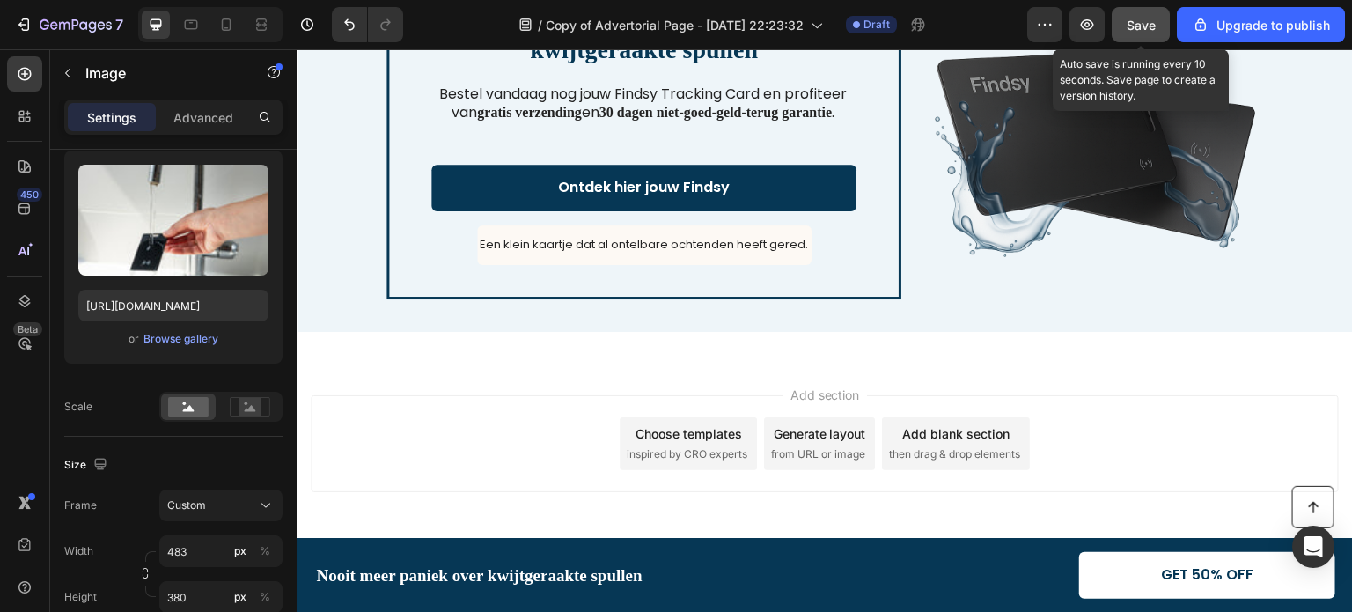
click at [1130, 20] on span "Save" at bounding box center [1141, 25] width 29 height 15
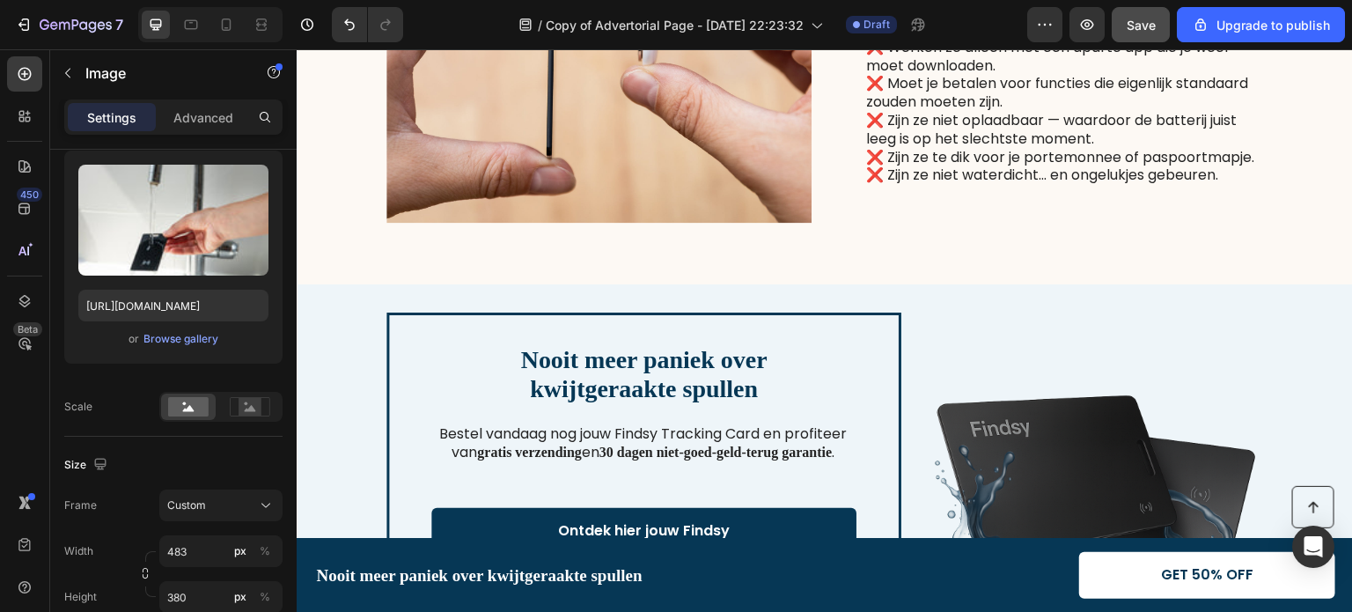
scroll to position [1334, 0]
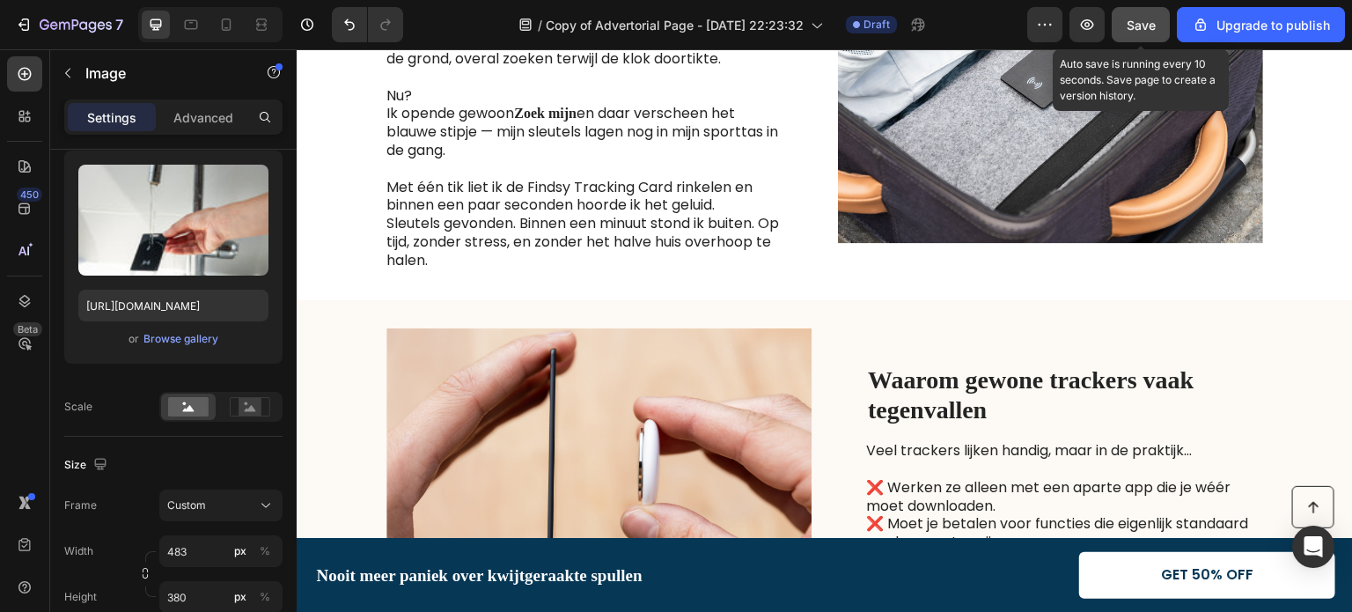
click at [1139, 23] on span "Save" at bounding box center [1141, 25] width 29 height 15
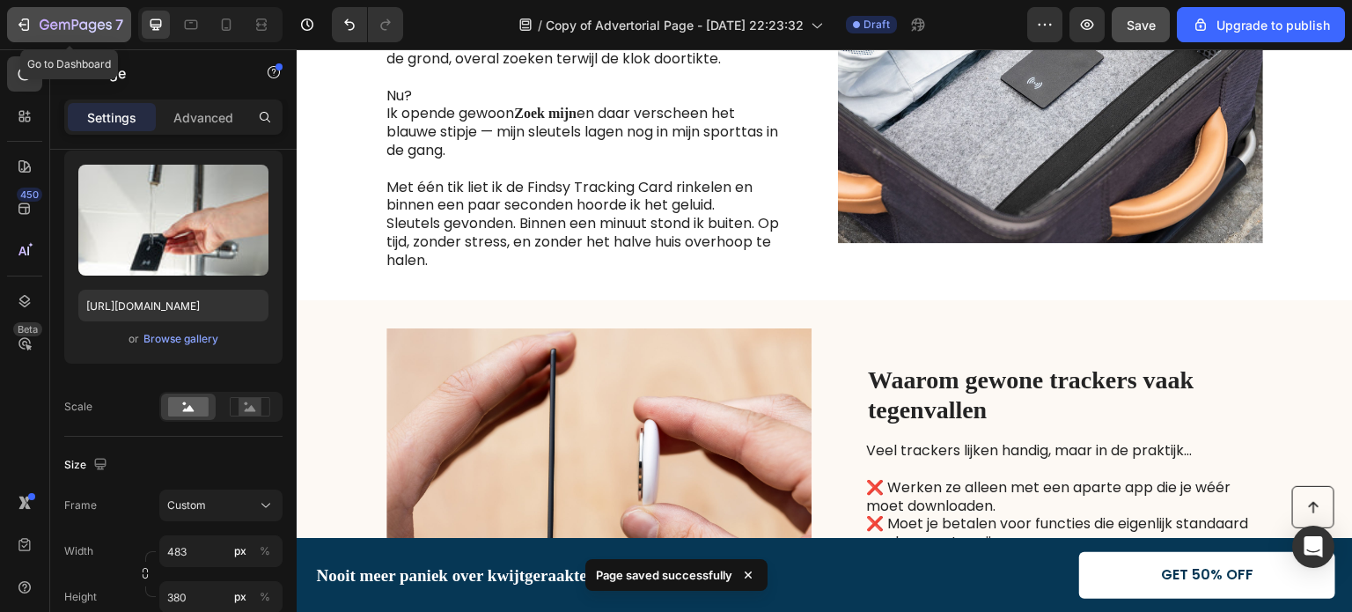
click at [24, 22] on icon "button" at bounding box center [24, 25] width 18 height 18
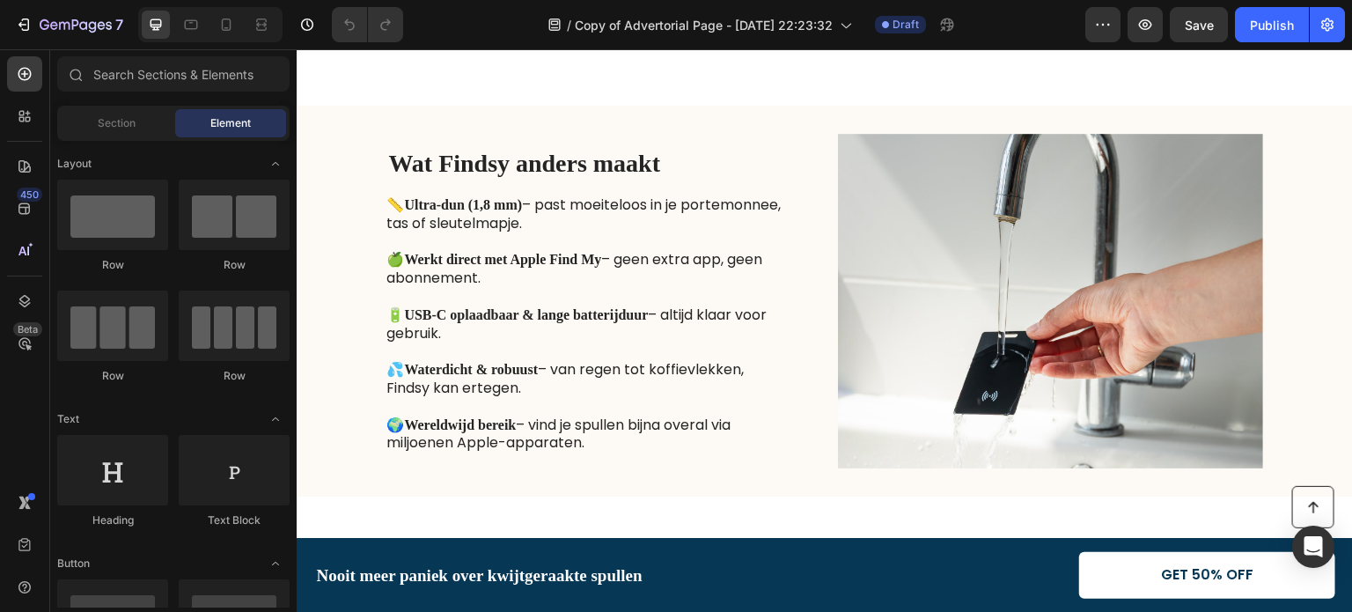
scroll to position [2648, 0]
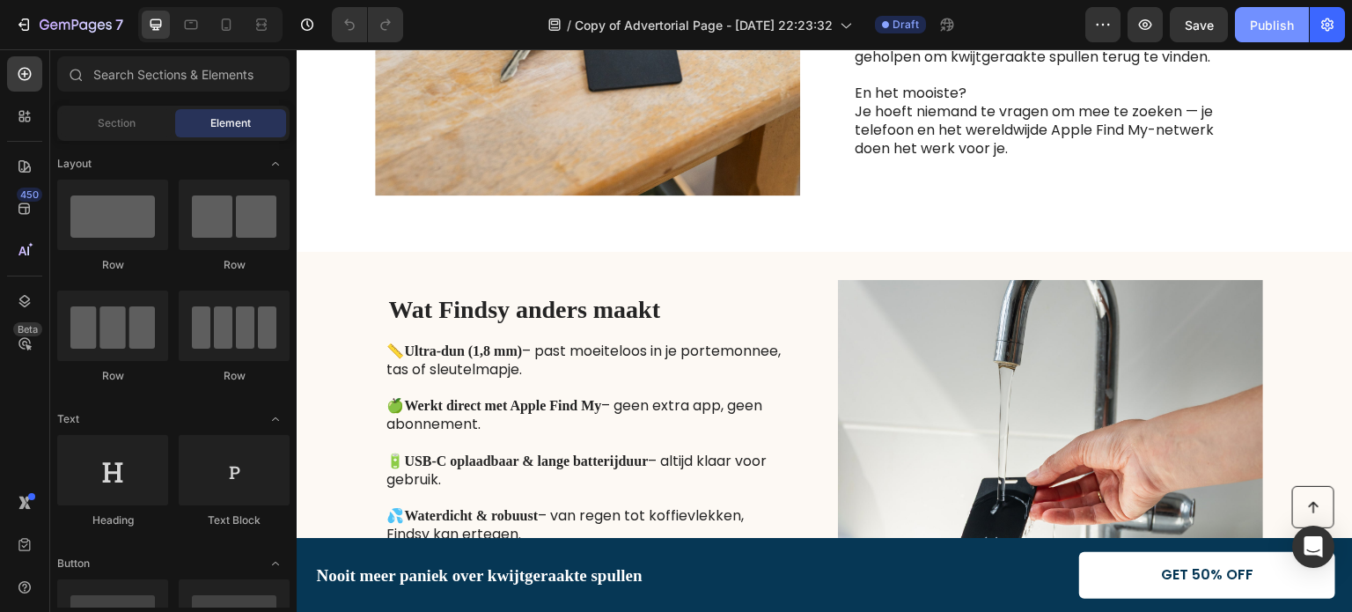
click at [1268, 20] on div "Publish" at bounding box center [1272, 25] width 44 height 18
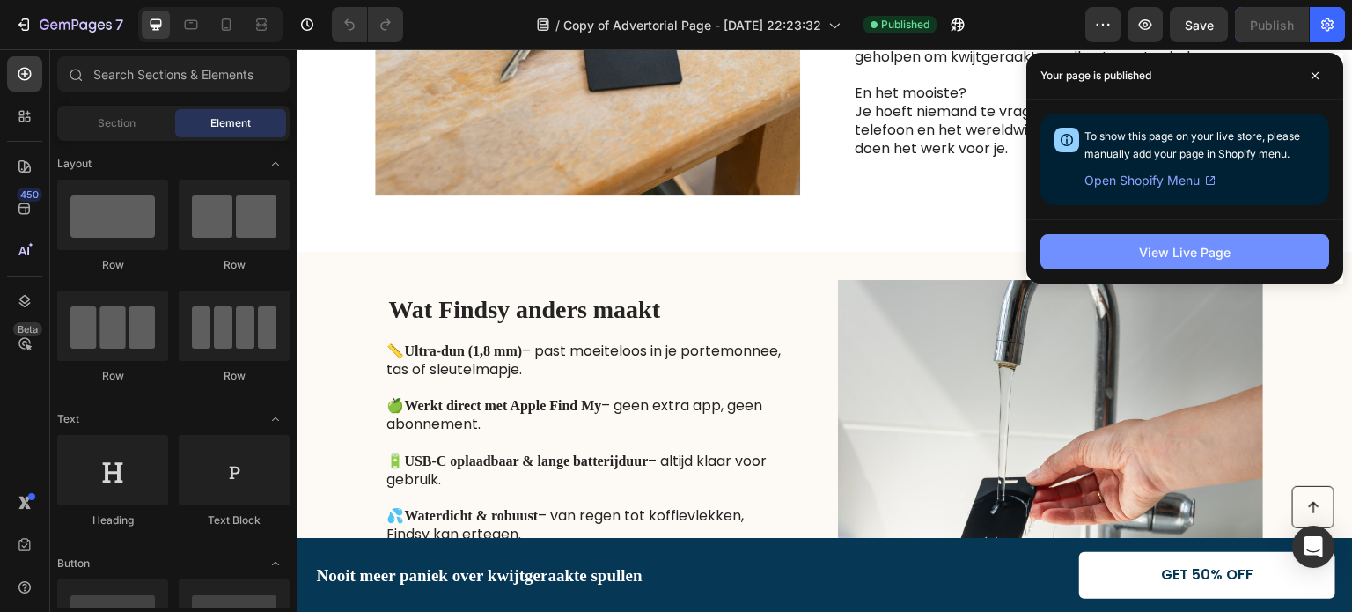
click at [1159, 259] on div "View Live Page" at bounding box center [1185, 252] width 92 height 18
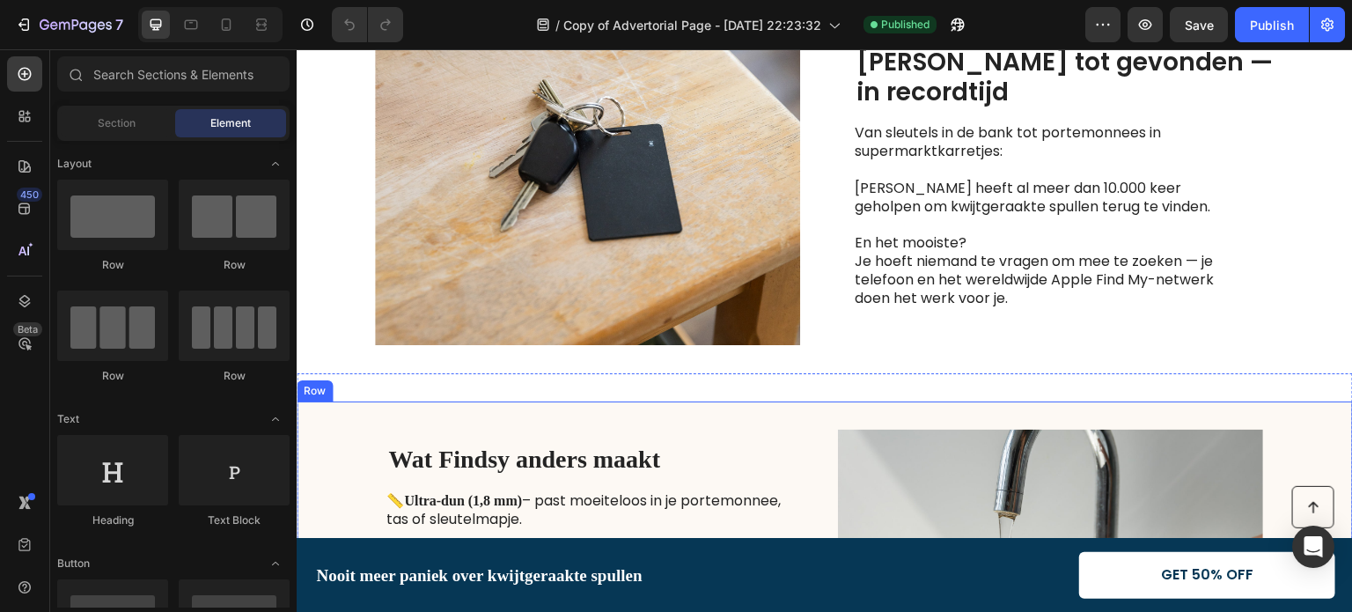
scroll to position [2120, 0]
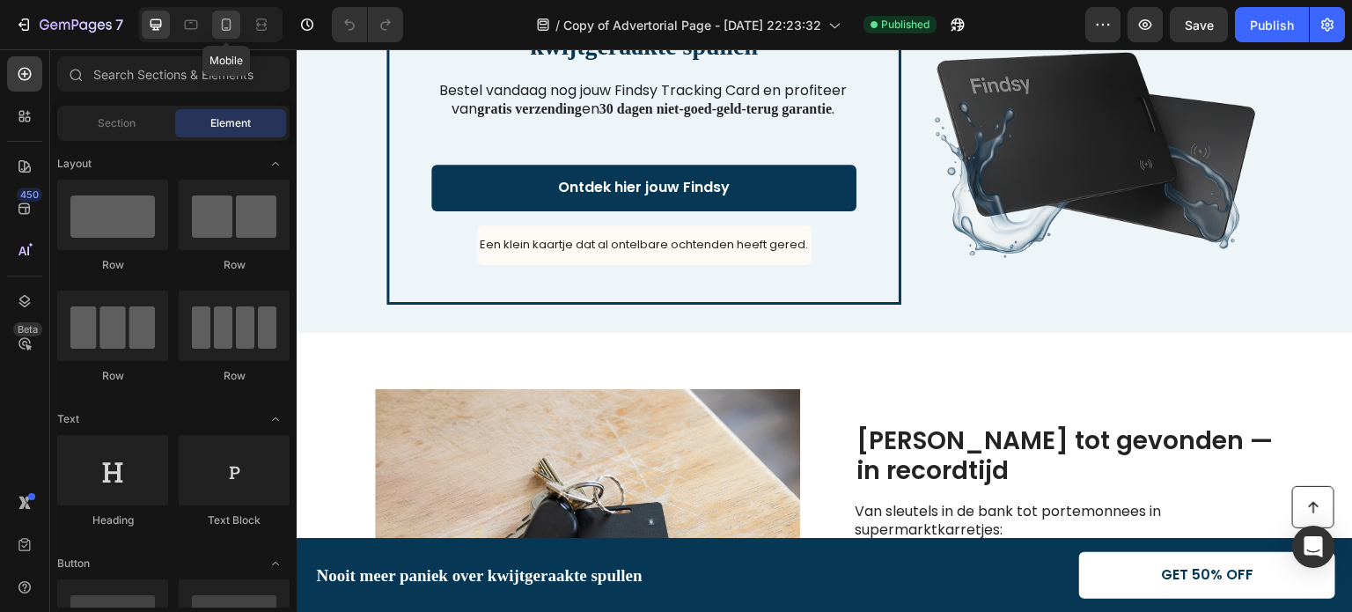
click at [230, 34] on div at bounding box center [226, 25] width 28 height 28
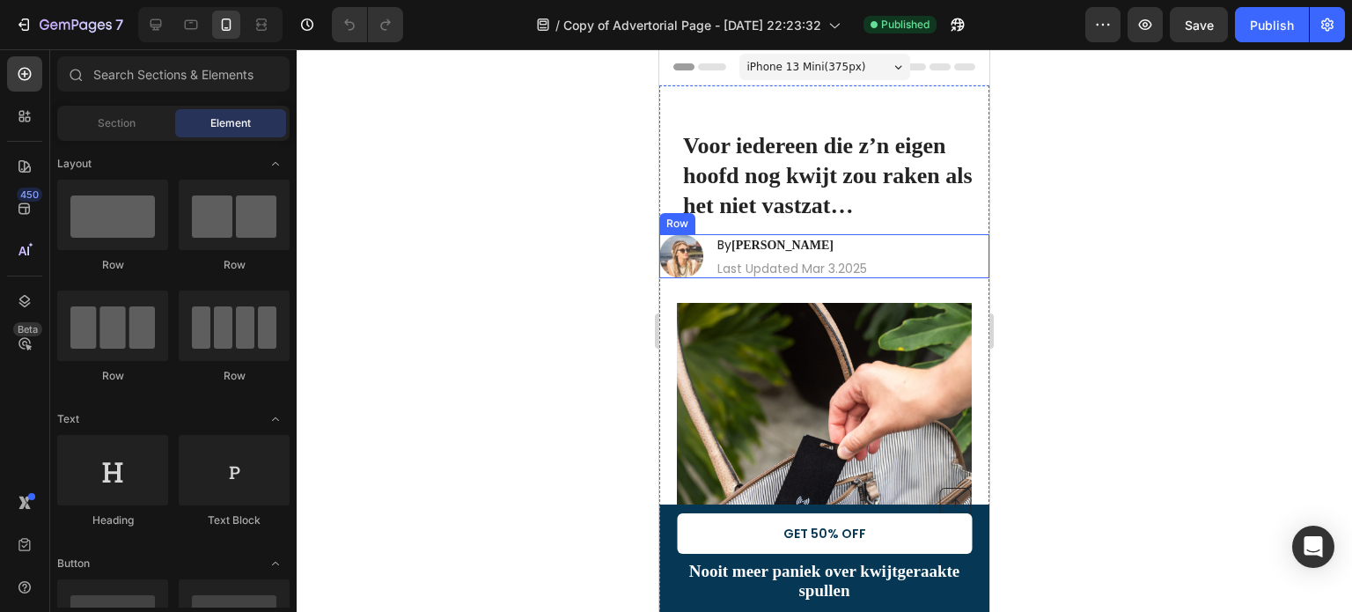
click at [926, 250] on div "Image By Jessica M. Heading Last Updated Mar 3.2025 Text Block Row" at bounding box center [824, 256] width 330 height 44
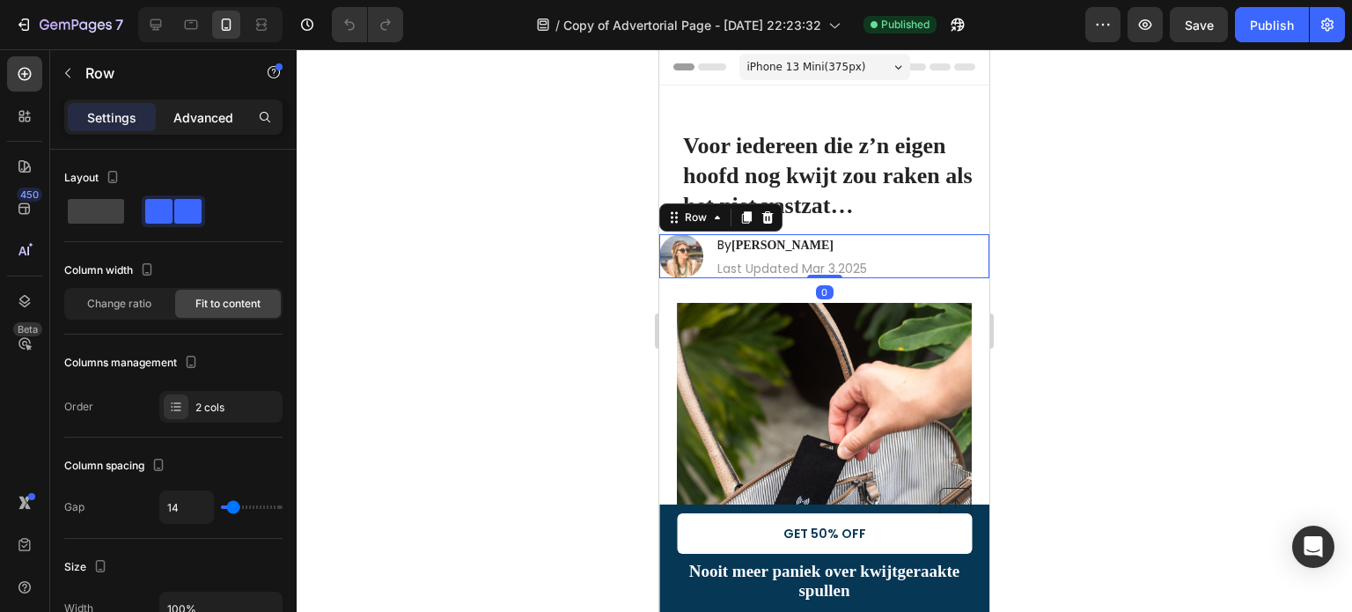
click at [201, 117] on p "Advanced" at bounding box center [203, 117] width 60 height 18
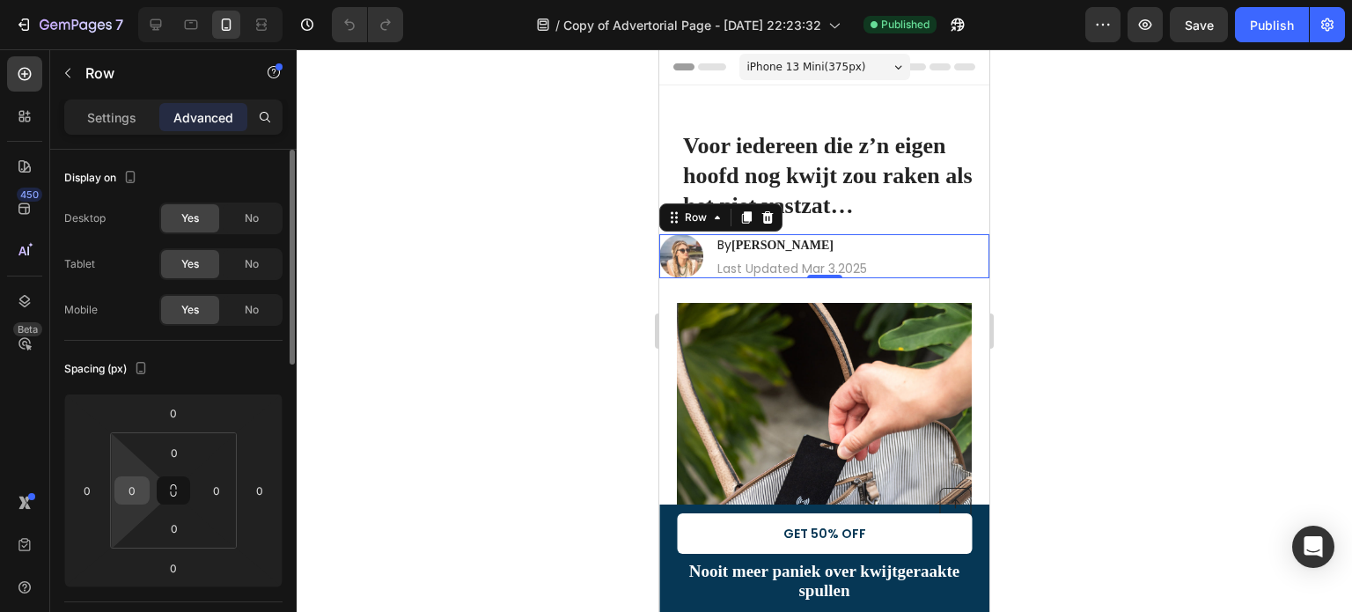
click at [130, 498] on input "0" at bounding box center [132, 490] width 26 height 26
type input "25"
click at [463, 214] on div at bounding box center [824, 330] width 1055 height 562
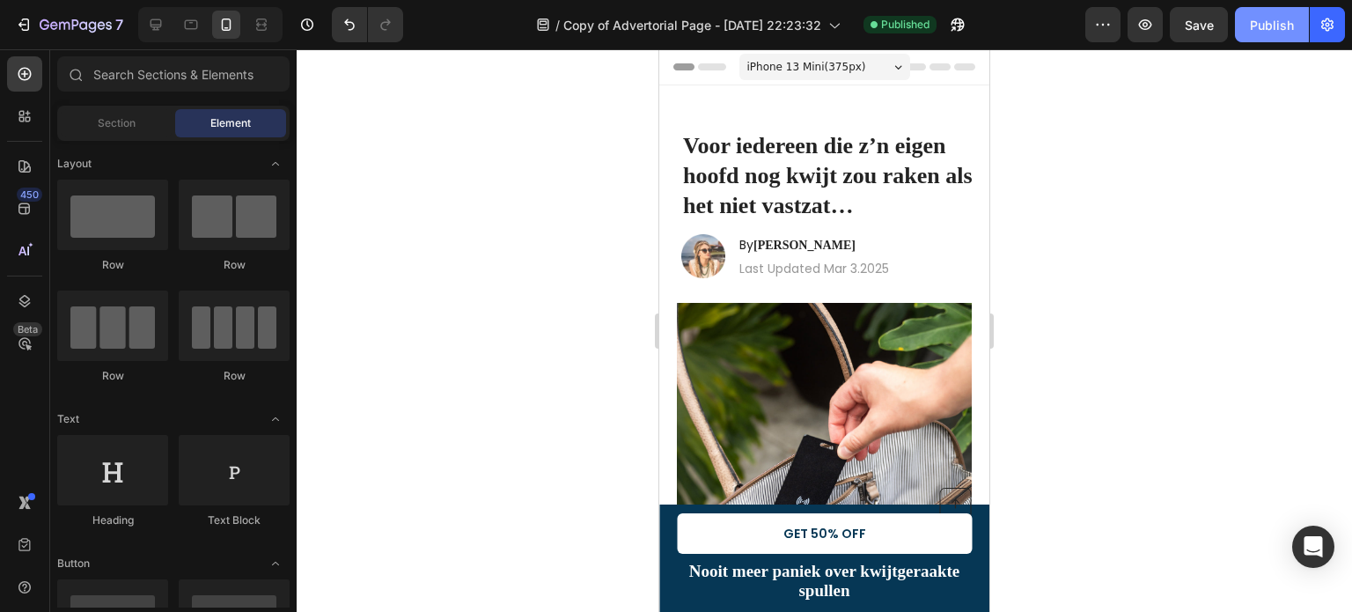
click at [1251, 24] on div "Publish" at bounding box center [1272, 25] width 44 height 18
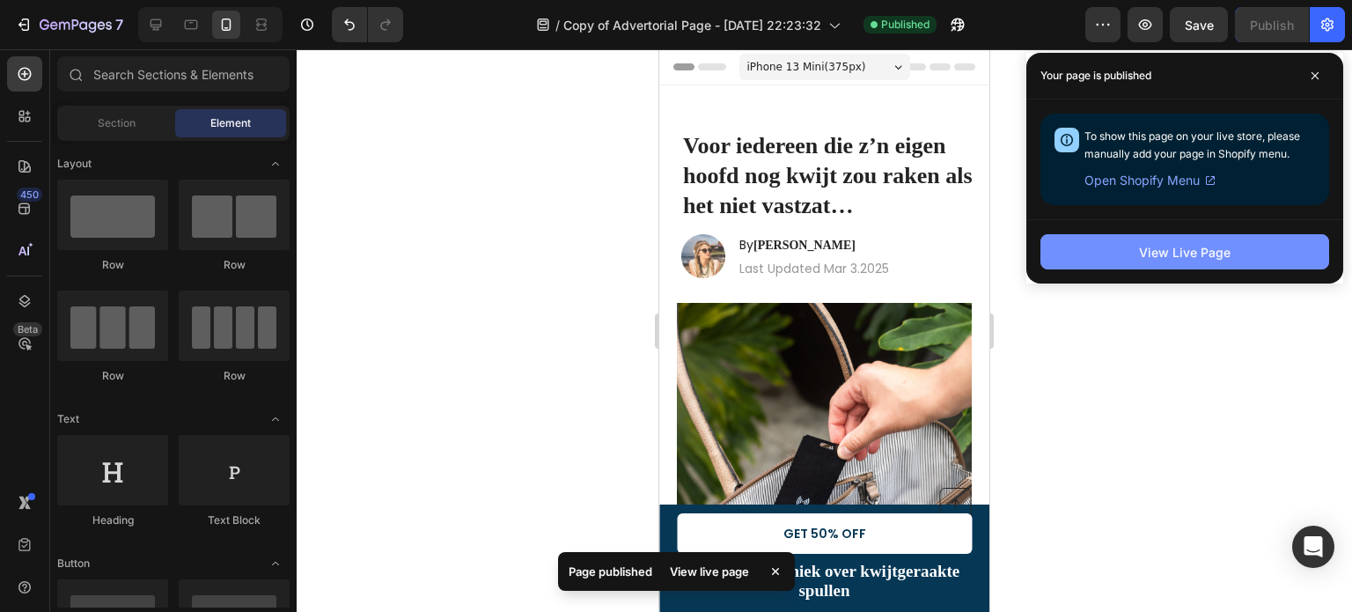
click at [1178, 246] on div "View Live Page" at bounding box center [1185, 252] width 92 height 18
